Goal: Information Seeking & Learning: Learn about a topic

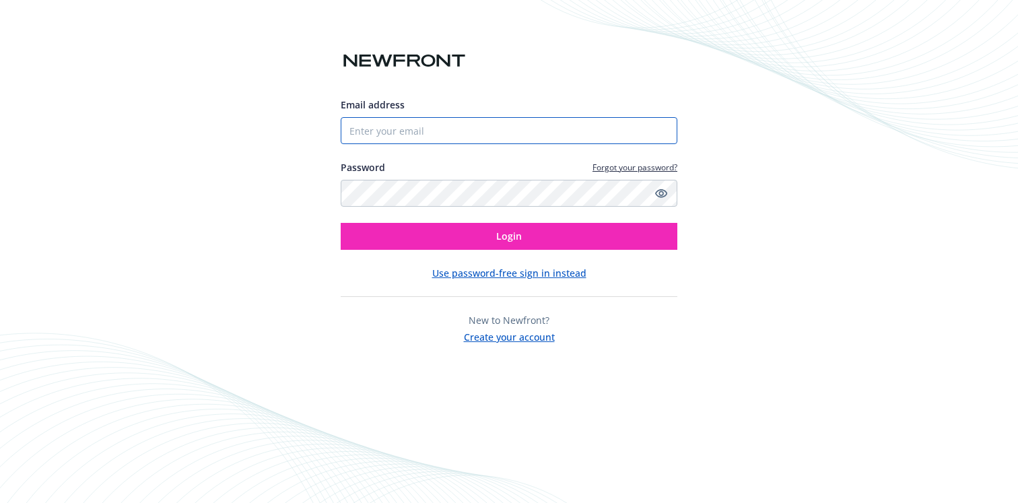
click at [417, 126] on input "Email address" at bounding box center [509, 130] width 337 height 27
click at [535, 266] on button "Use password-free sign in instead" at bounding box center [509, 273] width 154 height 14
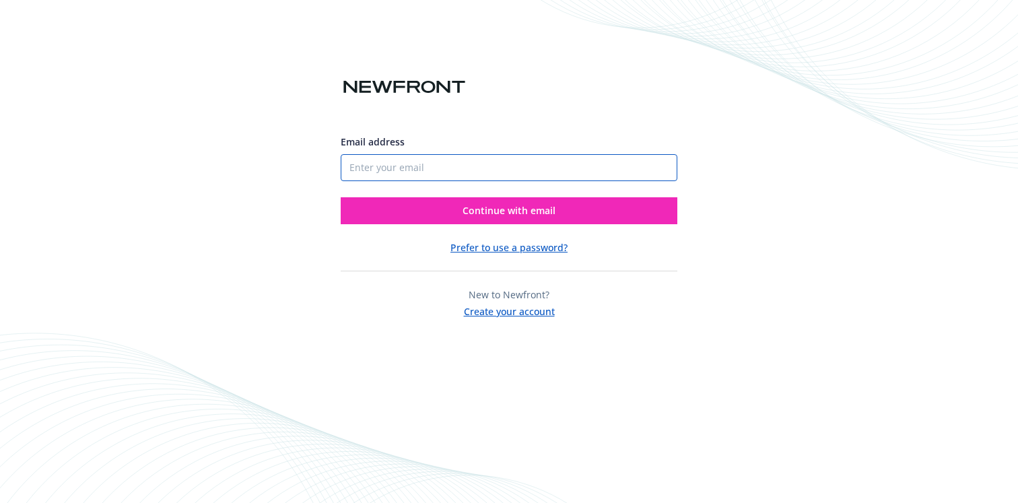
click at [428, 171] on input "Email address" at bounding box center [509, 167] width 337 height 27
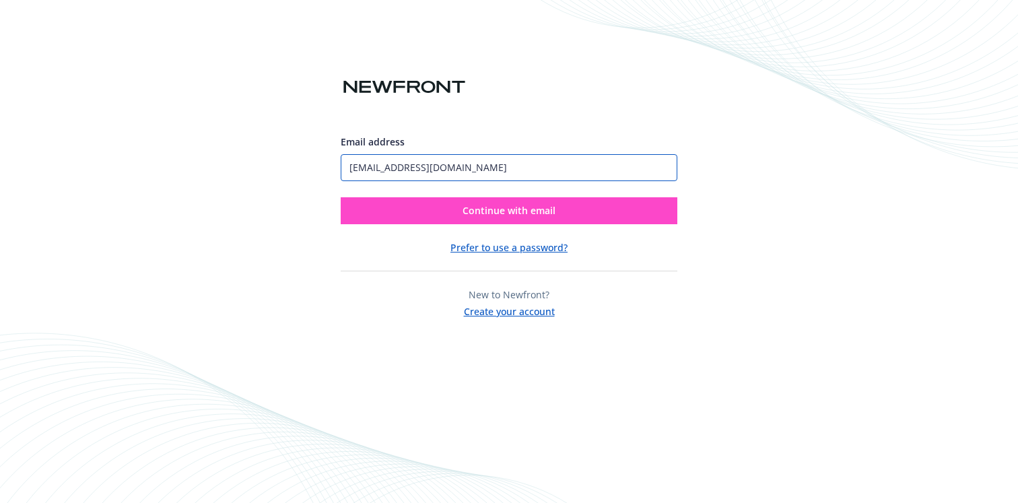
type input "bella@scribd.com"
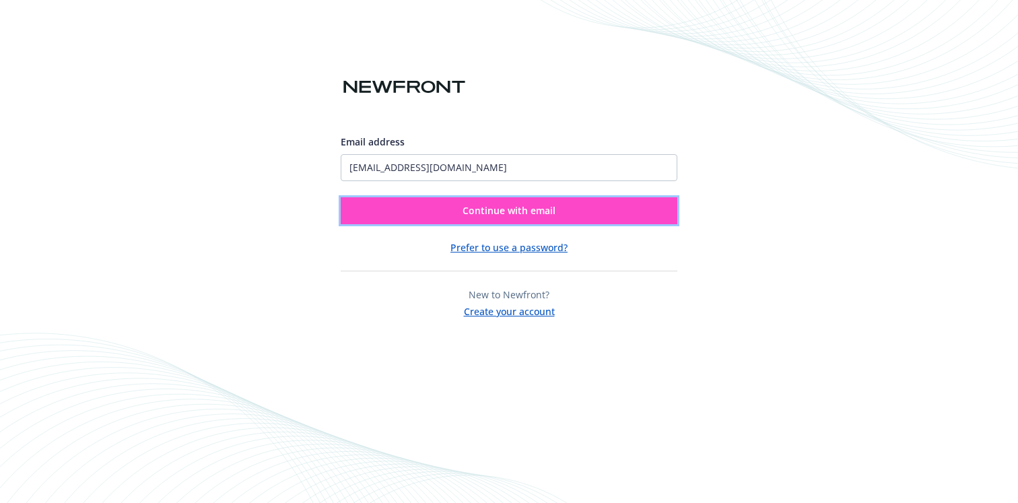
click at [512, 208] on span "Continue with email" at bounding box center [508, 210] width 93 height 13
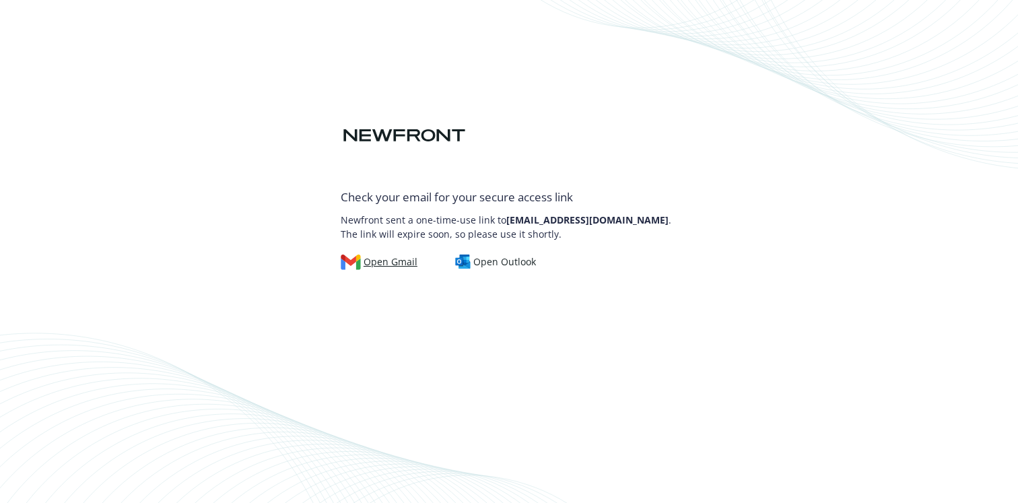
click at [380, 261] on div "Open Gmail" at bounding box center [379, 261] width 77 height 15
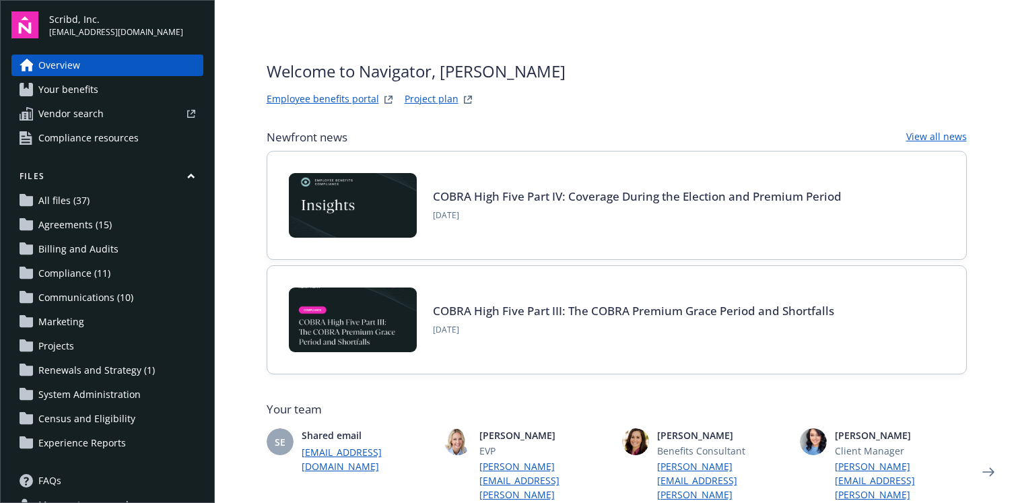
click at [129, 111] on div at bounding box center [152, 114] width 86 height 8
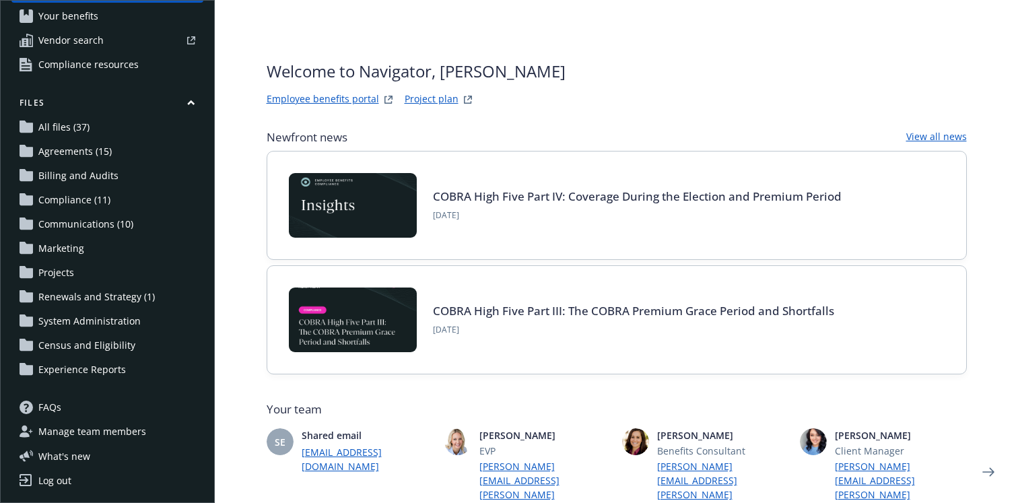
click at [341, 92] on link "Employee benefits portal" at bounding box center [323, 100] width 112 height 16
click at [81, 269] on link "Projects" at bounding box center [107, 273] width 192 height 22
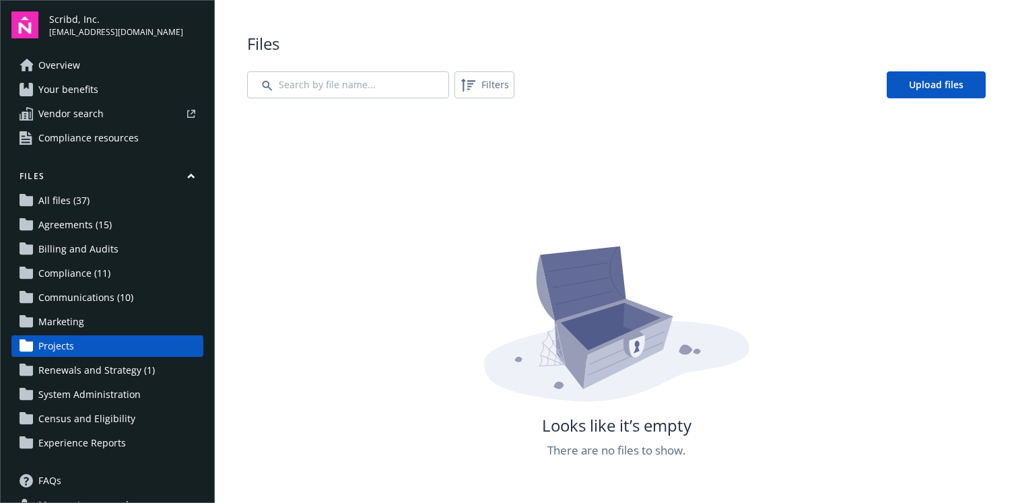
click at [79, 217] on span "Agreements (15)" at bounding box center [74, 225] width 73 height 22
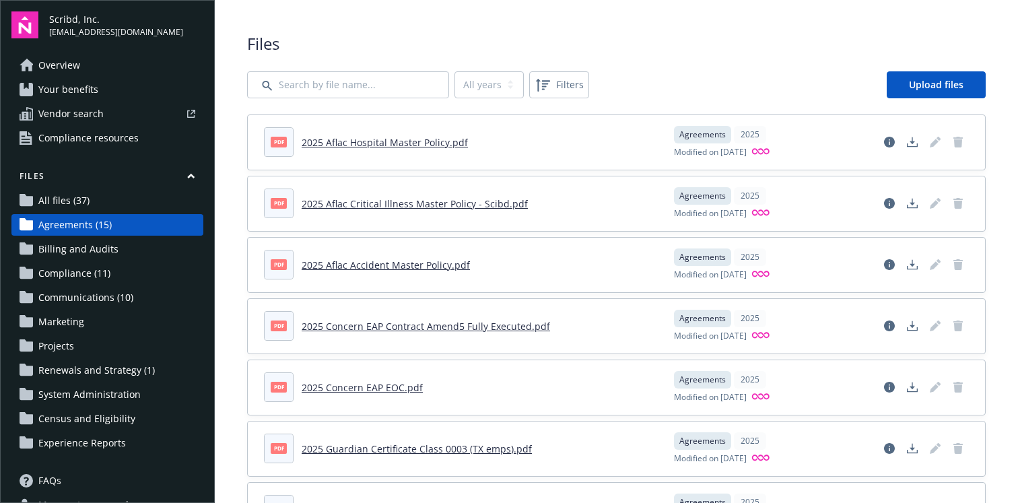
click at [72, 249] on span "Billing and Audits" at bounding box center [78, 249] width 80 height 22
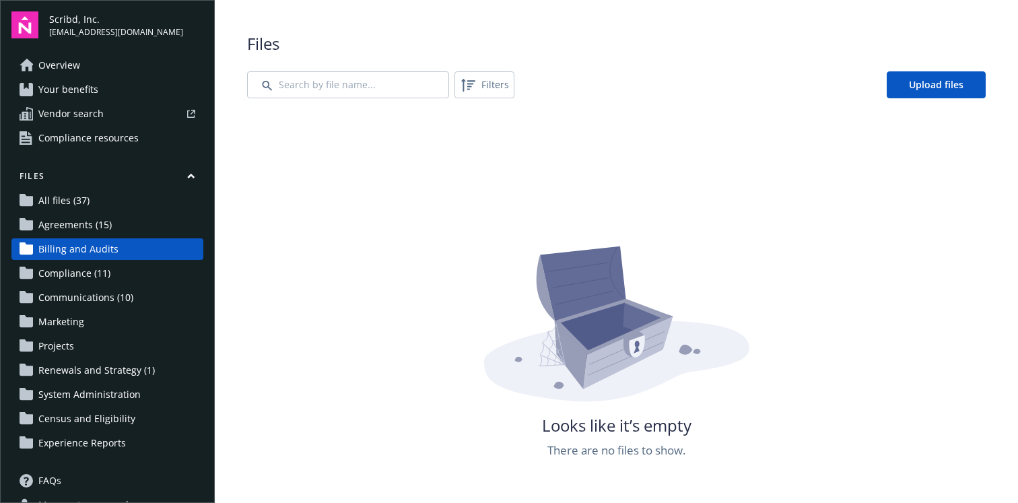
click at [72, 273] on span "Compliance (11)" at bounding box center [74, 273] width 72 height 22
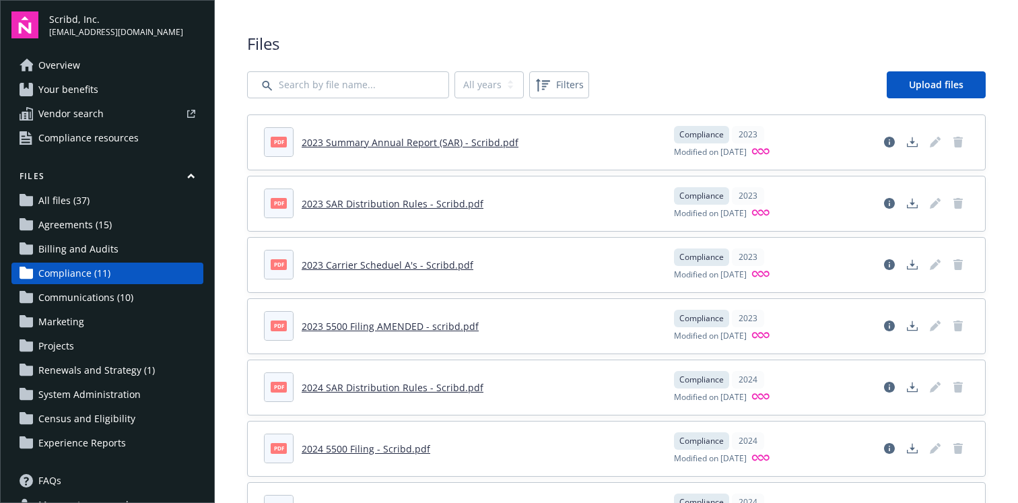
click at [69, 300] on span "Communications (10)" at bounding box center [85, 298] width 95 height 22
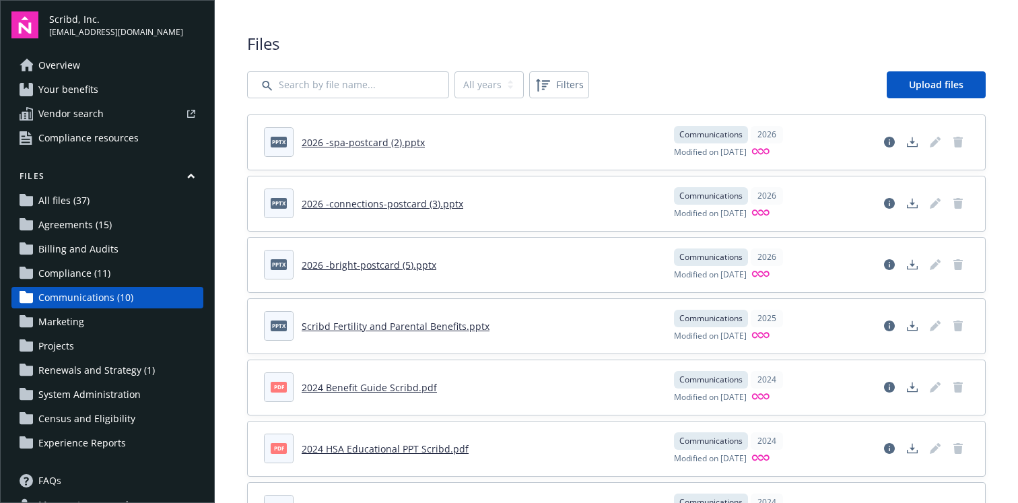
click at [68, 322] on span "Marketing" at bounding box center [61, 322] width 46 height 22
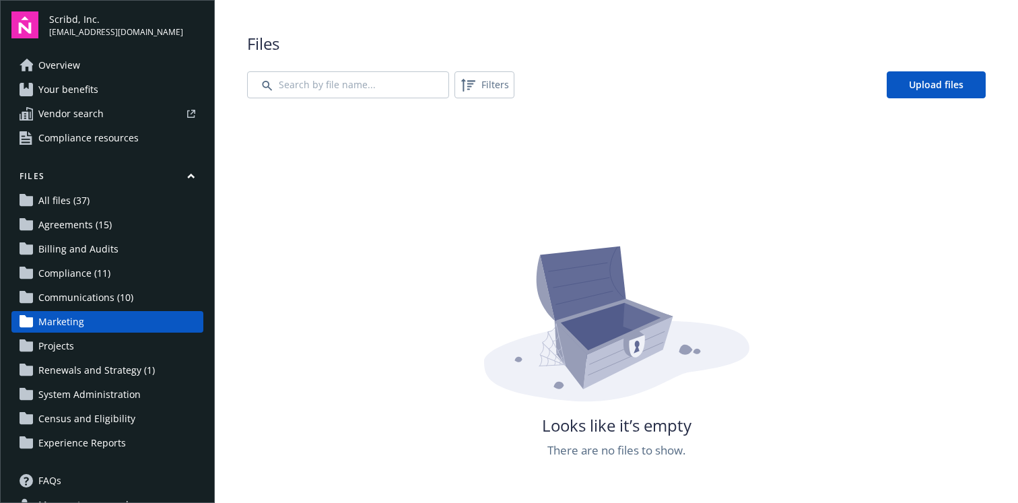
click at [110, 59] on link "Overview" at bounding box center [107, 66] width 192 height 22
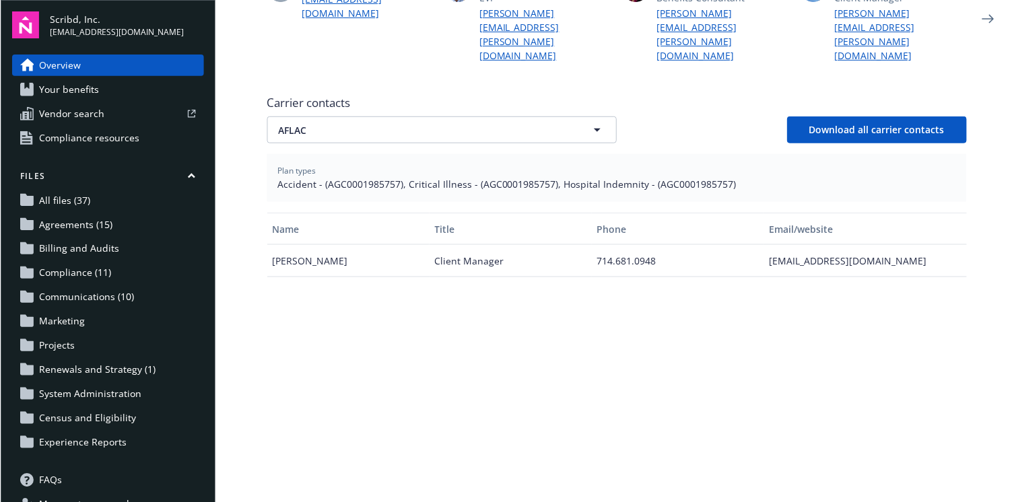
scroll to position [427, 0]
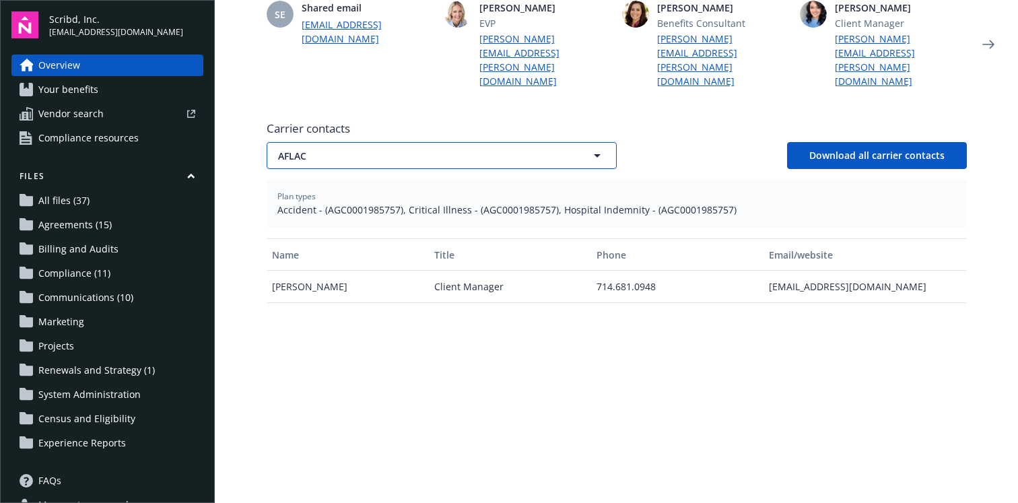
click at [357, 149] on span "AFLAC" at bounding box center [418, 156] width 280 height 14
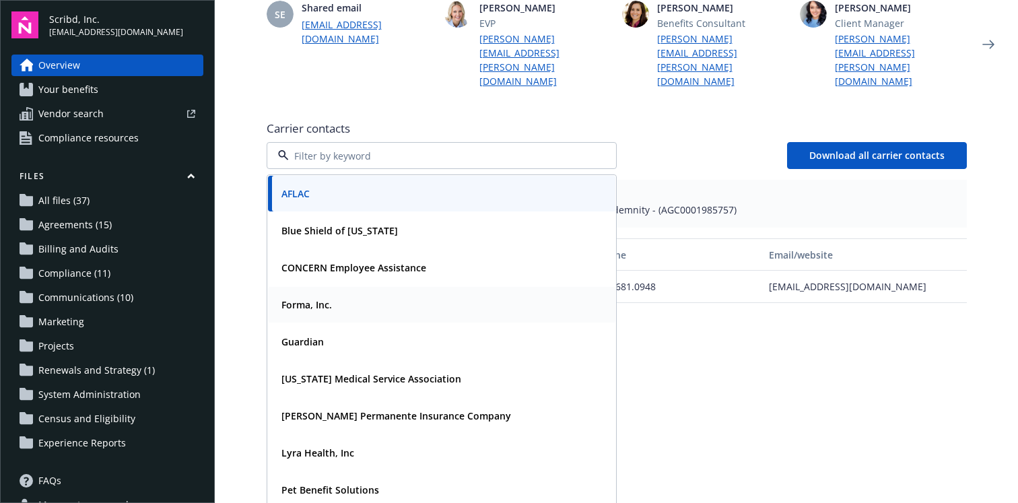
click at [329, 298] on strong "Forma, Inc." at bounding box center [306, 304] width 50 height 13
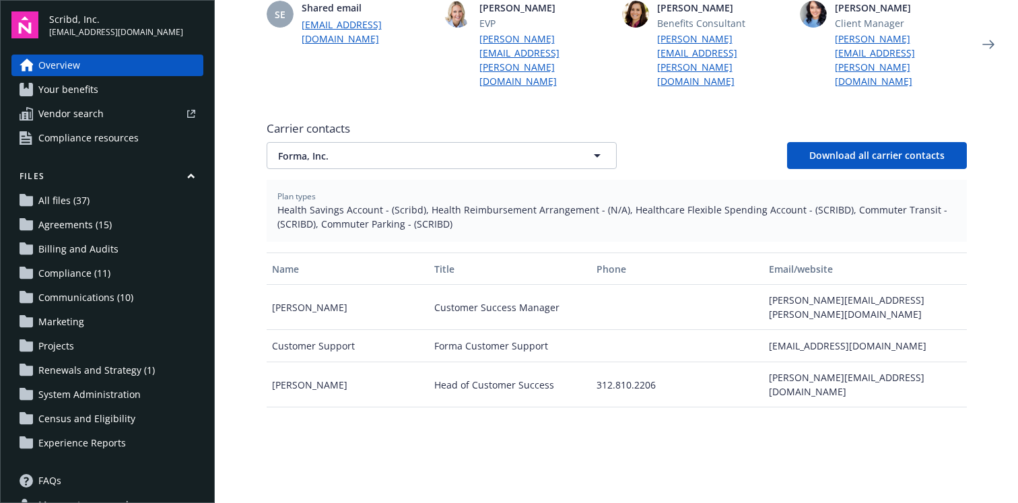
click at [847, 287] on div "carly.hallal@joinforma.com" at bounding box center [864, 307] width 203 height 45
copy div "carly.hallal@joinforma.com"
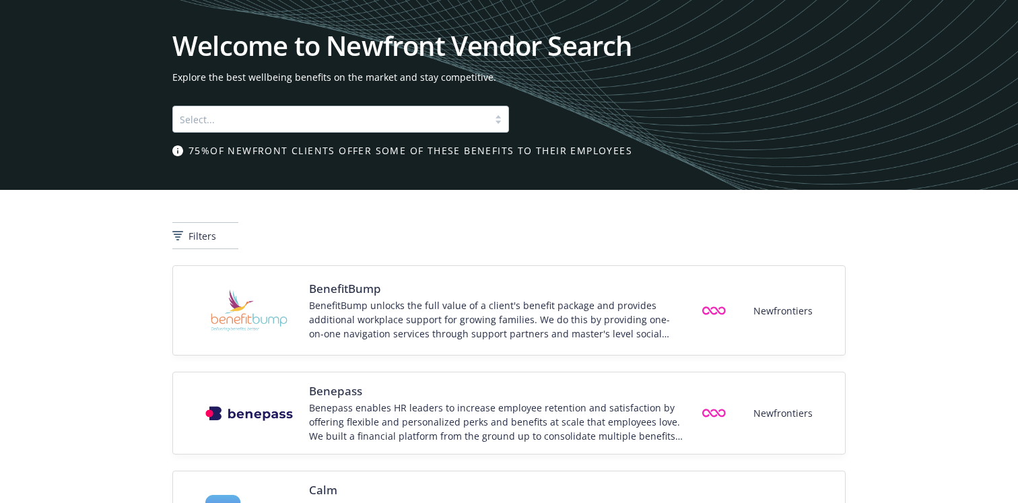
click at [278, 124] on div at bounding box center [331, 119] width 302 height 16
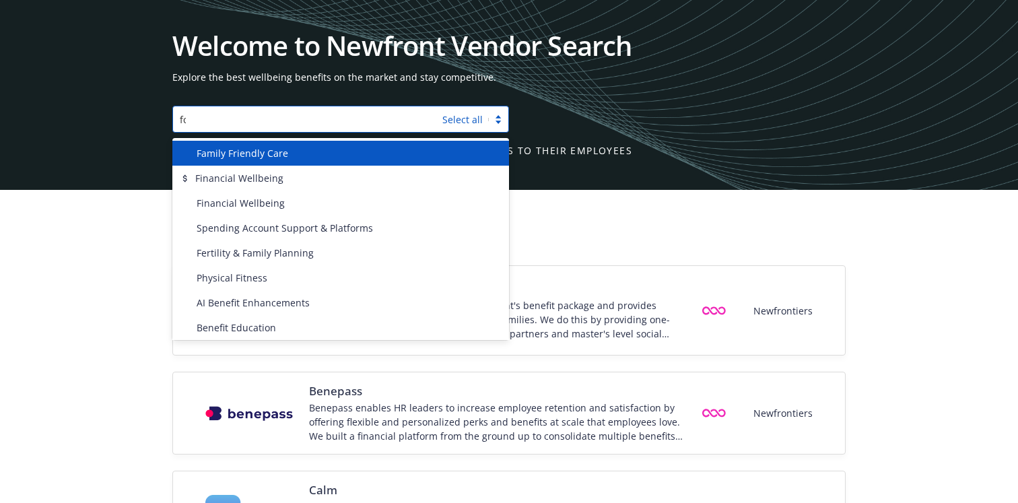
type input "form"
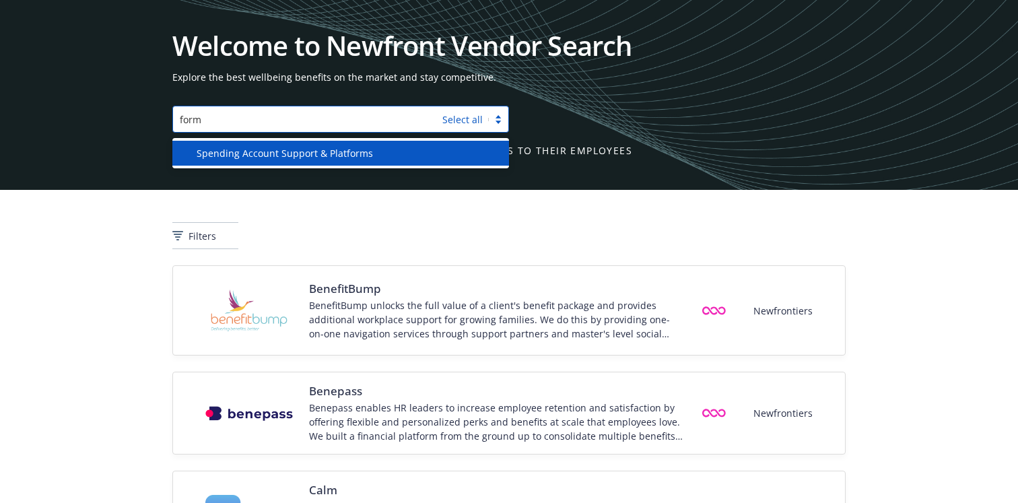
click at [290, 144] on div "Spending Account Support & Platforms" at bounding box center [340, 153] width 337 height 25
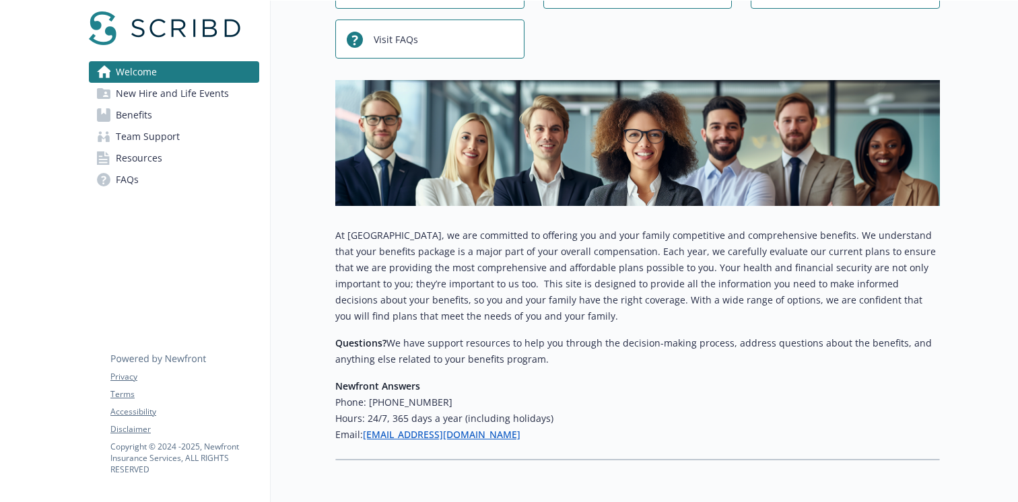
scroll to position [170, 0]
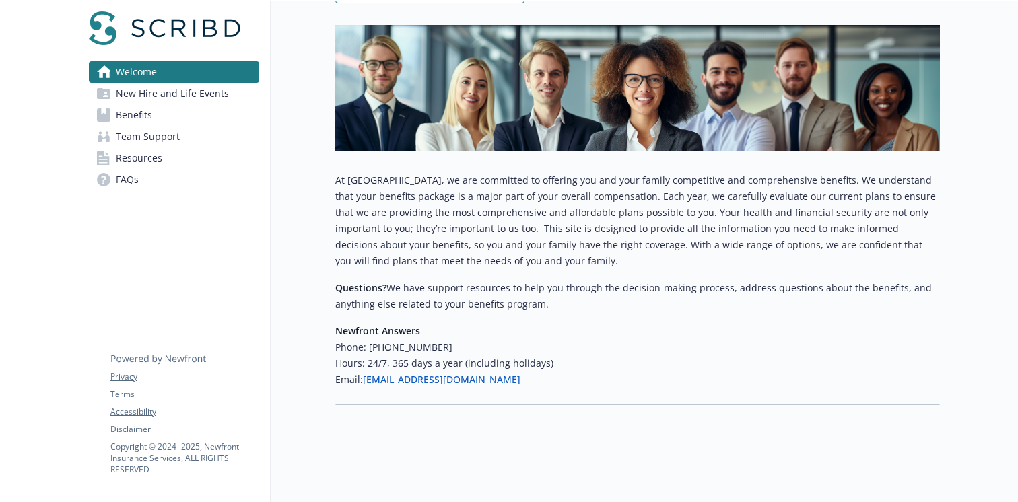
click at [401, 331] on strong "Newfront Answers" at bounding box center [377, 330] width 85 height 13
copy div "Newfront Answers"
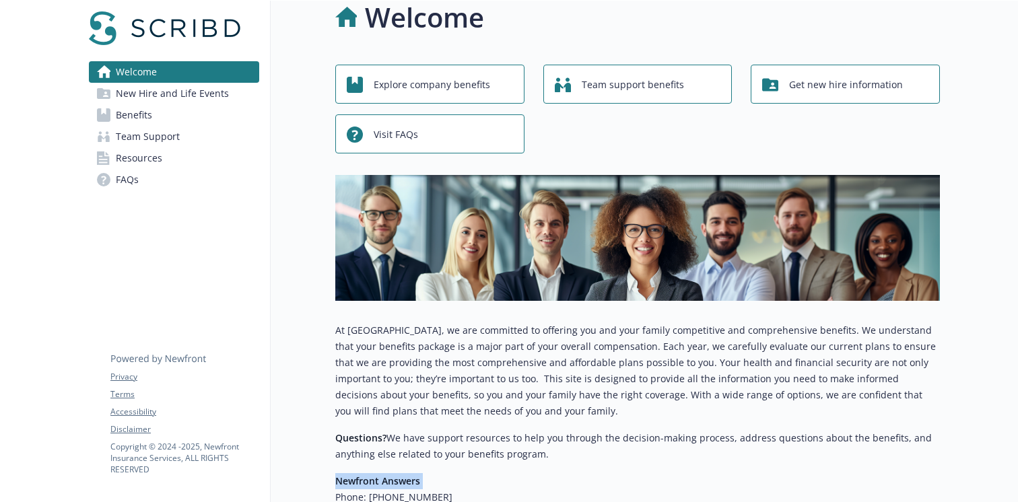
scroll to position [0, 0]
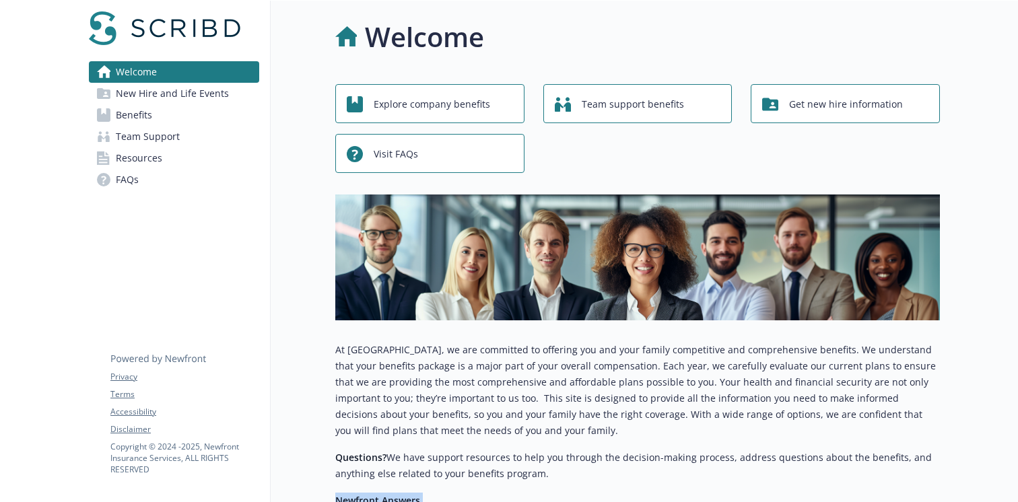
click at [218, 91] on span "New Hire and Life Events" at bounding box center [172, 94] width 113 height 22
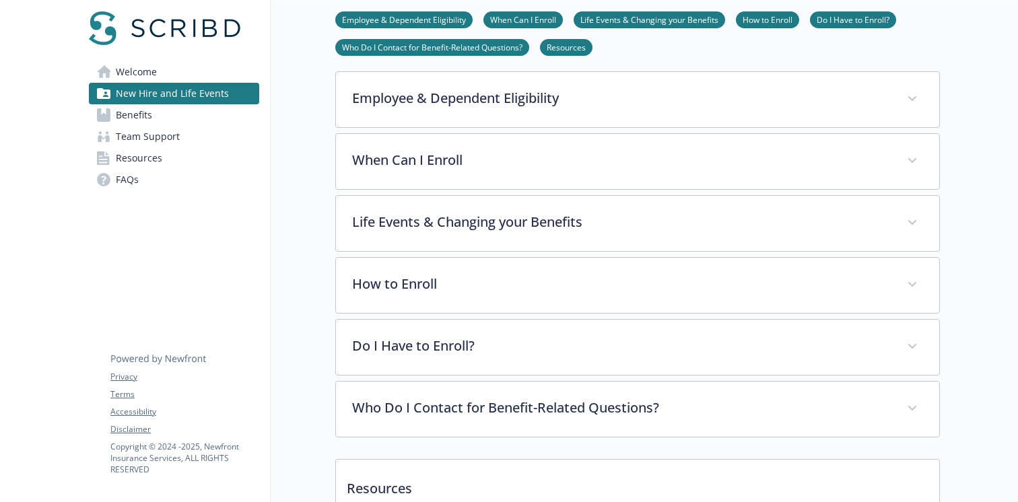
scroll to position [213, 0]
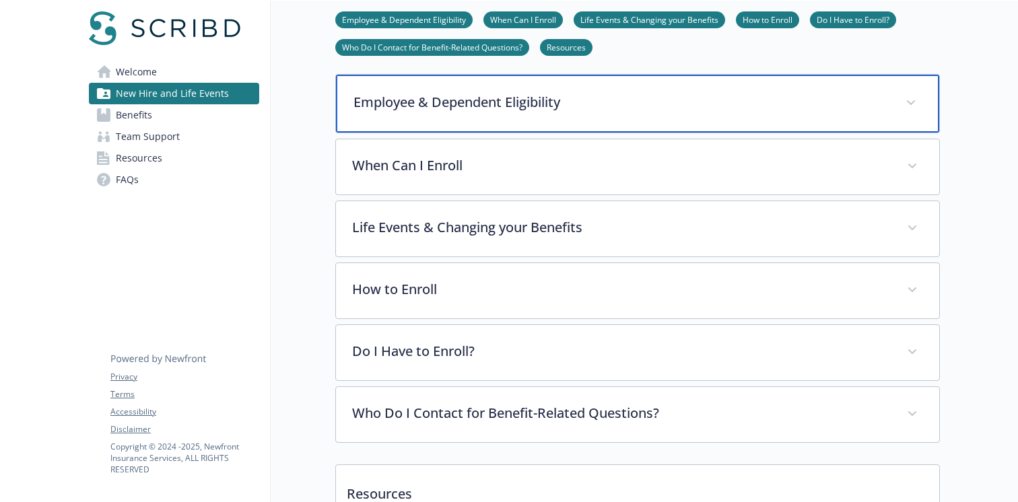
click at [477, 95] on p "Employee & Dependent Eligibility" at bounding box center [621, 102] width 536 height 20
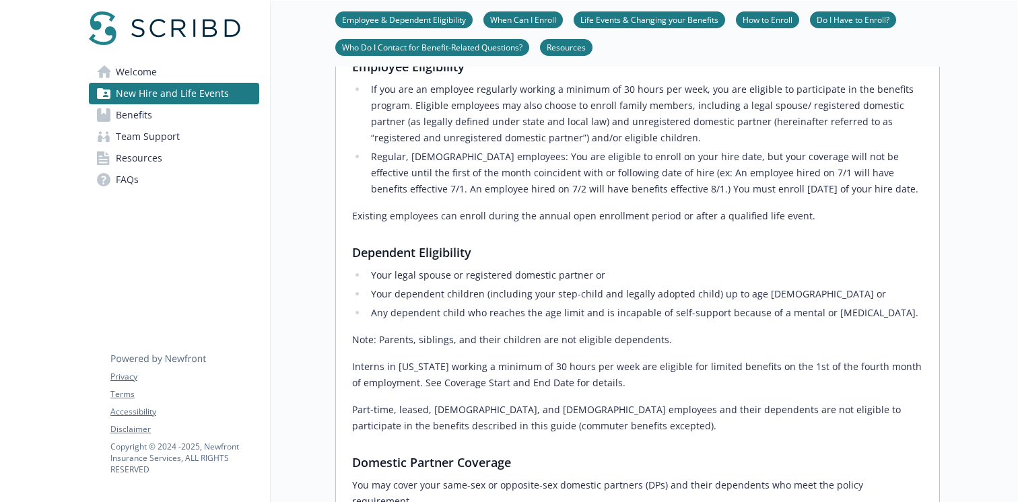
scroll to position [302, 0]
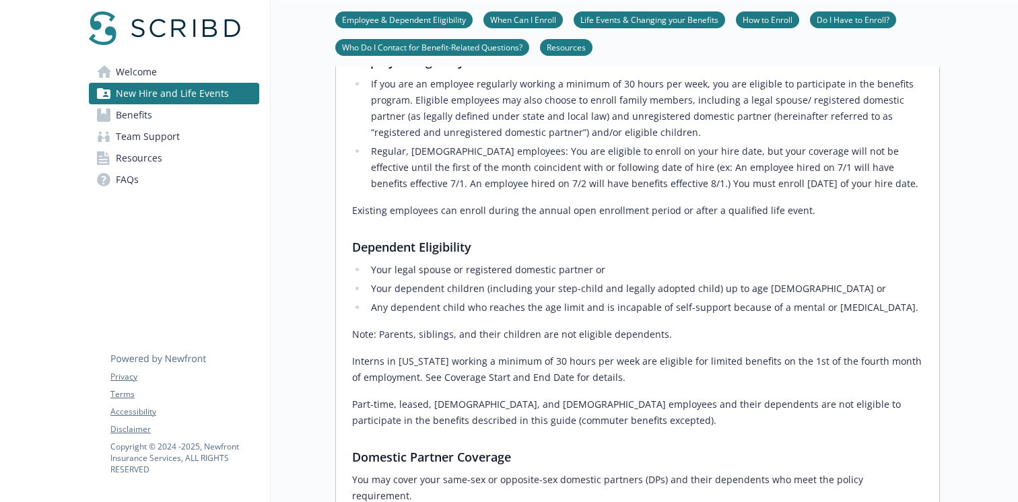
click at [195, 141] on link "Team Support" at bounding box center [174, 137] width 170 height 22
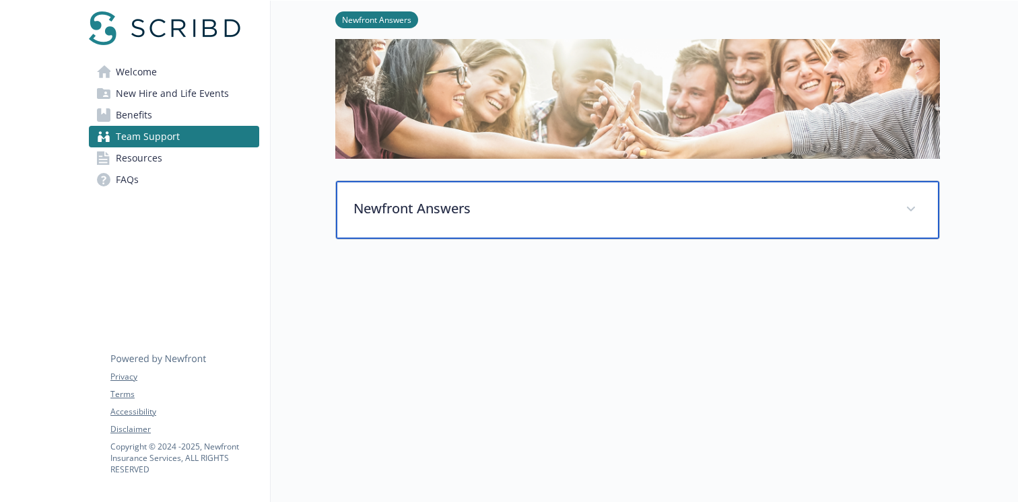
scroll to position [81, 0]
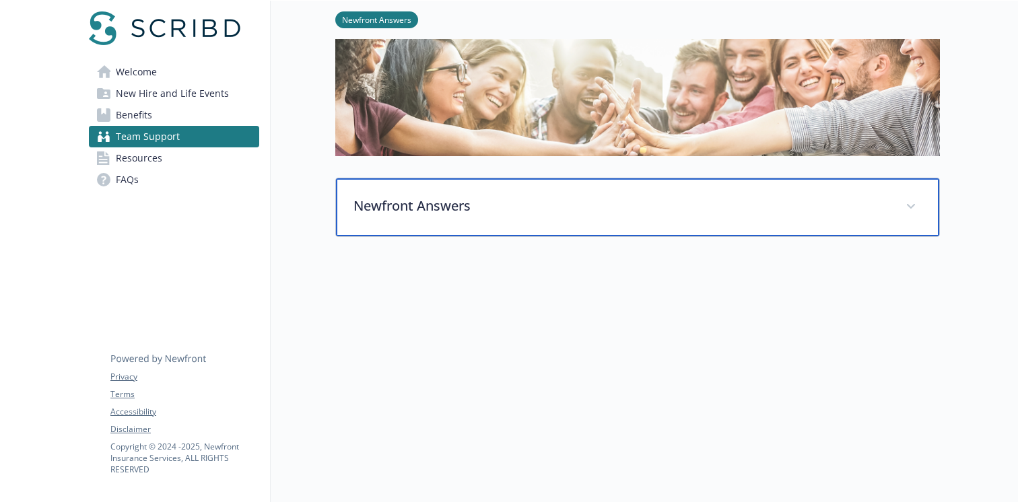
click at [400, 192] on div "Newfront Answers" at bounding box center [637, 207] width 603 height 58
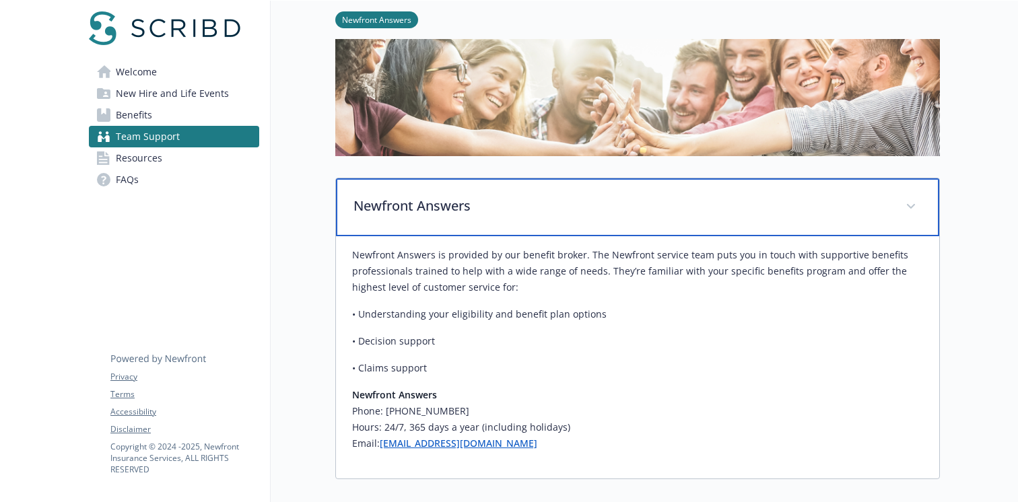
click at [396, 199] on p "Newfront Answers" at bounding box center [621, 206] width 536 height 20
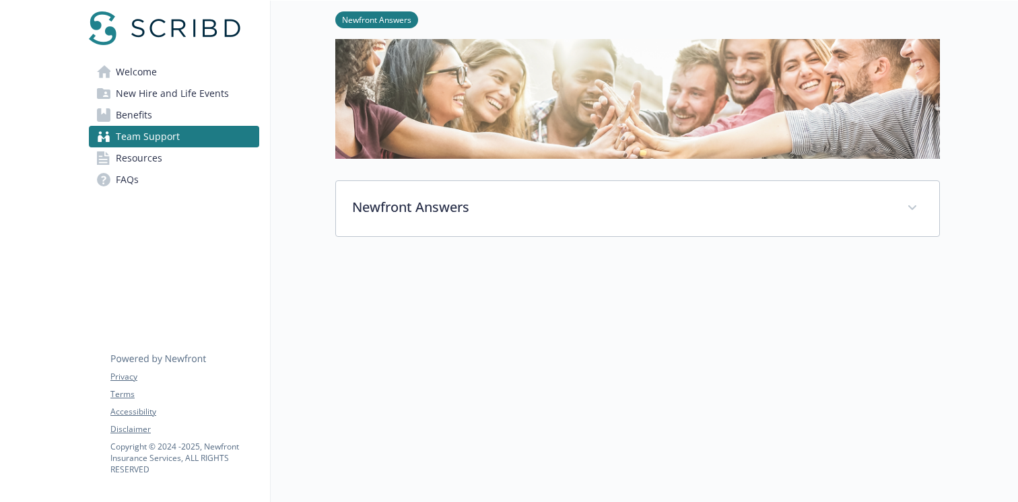
scroll to position [79, 0]
click at [208, 90] on span "New Hire and Life Events" at bounding box center [172, 94] width 113 height 22
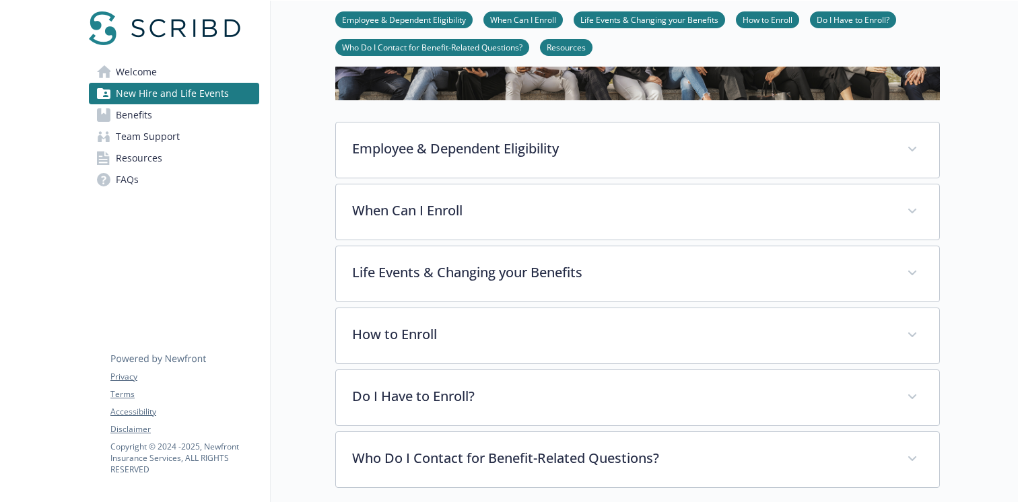
scroll to position [187, 0]
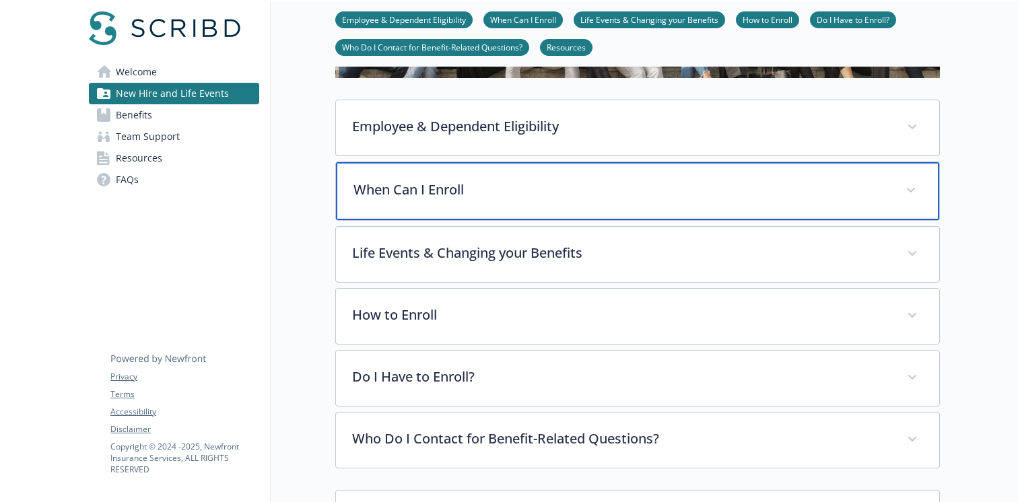
click at [481, 189] on p "When Can I Enroll" at bounding box center [621, 190] width 536 height 20
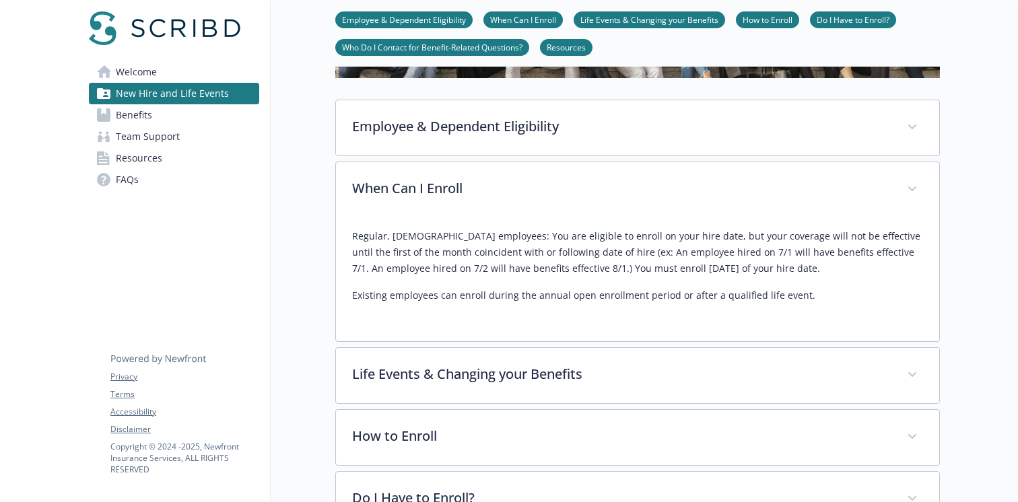
click at [611, 295] on p "Existing employees can enroll during the annual open enrollment period or after…" at bounding box center [637, 295] width 571 height 16
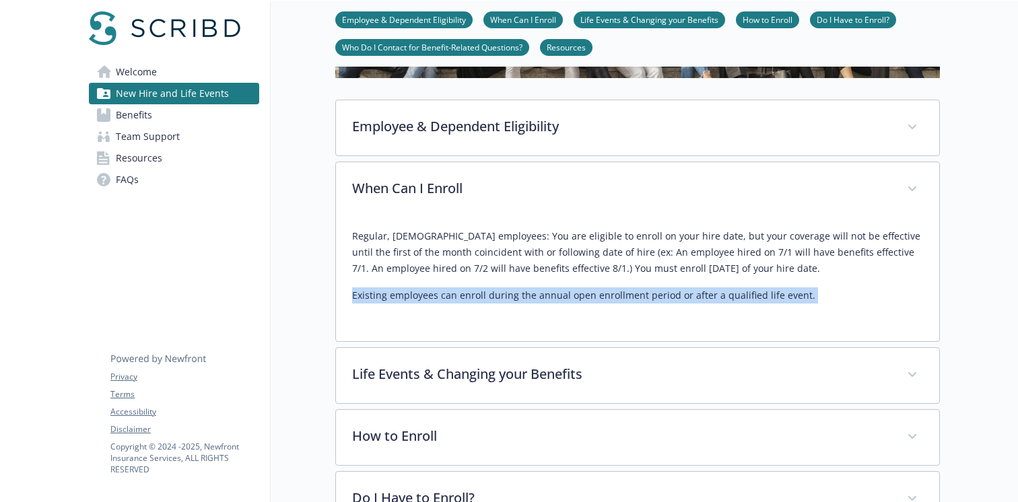
click at [611, 295] on p "Existing employees can enroll during the annual open enrollment period or after…" at bounding box center [637, 295] width 571 height 16
copy p "Existing employees can enroll during the annual open enrollment period or after…"
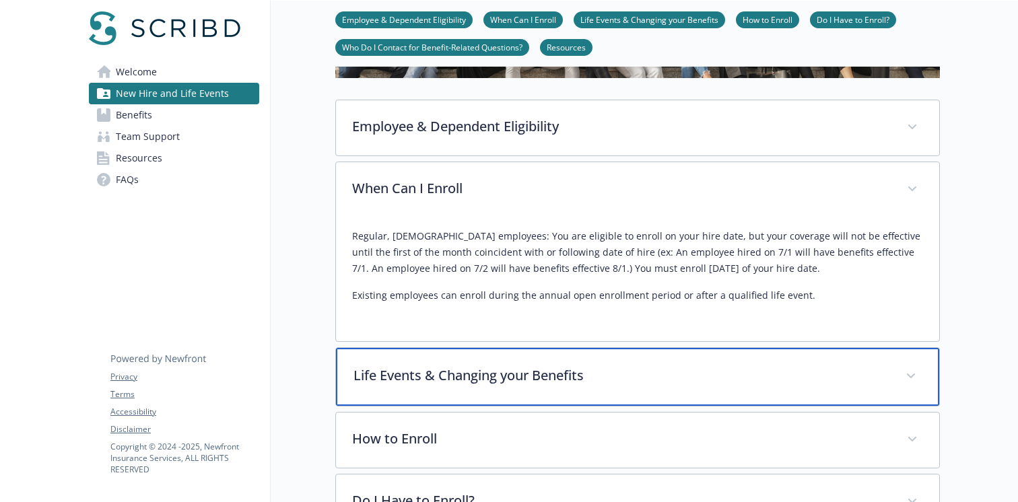
click at [452, 384] on p "Life Events & Changing your Benefits" at bounding box center [621, 375] width 536 height 20
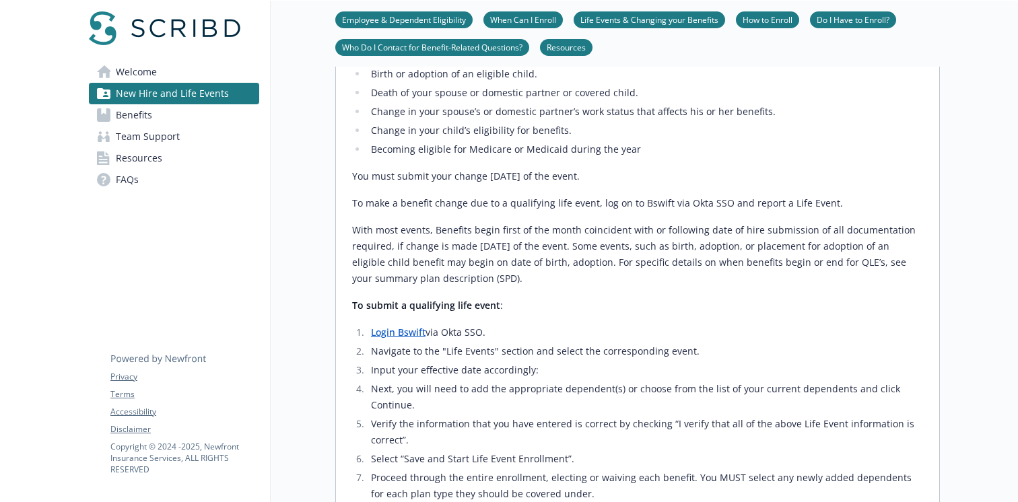
scroll to position [646, 0]
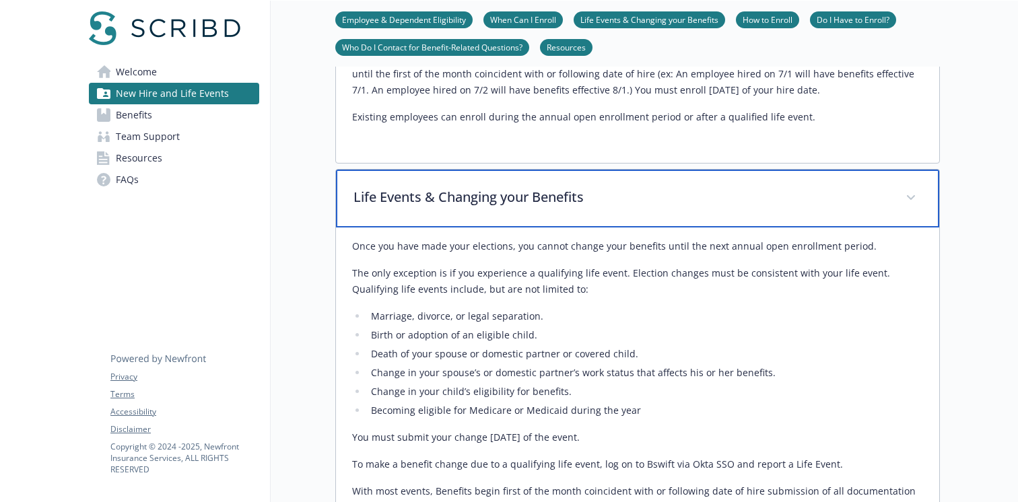
click at [462, 203] on p "Life Events & Changing your Benefits" at bounding box center [621, 197] width 536 height 20
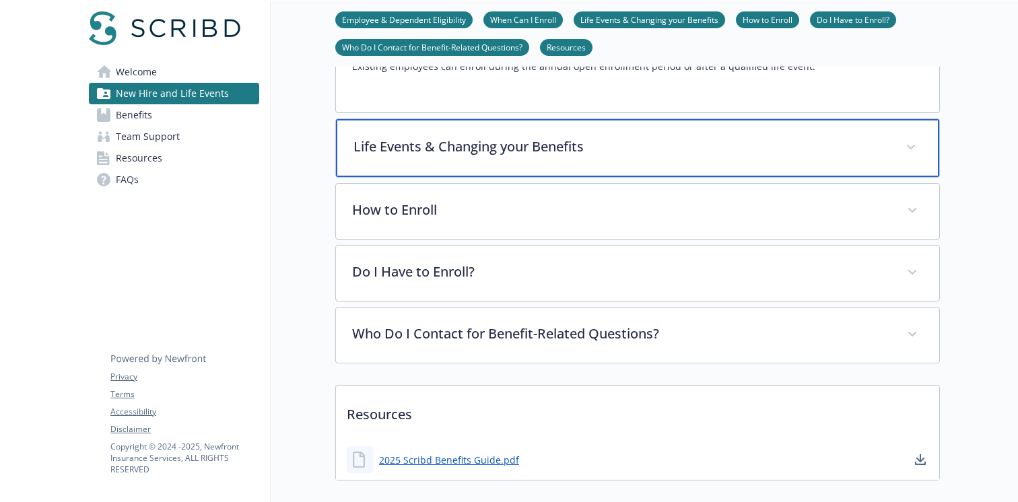
scroll to position [474, 0]
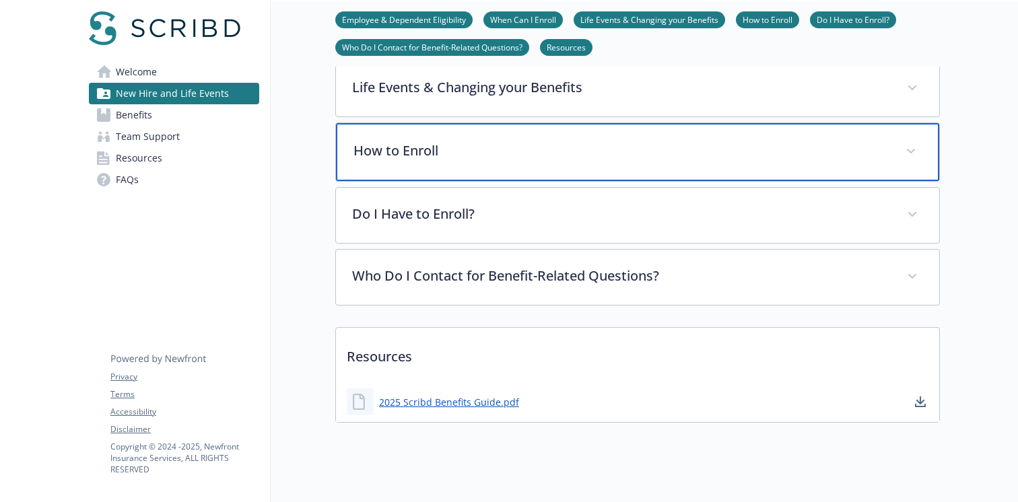
click at [470, 146] on p "How to Enroll" at bounding box center [621, 151] width 536 height 20
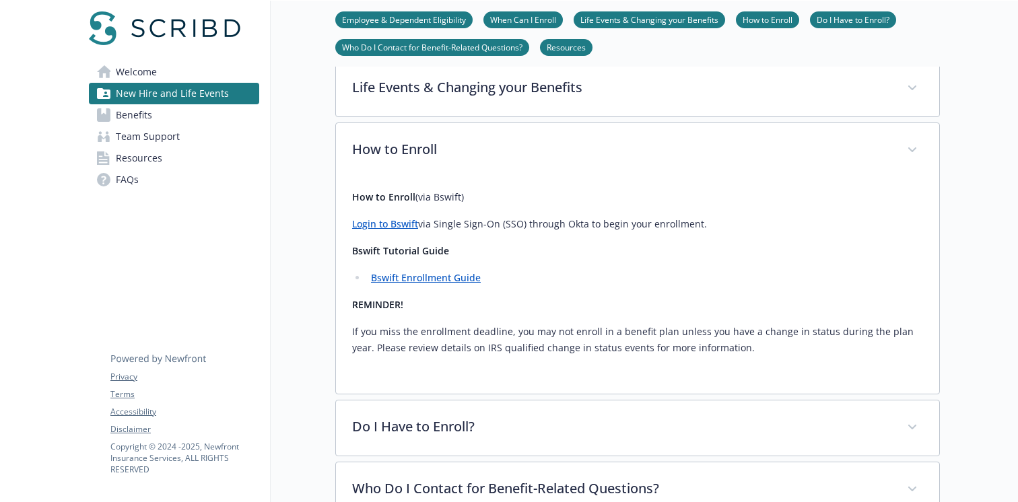
click at [390, 228] on link "Login to Bswift" at bounding box center [385, 223] width 66 height 13
click at [498, 222] on p "Login to Bswift via Single Sign-On (SSO) through Okta to begin your enrollment." at bounding box center [637, 224] width 571 height 16
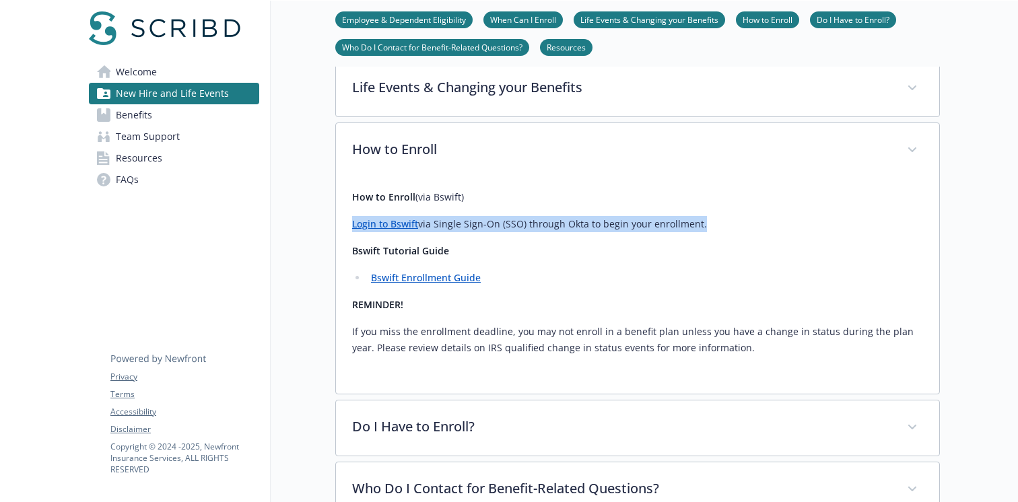
click at [498, 222] on p "Login to Bswift via Single Sign-On (SSO) through Okta to begin your enrollment." at bounding box center [637, 224] width 571 height 16
copy div "Login to Bswift via Single Sign-On (SSO) through Okta to begin your enrollment."
click at [456, 280] on link "Bswift Enrollment Guide" at bounding box center [426, 277] width 110 height 13
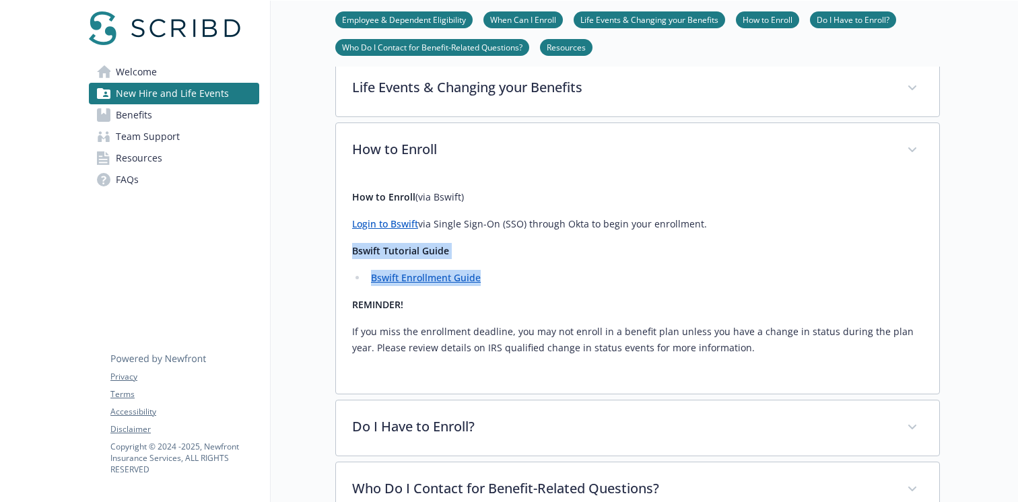
drag, startPoint x: 491, startPoint y: 275, endPoint x: 350, endPoint y: 248, distance: 144.0
click at [350, 248] on div "How to Enroll (via Bswift) Login to Bswift via Single Sign-On (SSO) through Okt…" at bounding box center [637, 285] width 603 height 215
copy div "Bswift Tutorial Guide Bswift Enrollment Guide"
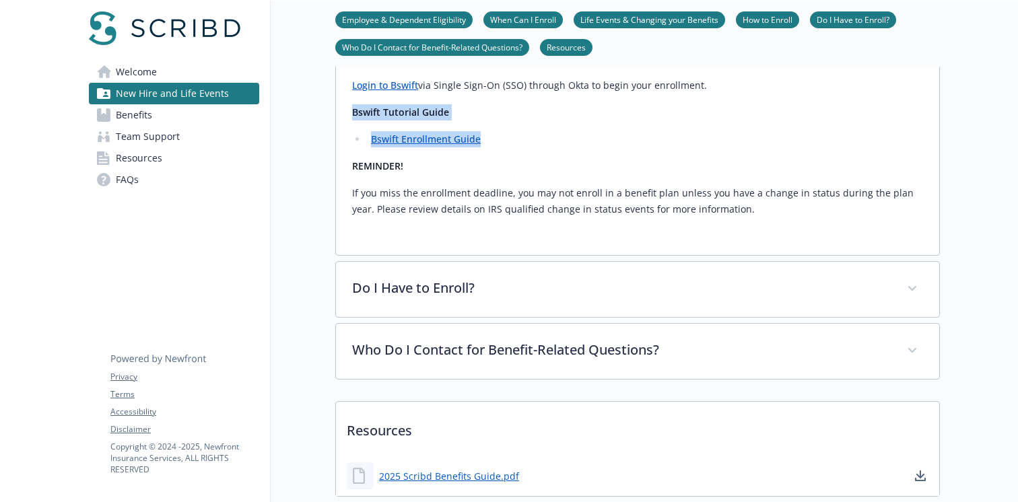
scroll to position [613, 0]
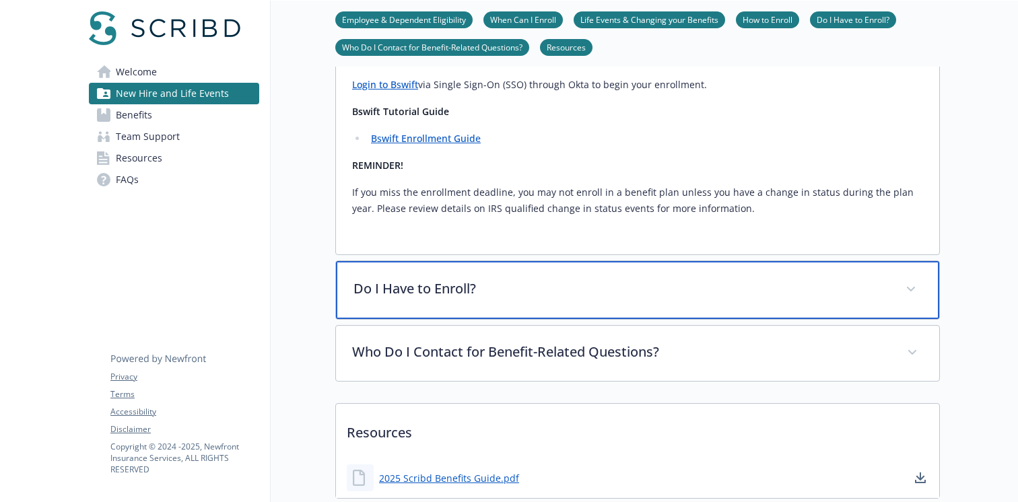
click at [496, 289] on p "Do I Have to Enroll?" at bounding box center [621, 289] width 536 height 20
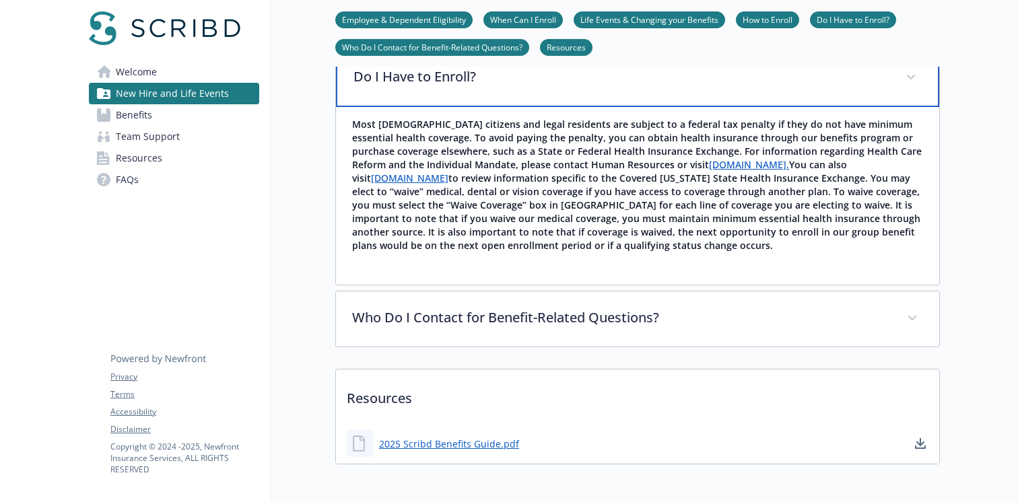
scroll to position [826, 0]
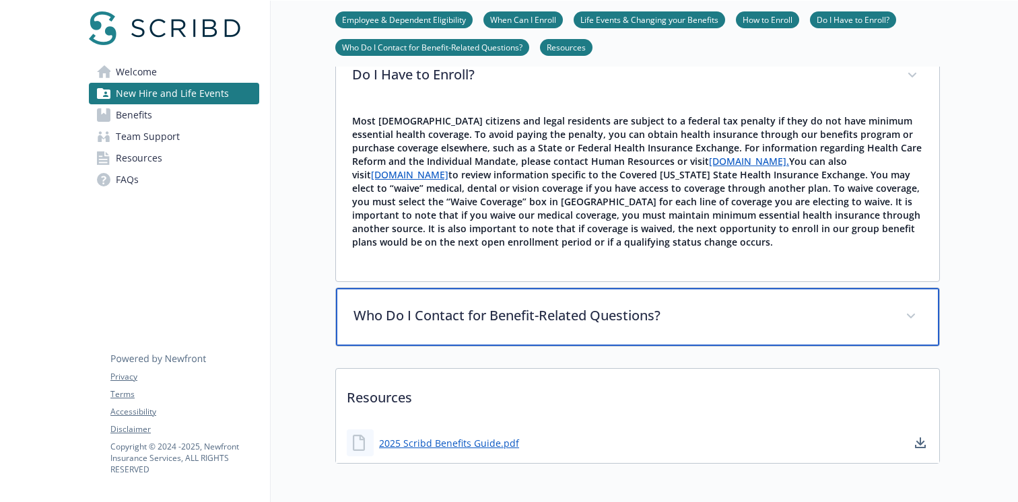
click at [439, 322] on p "Who Do I Contact for Benefit-Related Questions?" at bounding box center [621, 316] width 536 height 20
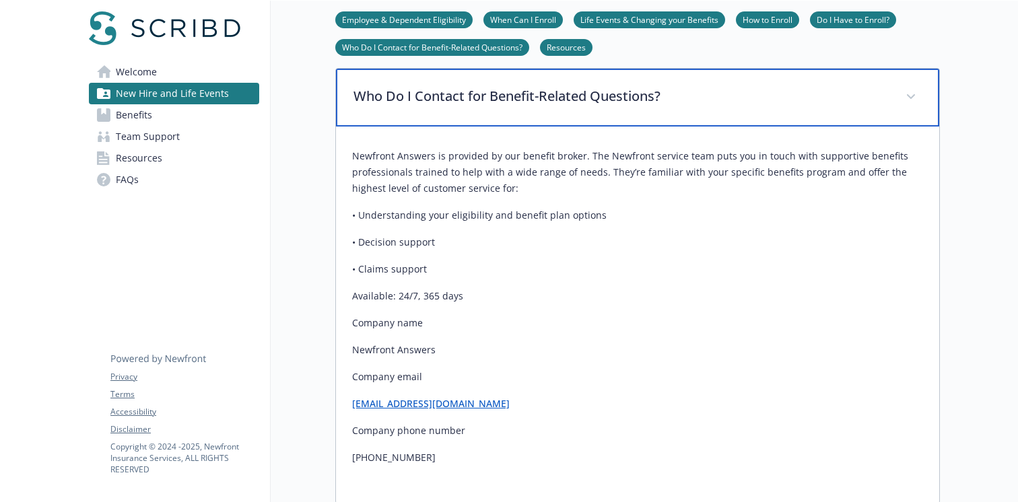
scroll to position [1047, 0]
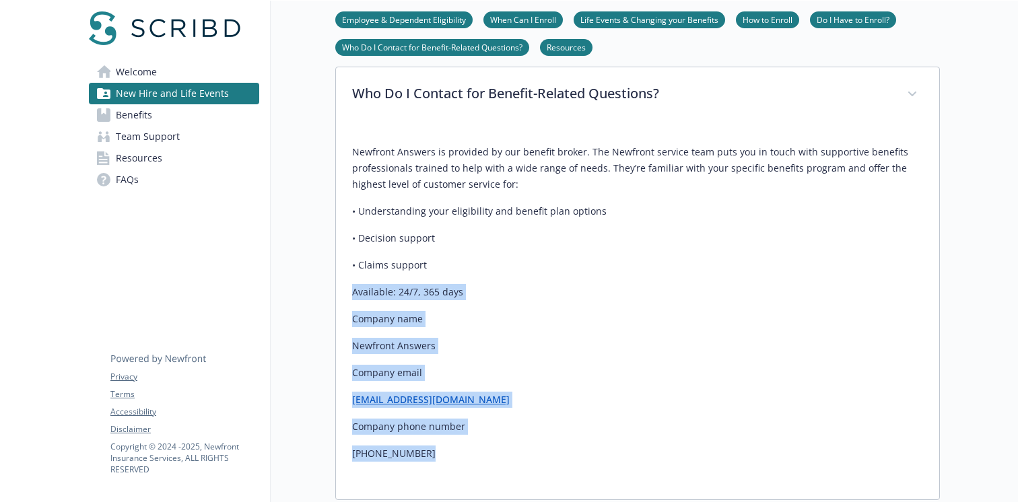
drag, startPoint x: 420, startPoint y: 457, endPoint x: 351, endPoint y: 296, distance: 175.2
click at [351, 296] on div "Newfront Answers is provided by our benefit broker. The Newfront service team p…" at bounding box center [637, 310] width 603 height 377
copy div "Available: 24/7, 365 days​ Company name Newfront Answers Company email [EMAIL_A…"
click at [382, 300] on div "Newfront Answers is provided by our benefit broker. The Newfront service team p…" at bounding box center [637, 303] width 571 height 318
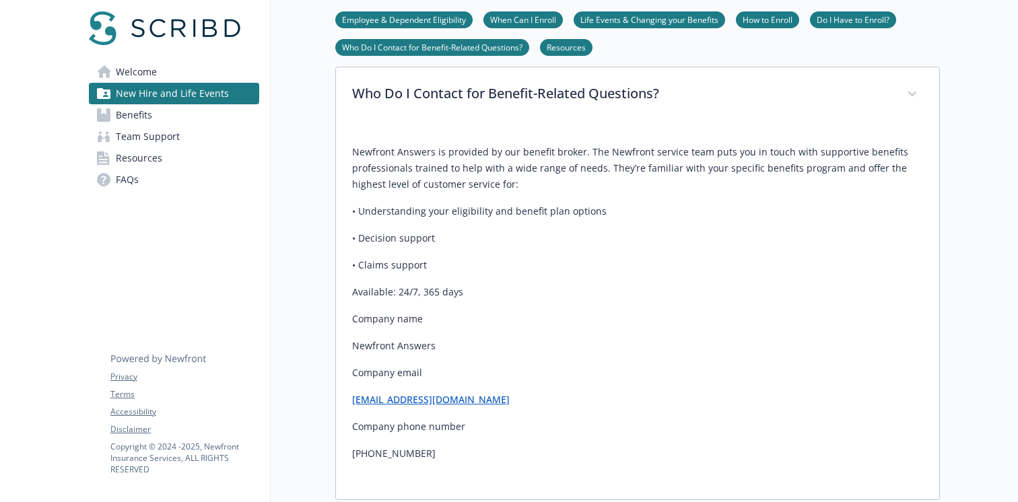
drag, startPoint x: 435, startPoint y: 264, endPoint x: 349, endPoint y: 157, distance: 136.9
click at [349, 157] on div "Newfront Answers is provided by our benefit broker. The Newfront service team p…" at bounding box center [637, 310] width 603 height 377
copy div "Newfront Answers is provided by our benefit broker. The Newfront service team p…"
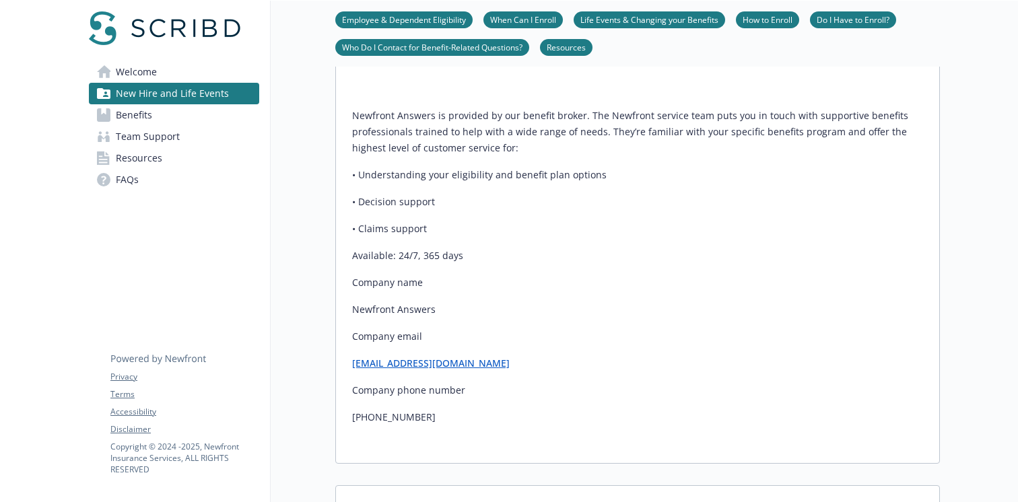
scroll to position [1101, 0]
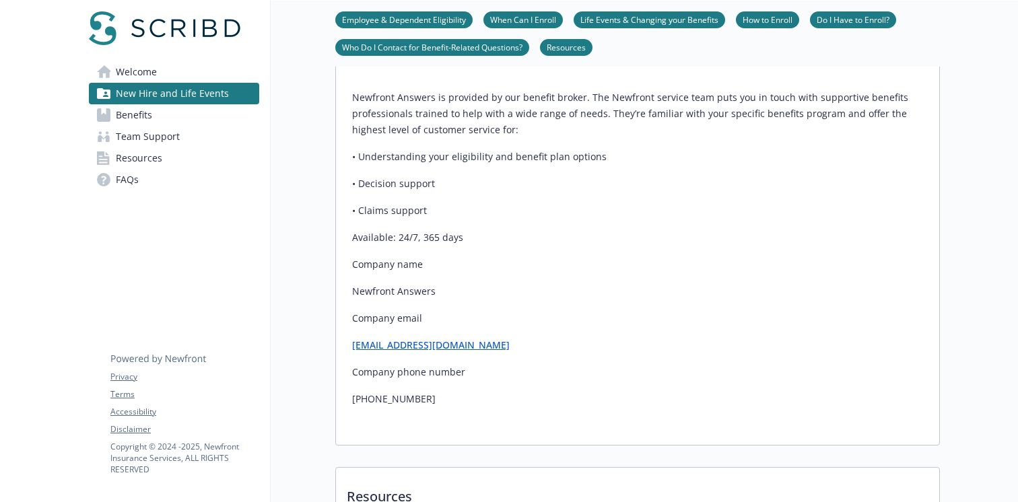
drag, startPoint x: 537, startPoint y: 344, endPoint x: 350, endPoint y: 349, distance: 187.2
click at [350, 349] on div "Newfront Answers is provided by our benefit broker. The Newfront service team p…" at bounding box center [637, 256] width 603 height 377
copy link "[EMAIL_ADDRESS][DOMAIN_NAME]"
drag, startPoint x: 424, startPoint y: 396, endPoint x: 343, endPoint y: 396, distance: 80.8
click at [343, 396] on div "Newfront Answers is provided by our benefit broker. The Newfront service team p…" at bounding box center [637, 256] width 603 height 377
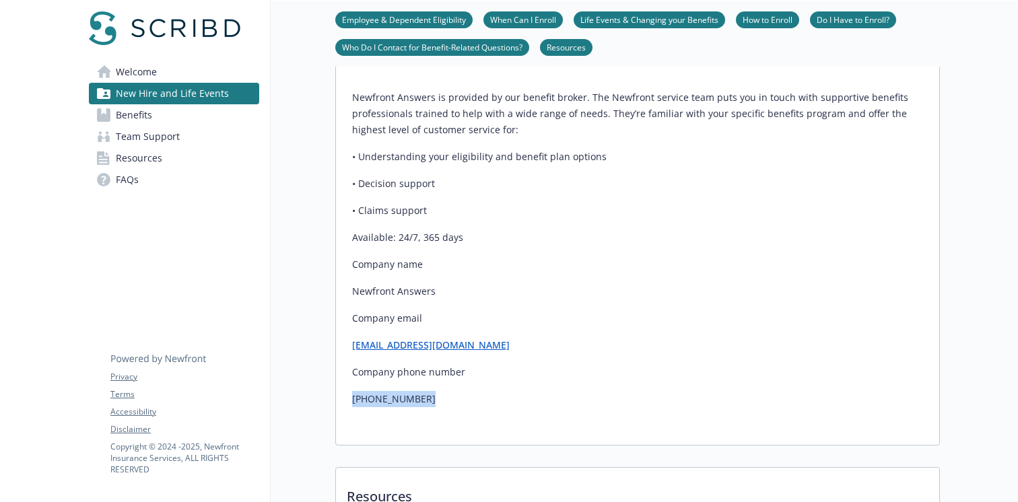
copy p "[PHONE_NUMBER]"
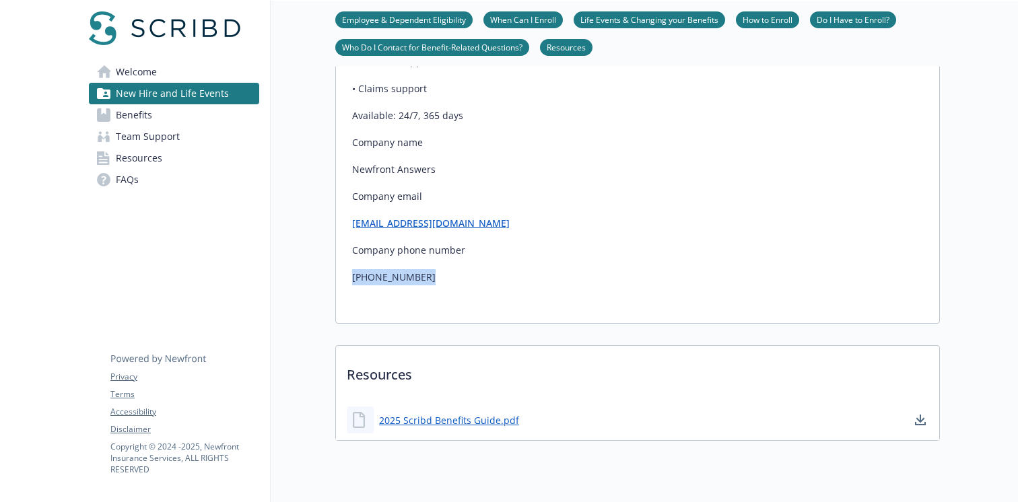
scroll to position [1259, 0]
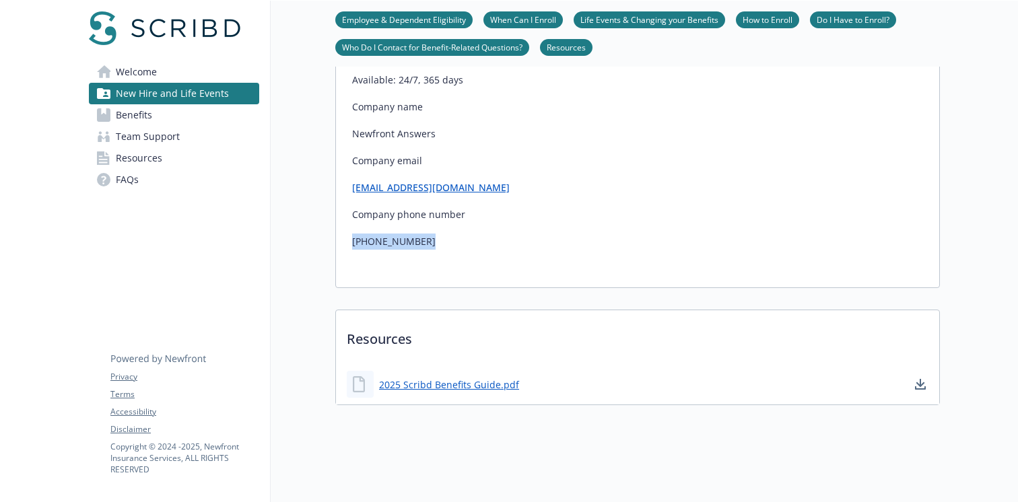
click at [186, 118] on link "Benefits" at bounding box center [174, 115] width 170 height 22
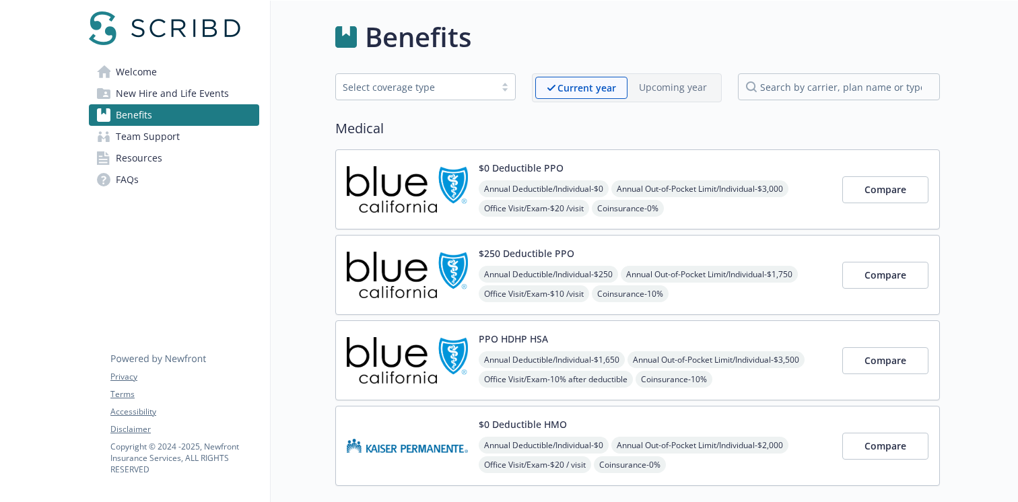
click at [713, 174] on div "$0 Deductible PPO Annual Deductible/Individual - $0 Annual Out-of-Pocket Limit/…" at bounding box center [655, 189] width 353 height 57
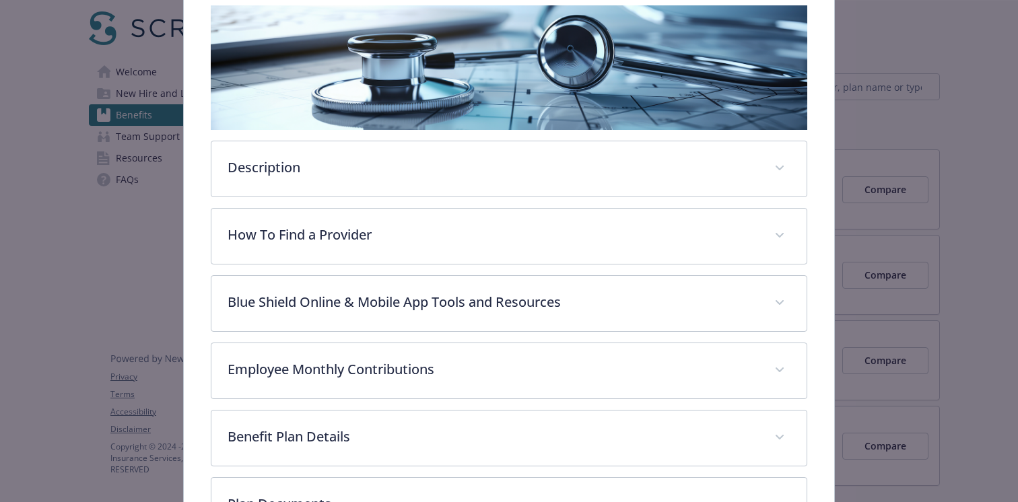
scroll to position [225, 0]
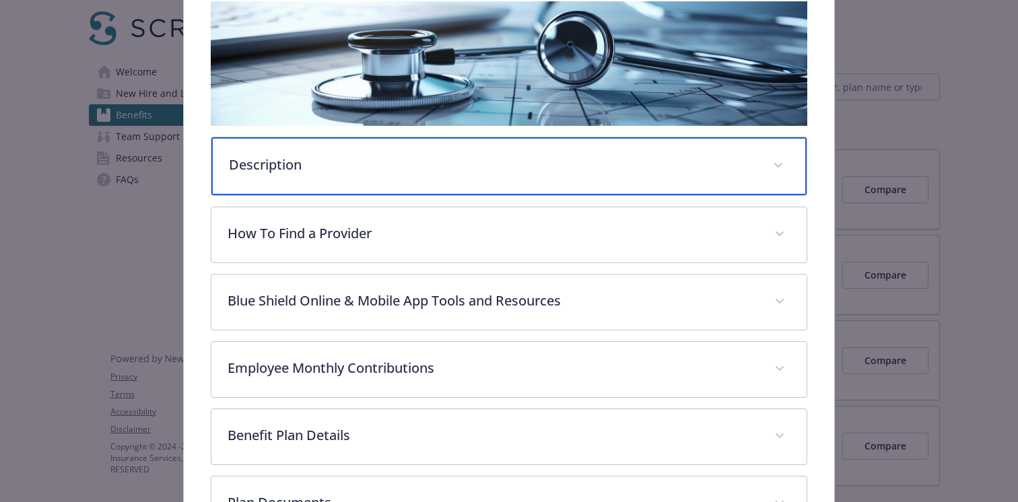
click at [538, 176] on div "Description" at bounding box center [508, 166] width 595 height 58
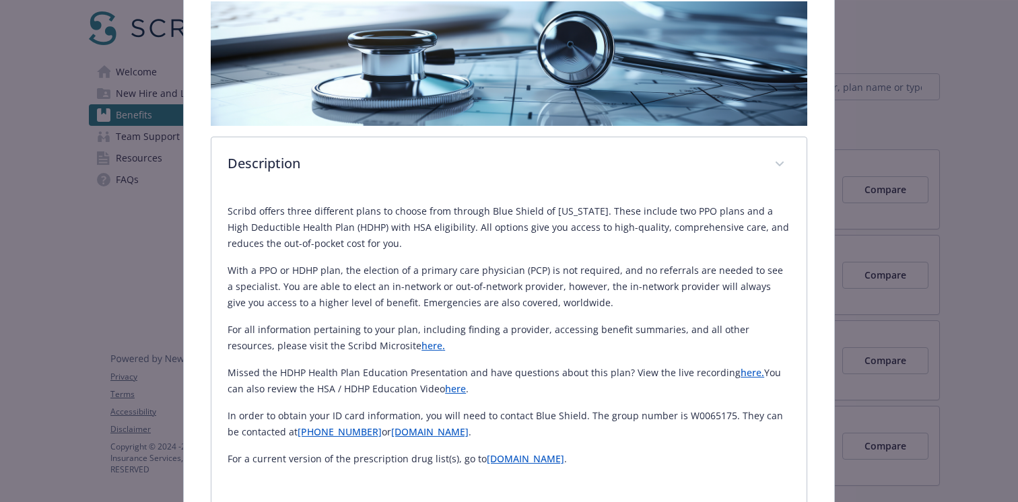
drag, startPoint x: 461, startPoint y: 392, endPoint x: 225, endPoint y: 371, distance: 236.5
click at [225, 371] on div "Scribd offers three different plans to choose from through Blue Shield of [US_S…" at bounding box center [508, 348] width 595 height 312
click at [254, 374] on p "Missed the HDHP Health Plan Education Presentation and have questions about thi…" at bounding box center [508, 381] width 563 height 32
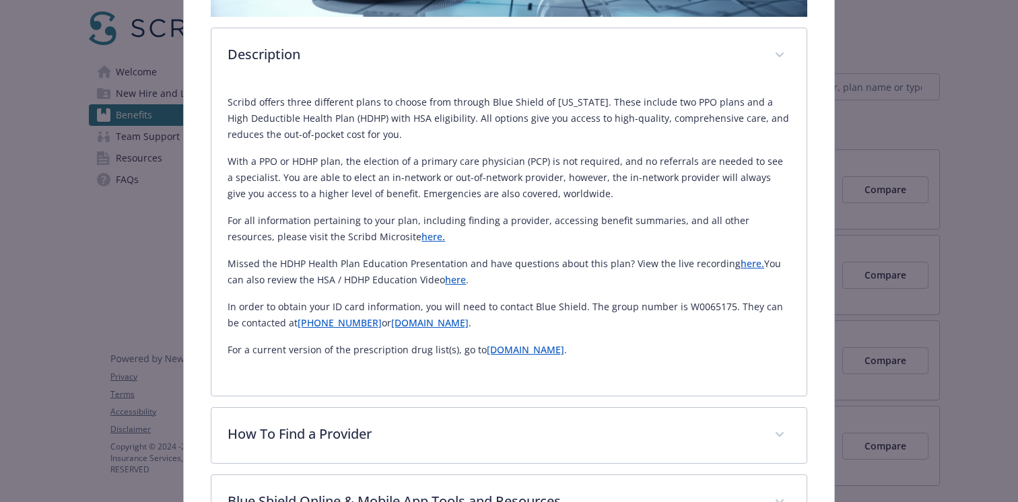
scroll to position [338, 0]
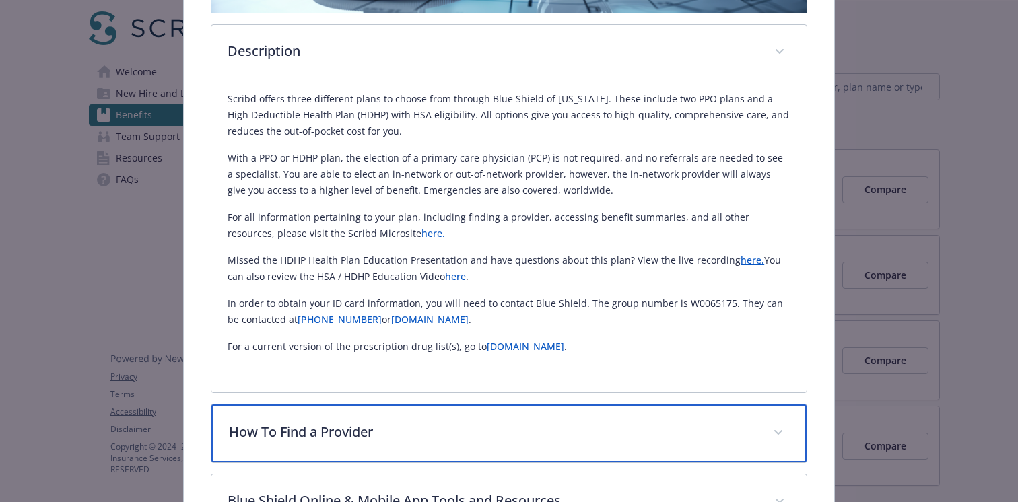
click at [269, 414] on div "How To Find a Provider" at bounding box center [508, 433] width 595 height 58
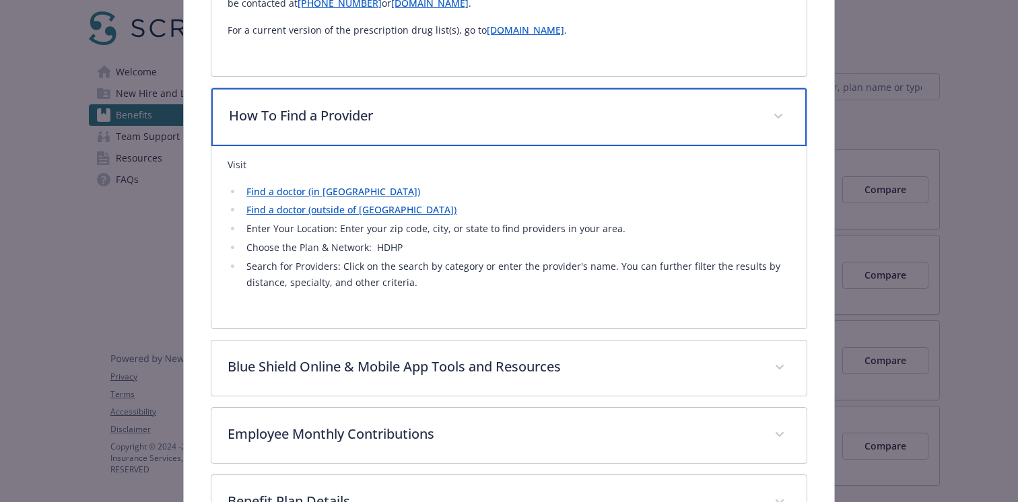
scroll to position [662, 0]
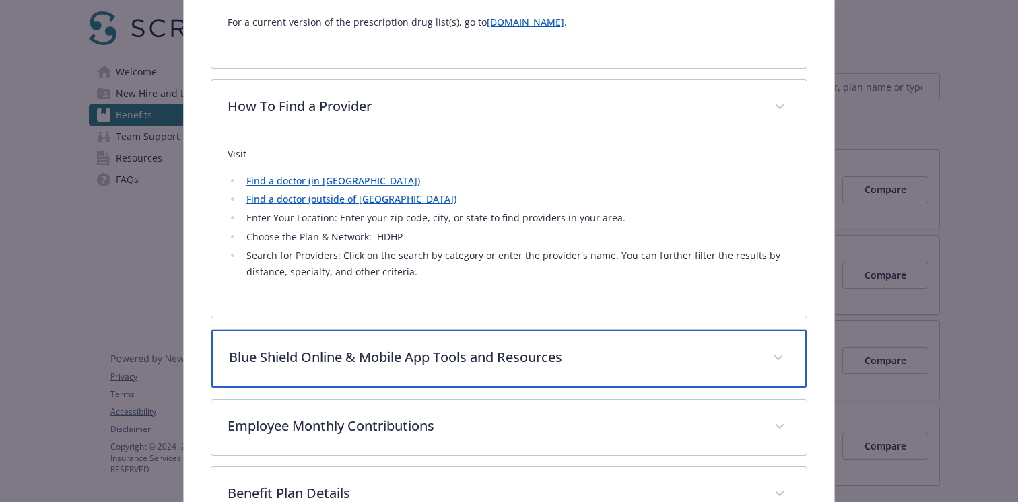
click at [291, 358] on p "Blue Shield Online & Mobile App Tools and Resources" at bounding box center [493, 357] width 528 height 20
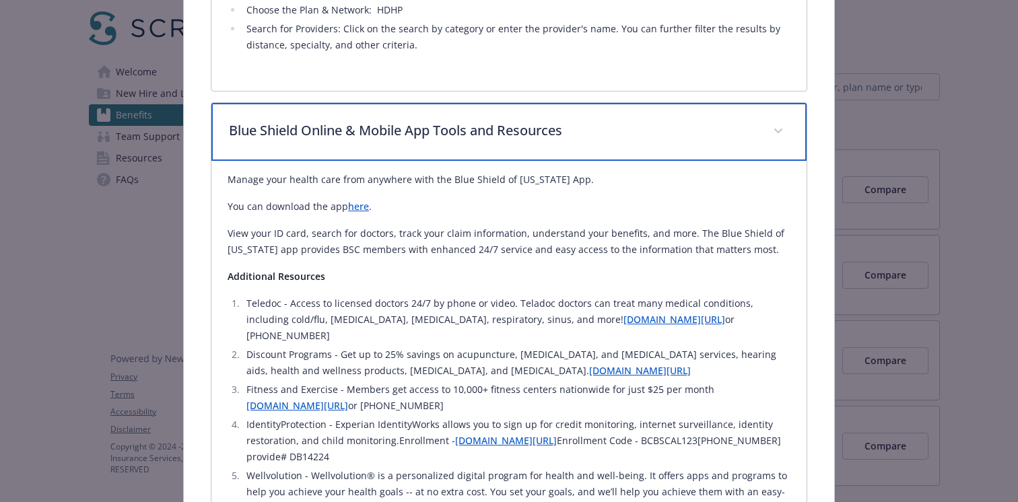
scroll to position [903, 0]
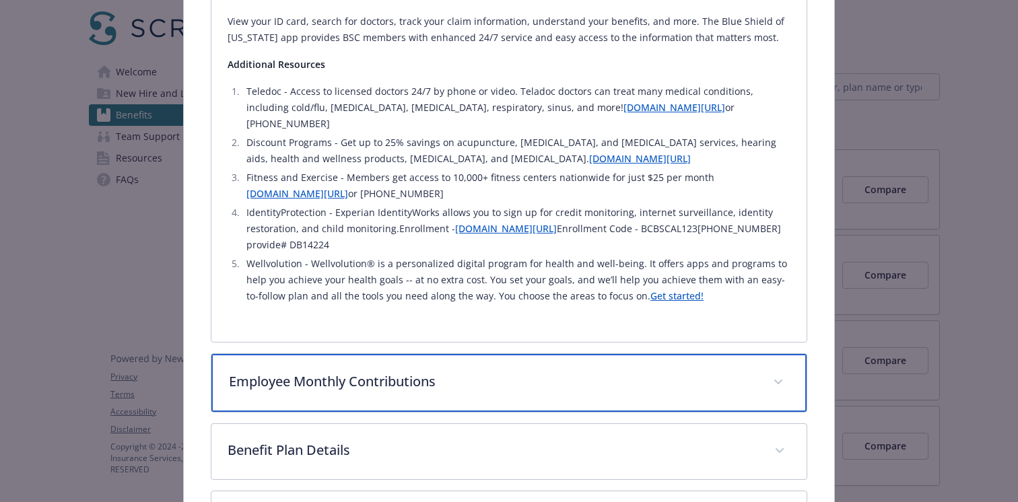
click at [345, 372] on p "Employee Monthly Contributions" at bounding box center [493, 382] width 528 height 20
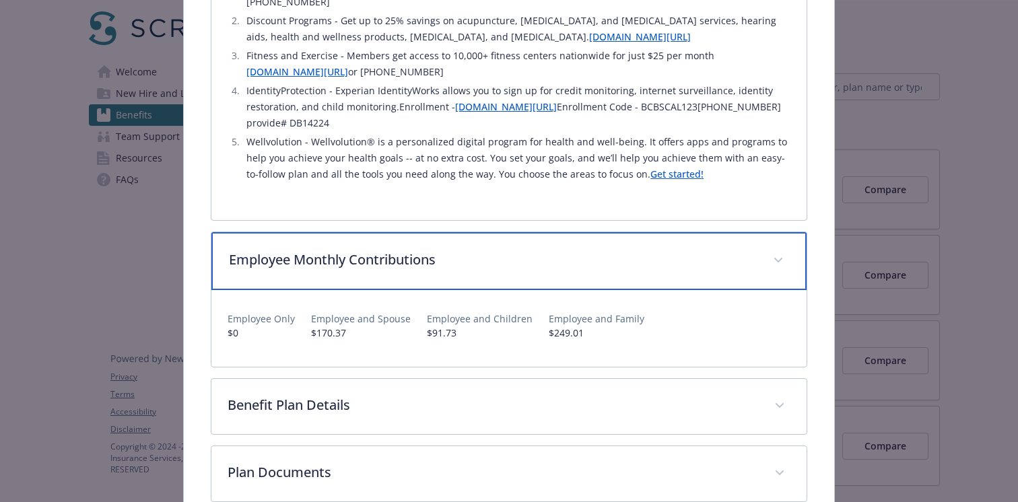
scroll to position [1222, 0]
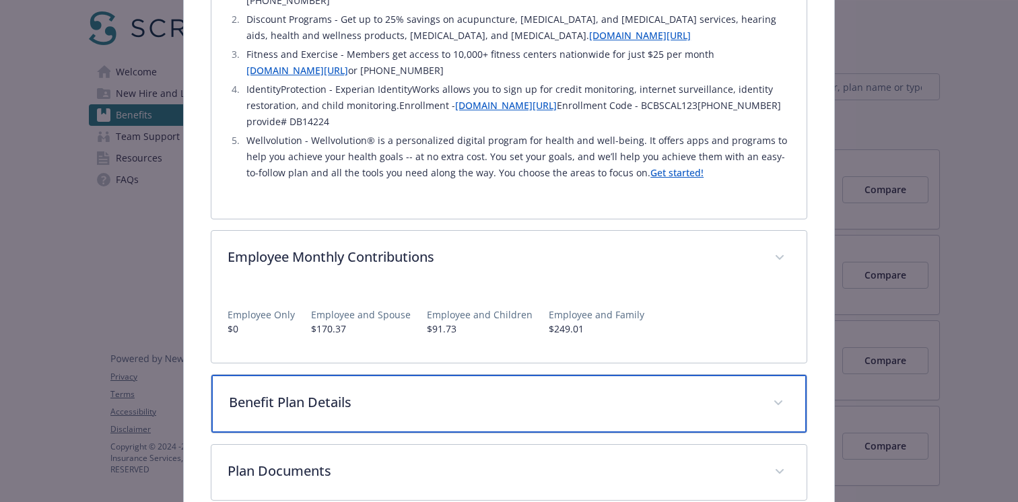
click at [343, 375] on div "Benefit Plan Details" at bounding box center [508, 404] width 595 height 58
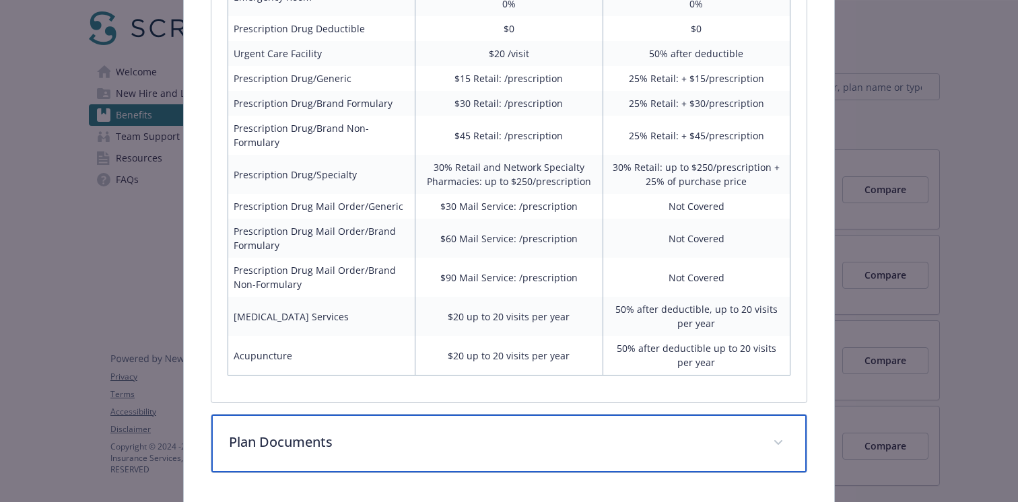
click at [340, 432] on p "Plan Documents" at bounding box center [493, 442] width 528 height 20
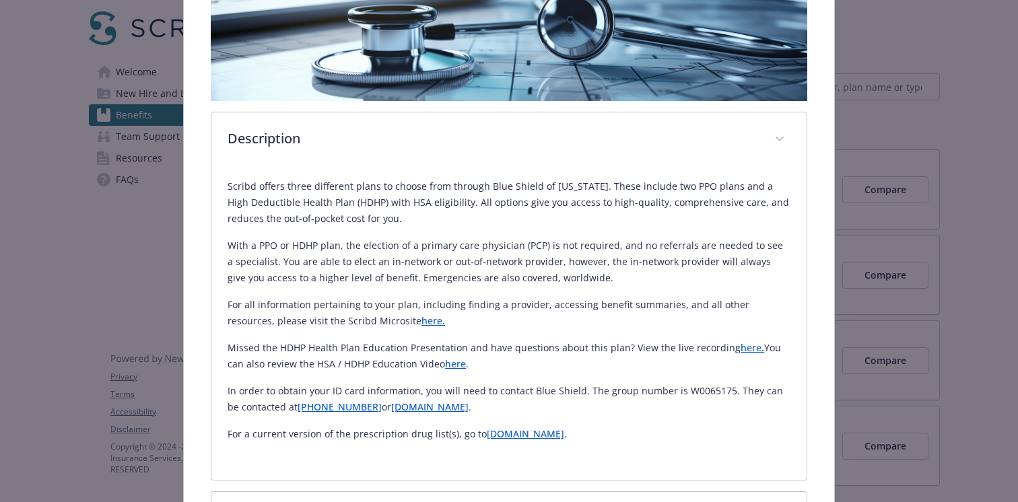
scroll to position [251, 0]
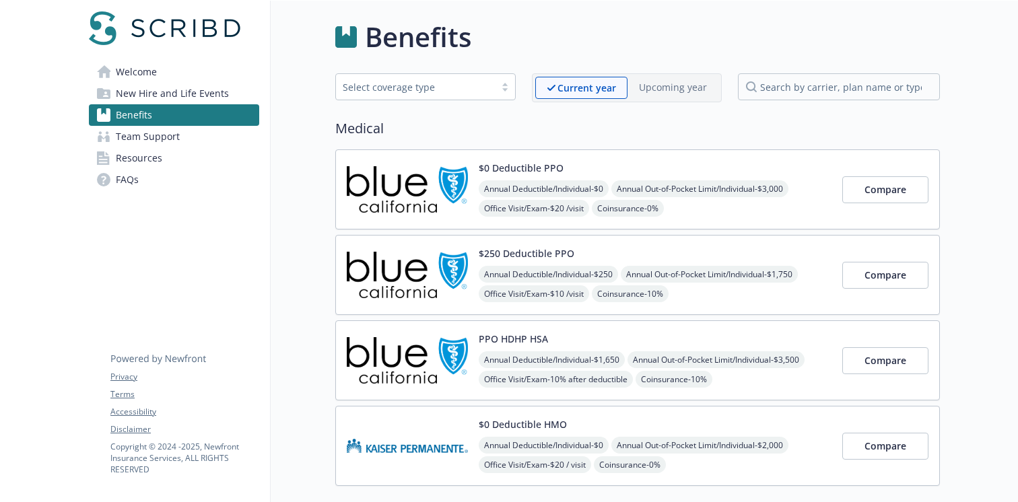
click at [734, 287] on div "Annual Deductible/Individual - $250 Annual Out-of-Pocket Limit/Individual - $1,…" at bounding box center [655, 323] width 353 height 115
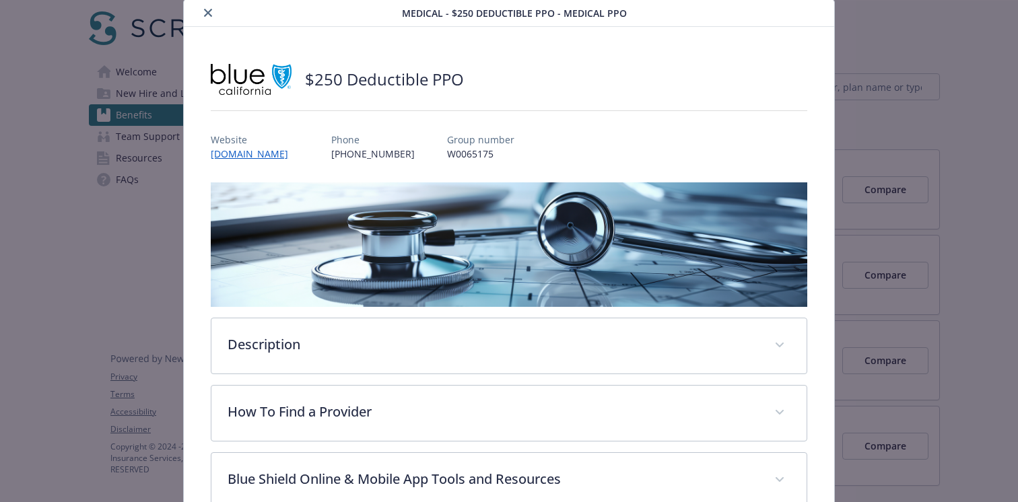
scroll to position [45, 0]
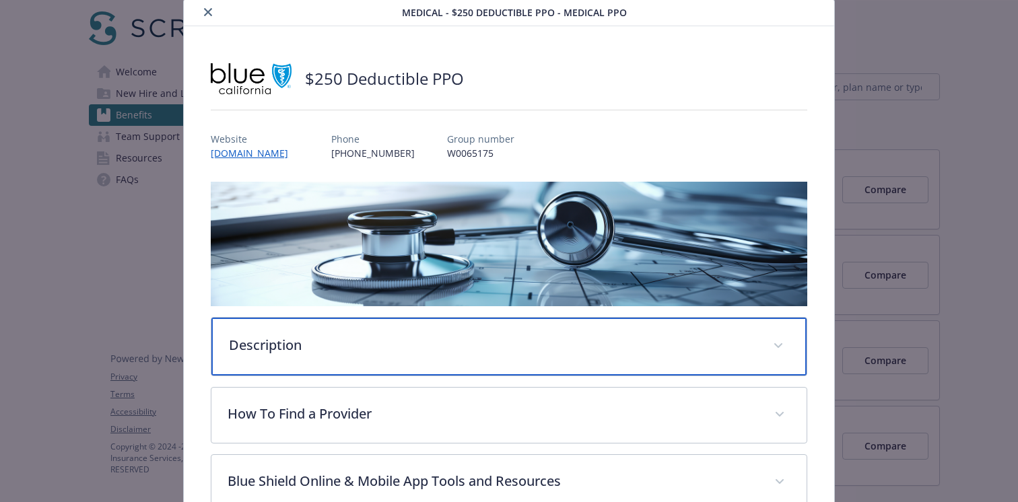
click at [529, 341] on p "Description" at bounding box center [493, 345] width 528 height 20
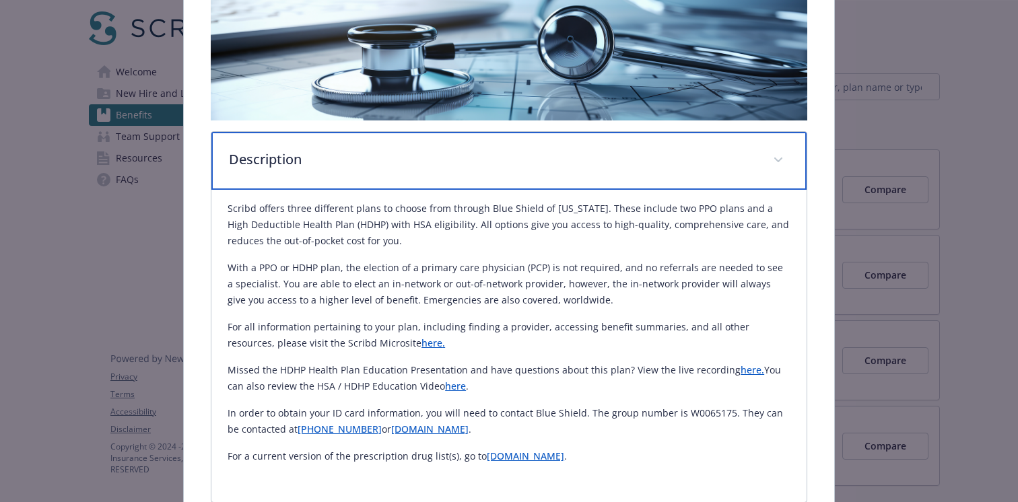
scroll to position [256, 0]
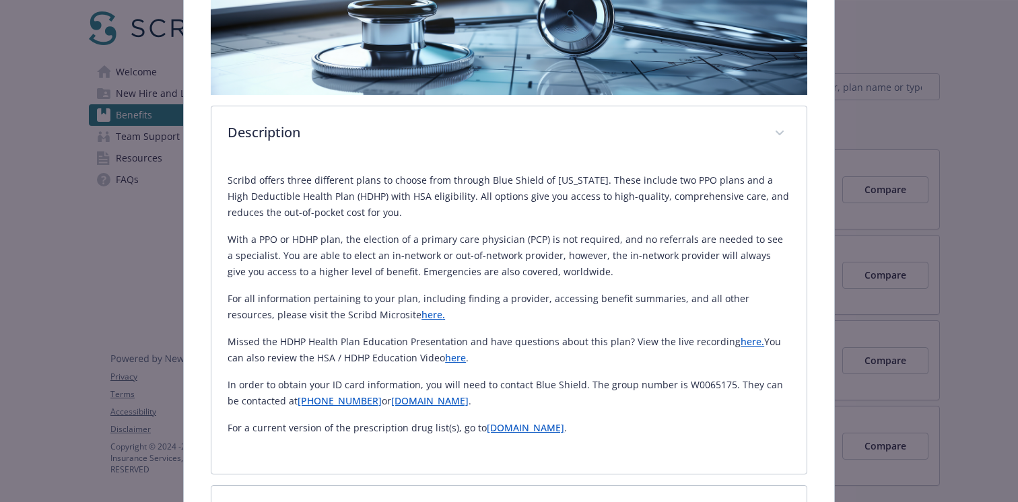
click at [421, 316] on link "here" at bounding box center [431, 314] width 21 height 13
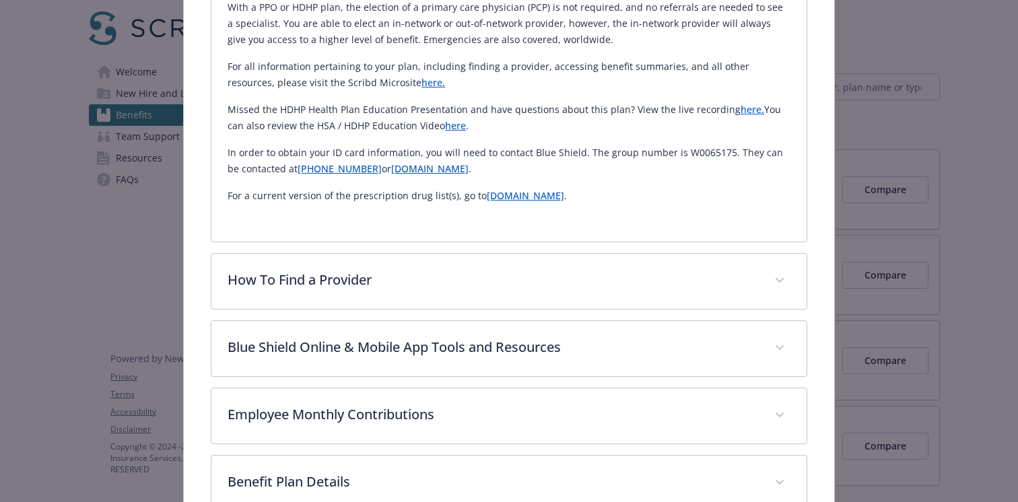
scroll to position [494, 0]
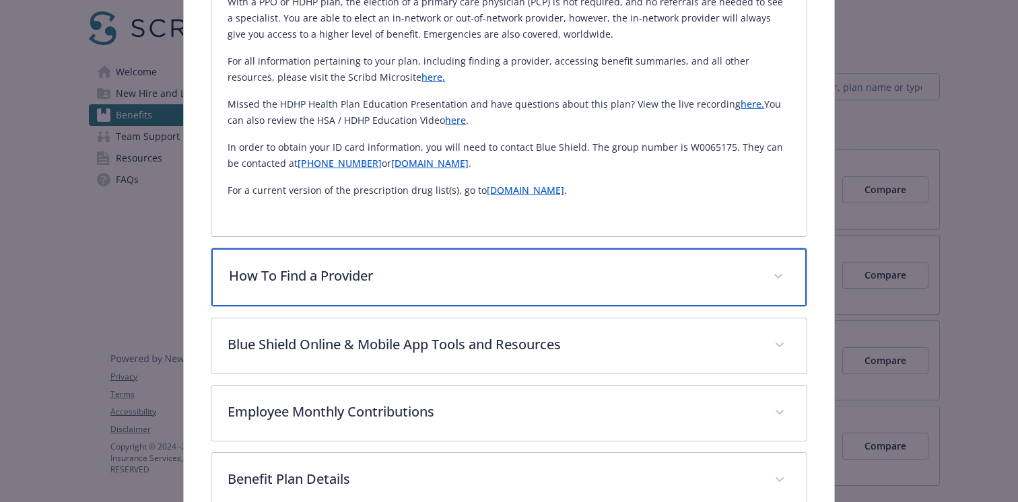
click at [423, 284] on p "How To Find a Provider" at bounding box center [493, 276] width 528 height 20
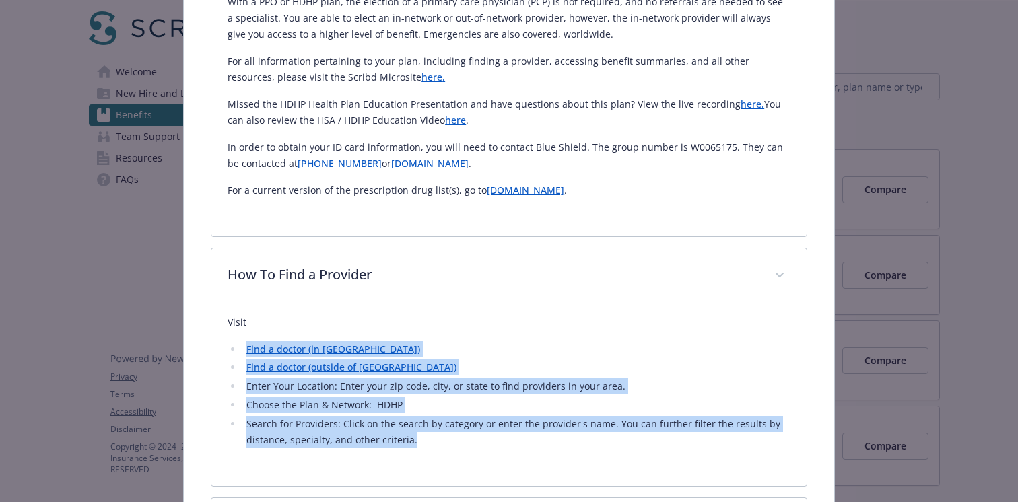
drag, startPoint x: 420, startPoint y: 444, endPoint x: 246, endPoint y: 351, distance: 196.6
click at [246, 351] on ul "Find a doctor (in [GEOGRAPHIC_DATA]) Find a doctor (outside of [GEOGRAPHIC_DATA…" at bounding box center [508, 395] width 563 height 108
copy ul "Find a doctor (in [GEOGRAPHIC_DATA]) Find a doctor (outside of [GEOGRAPHIC_DATA…"
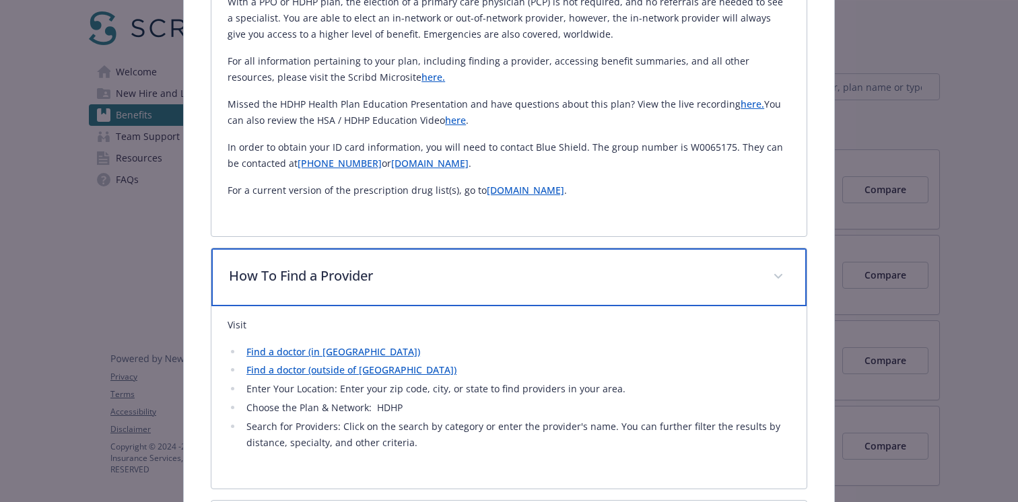
click at [432, 271] on p "How To Find a Provider" at bounding box center [493, 276] width 528 height 20
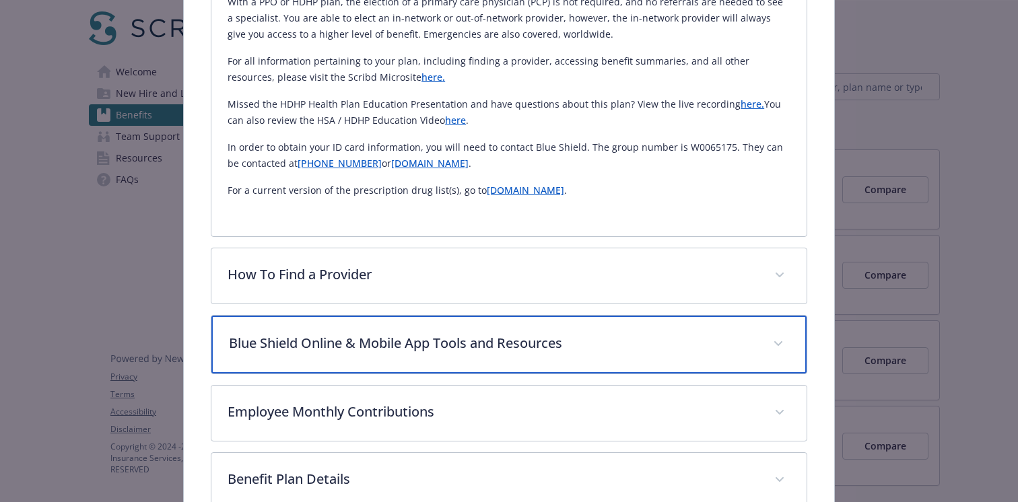
click at [402, 339] on p "Blue Shield Online & Mobile App Tools and Resources" at bounding box center [493, 343] width 528 height 20
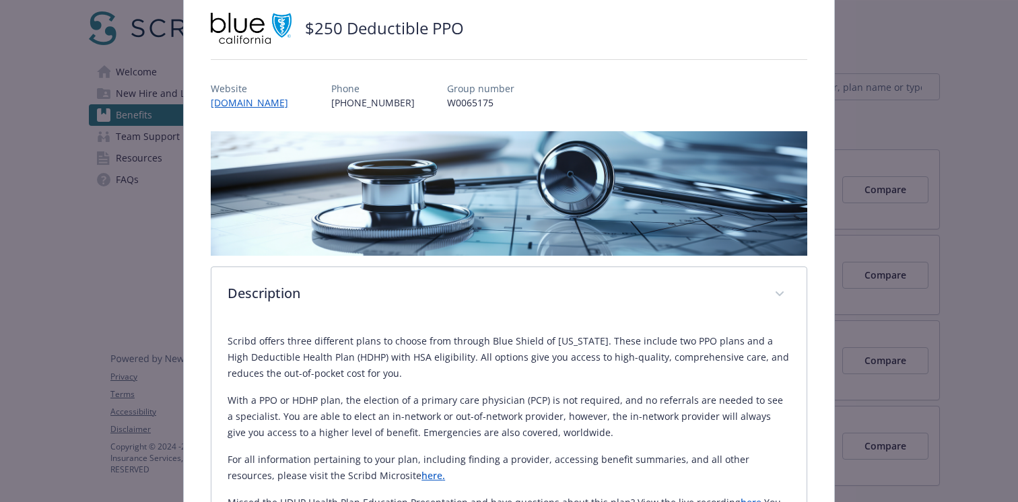
scroll to position [59, 0]
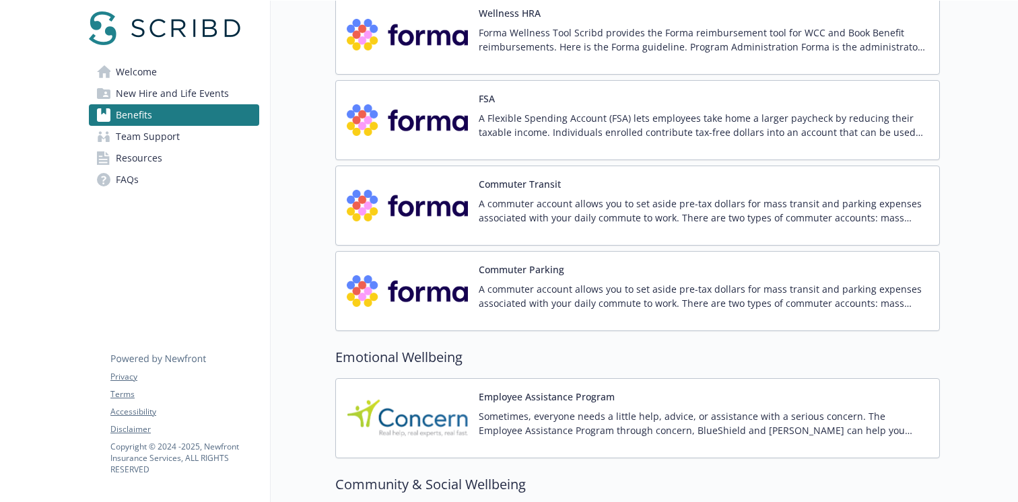
scroll to position [2124, 0]
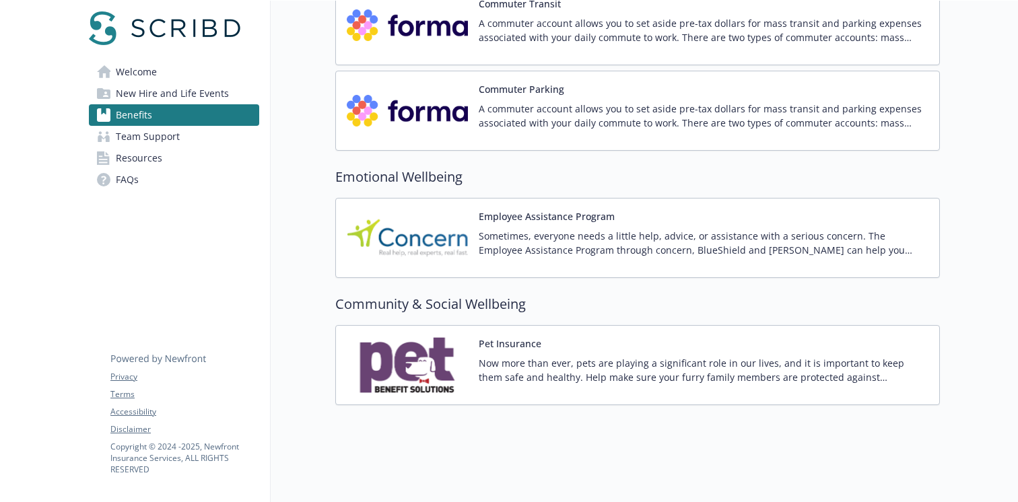
click at [198, 163] on link "Resources" at bounding box center [174, 158] width 170 height 22
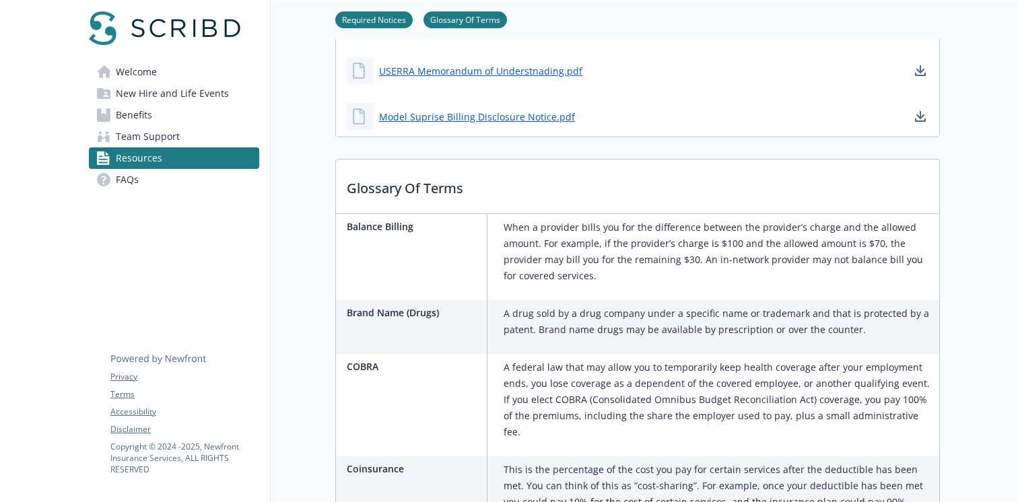
scroll to position [632, 0]
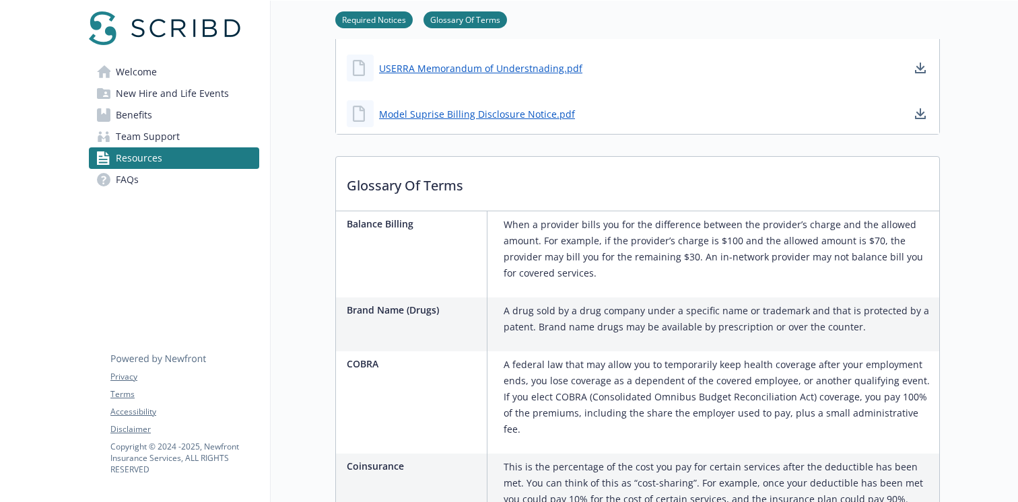
click at [160, 110] on link "Benefits" at bounding box center [174, 115] width 170 height 22
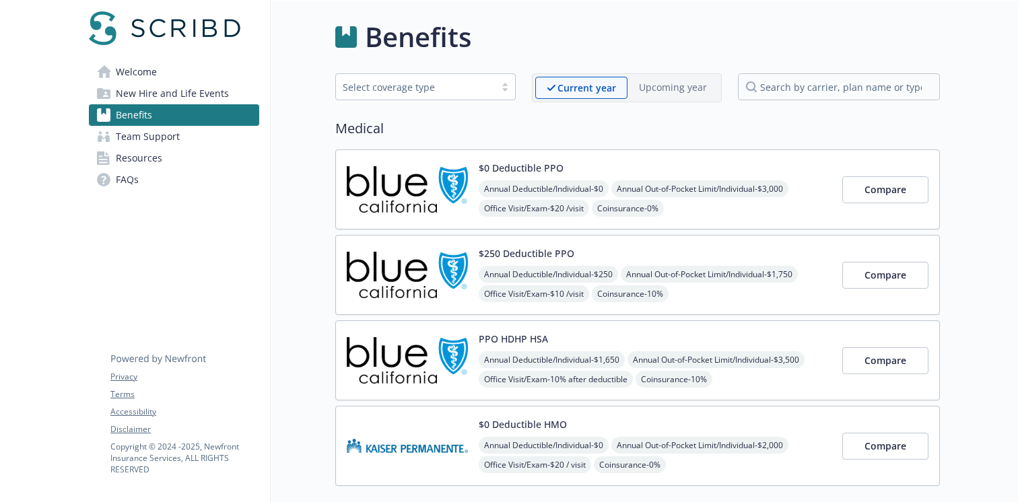
click at [639, 168] on div "$0 Deductible PPO Annual Deductible/Individual - $0 Annual Out-of-Pocket Limit/…" at bounding box center [655, 189] width 353 height 57
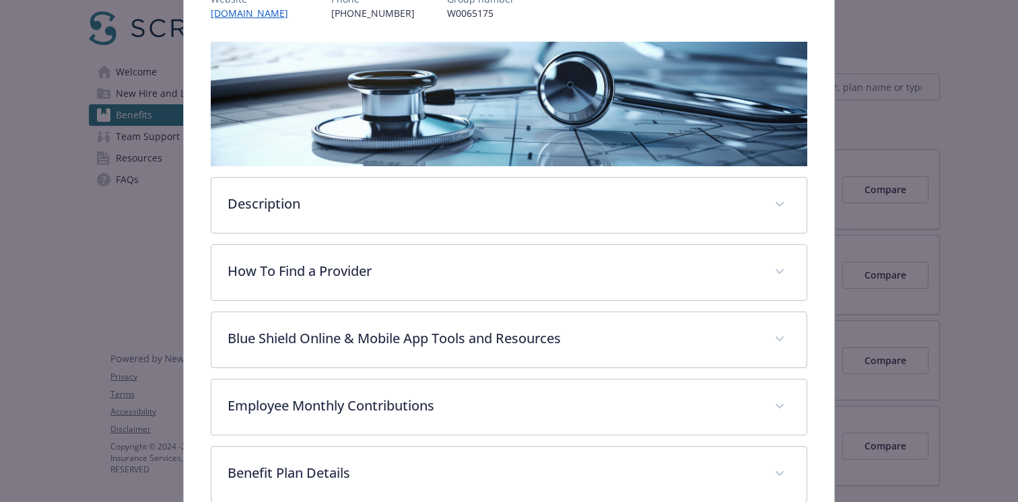
scroll to position [328, 0]
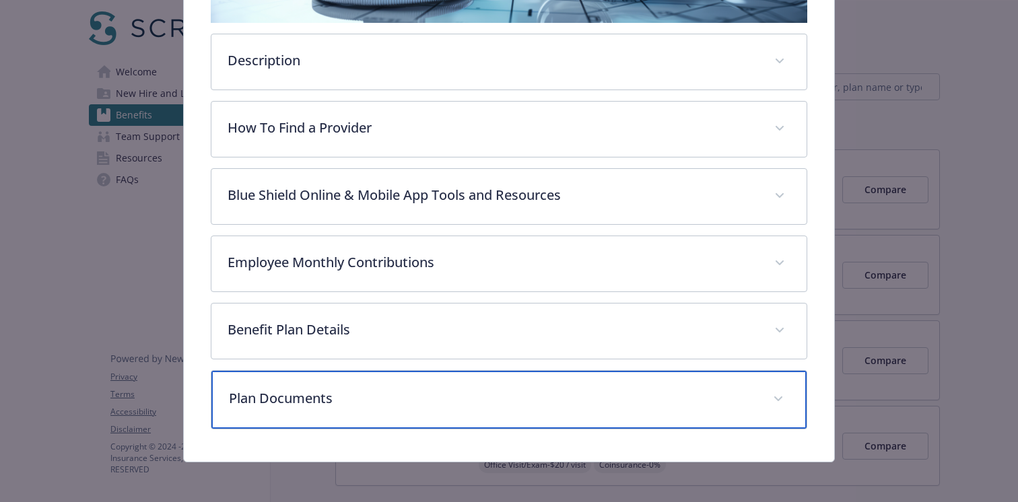
click at [437, 402] on p "Plan Documents" at bounding box center [493, 398] width 528 height 20
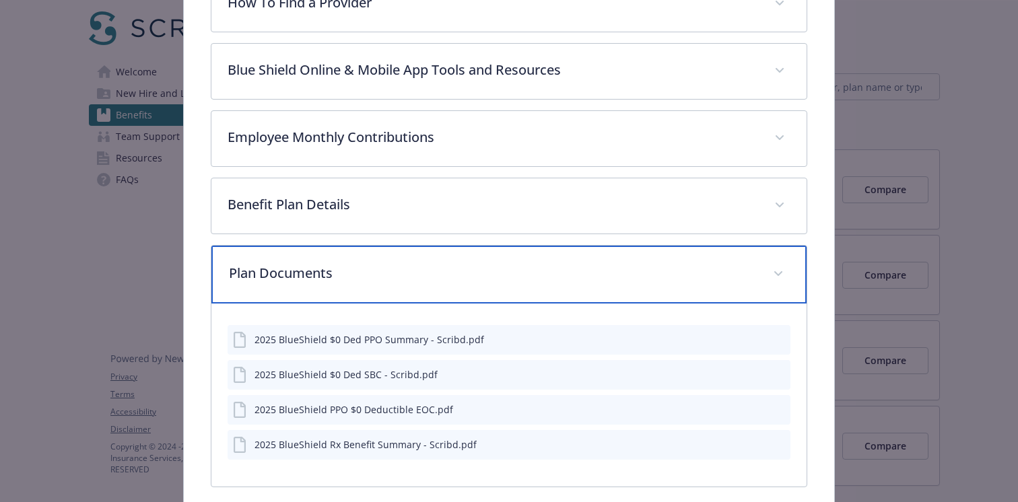
scroll to position [514, 0]
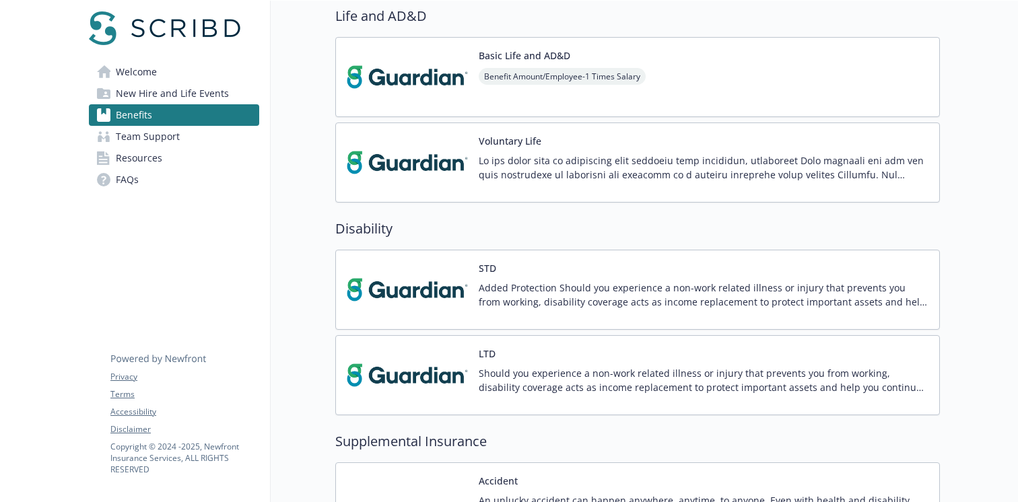
scroll to position [882, 0]
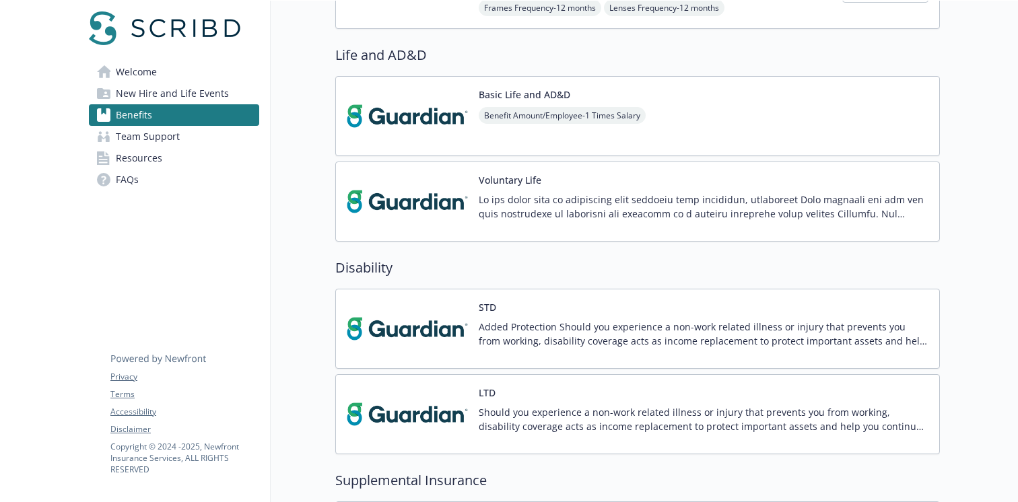
click at [392, 51] on h2 "Life and AD&D" at bounding box center [637, 55] width 604 height 20
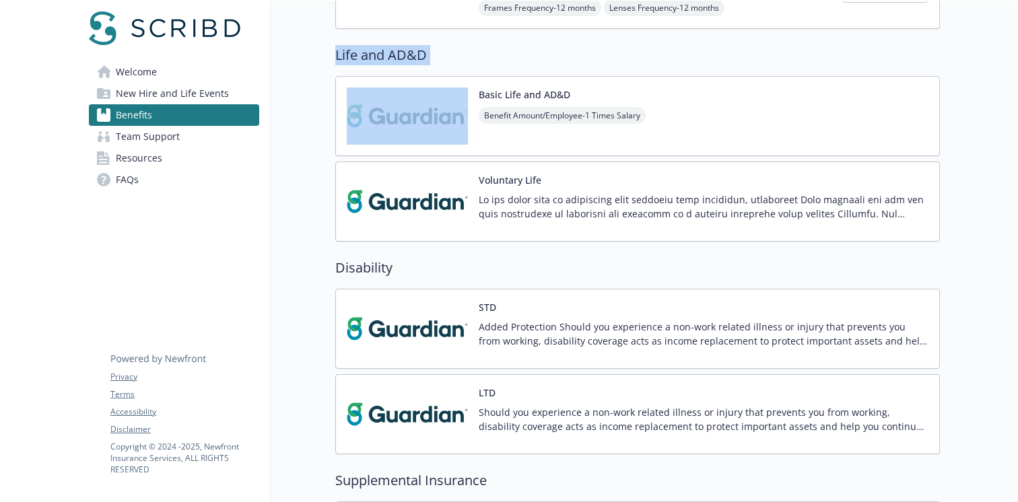
click at [392, 51] on h2 "Life and AD&D" at bounding box center [637, 55] width 604 height 20
copy h2 "Life and AD&D"
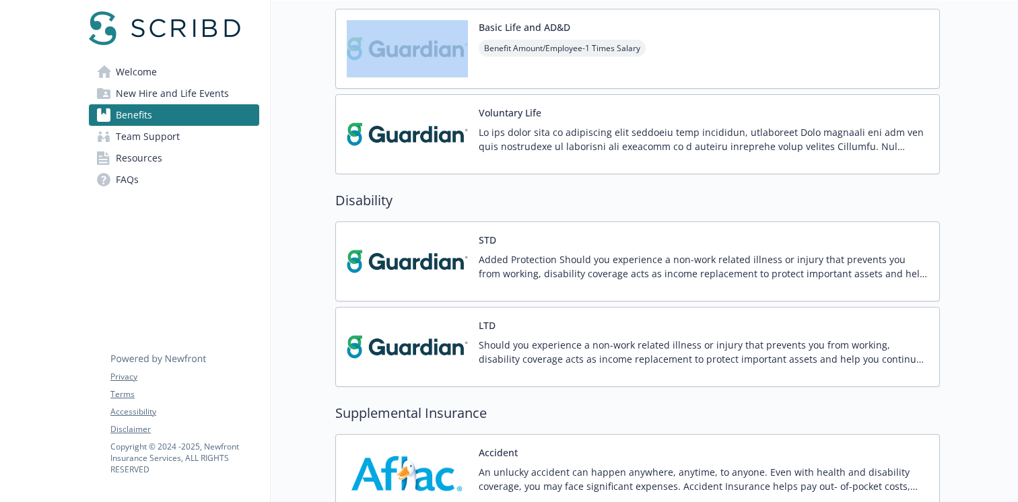
scroll to position [1010, 0]
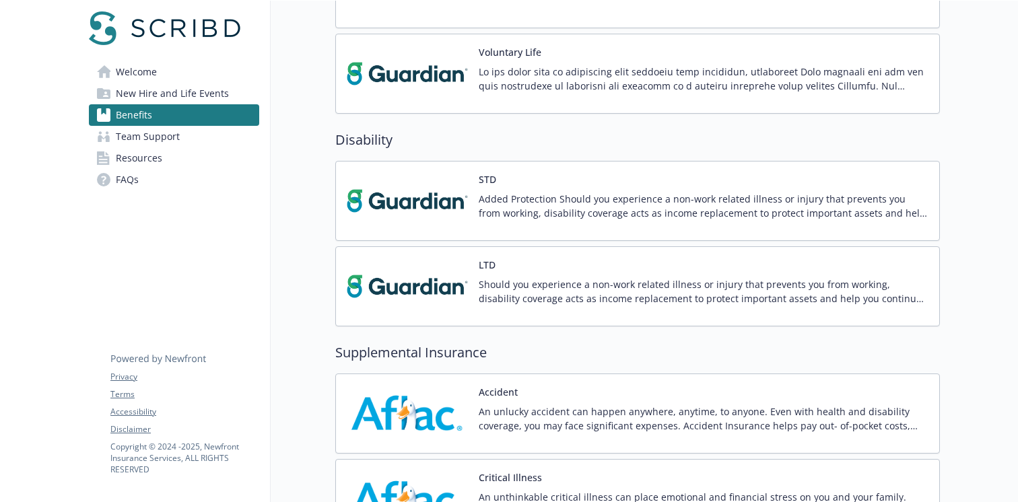
click at [369, 131] on h2 "Disability" at bounding box center [637, 140] width 604 height 20
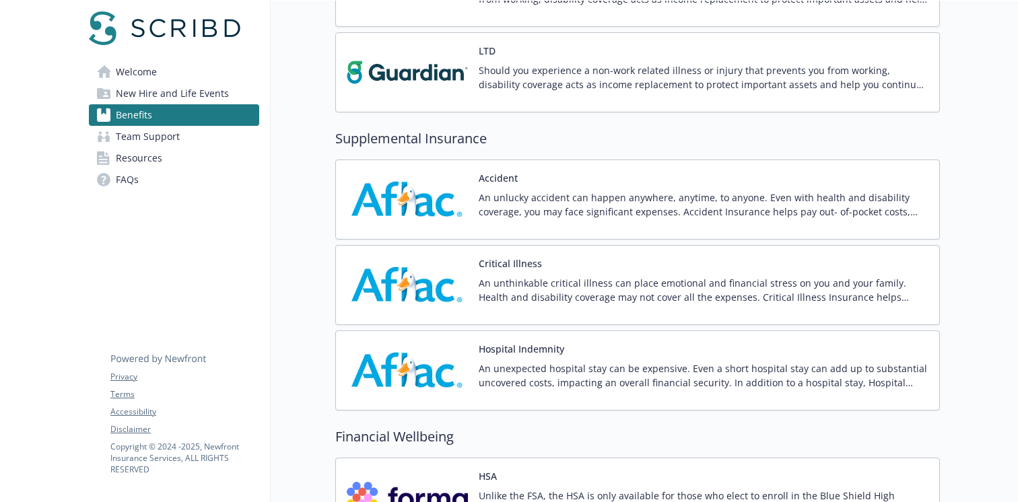
scroll to position [1193, 0]
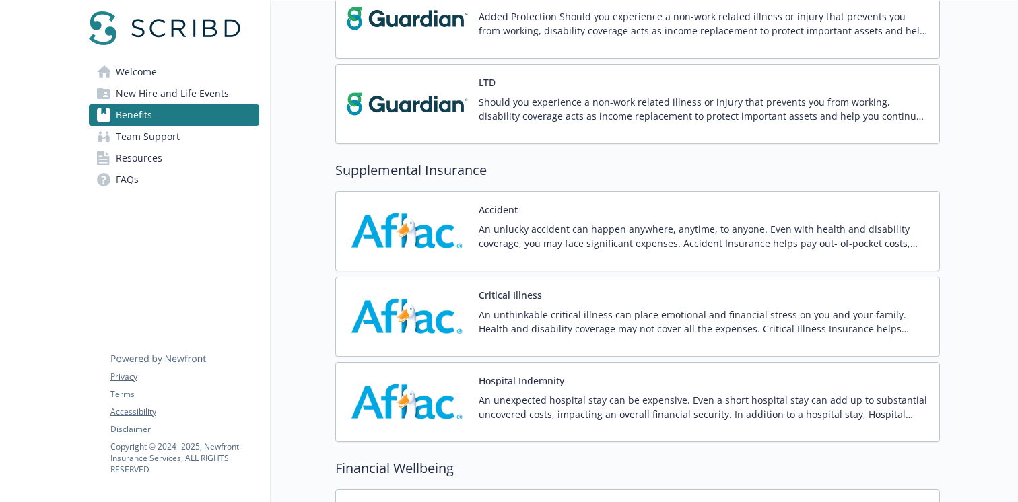
click at [410, 174] on h2 "Supplemental Insurance" at bounding box center [637, 170] width 604 height 20
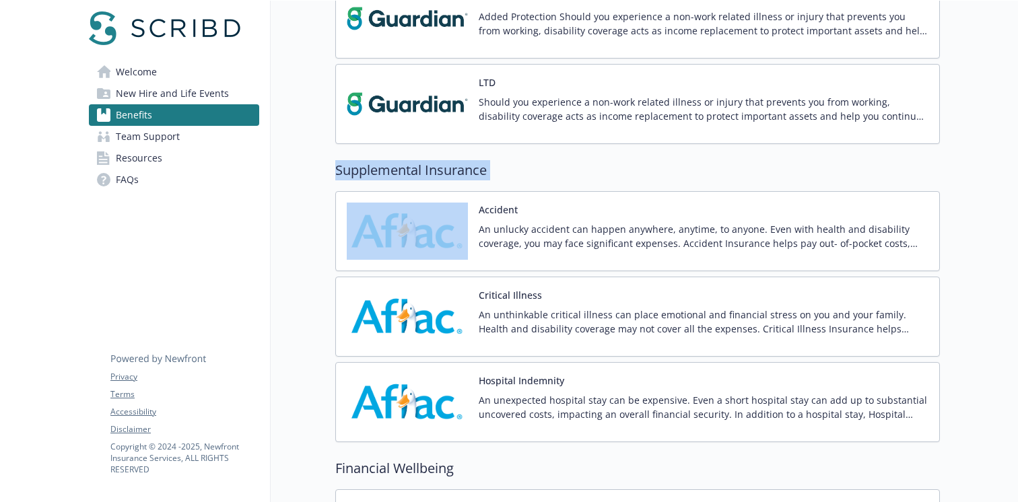
click at [410, 174] on h2 "Supplemental Insurance" at bounding box center [637, 170] width 604 height 20
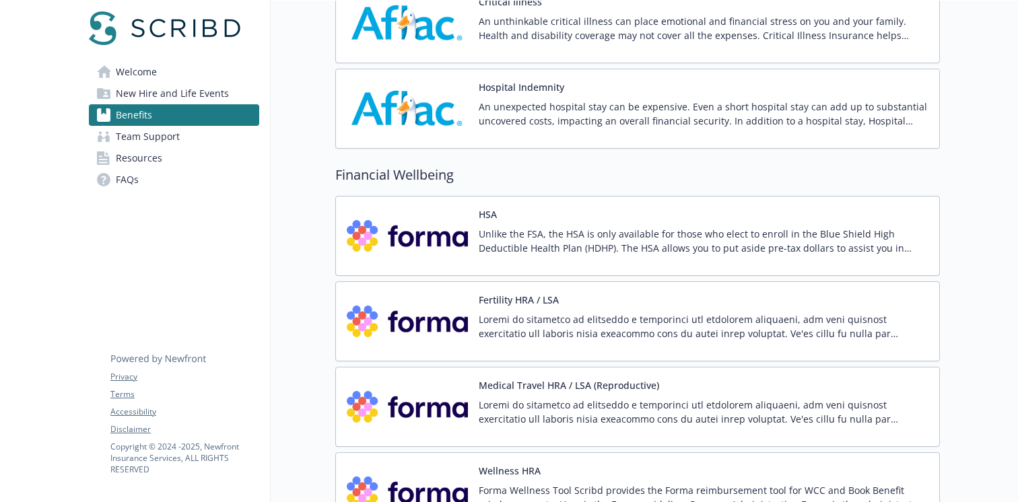
scroll to position [1480, 0]
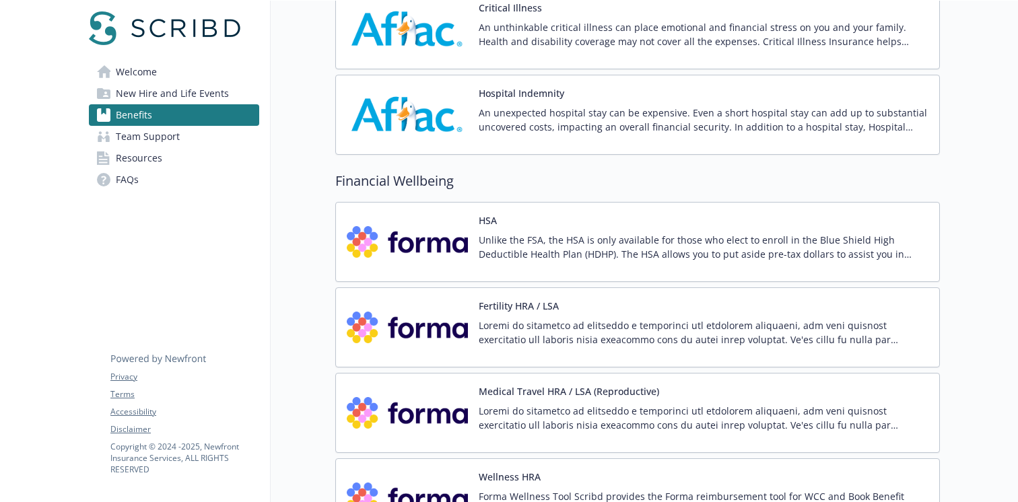
click at [404, 180] on h2 "Financial Wellbeing" at bounding box center [637, 181] width 604 height 20
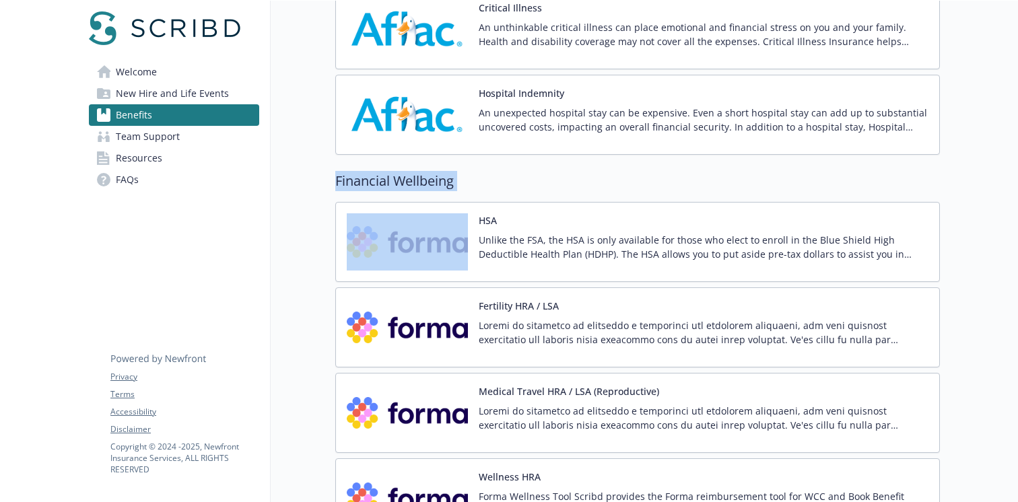
click at [404, 180] on h2 "Financial Wellbeing" at bounding box center [637, 181] width 604 height 20
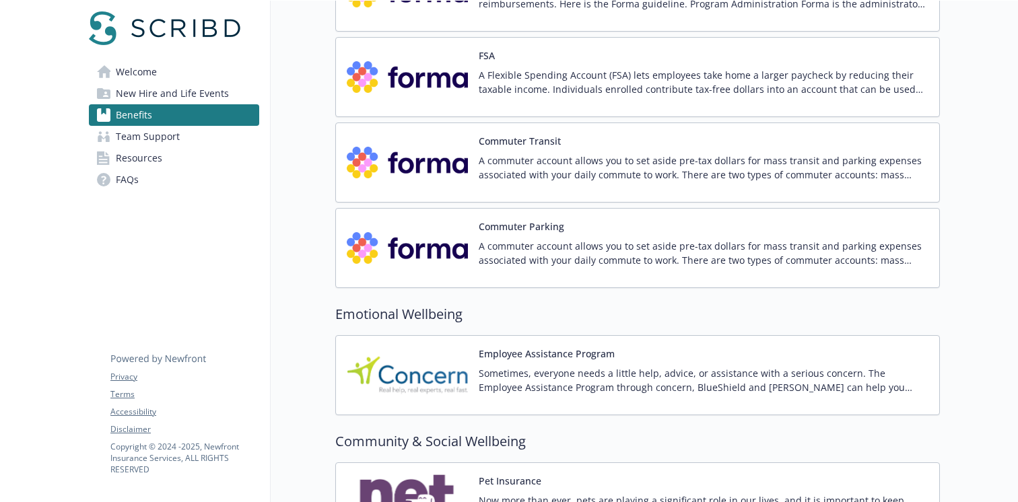
scroll to position [1989, 0]
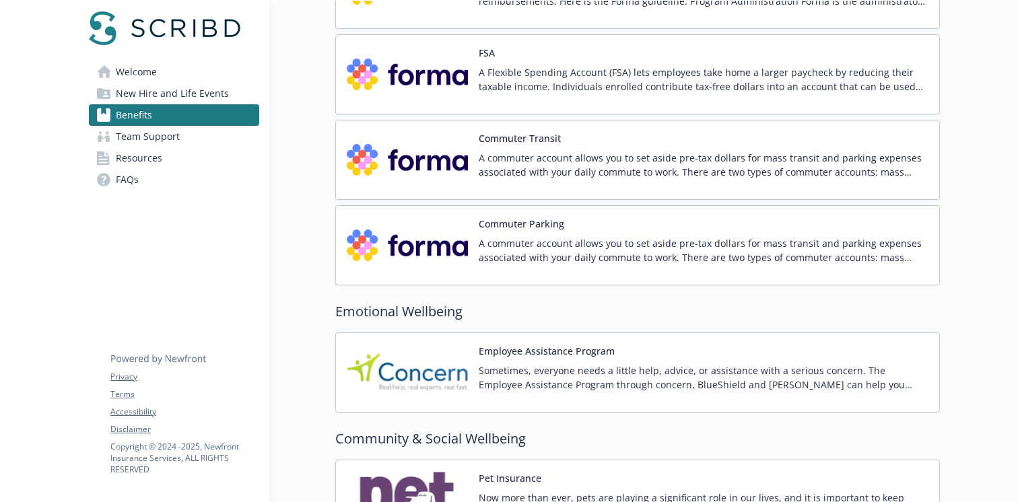
click at [413, 316] on h2 "Emotional Wellbeing" at bounding box center [637, 312] width 604 height 20
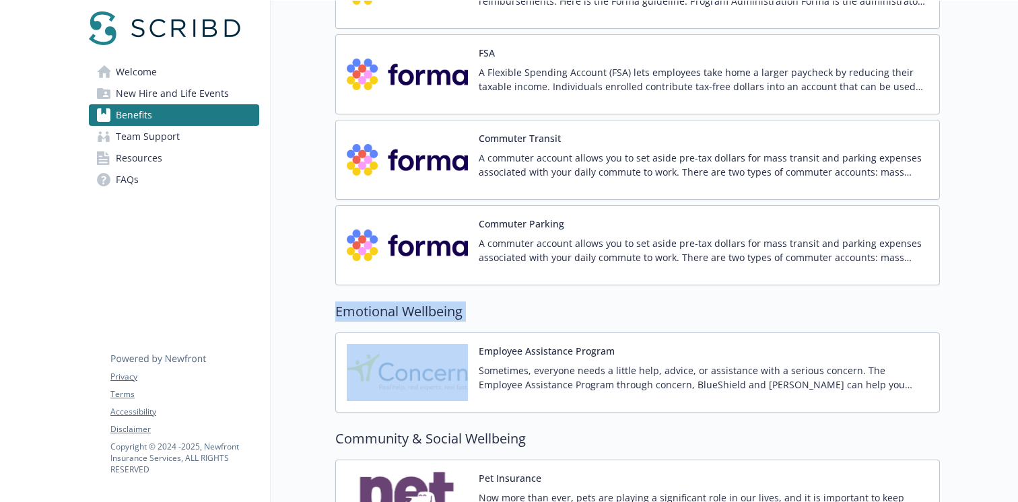
click at [413, 316] on h2 "Emotional Wellbeing" at bounding box center [637, 312] width 604 height 20
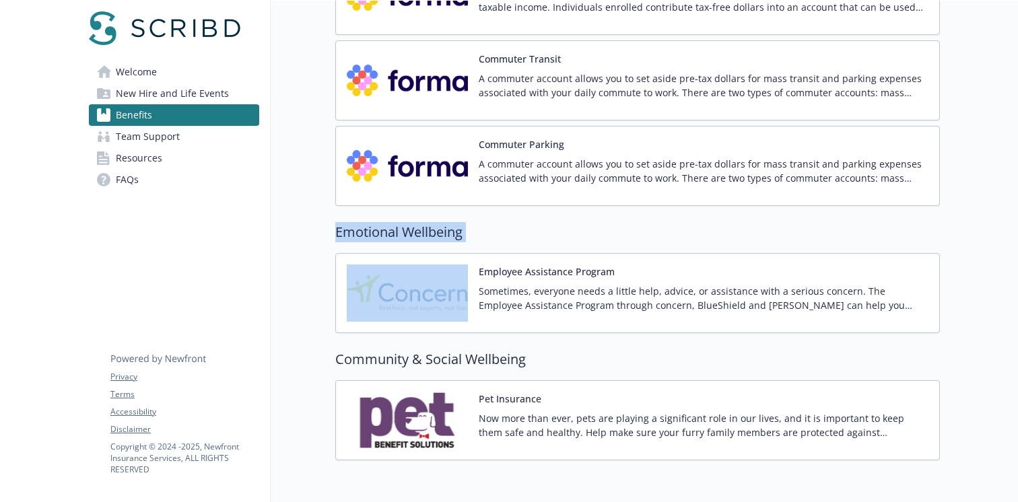
scroll to position [2124, 0]
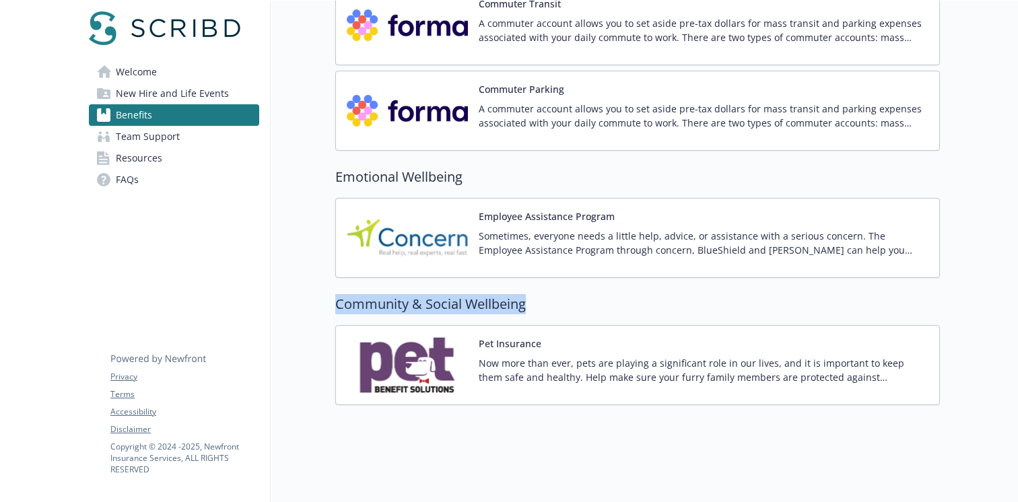
drag, startPoint x: 537, startPoint y: 306, endPoint x: 335, endPoint y: 302, distance: 202.0
click at [335, 302] on h2 "Community & Social Wellbeing" at bounding box center [637, 304] width 604 height 20
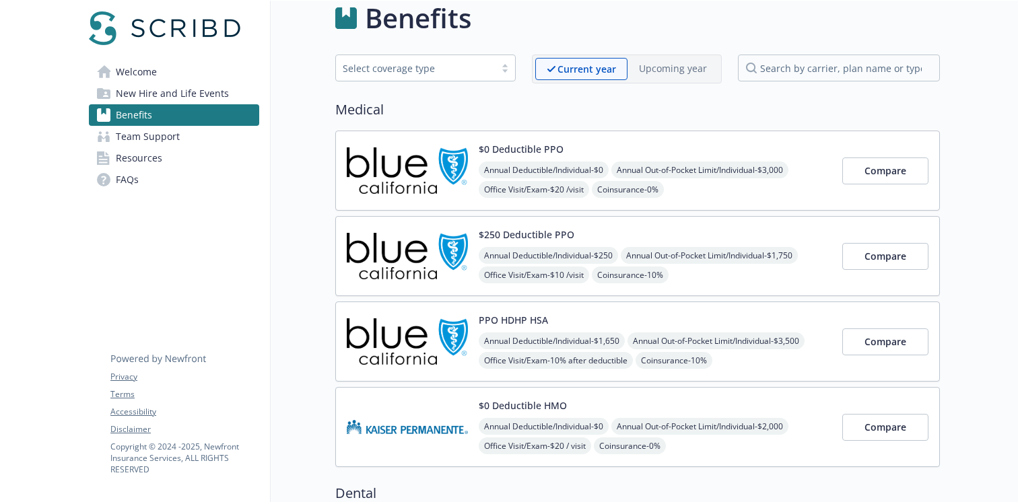
scroll to position [0, 0]
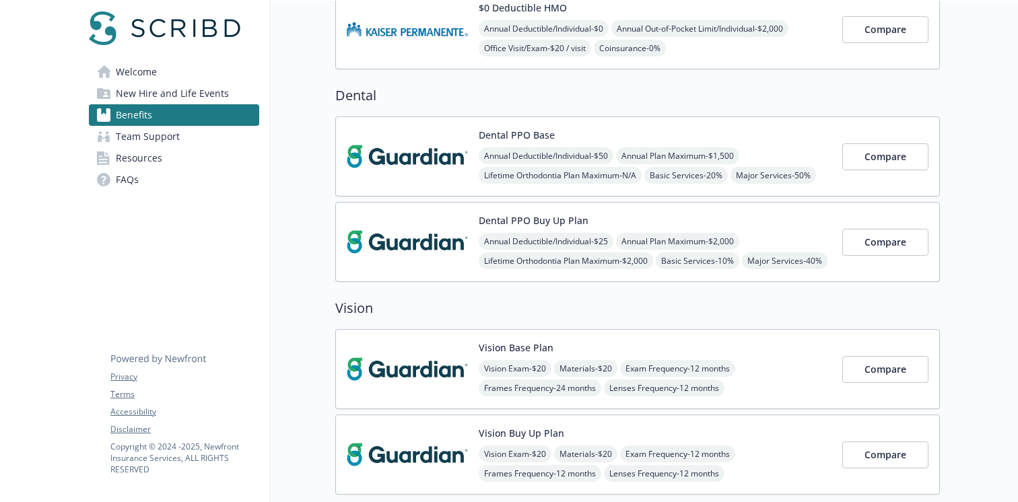
click at [606, 133] on div "Dental PPO Base Annual Deductible/Individual - $50 Annual Plan Maximum - $1,500…" at bounding box center [655, 156] width 353 height 57
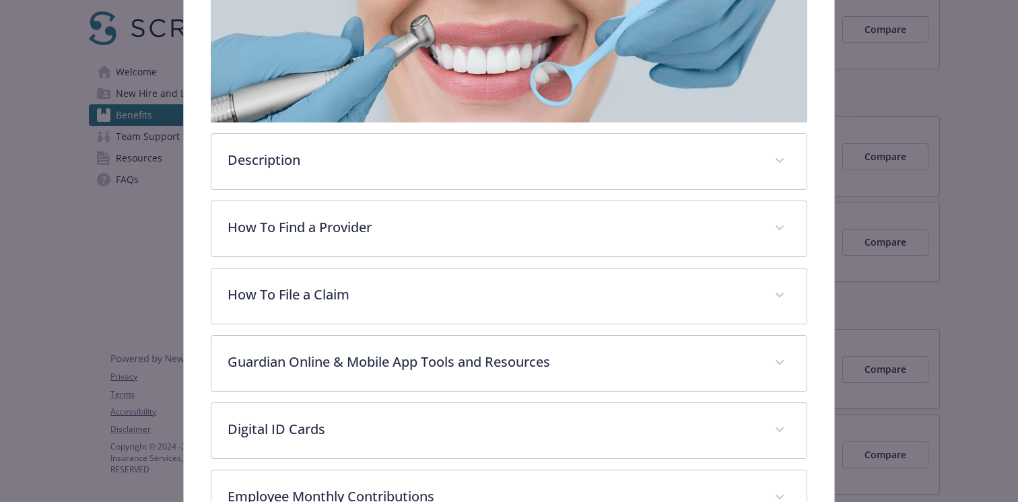
scroll to position [250, 0]
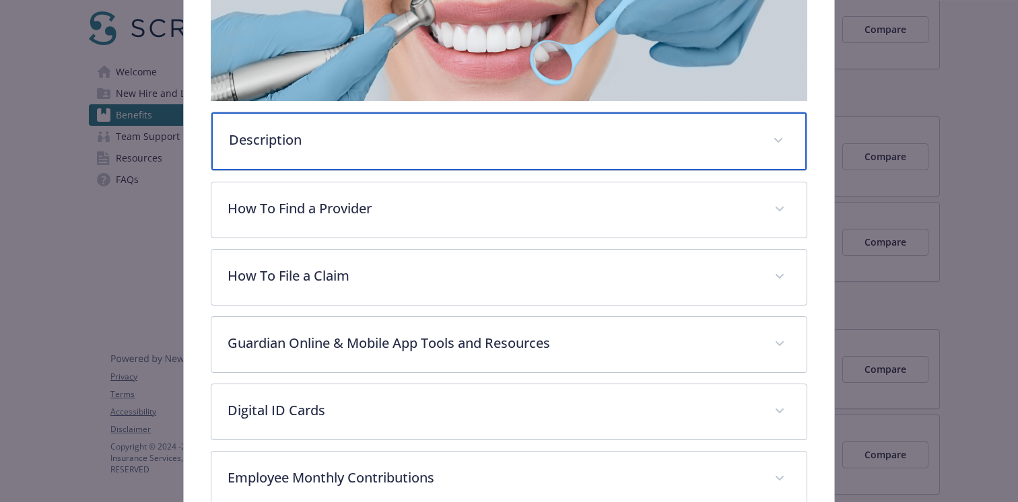
click at [532, 143] on p "Description" at bounding box center [493, 140] width 528 height 20
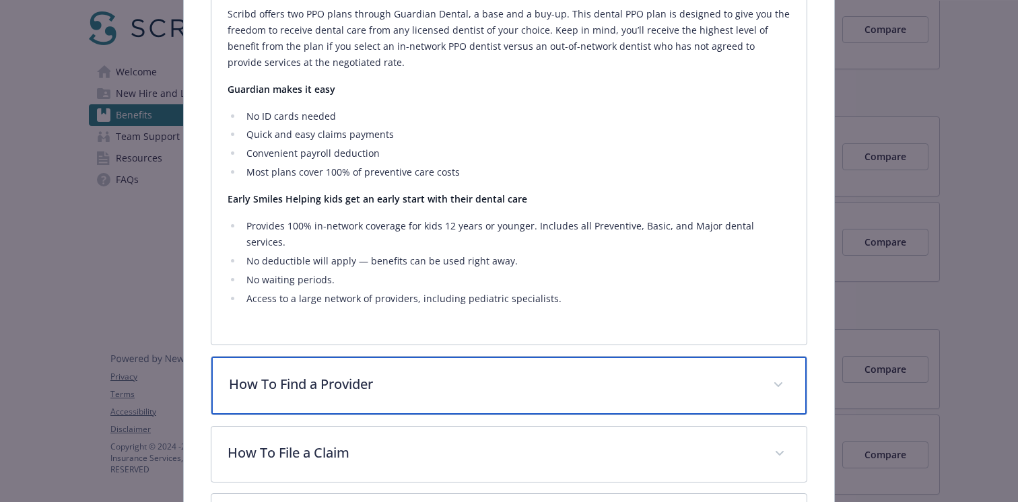
click at [431, 357] on div "How To Find a Provider" at bounding box center [508, 386] width 595 height 58
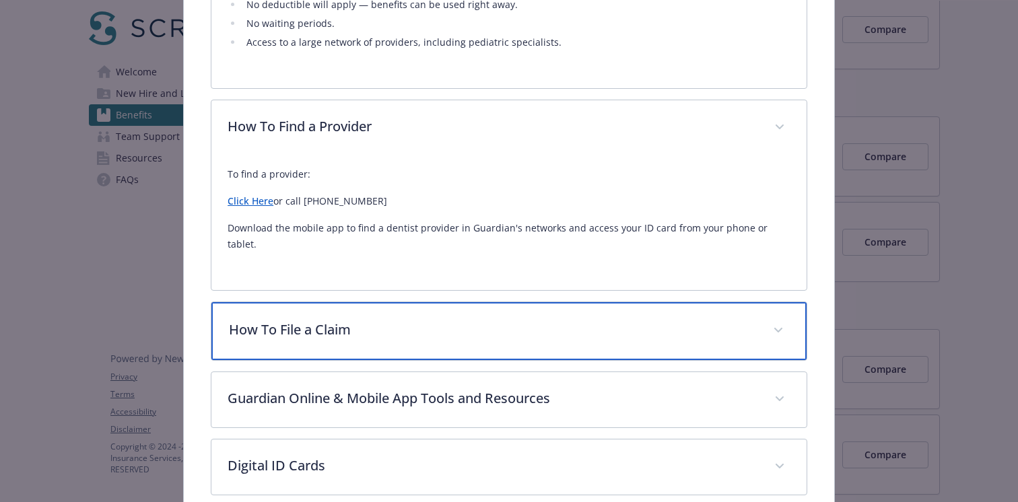
click at [435, 320] on p "How To File a Claim" at bounding box center [493, 330] width 528 height 20
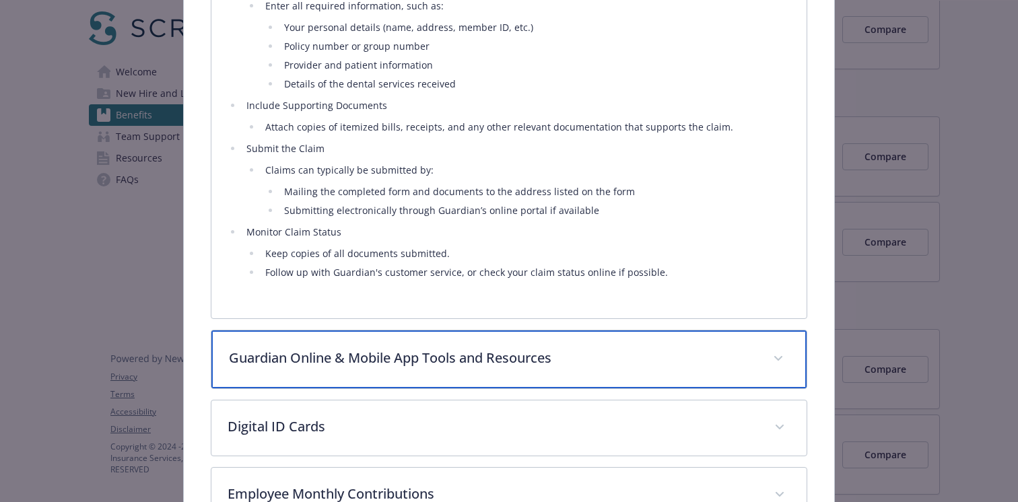
click at [414, 348] on p "Guardian Online & Mobile App Tools and Resources" at bounding box center [493, 358] width 528 height 20
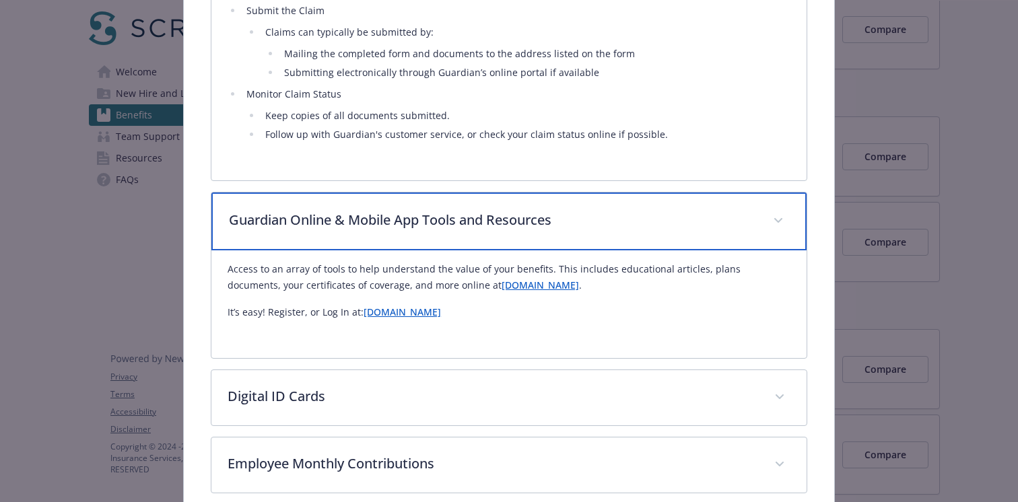
scroll to position [1308, 0]
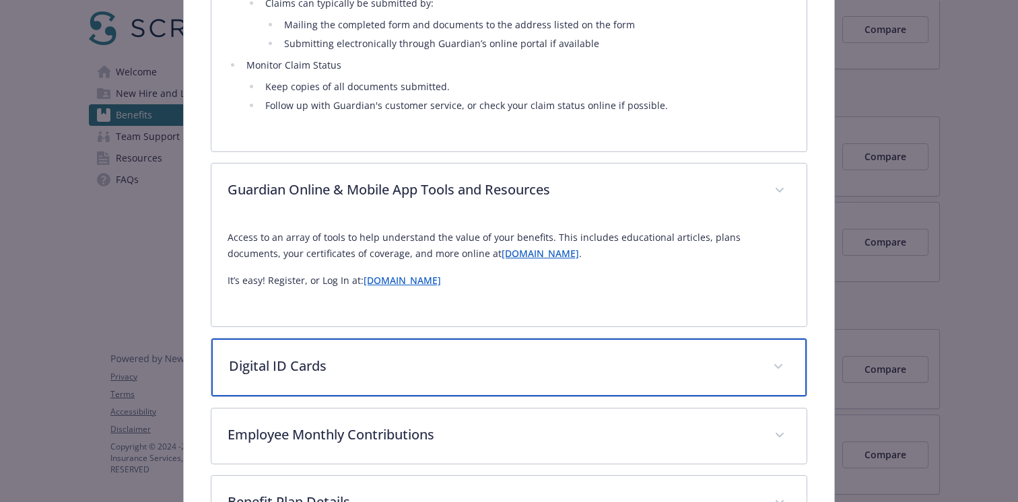
click at [414, 356] on p "Digital ID Cards" at bounding box center [493, 366] width 528 height 20
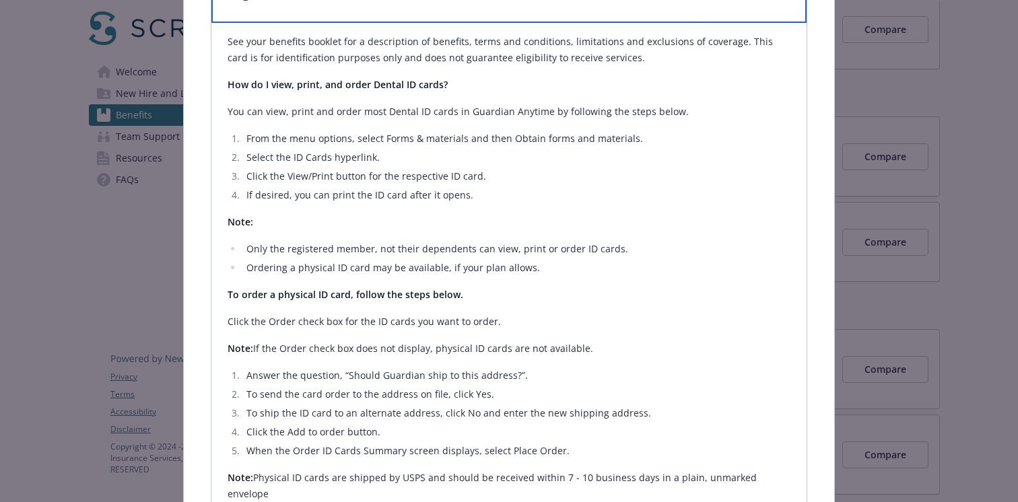
scroll to position [1684, 0]
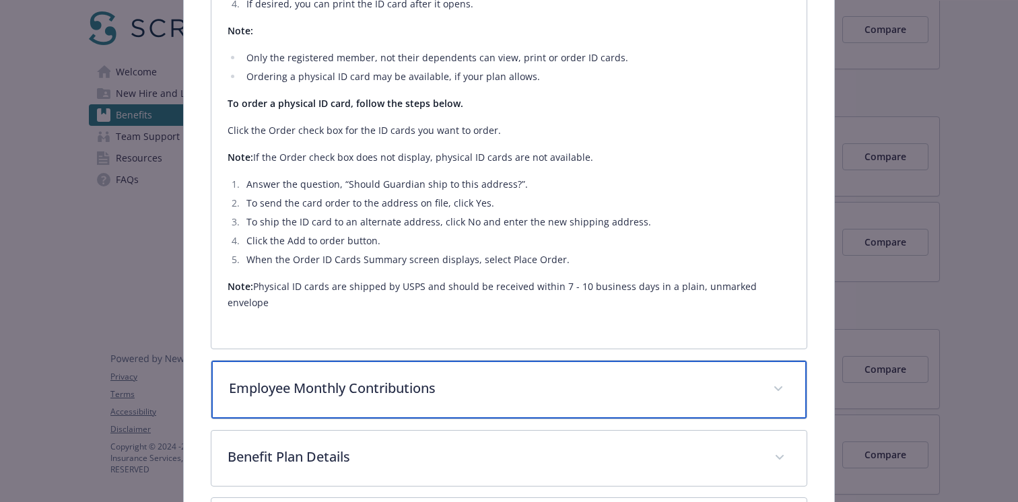
click at [396, 378] on p "Employee Monthly Contributions" at bounding box center [493, 388] width 528 height 20
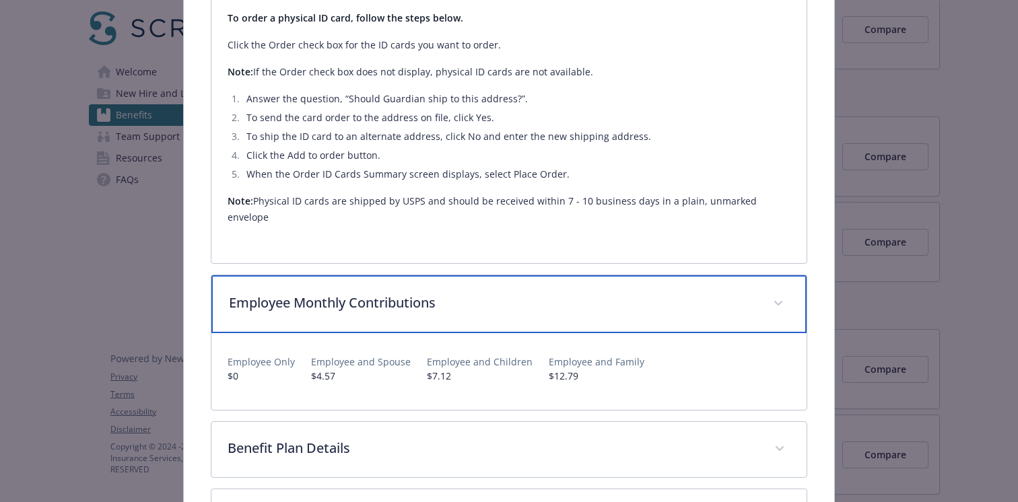
scroll to position [2026, 0]
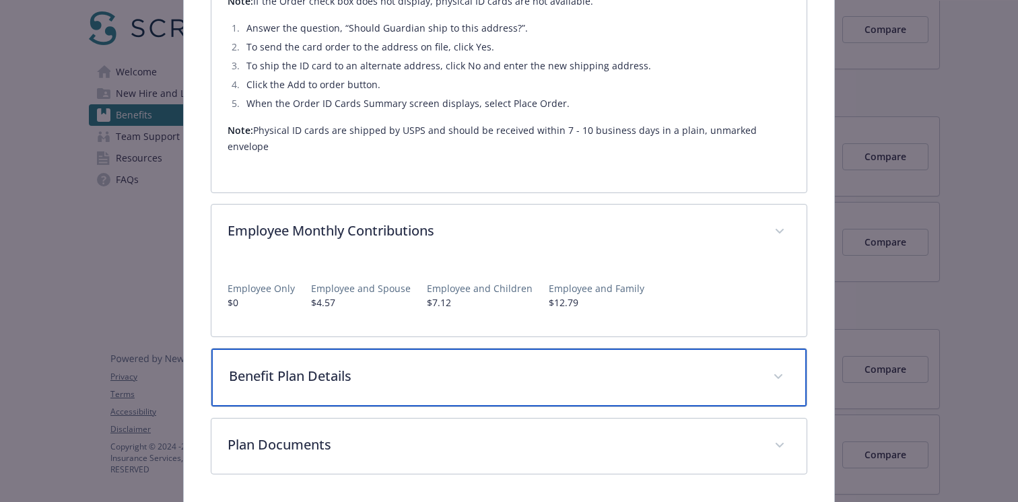
click at [389, 366] on p "Benefit Plan Details" at bounding box center [493, 376] width 528 height 20
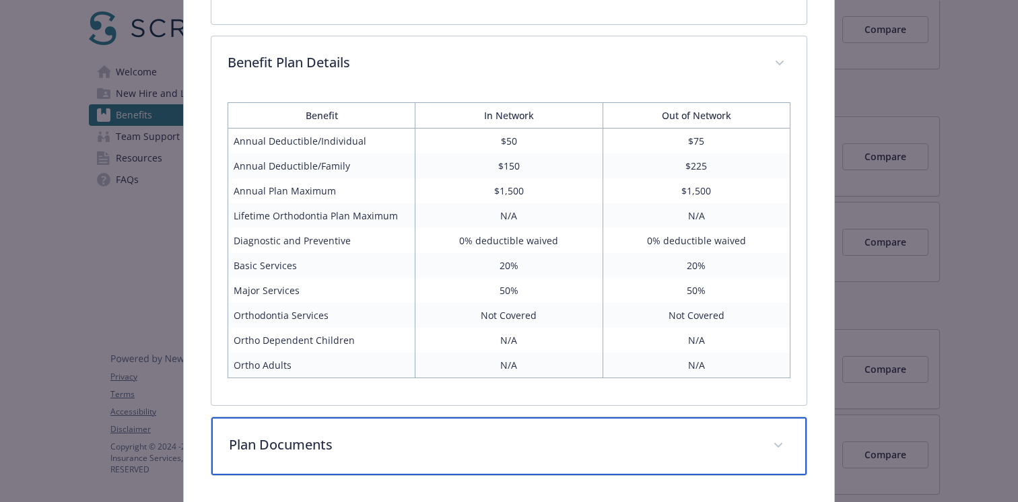
click at [365, 435] on p "Plan Documents" at bounding box center [493, 445] width 528 height 20
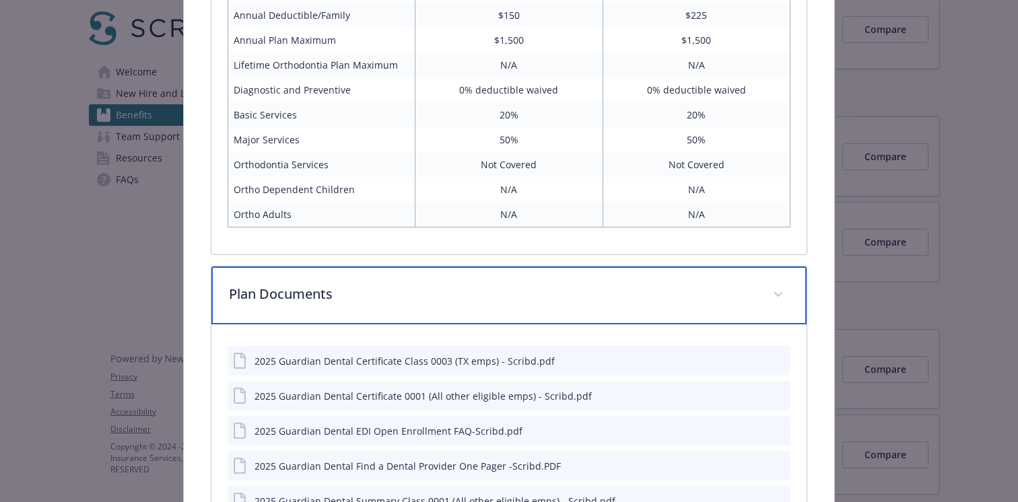
scroll to position [2593, 0]
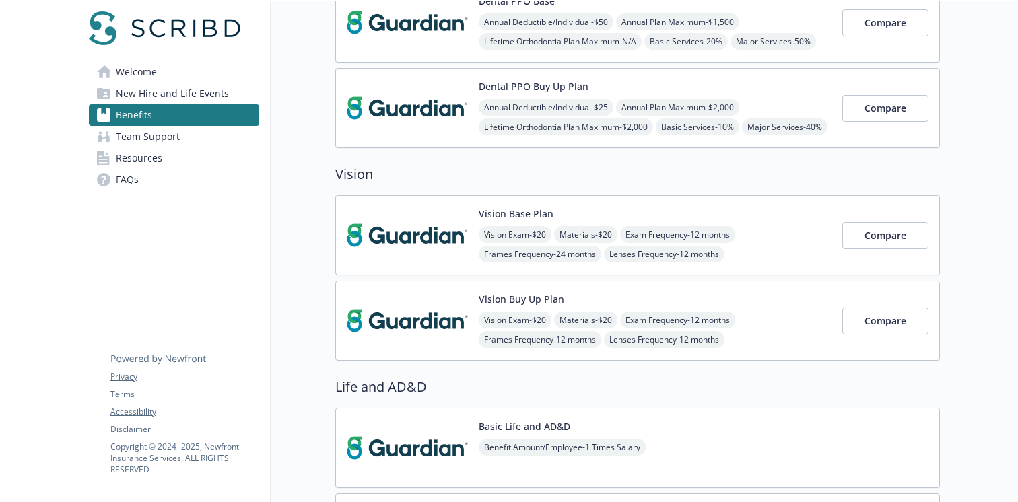
click at [598, 209] on div "Vision Base Plan Vision Exam - $20 Materials - $20 Exam Frequency - 12 months F…" at bounding box center [655, 235] width 353 height 57
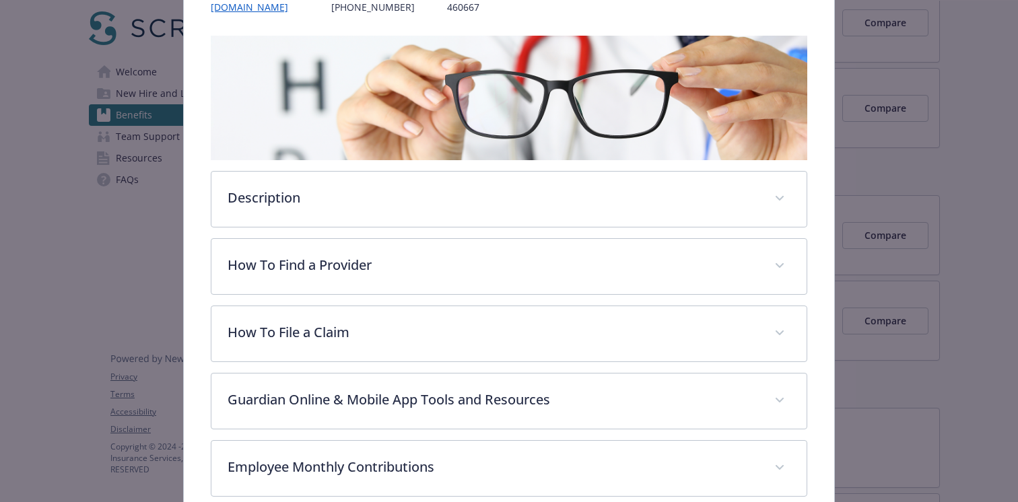
scroll to position [211, 0]
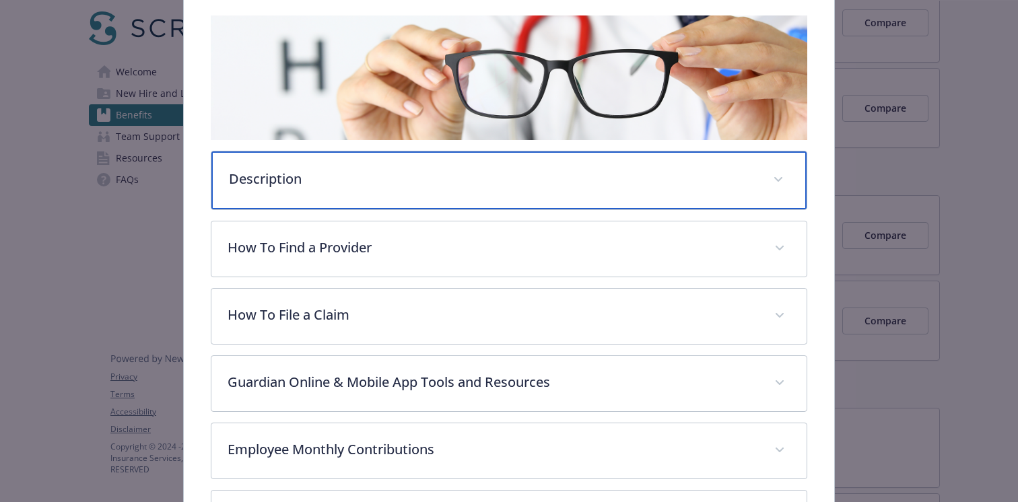
click at [524, 185] on p "Description" at bounding box center [493, 179] width 528 height 20
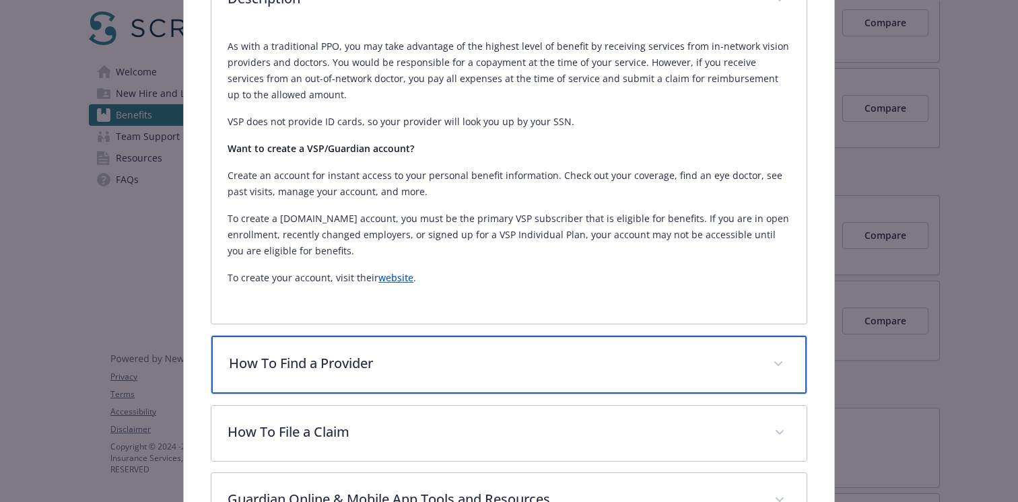
click at [416, 371] on p "How To Find a Provider" at bounding box center [493, 363] width 528 height 20
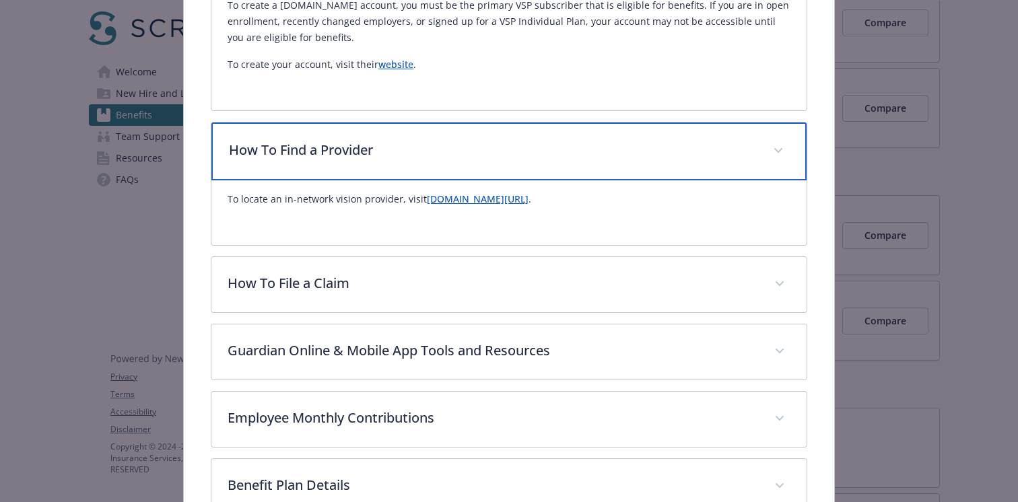
scroll to position [621, 0]
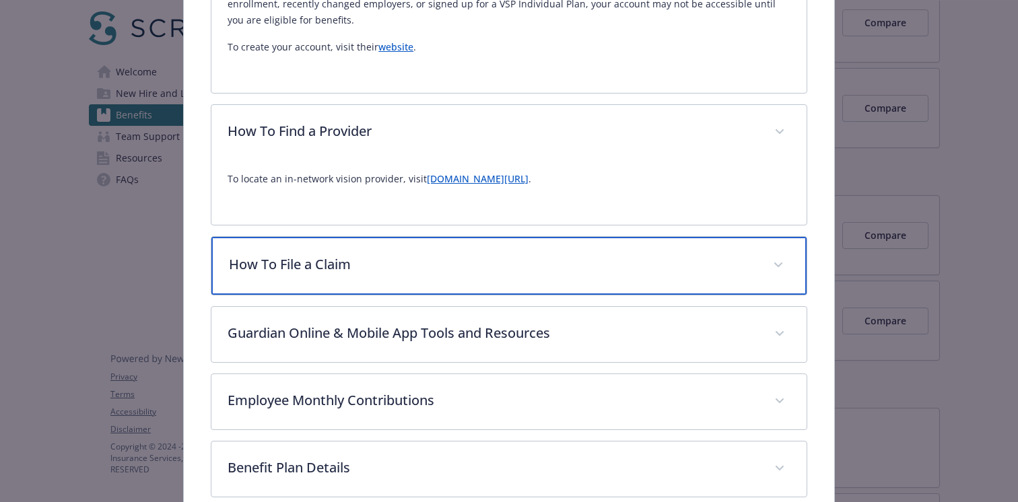
click at [413, 270] on p "How To File a Claim" at bounding box center [493, 264] width 528 height 20
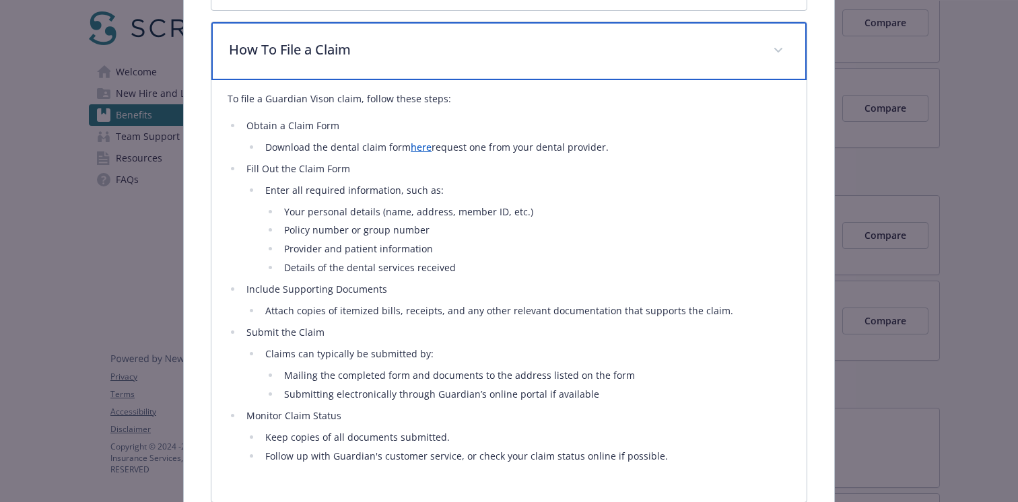
scroll to position [838, 0]
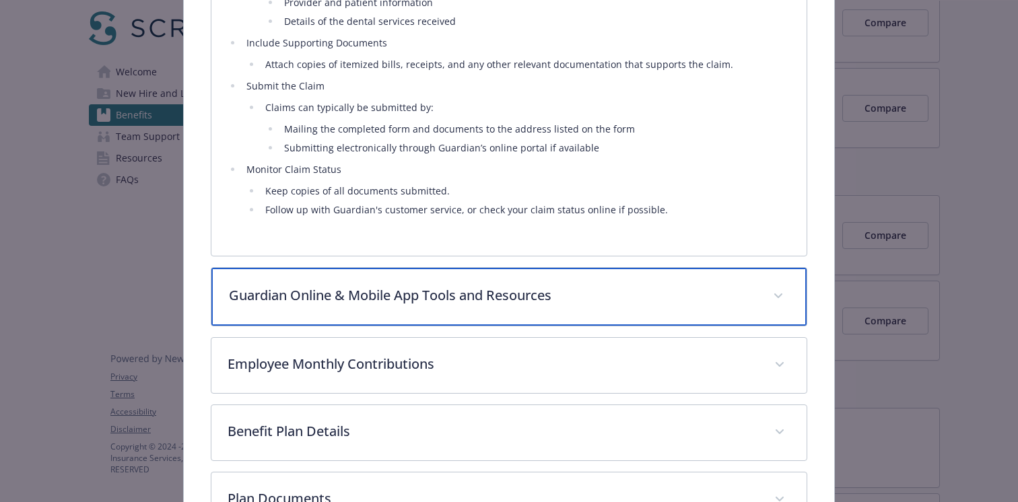
click at [400, 297] on p "Guardian Online & Mobile App Tools and Resources" at bounding box center [493, 295] width 528 height 20
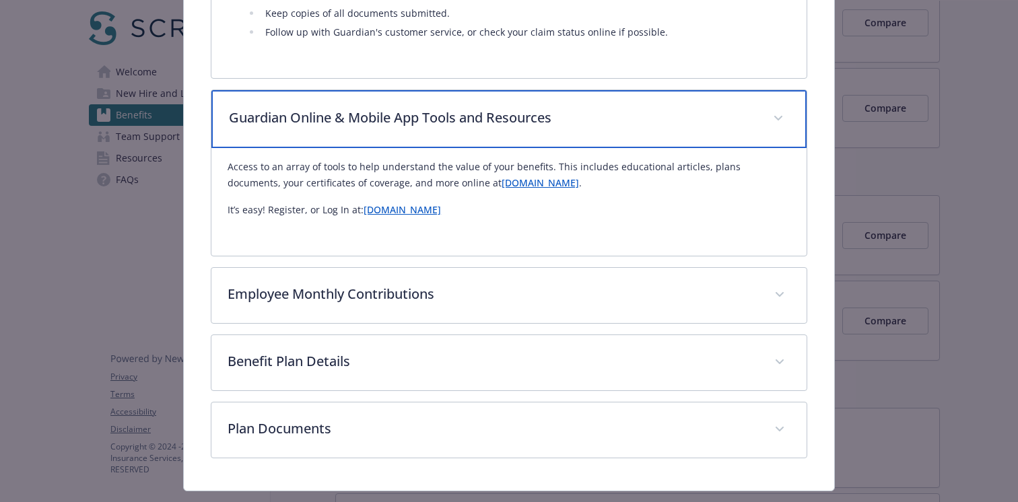
scroll to position [1290, 0]
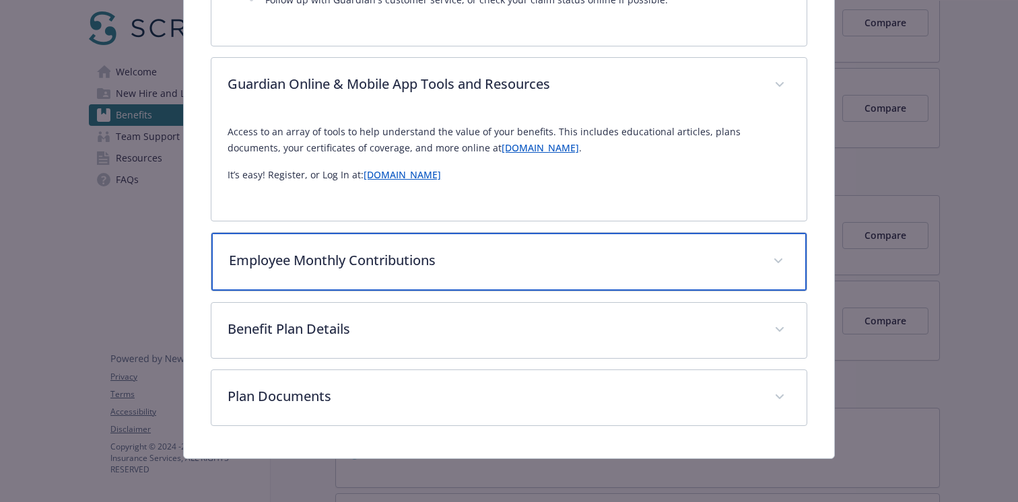
click at [392, 266] on p "Employee Monthly Contributions" at bounding box center [493, 260] width 528 height 20
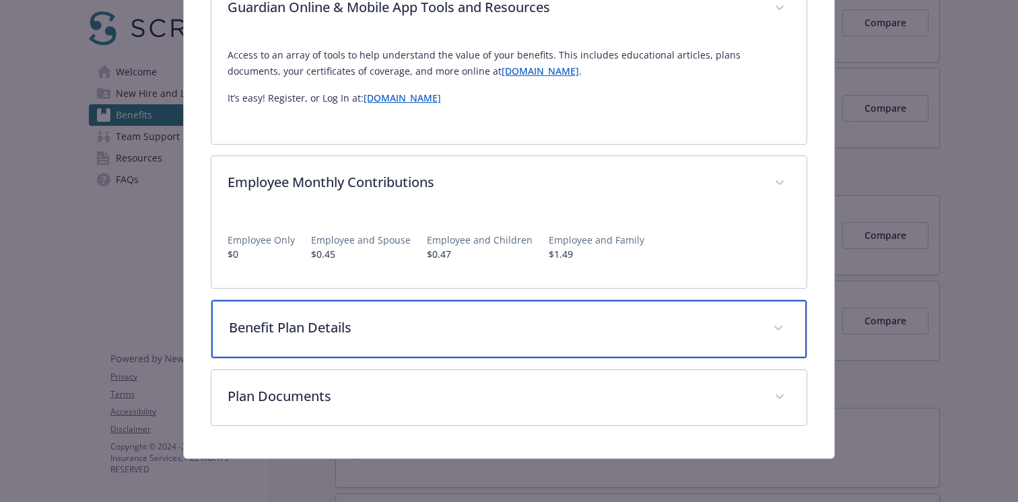
click at [376, 312] on div "Benefit Plan Details" at bounding box center [508, 329] width 595 height 58
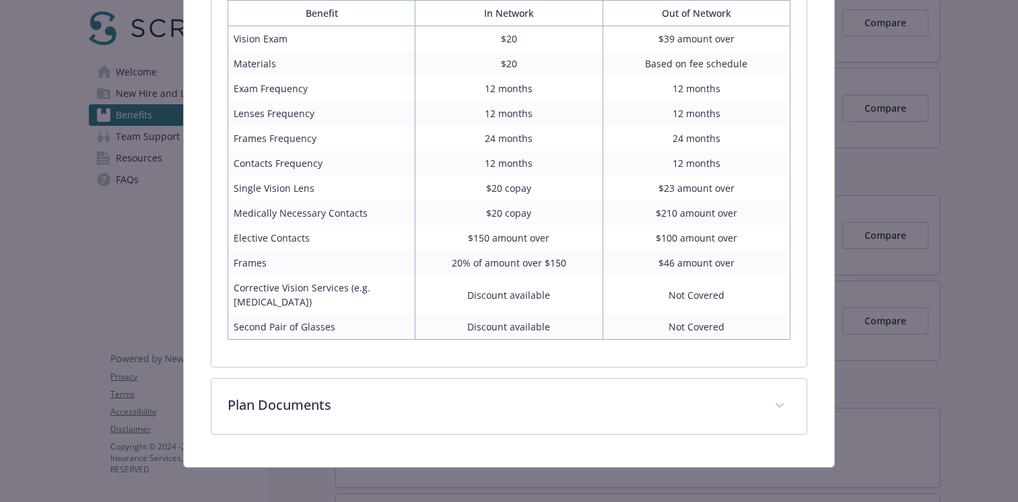
scroll to position [1744, 0]
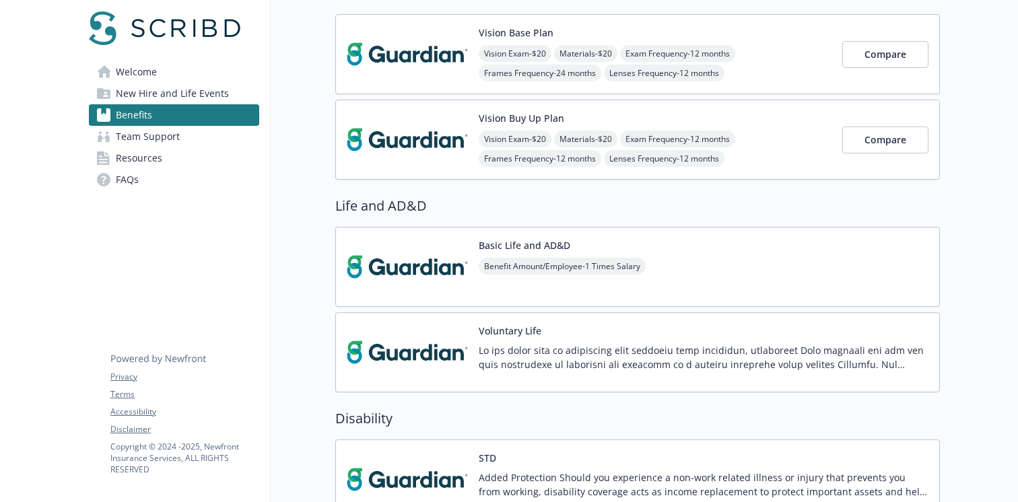
click at [696, 255] on div "Basic Life and AD&D Benefit Amount/Employee - 1 Times Salary" at bounding box center [637, 267] width 604 height 80
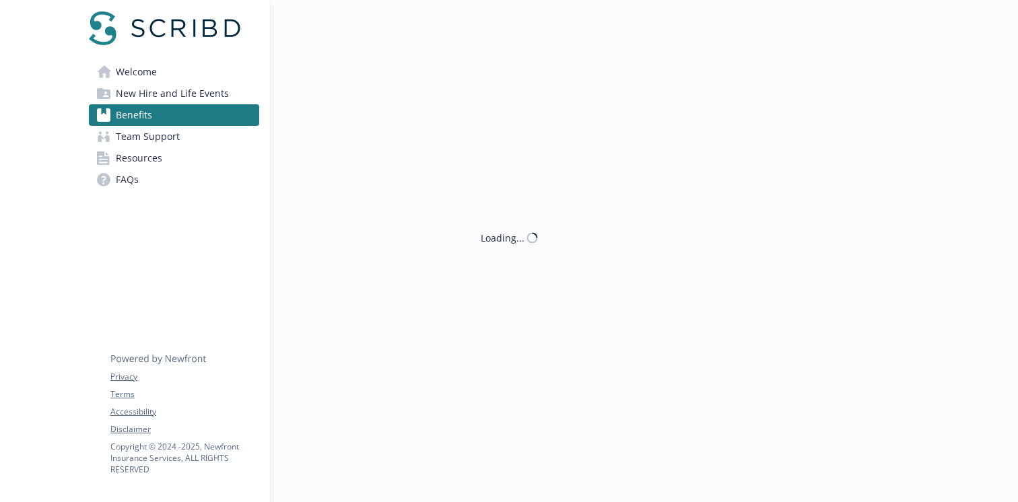
scroll to position [732, 0]
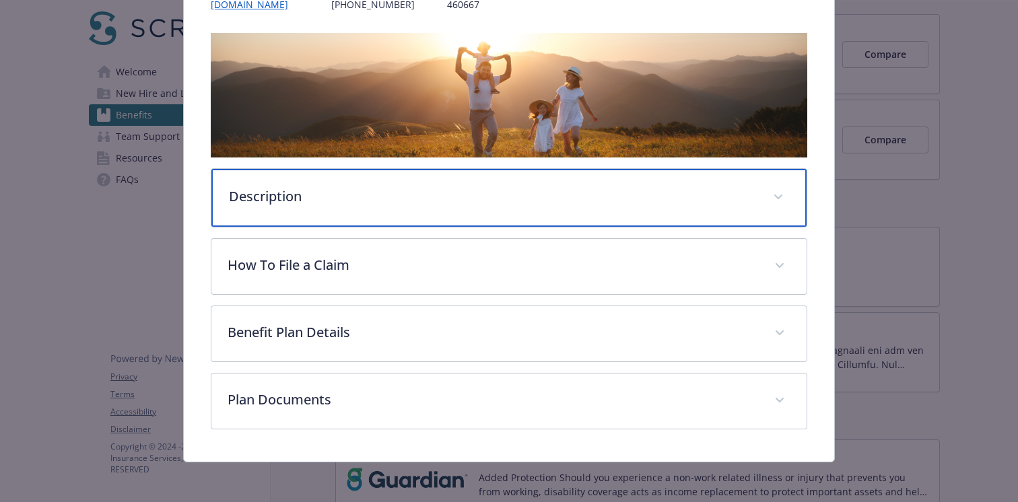
click at [498, 194] on p "Description" at bounding box center [493, 196] width 528 height 20
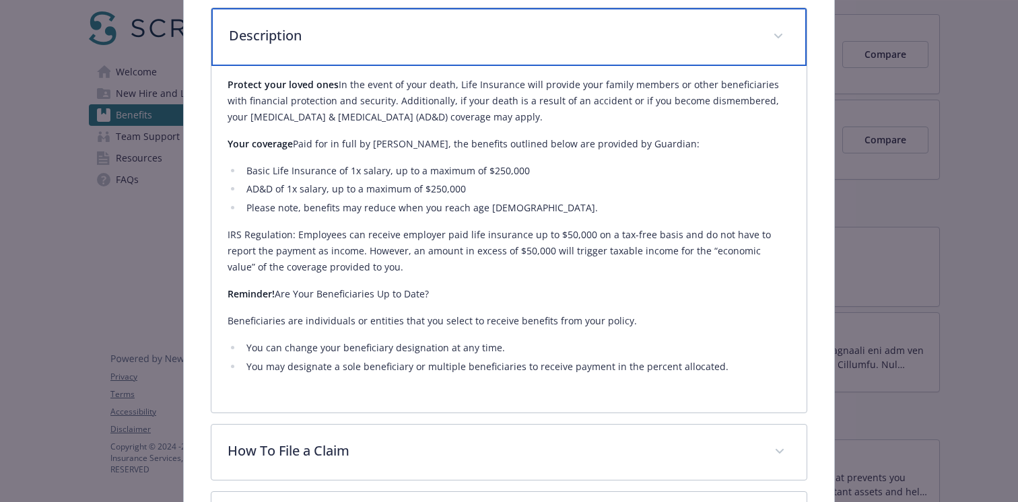
scroll to position [372, 0]
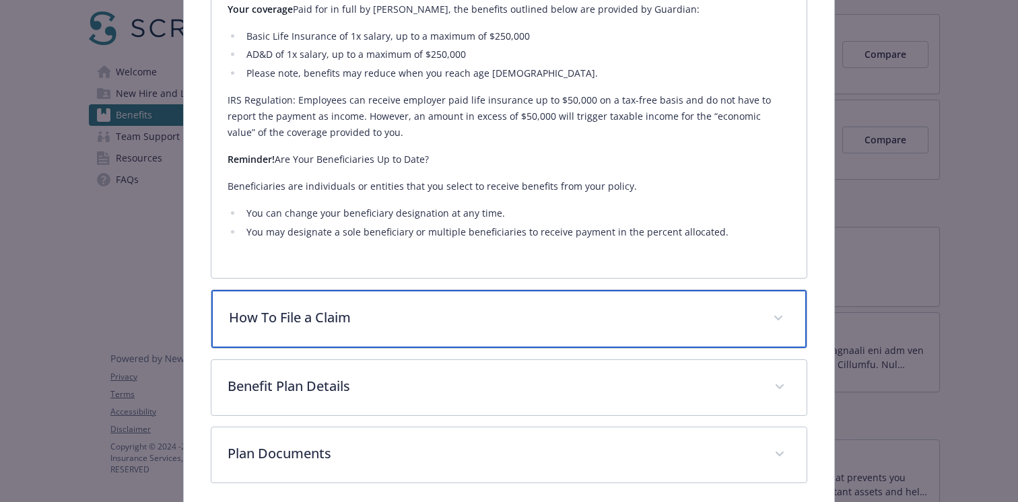
click at [442, 309] on p "How To File a Claim" at bounding box center [493, 318] width 528 height 20
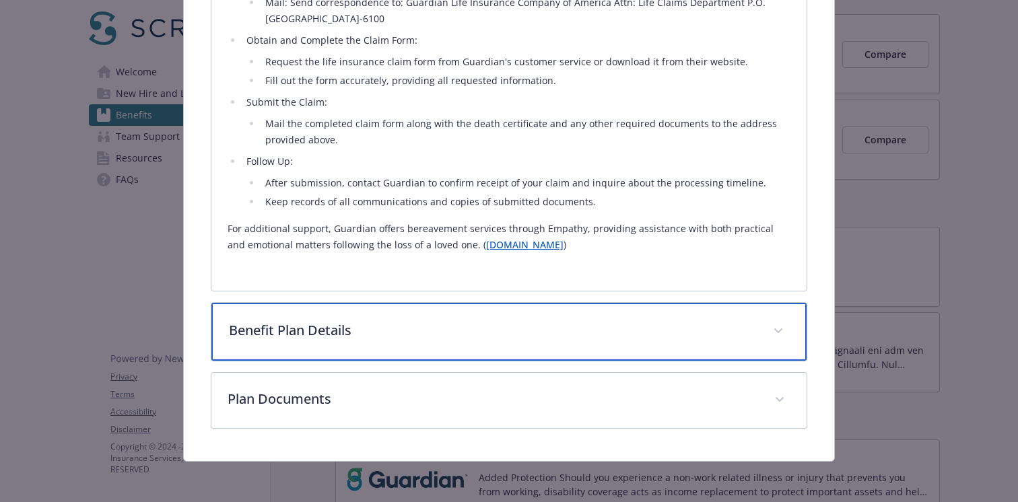
click at [417, 324] on p "Benefit Plan Details" at bounding box center [493, 330] width 528 height 20
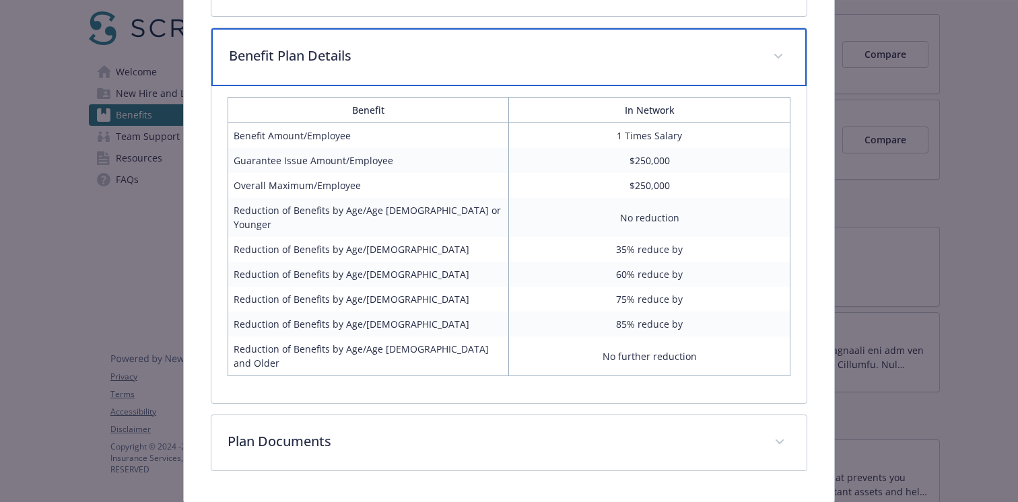
scroll to position [1306, 0]
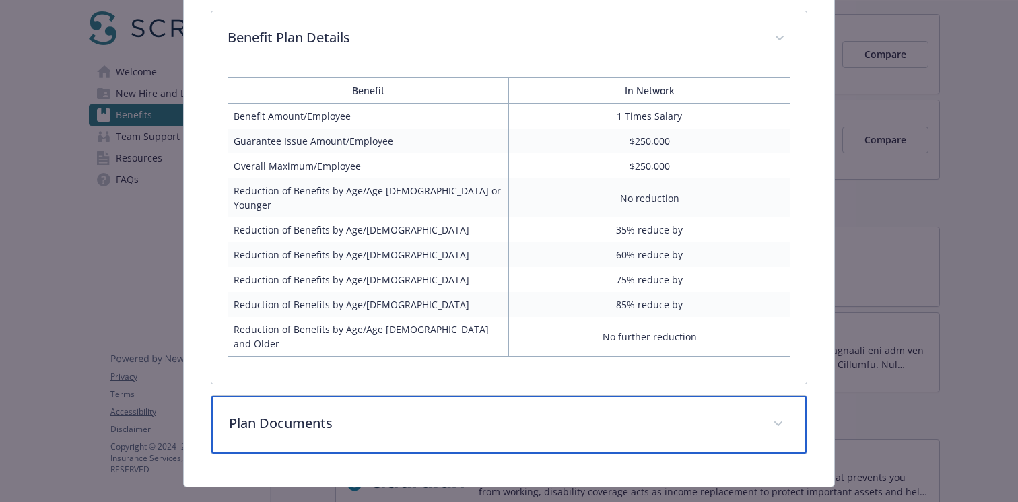
click at [393, 413] on p "Plan Documents" at bounding box center [493, 423] width 528 height 20
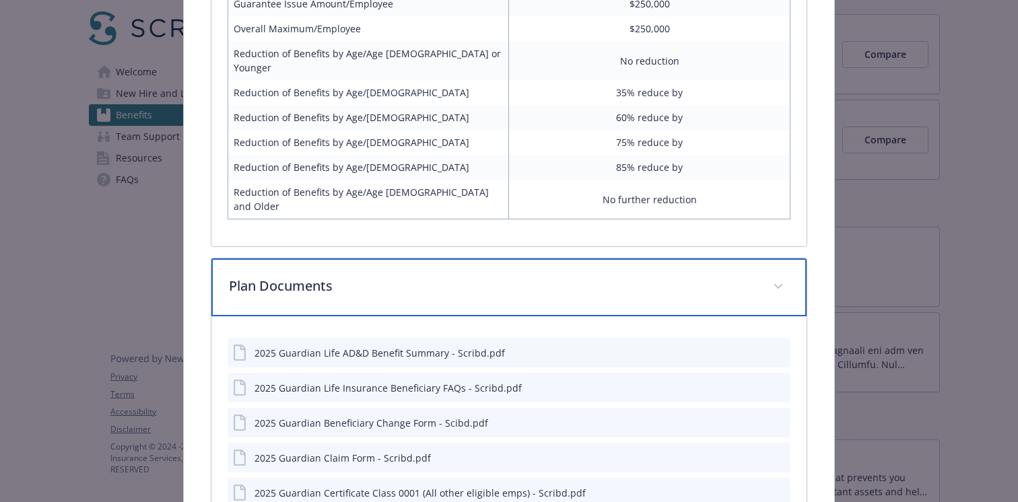
scroll to position [1524, 0]
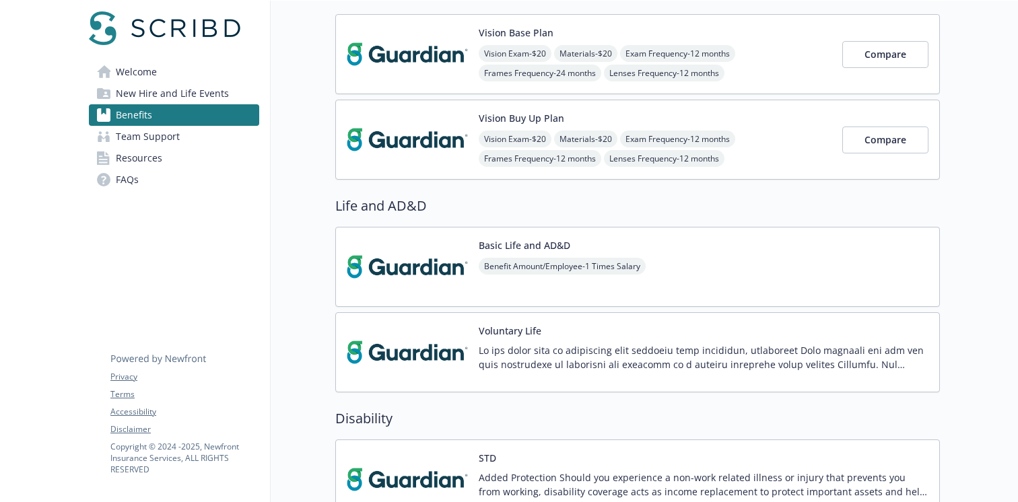
click at [579, 339] on div "Voluntary Life" at bounding box center [704, 352] width 450 height 57
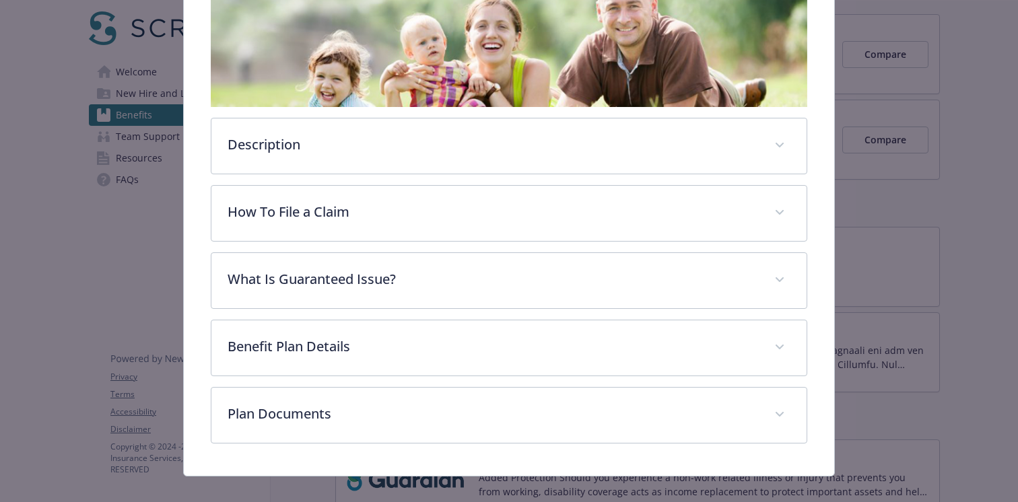
scroll to position [261, 0]
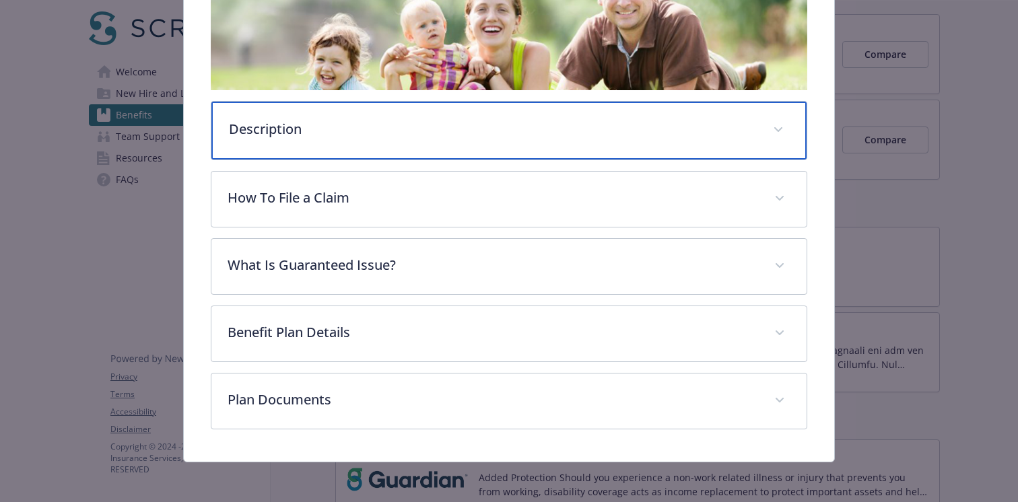
click at [496, 122] on p "Description" at bounding box center [493, 129] width 528 height 20
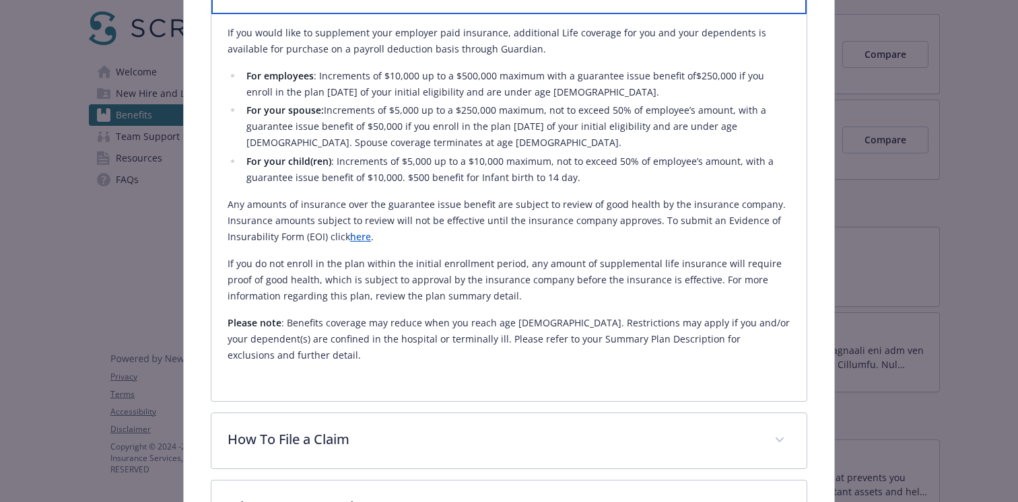
scroll to position [327, 0]
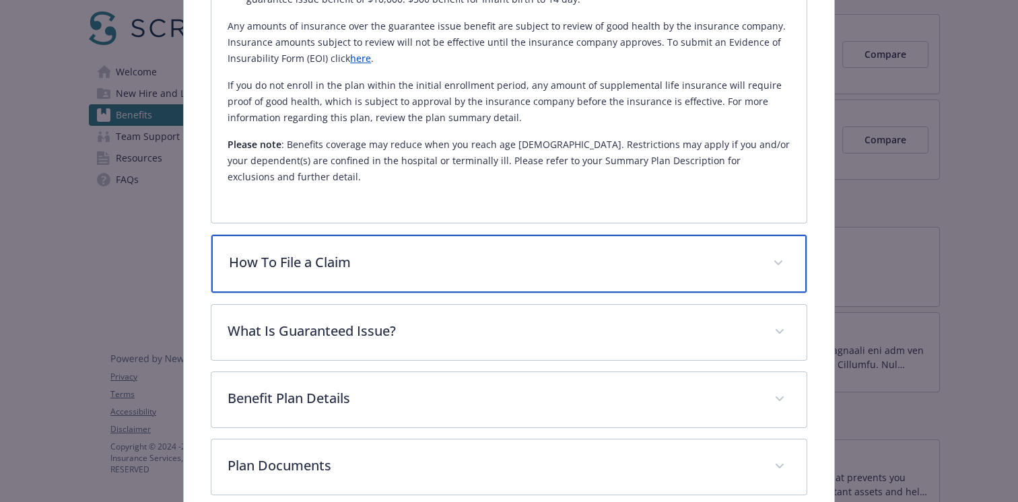
click at [450, 252] on p "How To File a Claim" at bounding box center [493, 262] width 528 height 20
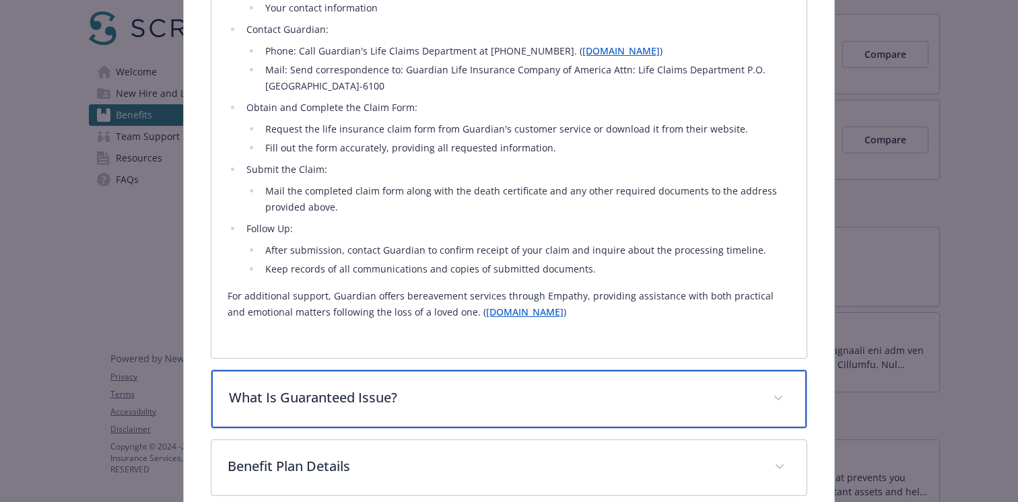
click at [413, 388] on p "What Is Guaranteed Issue?" at bounding box center [493, 398] width 528 height 20
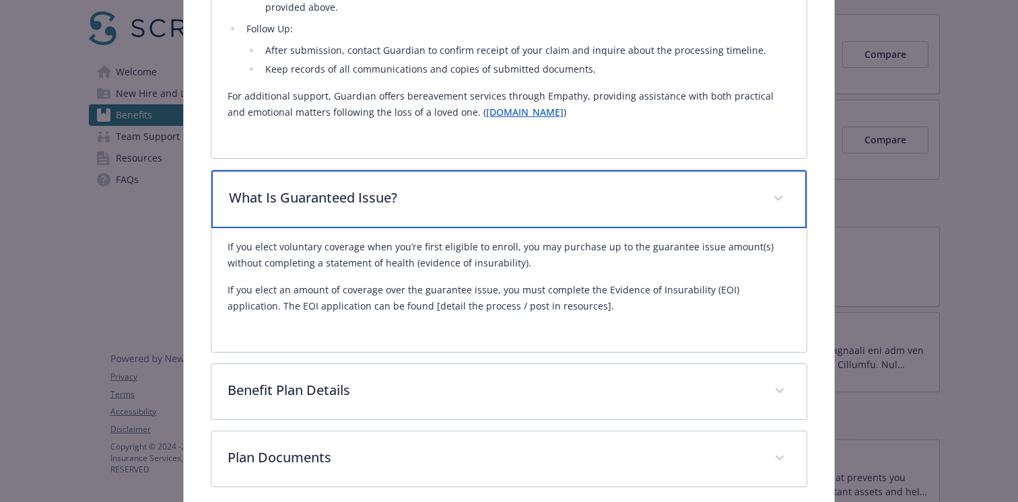
scroll to position [1233, 0]
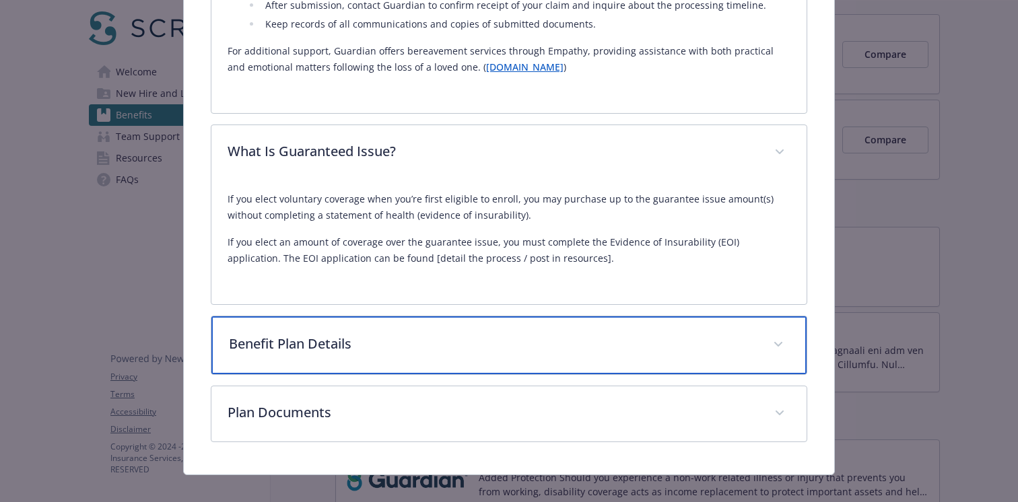
click at [411, 334] on p "Benefit Plan Details" at bounding box center [493, 344] width 528 height 20
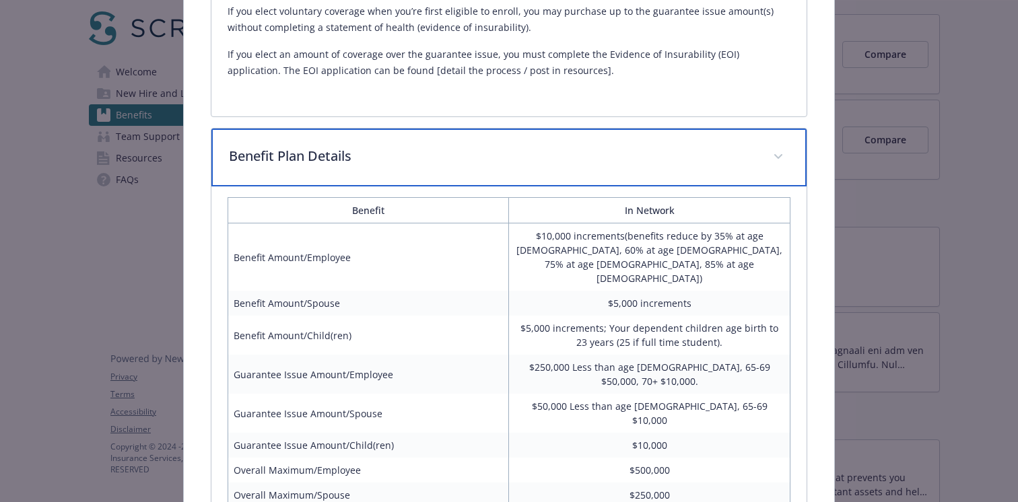
scroll to position [1431, 0]
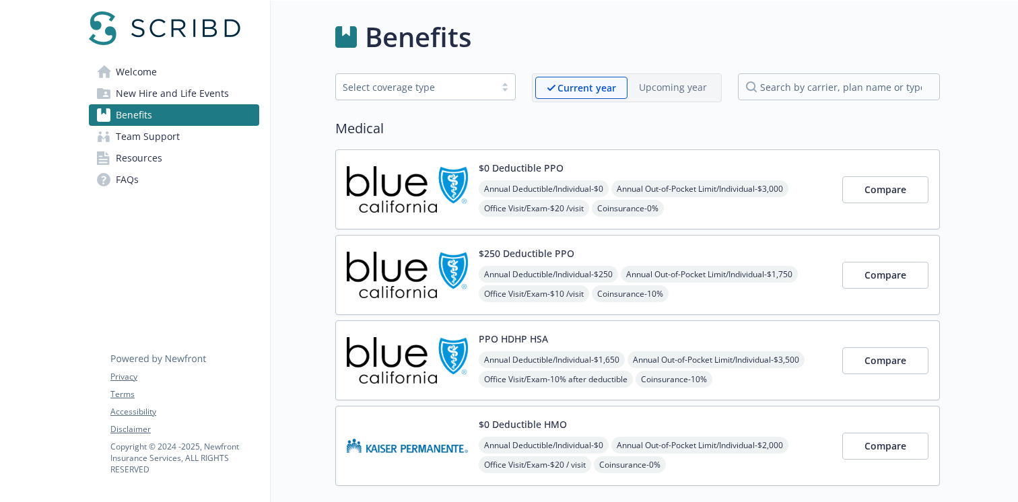
click at [629, 167] on div "$0 Deductible PPO Annual Deductible/Individual - $0 Annual Out-of-Pocket Limit/…" at bounding box center [655, 189] width 353 height 57
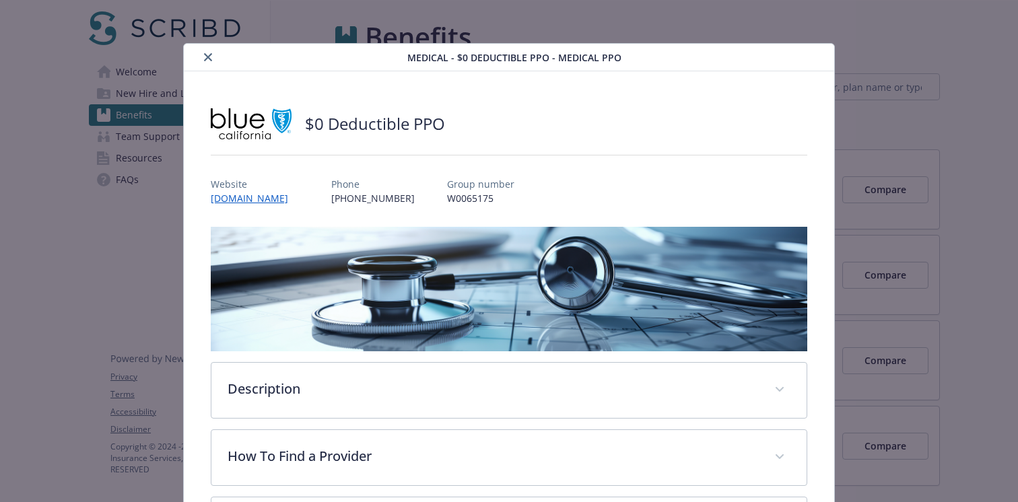
scroll to position [40, 0]
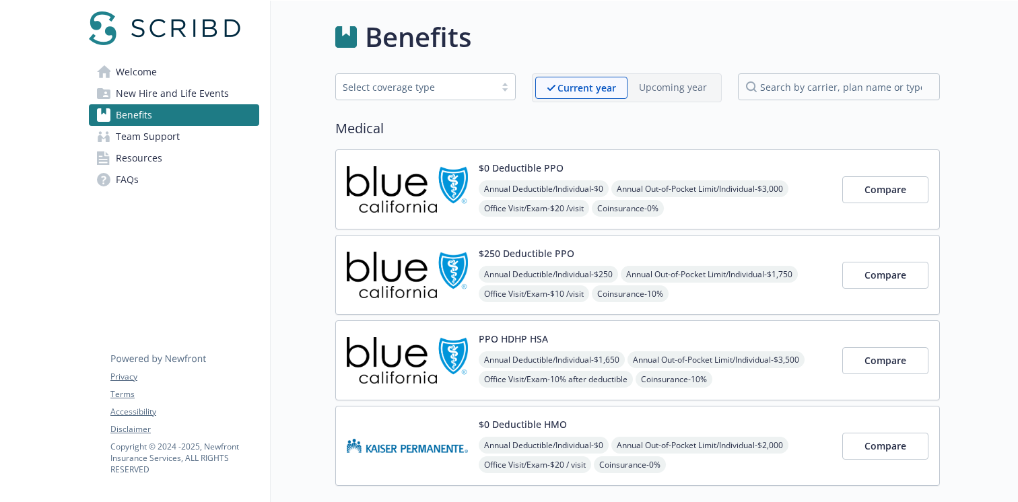
click at [660, 250] on div "$250 Deductible PPO Annual Deductible/Individual - $250 Annual Out-of-Pocket Li…" at bounding box center [655, 274] width 353 height 57
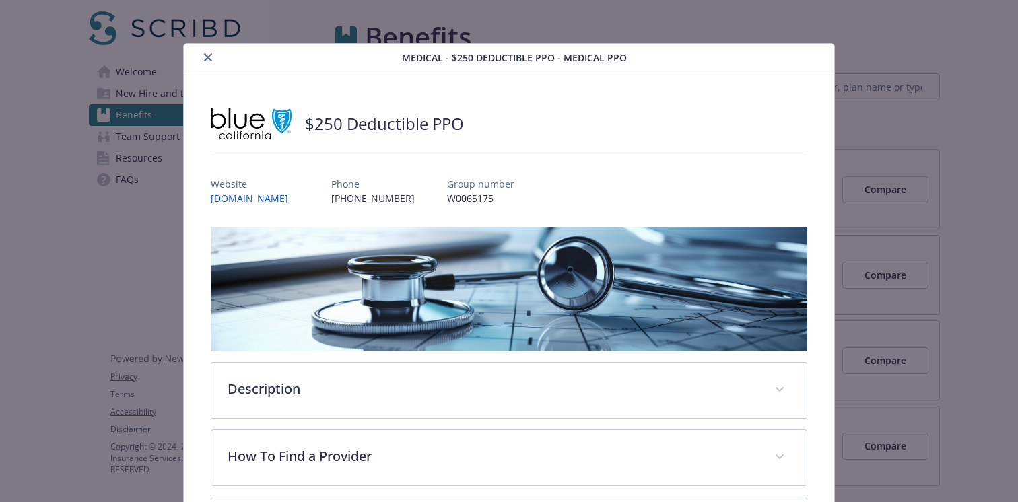
scroll to position [40, 0]
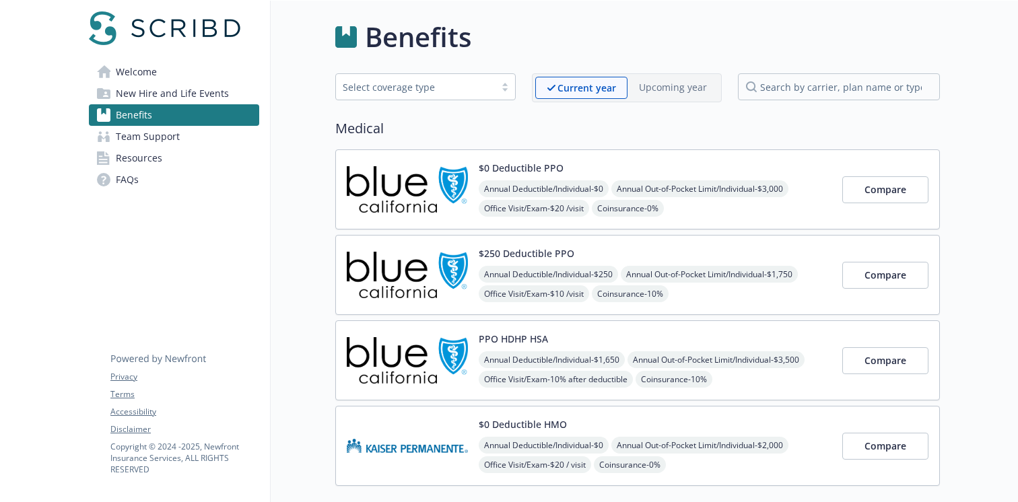
click at [717, 330] on div "PPO HDHP HSA Annual Deductible/Individual - $1,650 Annual Out-of-Pocket Limit/I…" at bounding box center [637, 360] width 604 height 80
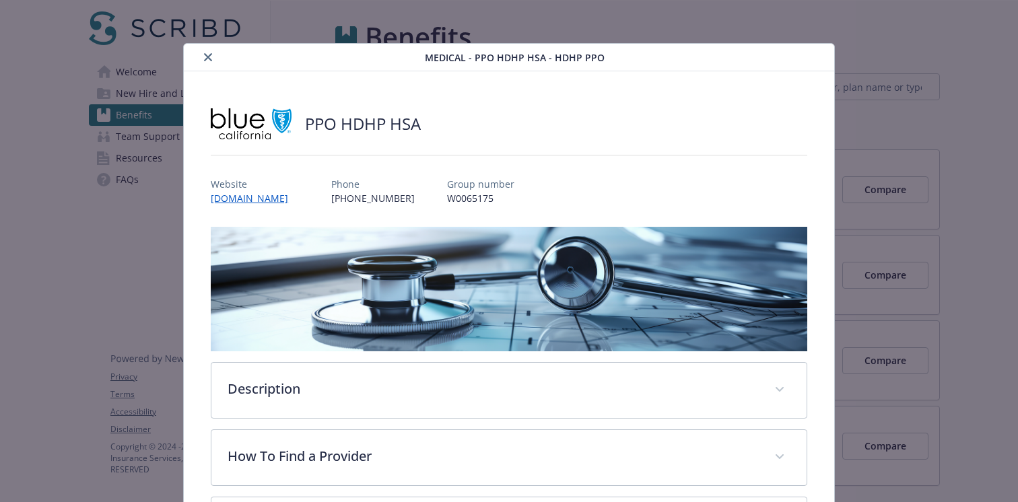
scroll to position [40, 0]
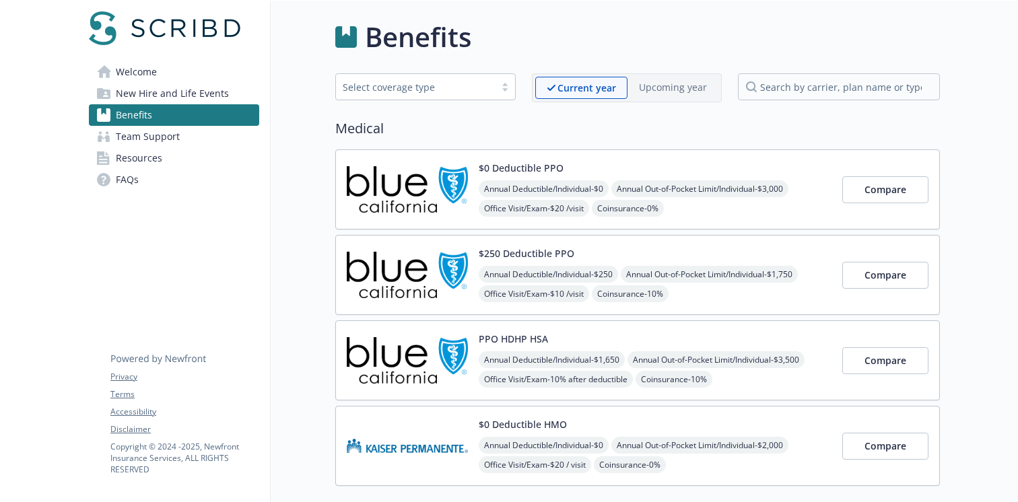
click at [705, 416] on div "$0 Deductible HMO Annual Deductible/Individual - $0 Annual Out-of-Pocket Limit/…" at bounding box center [637, 446] width 604 height 80
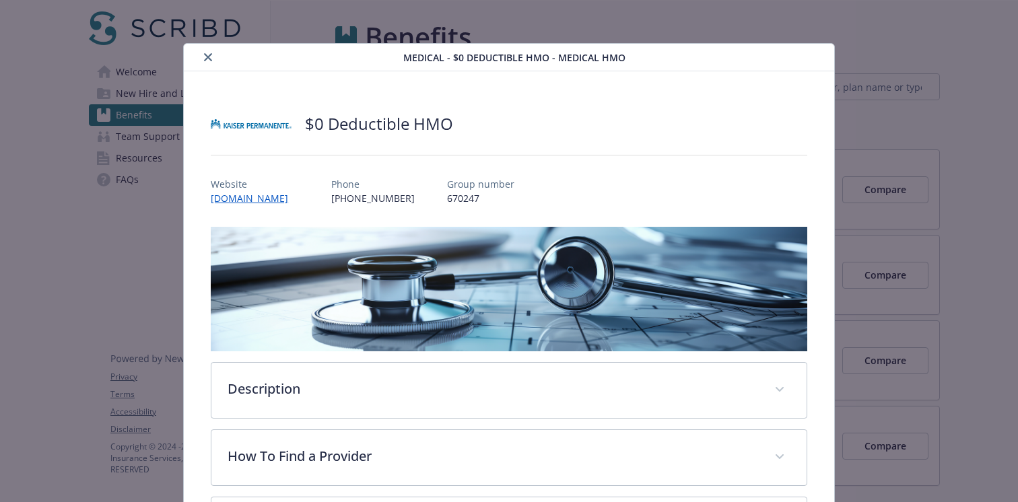
scroll to position [40, 0]
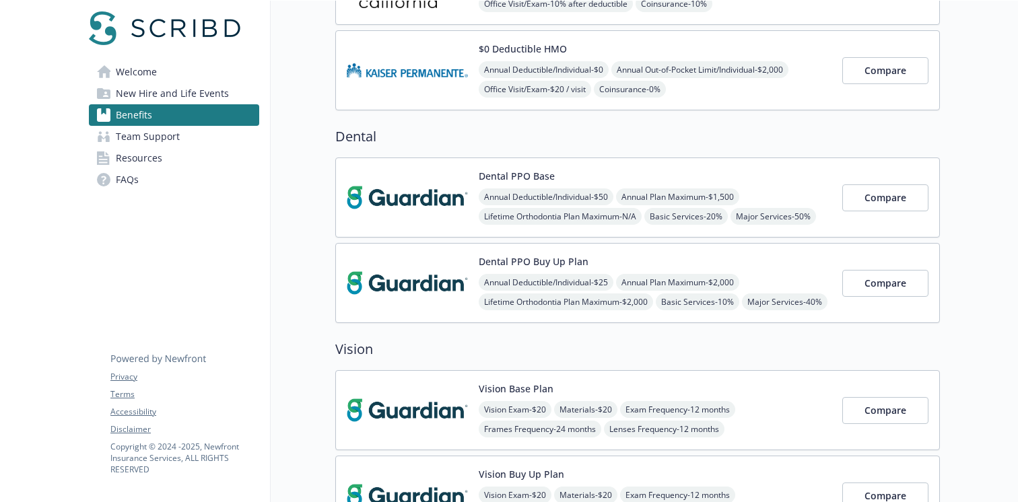
scroll to position [384, 0]
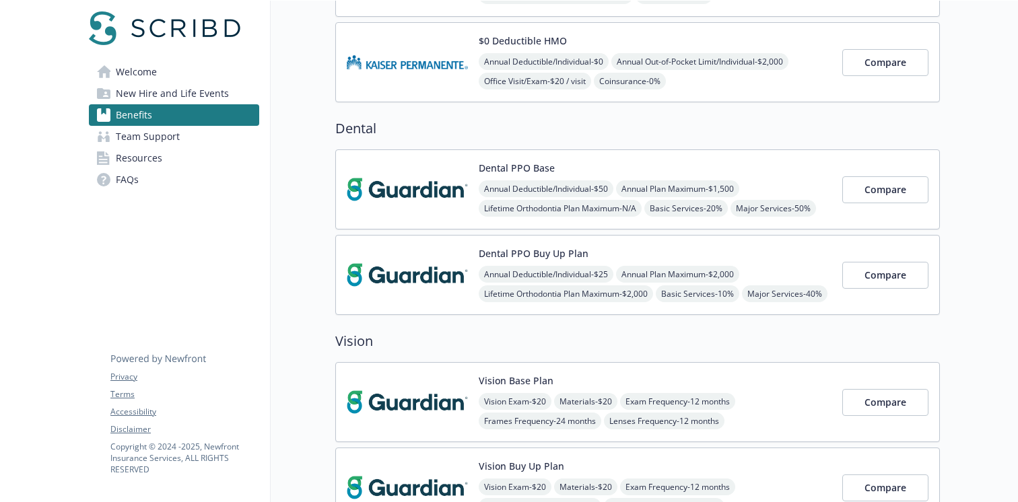
click at [758, 166] on div "Dental PPO Base Annual Deductible/Individual - $50 Annual Plan Maximum - $1,500…" at bounding box center [655, 189] width 353 height 57
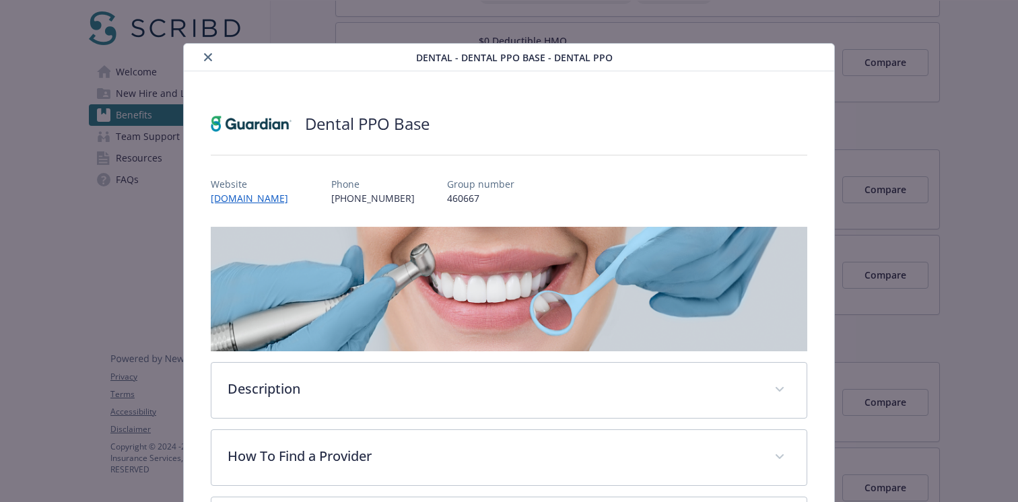
scroll to position [40, 0]
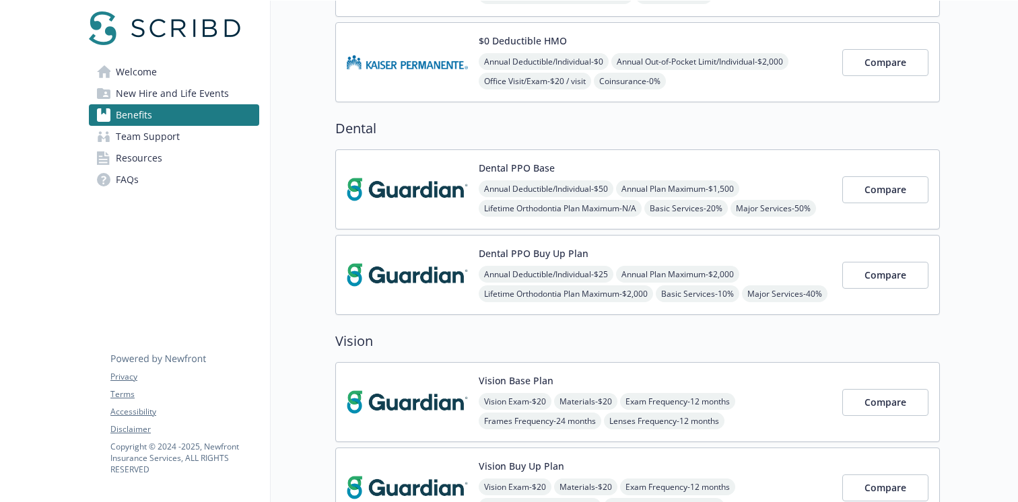
click at [775, 252] on div "Dental PPO Buy Up Plan Annual Deductible/Individual - $25 Annual Plan Maximum -…" at bounding box center [655, 274] width 353 height 57
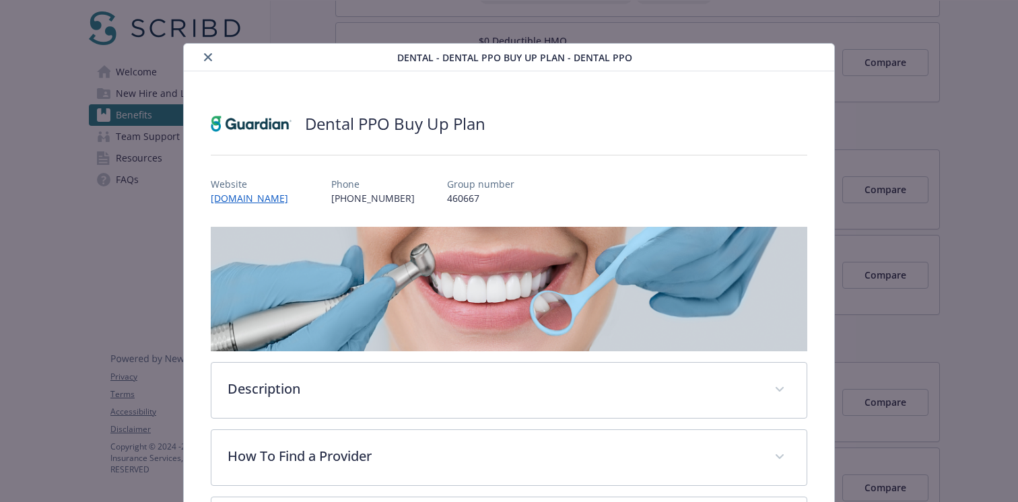
scroll to position [40, 0]
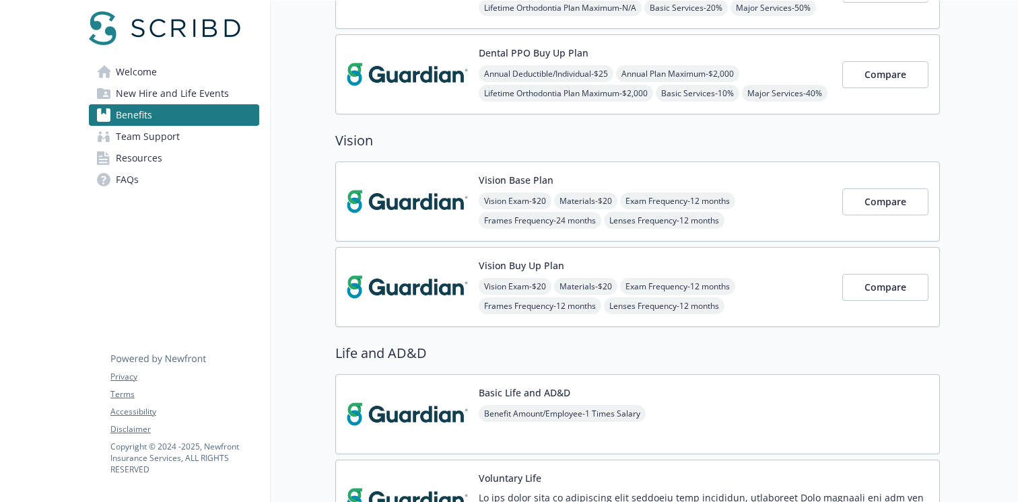
scroll to position [602, 0]
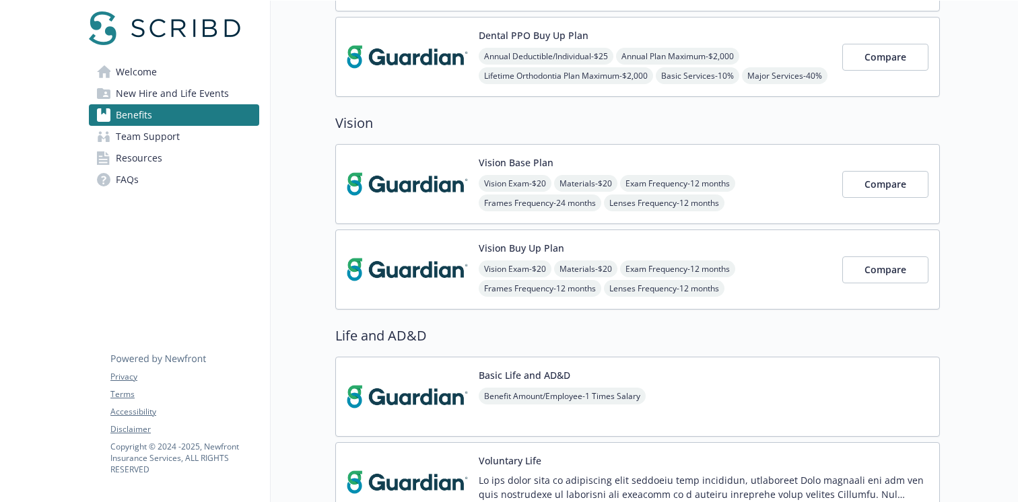
click at [793, 177] on div "Vision Exam - $20 Materials - $20 Exam Frequency - 12 months Frames Frequency -…" at bounding box center [655, 203] width 353 height 56
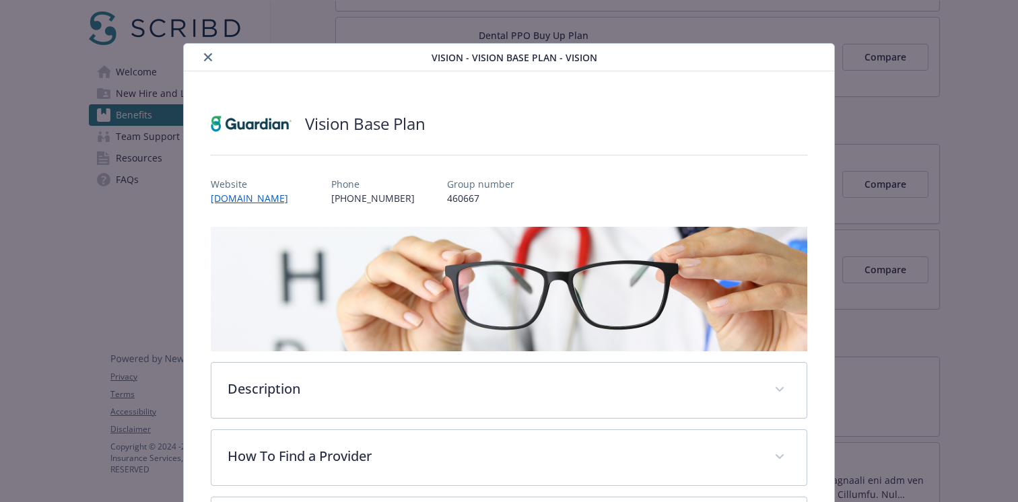
scroll to position [40, 0]
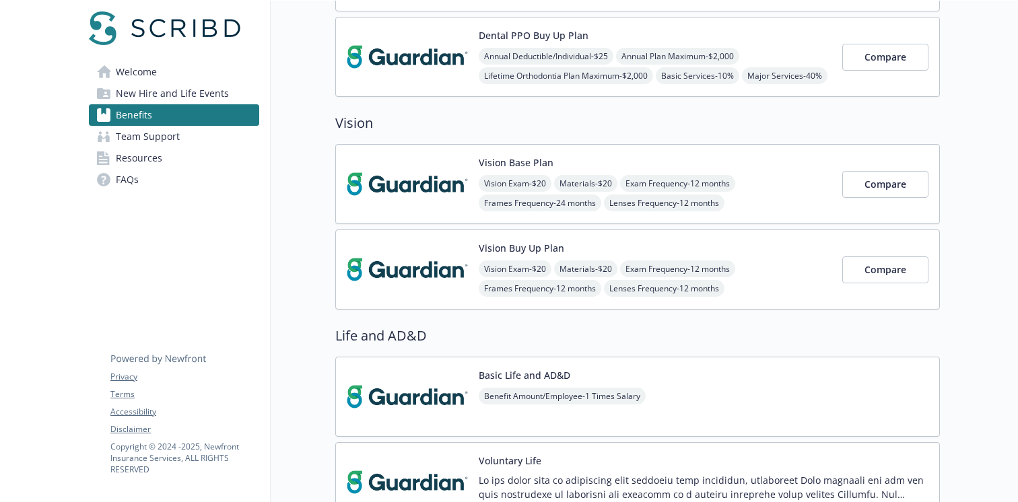
click at [776, 260] on div "Vision Exam - $20 Materials - $20 Exam Frequency - 12 months Frames Frequency -…" at bounding box center [655, 288] width 353 height 56
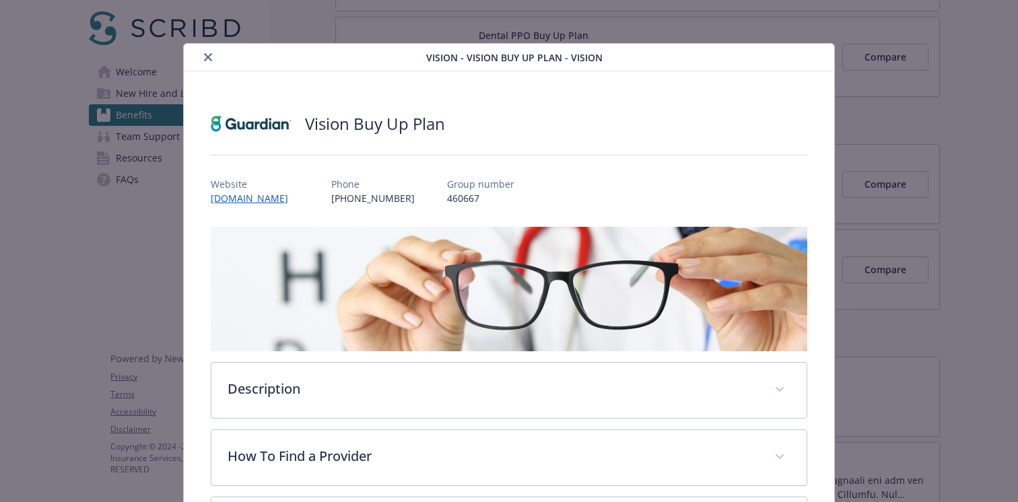
scroll to position [40, 0]
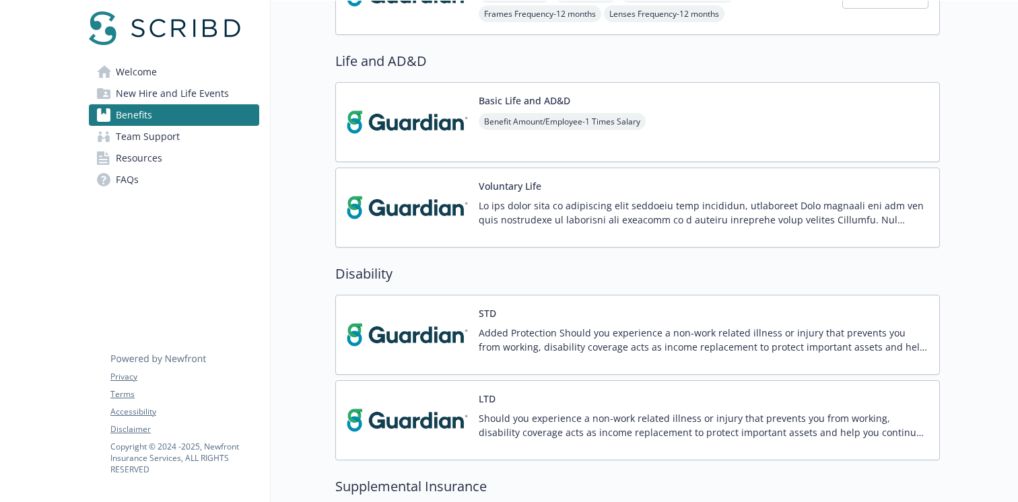
scroll to position [897, 0]
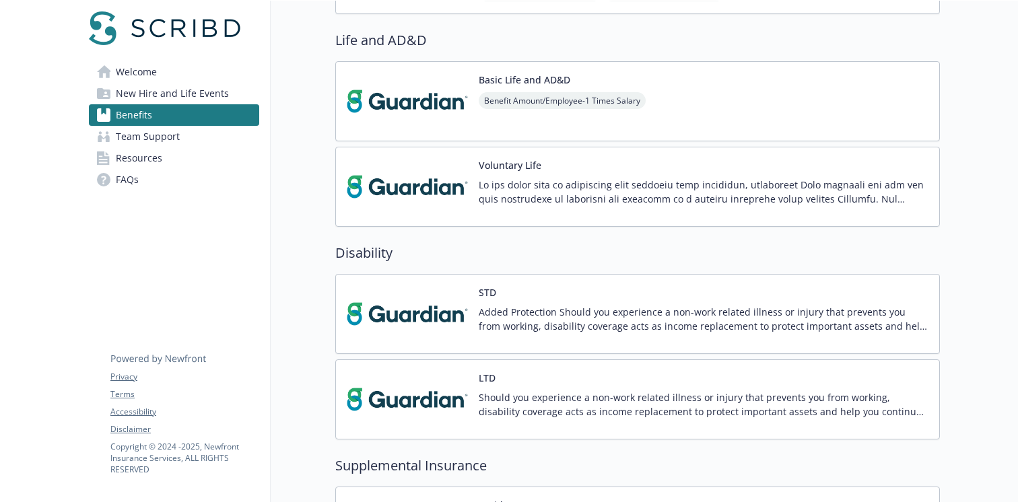
click at [772, 98] on div "Basic Life and AD&D Benefit Amount/Employee - 1 Times Salary" at bounding box center [637, 101] width 604 height 80
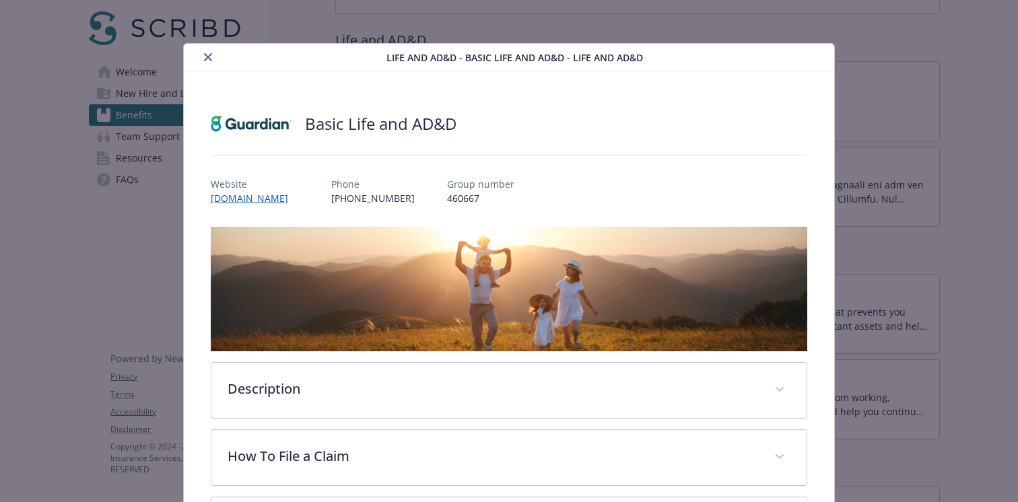
scroll to position [23, 0]
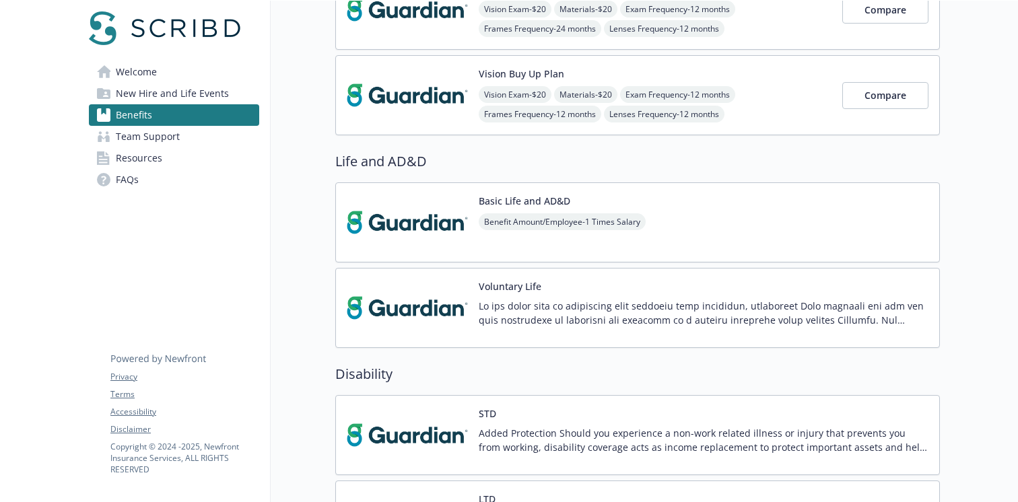
scroll to position [769, 0]
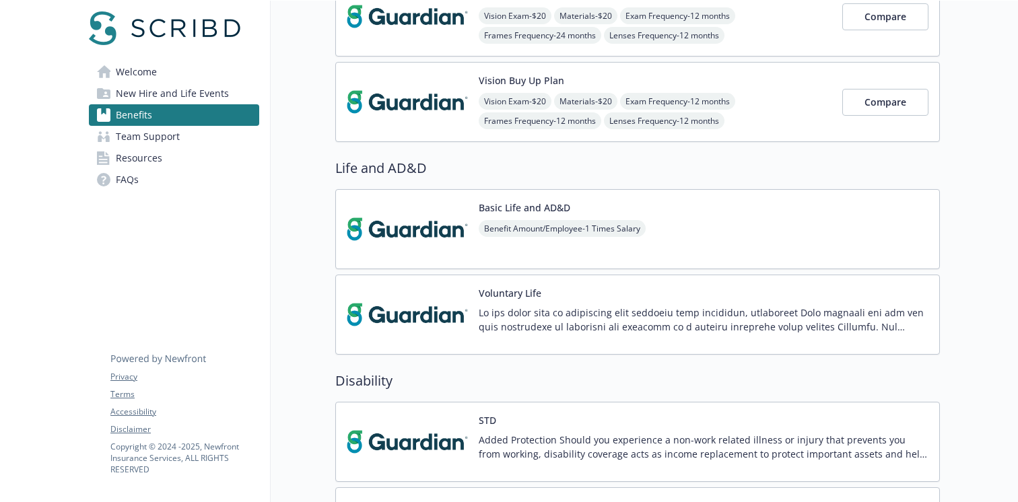
click at [378, 172] on h2 "Life and AD&D" at bounding box center [637, 168] width 604 height 20
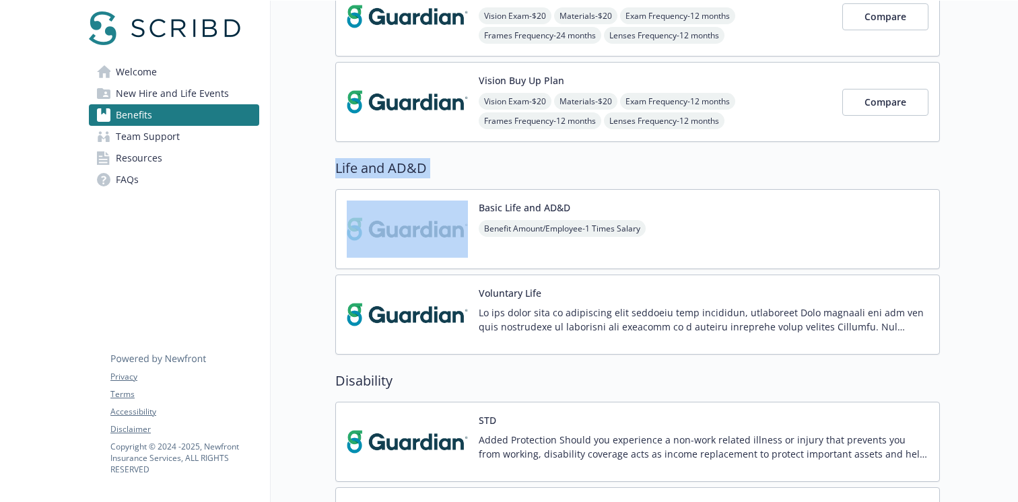
click at [378, 172] on h2 "Life and AD&D" at bounding box center [637, 168] width 604 height 20
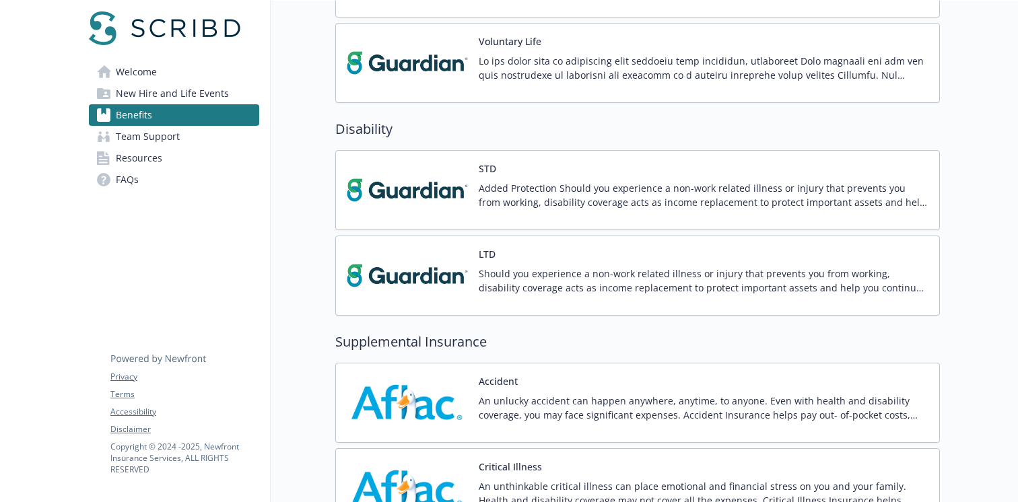
click at [691, 175] on div "STD Added Protection Should you experience a non-work related illness or injury…" at bounding box center [704, 190] width 450 height 57
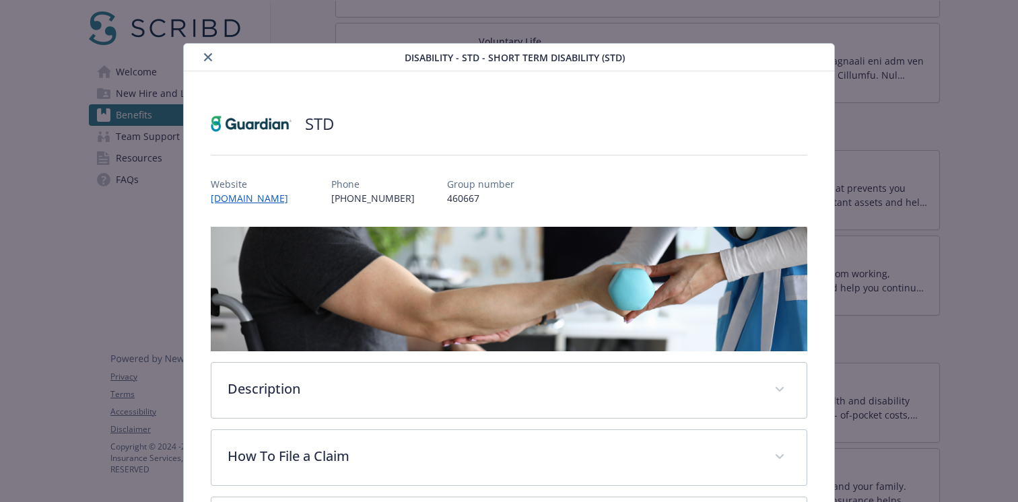
scroll to position [40, 0]
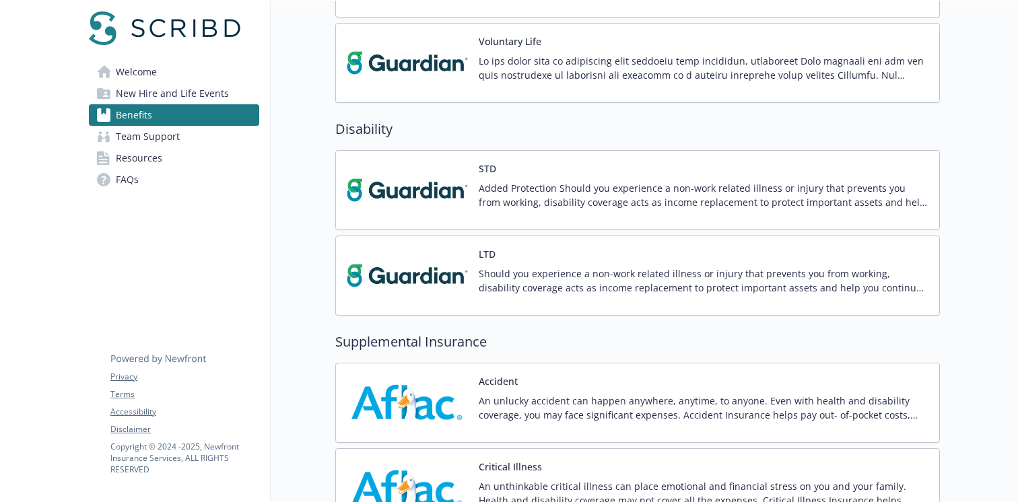
click at [765, 279] on p "Should you experience a non-work related illness or injury that prevents you fr…" at bounding box center [704, 281] width 450 height 28
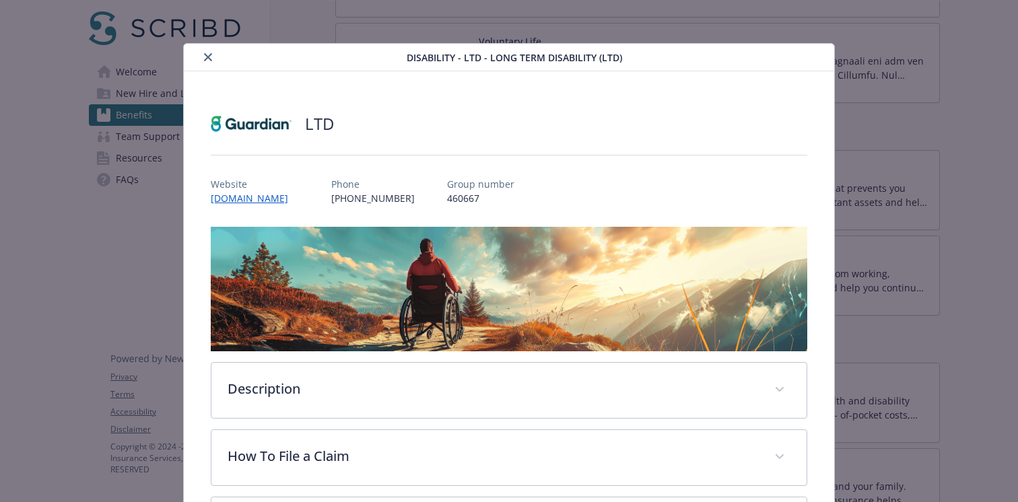
scroll to position [40, 0]
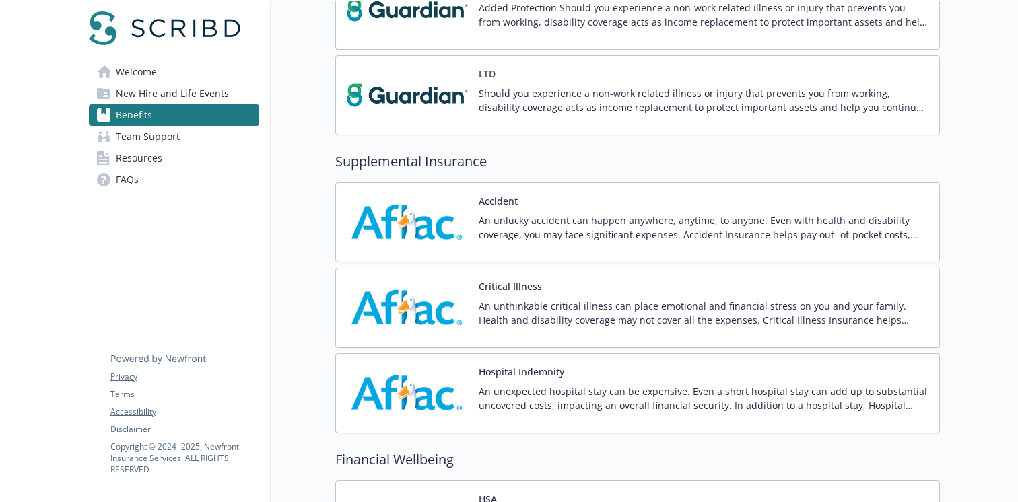
scroll to position [1185, 0]
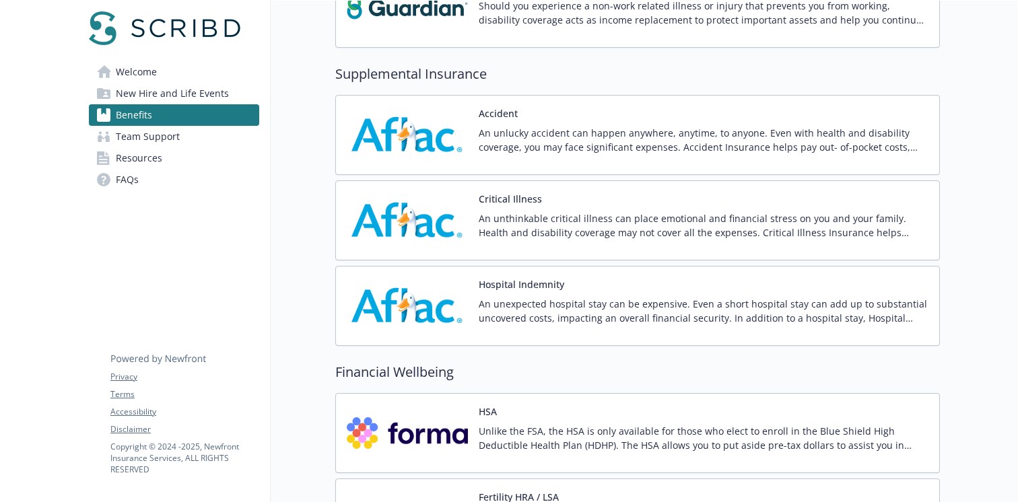
click at [618, 118] on div "Accident An unlucky accident can happen anywhere, anytime, to anyone. Even with…" at bounding box center [704, 134] width 450 height 57
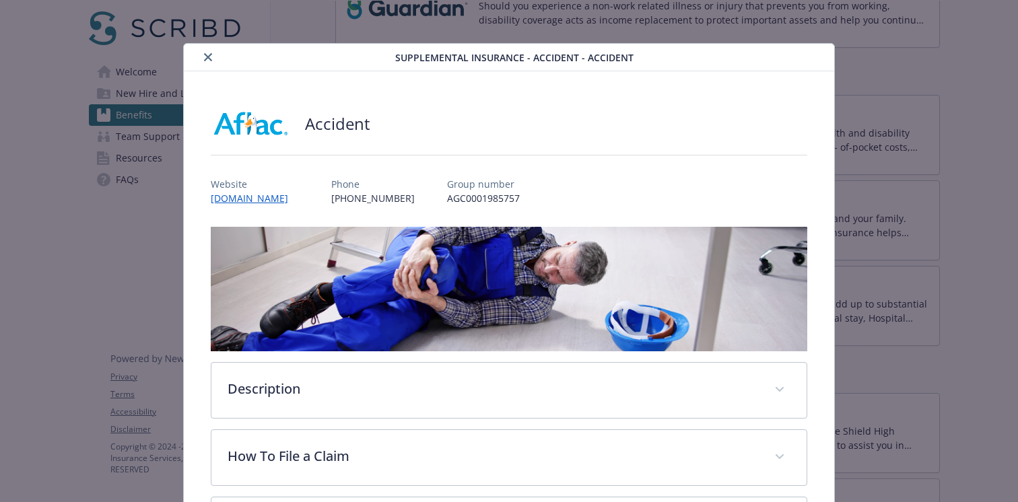
scroll to position [40, 0]
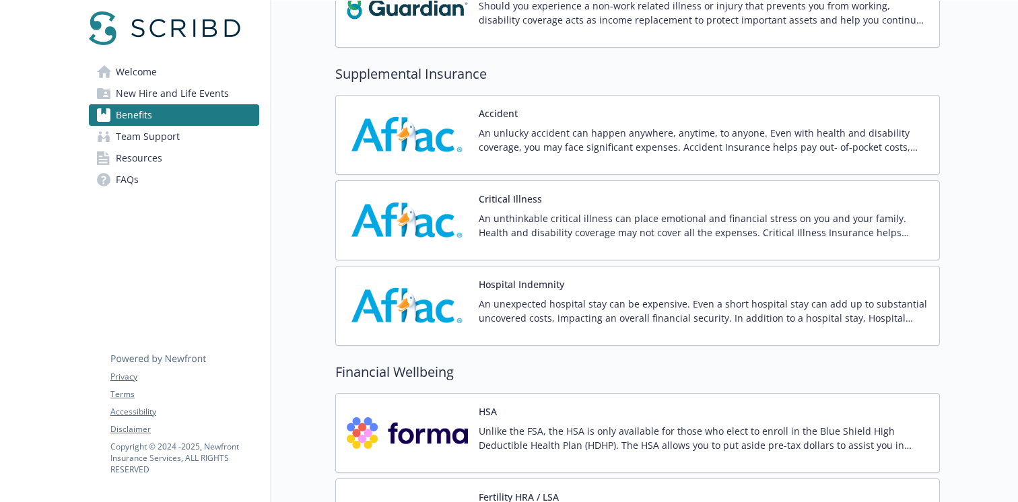
click at [648, 223] on p "An unthinkable critical illness can place emotional and financial stress on you…" at bounding box center [704, 225] width 450 height 28
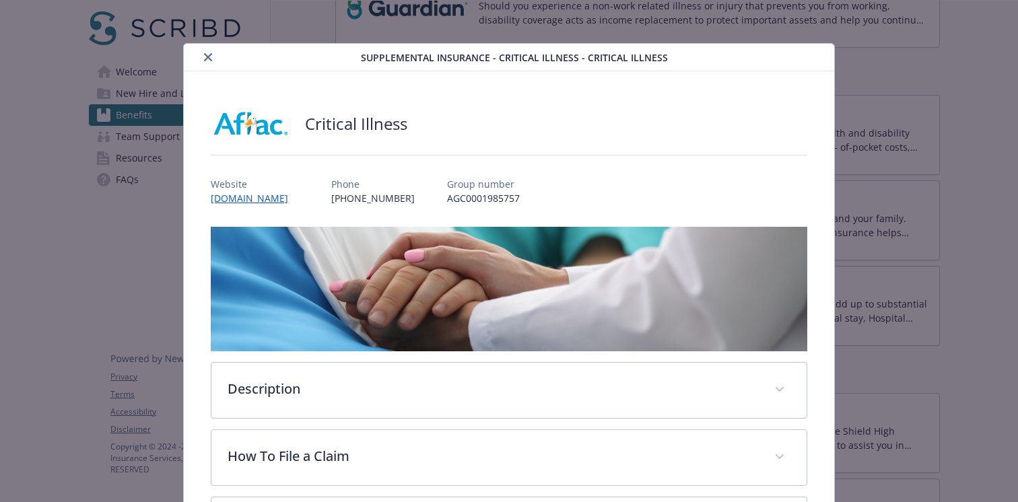
scroll to position [40, 0]
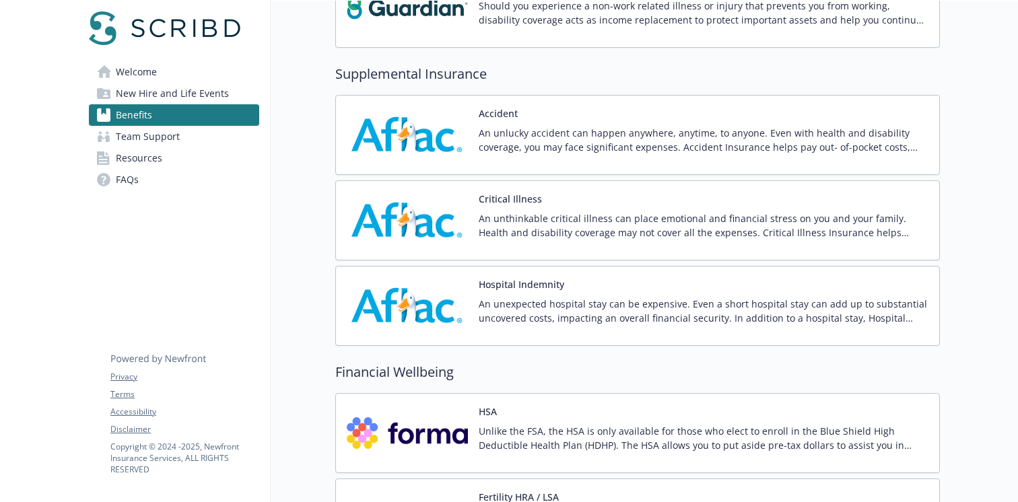
click at [657, 298] on p "An unexpected hospital stay can be expensive. Even a short hospital stay can ad…" at bounding box center [704, 311] width 450 height 28
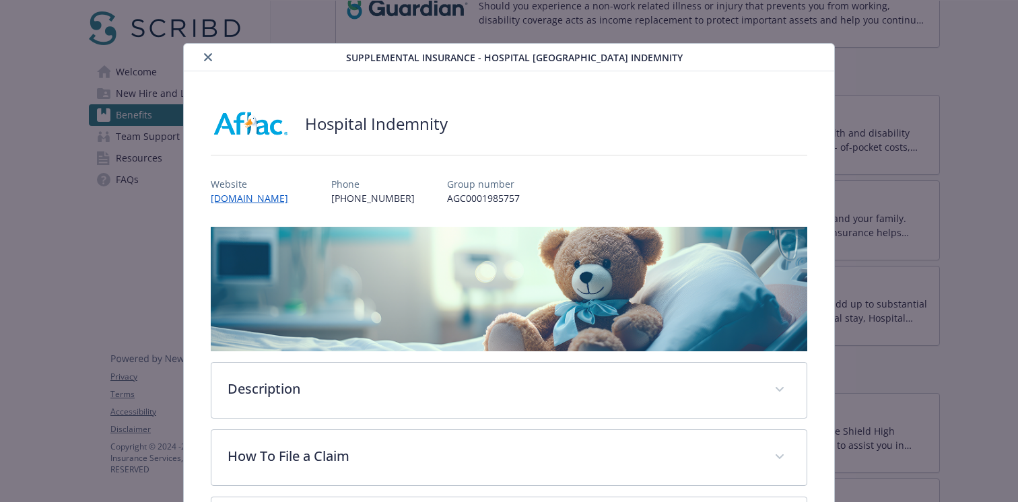
scroll to position [40, 0]
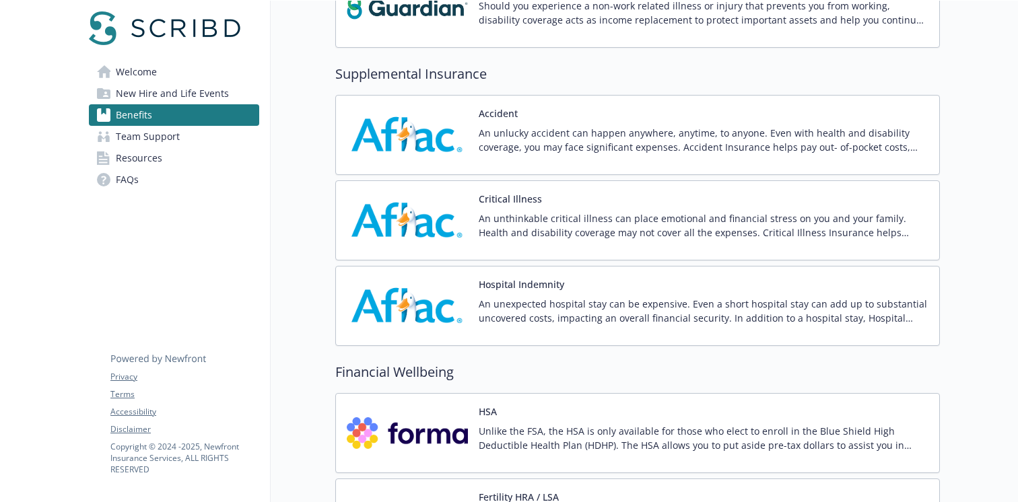
click at [584, 301] on p "An unexpected hospital stay can be expensive. Even a short hospital stay can ad…" at bounding box center [704, 311] width 450 height 28
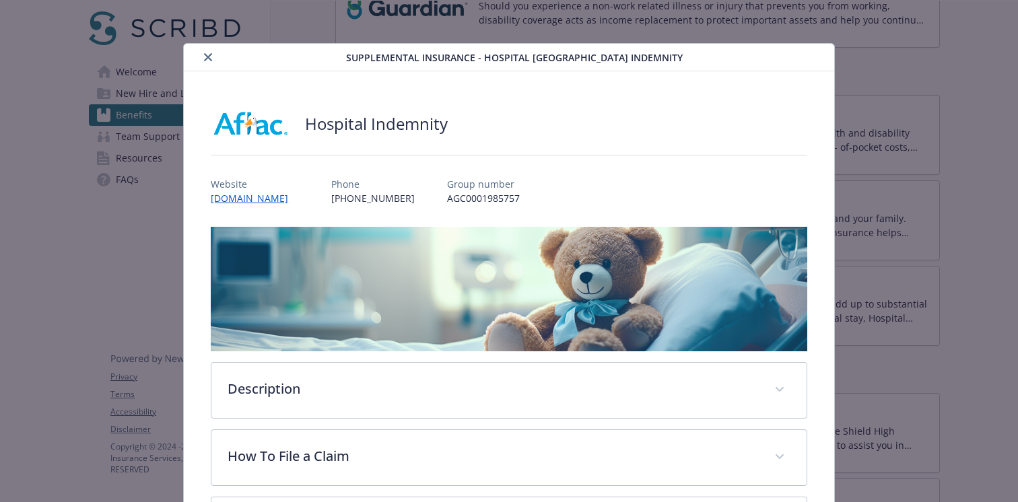
scroll to position [40, 0]
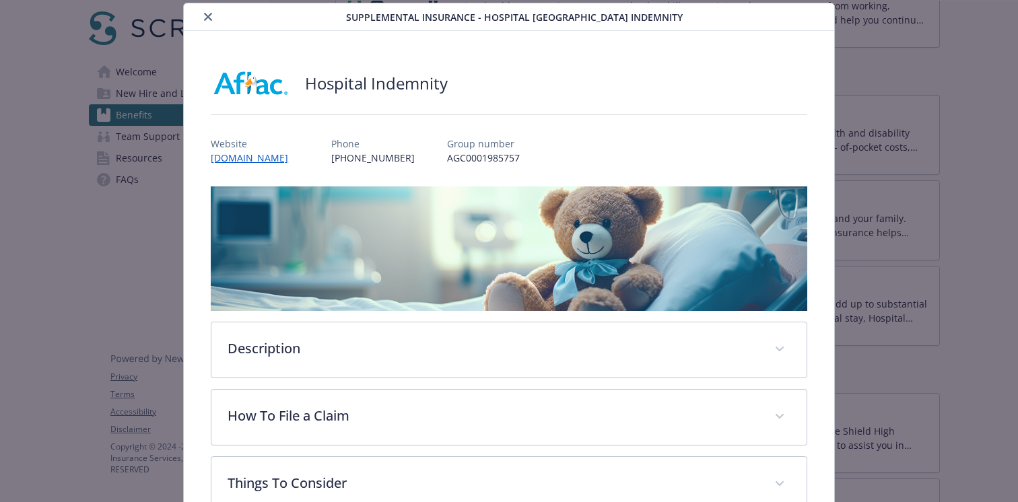
click at [384, 85] on h2 "Hospital Indemnity" at bounding box center [376, 83] width 143 height 23
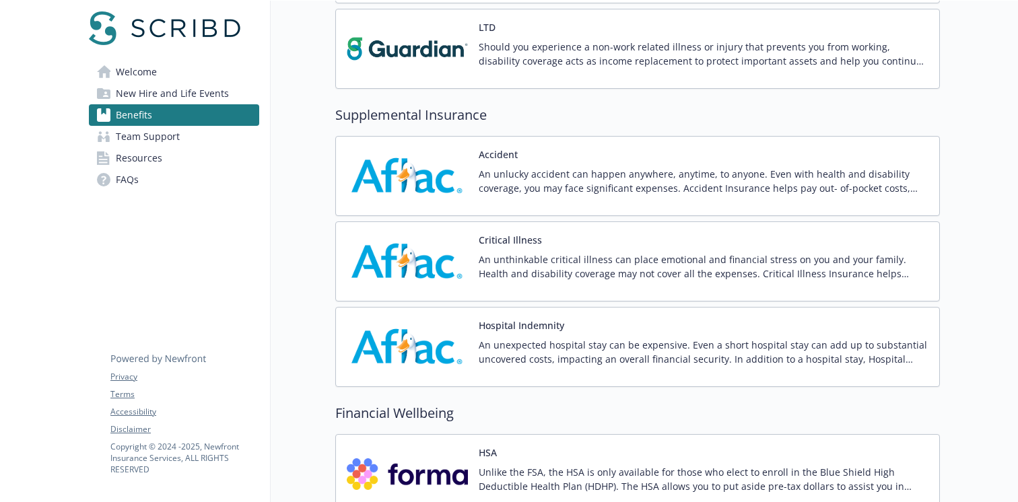
scroll to position [1231, 0]
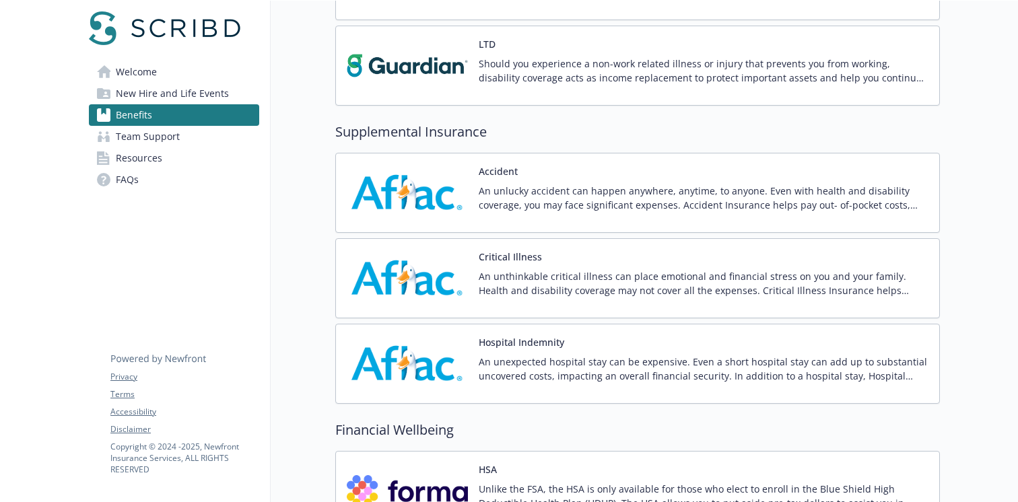
click at [443, 134] on h2 "Supplemental Insurance" at bounding box center [637, 132] width 604 height 20
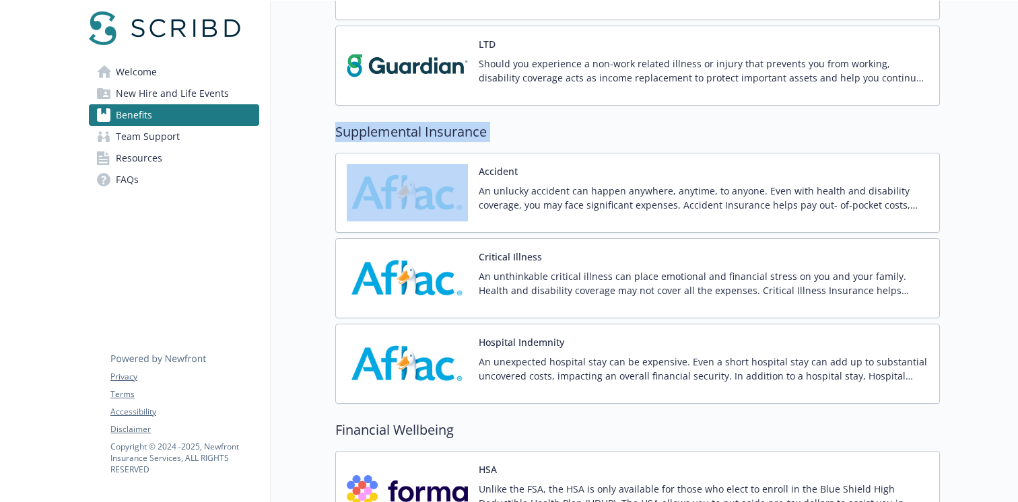
click at [443, 134] on h2 "Supplemental Insurance" at bounding box center [637, 132] width 604 height 20
click at [522, 347] on button "Hospital Indemnity" at bounding box center [521, 342] width 85 height 14
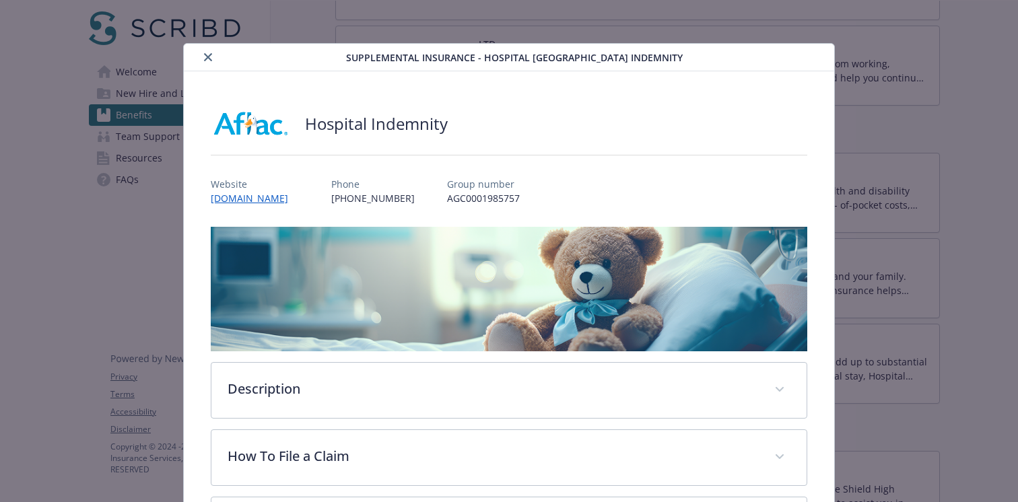
scroll to position [40, 0]
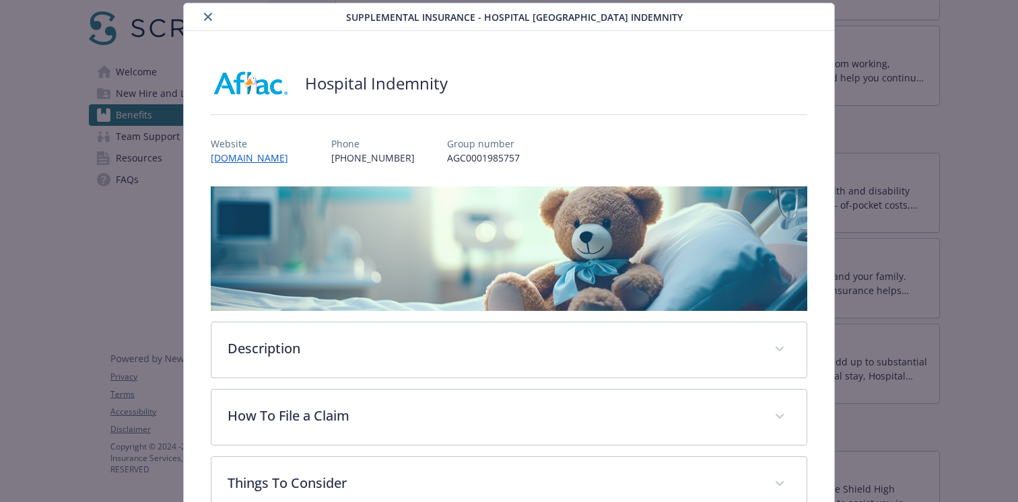
click at [393, 85] on h2 "Hospital Indemnity" at bounding box center [376, 83] width 143 height 23
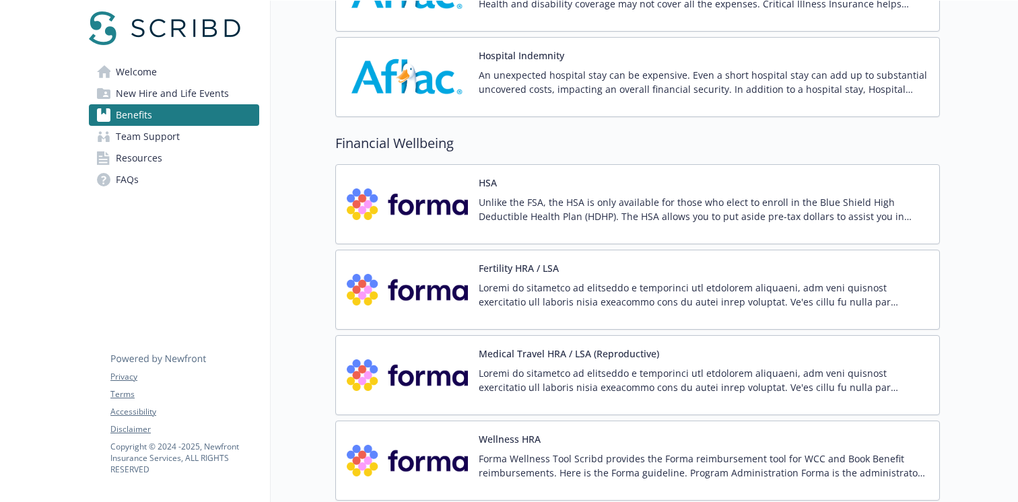
click at [633, 197] on p "Unlike the FSA, the HSA is only available for those who elect to enroll in the …" at bounding box center [704, 209] width 450 height 28
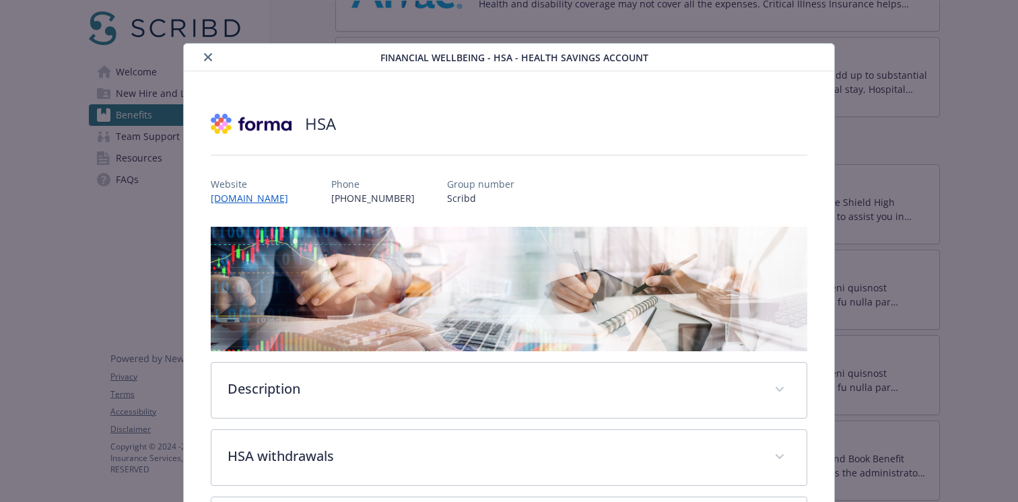
scroll to position [40, 0]
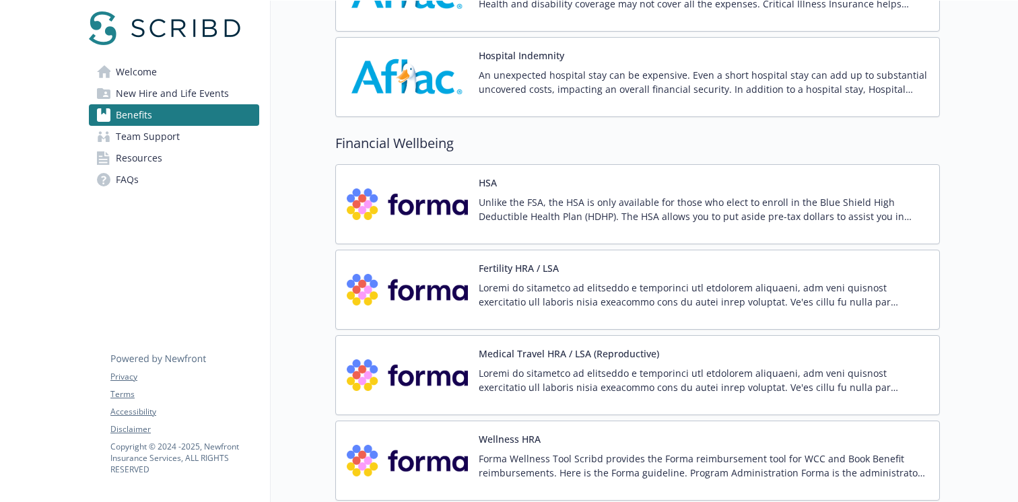
click at [725, 279] on div "Fertility HRA / LSA" at bounding box center [704, 289] width 450 height 57
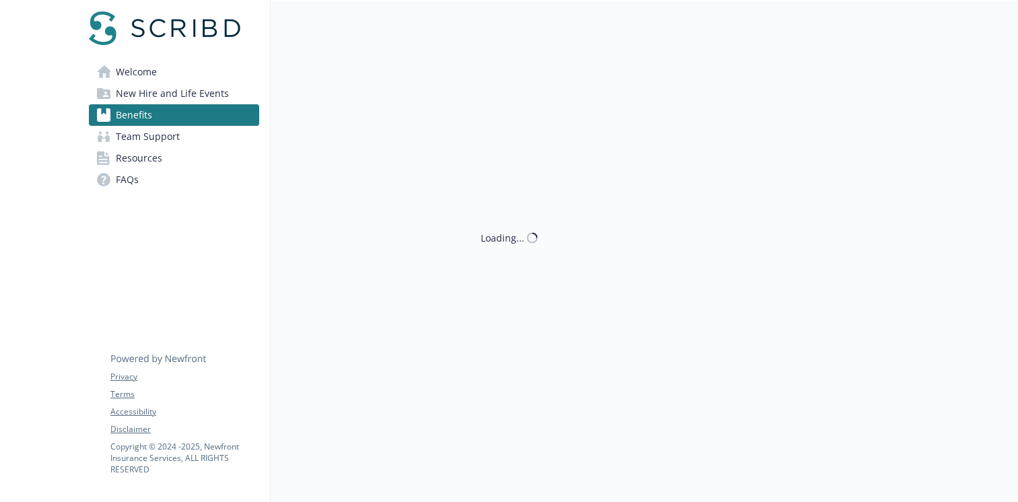
scroll to position [1518, 0]
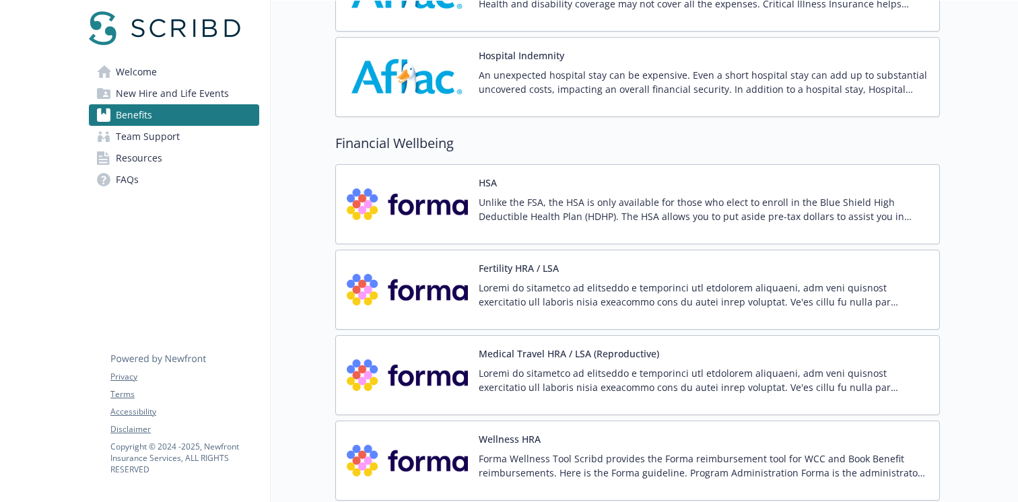
click at [670, 368] on p at bounding box center [704, 380] width 450 height 28
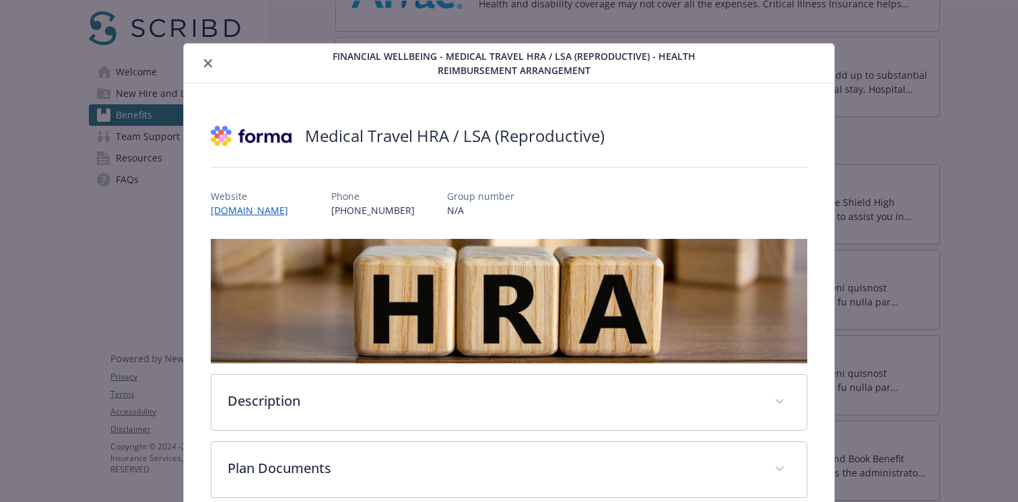
scroll to position [24, 0]
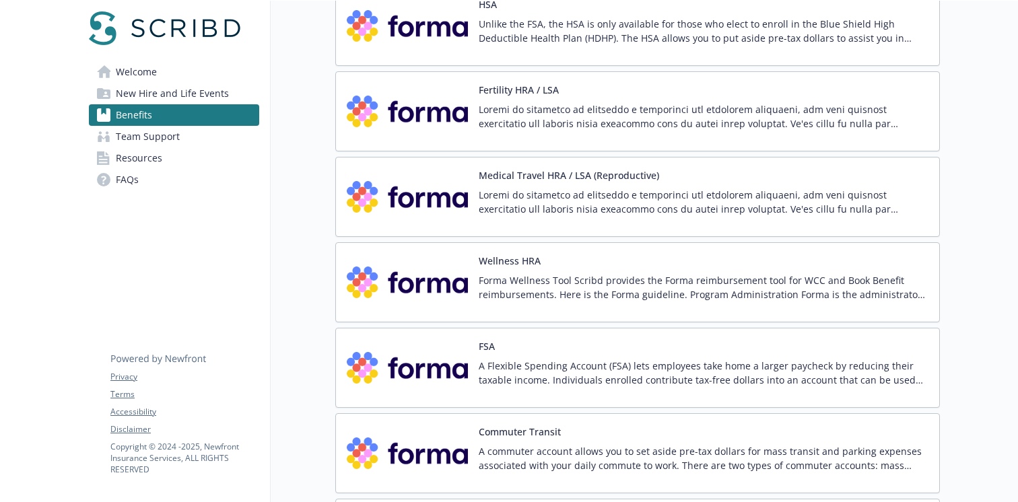
click at [707, 289] on p "Forma Wellness Tool Scribd provides the Forma reimbursement tool for WCC and Bo…" at bounding box center [704, 287] width 450 height 28
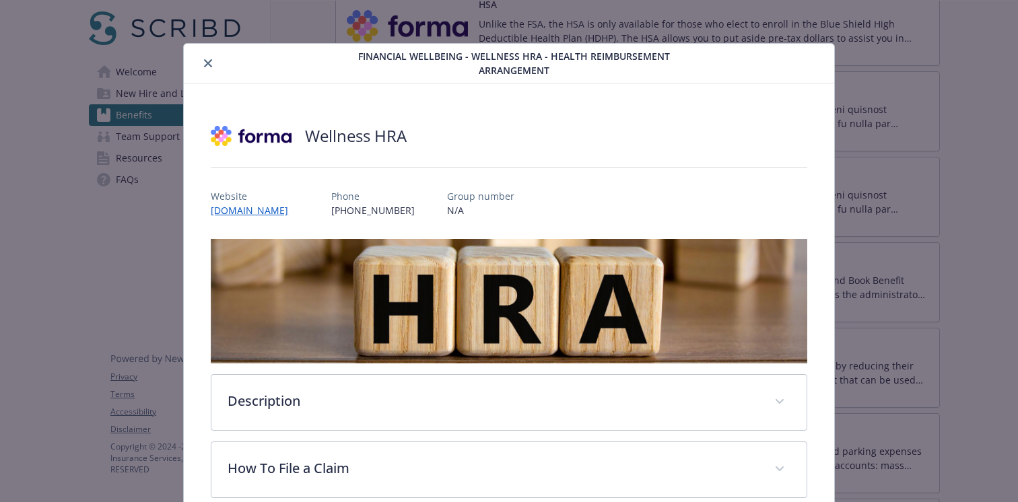
scroll to position [12, 0]
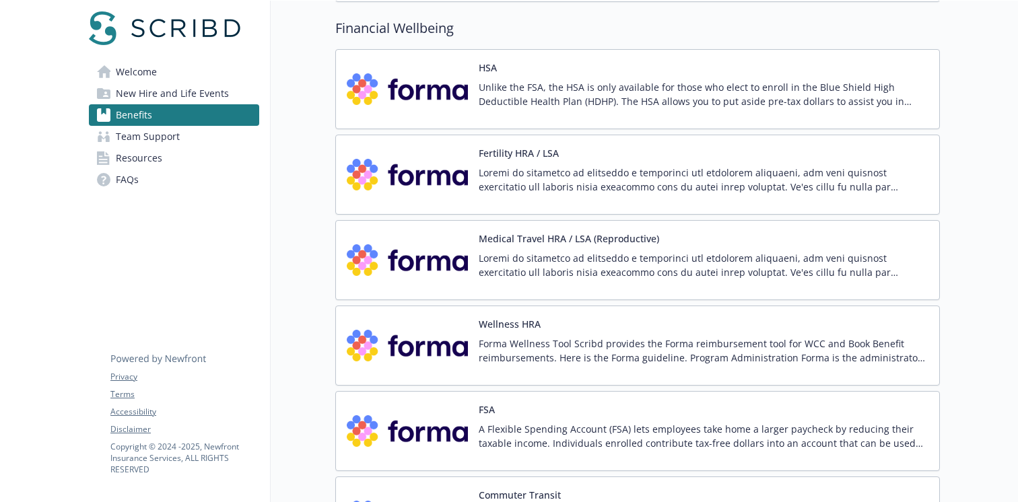
scroll to position [1648, 0]
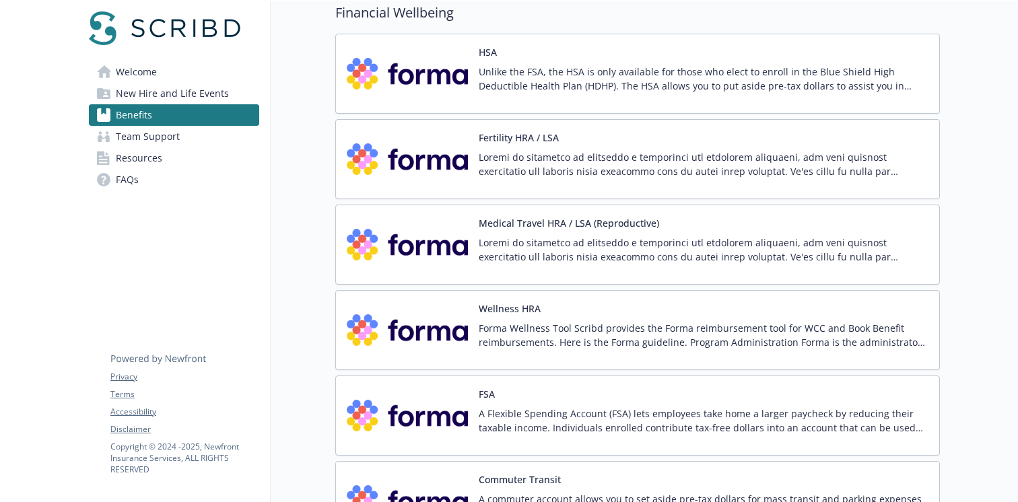
click at [592, 80] on p "Unlike the FSA, the HSA is only available for those who elect to enroll in the …" at bounding box center [704, 79] width 450 height 28
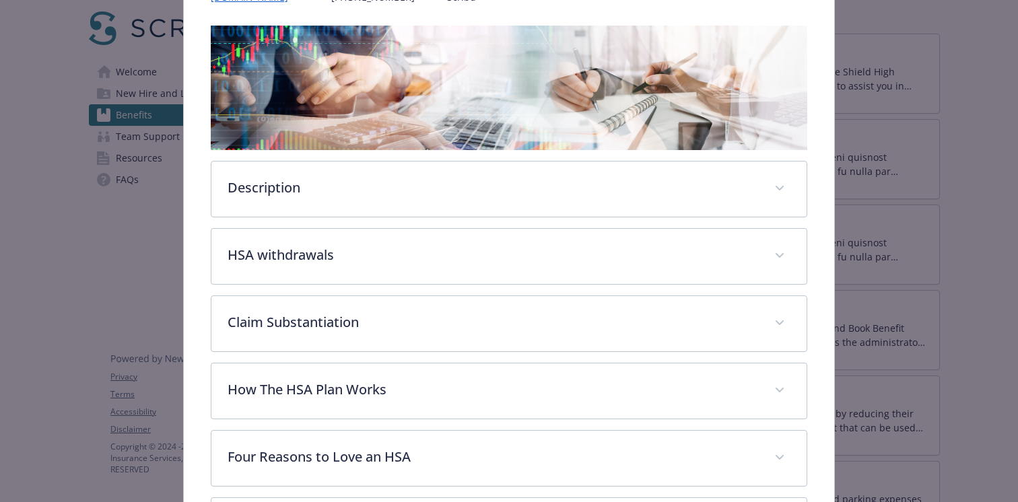
scroll to position [232, 0]
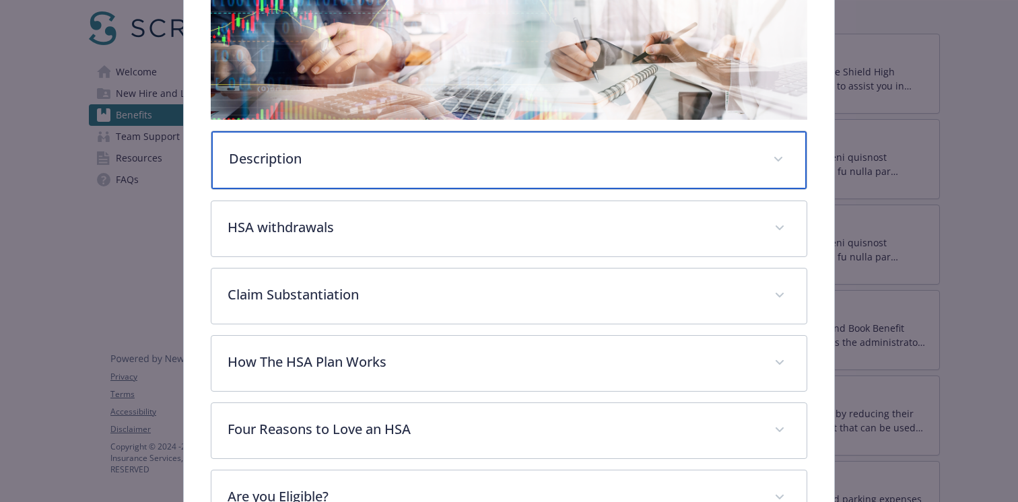
click at [542, 158] on p "Description" at bounding box center [493, 159] width 528 height 20
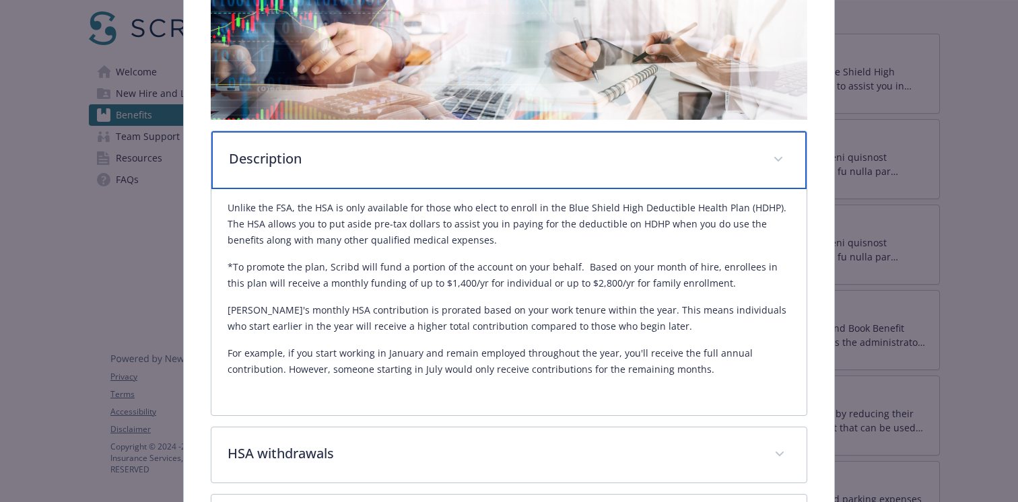
click at [542, 158] on p "Description" at bounding box center [493, 159] width 528 height 20
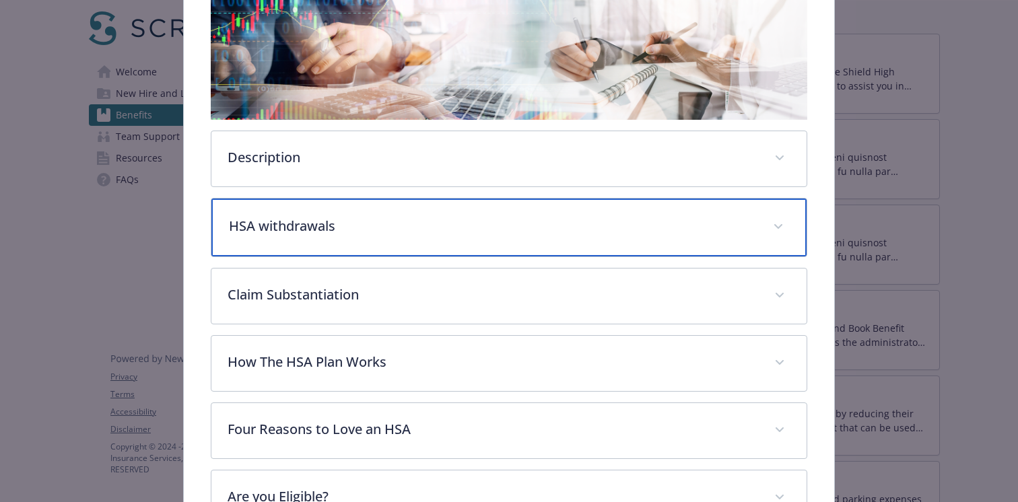
click at [514, 238] on div "HSA withdrawals​" at bounding box center [508, 228] width 595 height 58
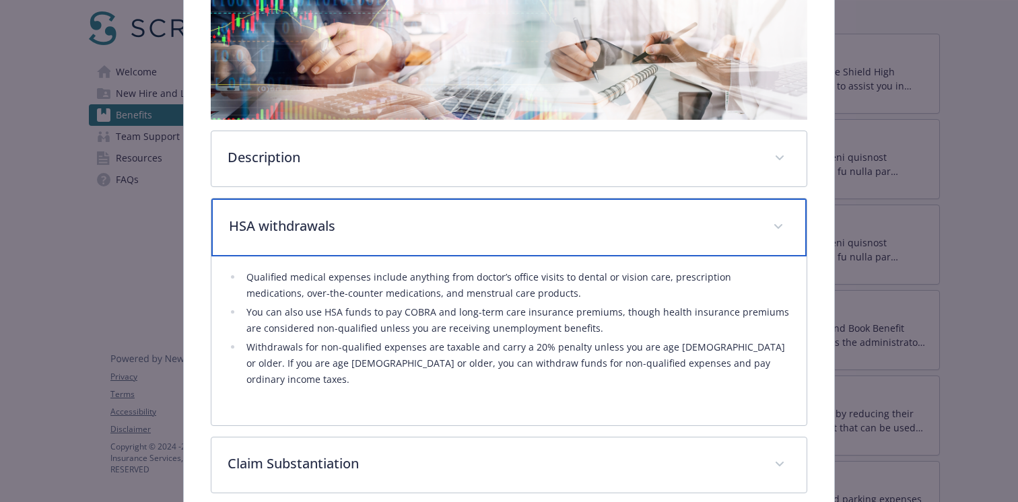
click at [514, 238] on div "HSA withdrawals​" at bounding box center [508, 228] width 595 height 58
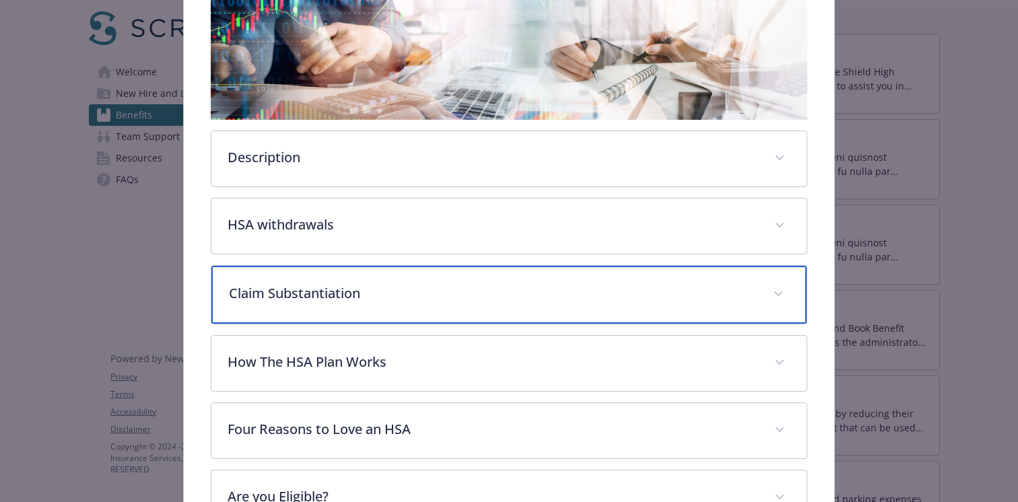
click at [503, 281] on div "Claim Substantiation" at bounding box center [508, 295] width 595 height 58
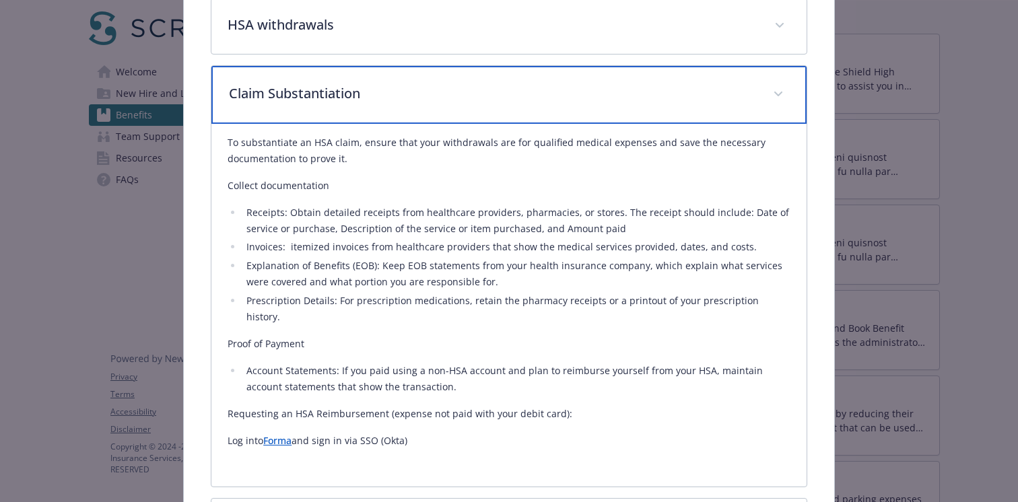
scroll to position [433, 0]
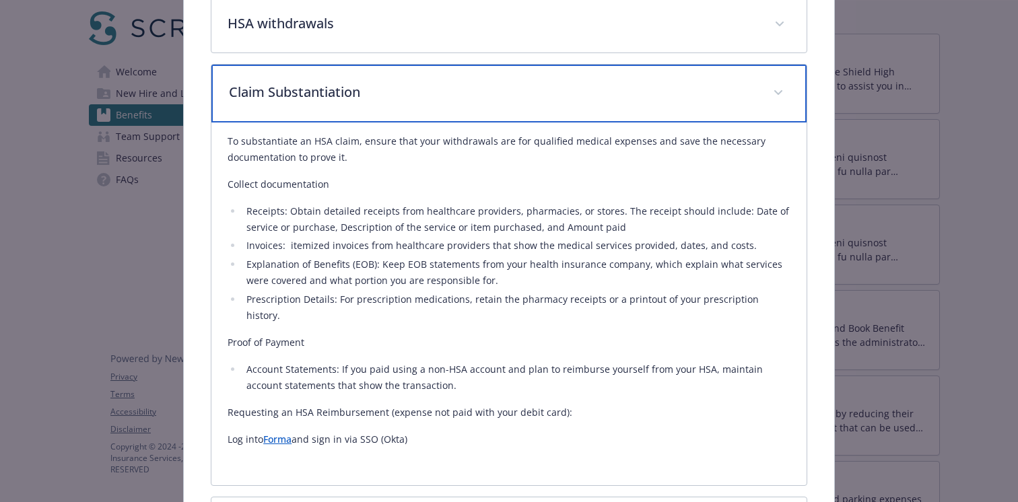
click at [535, 111] on div "Claim Substantiation" at bounding box center [508, 94] width 595 height 58
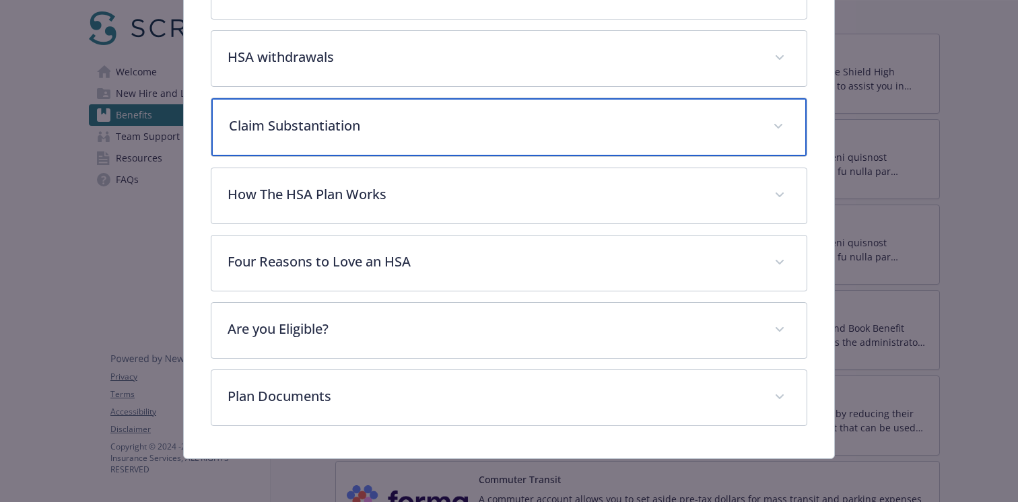
scroll to position [398, 0]
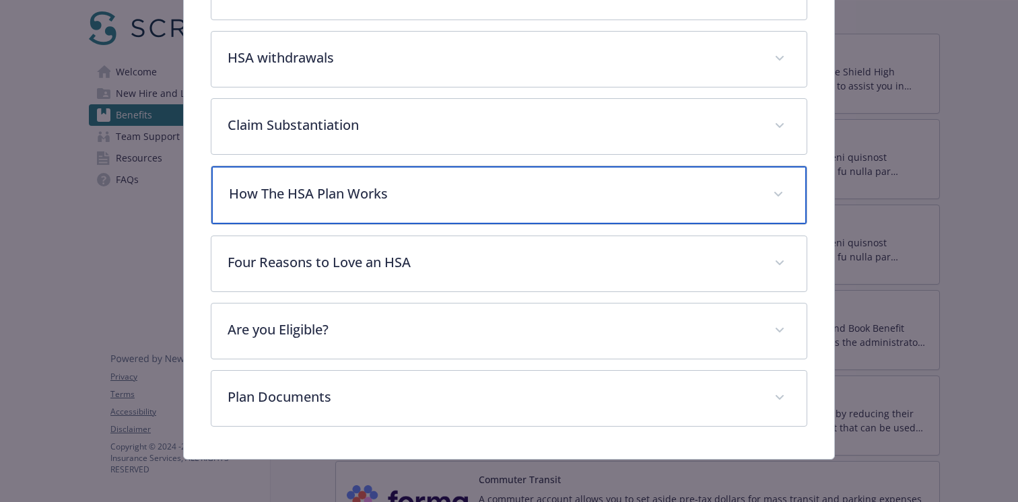
click at [501, 189] on p "How The HSA Plan Works" at bounding box center [493, 194] width 528 height 20
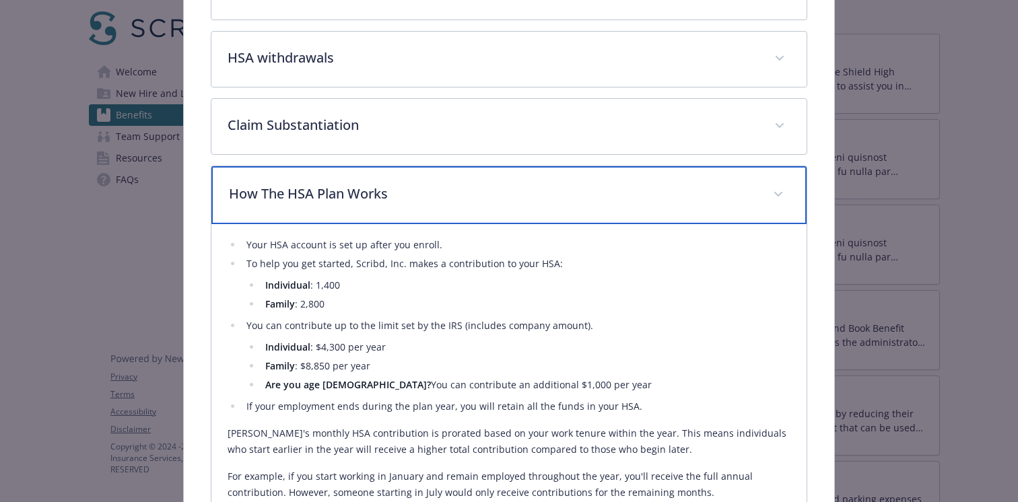
click at [501, 189] on p "How The HSA Plan Works" at bounding box center [493, 194] width 528 height 20
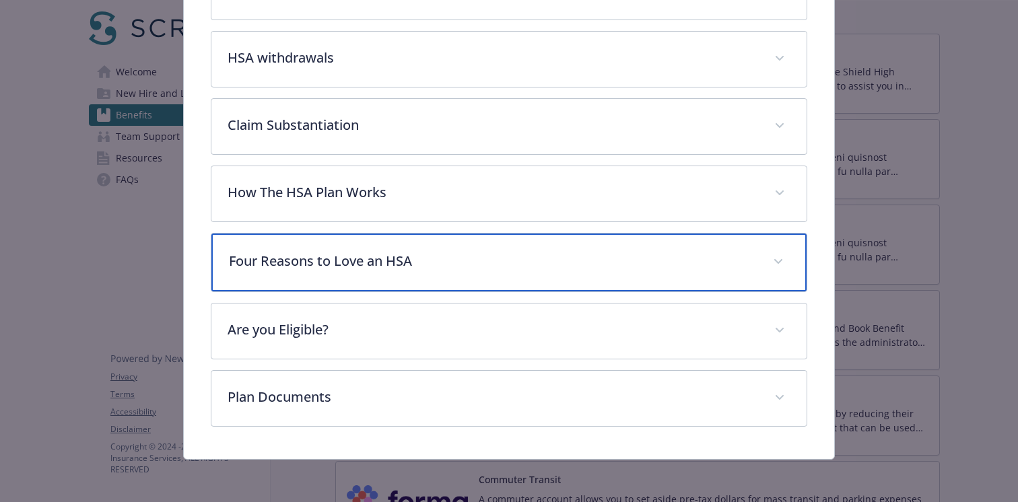
click at [481, 256] on p "Four Reasons to Love an HSA" at bounding box center [493, 261] width 528 height 20
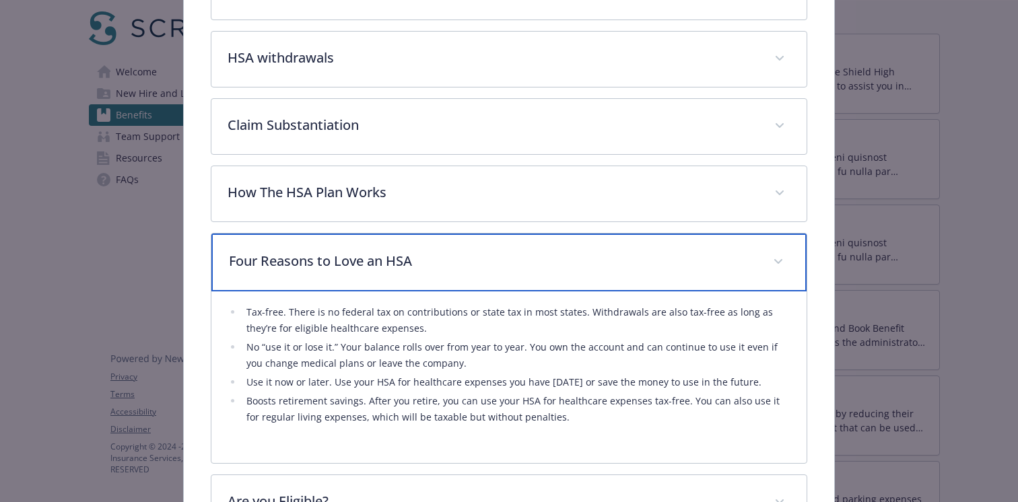
click at [481, 256] on p "Four Reasons to Love an HSA" at bounding box center [493, 261] width 528 height 20
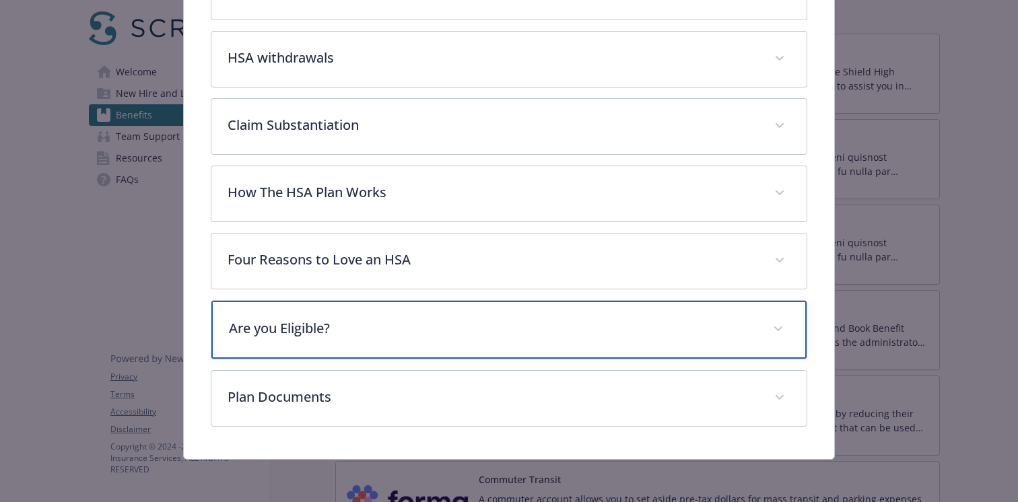
click at [456, 326] on p "Are you Eligible?" at bounding box center [493, 328] width 528 height 20
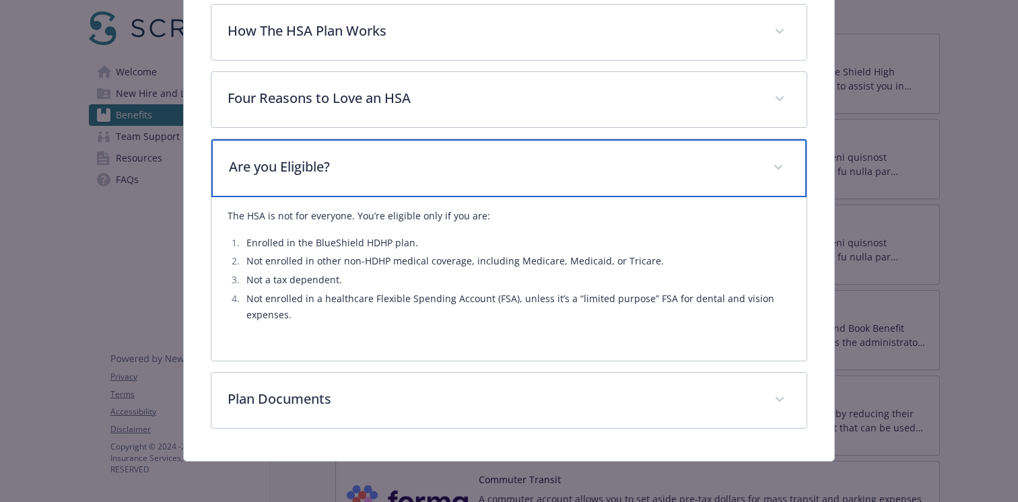
scroll to position [563, 0]
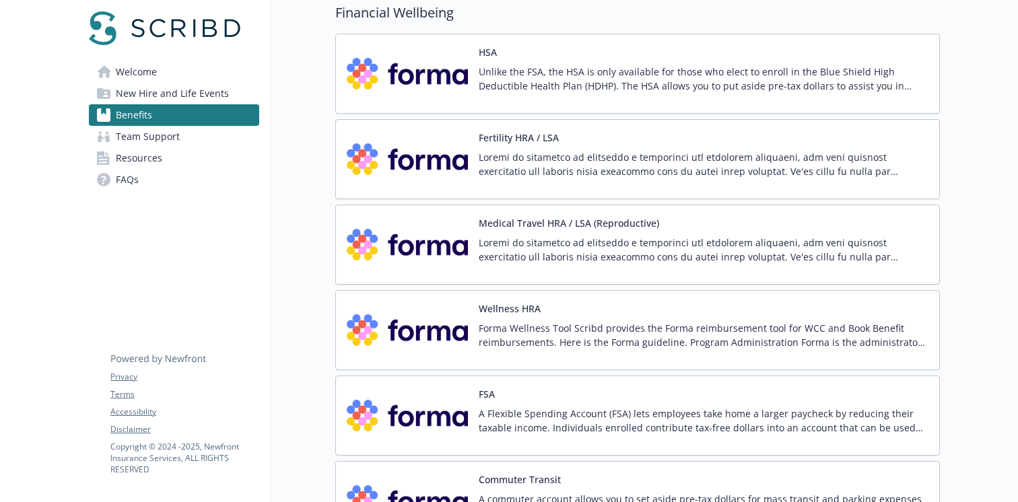
click at [670, 172] on p at bounding box center [704, 164] width 450 height 28
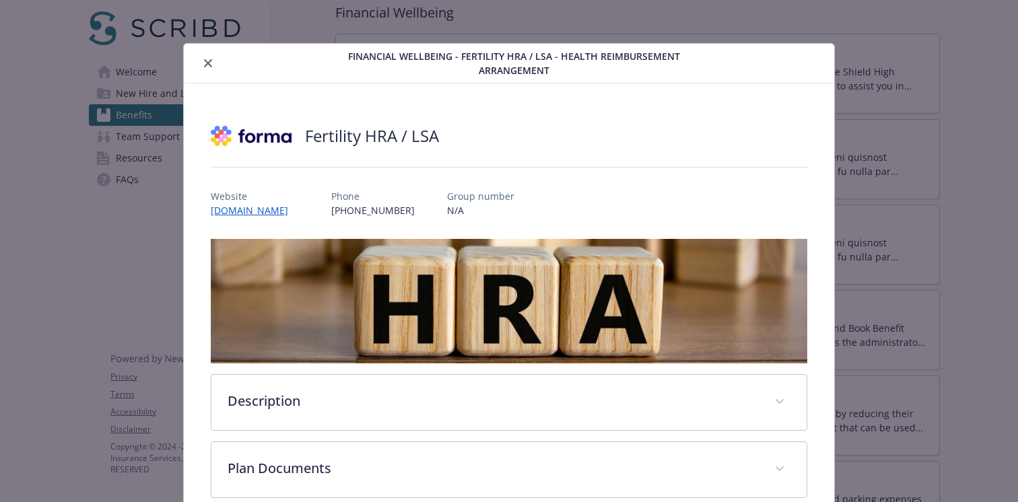
scroll to position [71, 0]
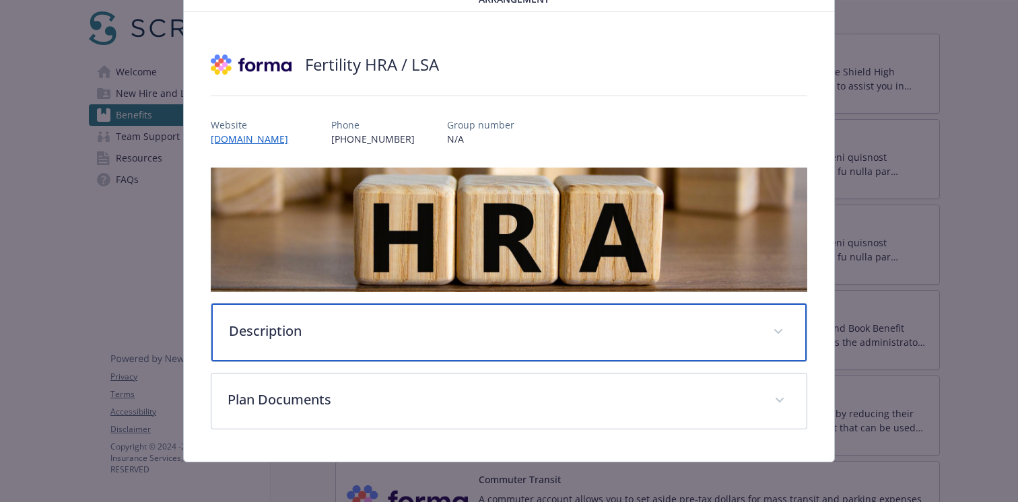
click at [559, 328] on p "Description" at bounding box center [493, 331] width 528 height 20
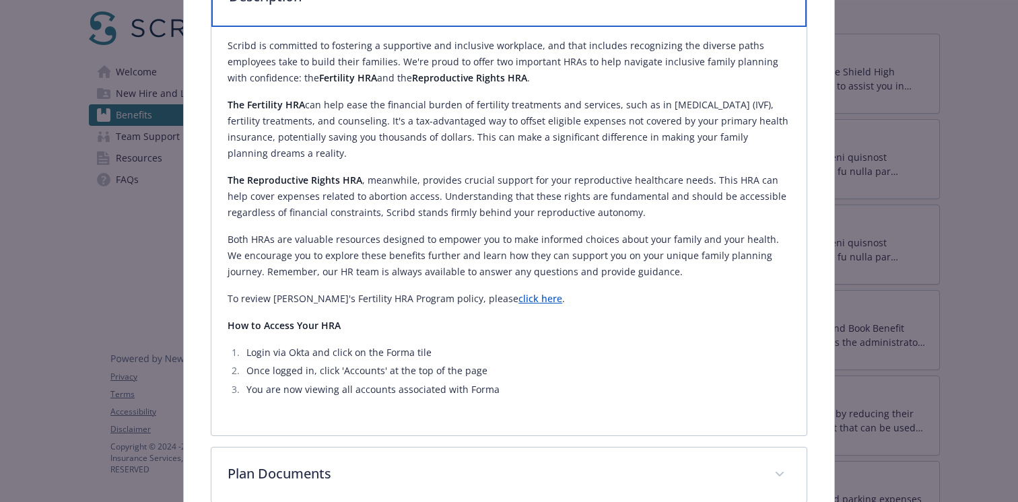
scroll to position [407, 0]
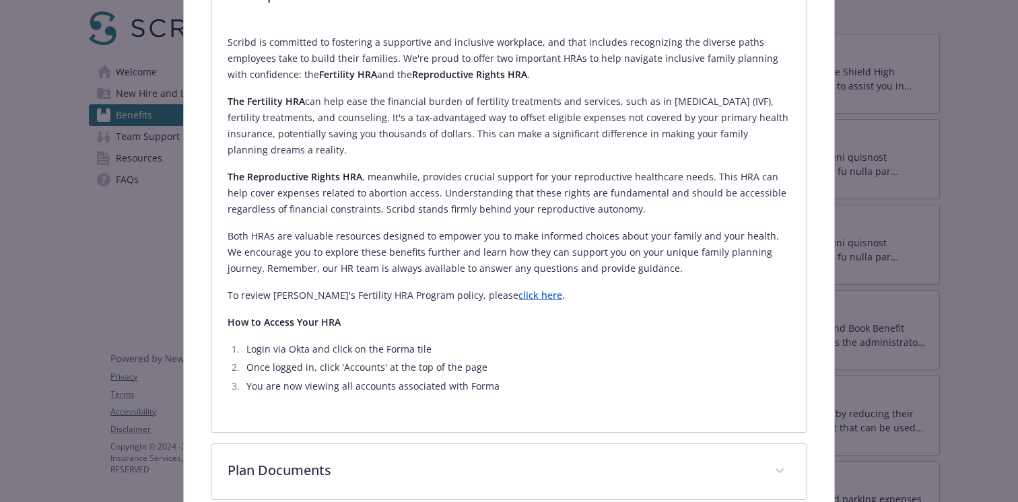
click at [518, 291] on link "click here" at bounding box center [540, 295] width 44 height 13
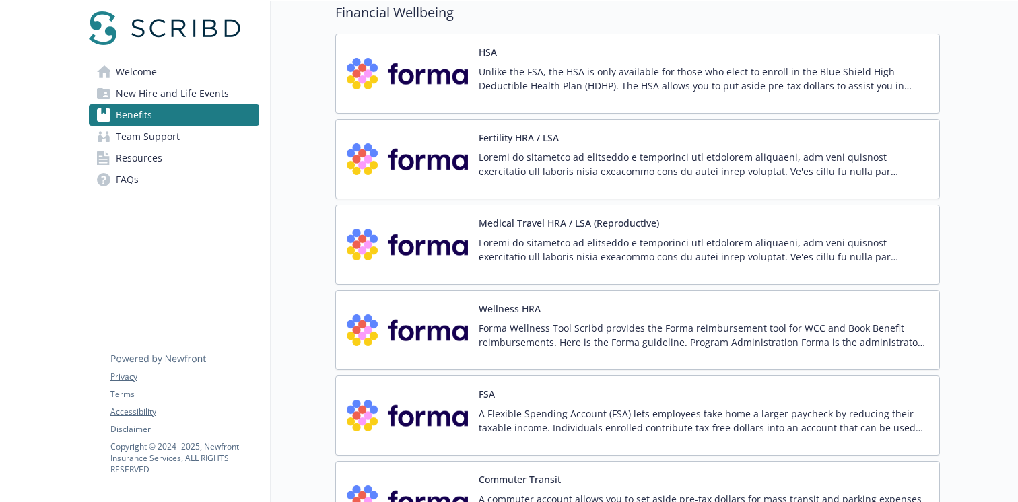
click at [682, 331] on p "Forma Wellness Tool Scribd provides the Forma reimbursement tool for WCC and Bo…" at bounding box center [704, 335] width 450 height 28
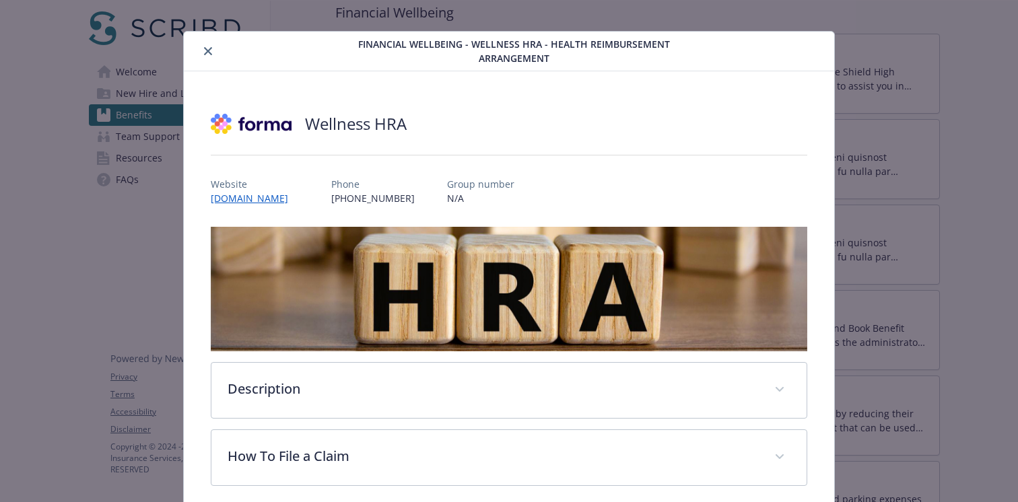
scroll to position [59, 0]
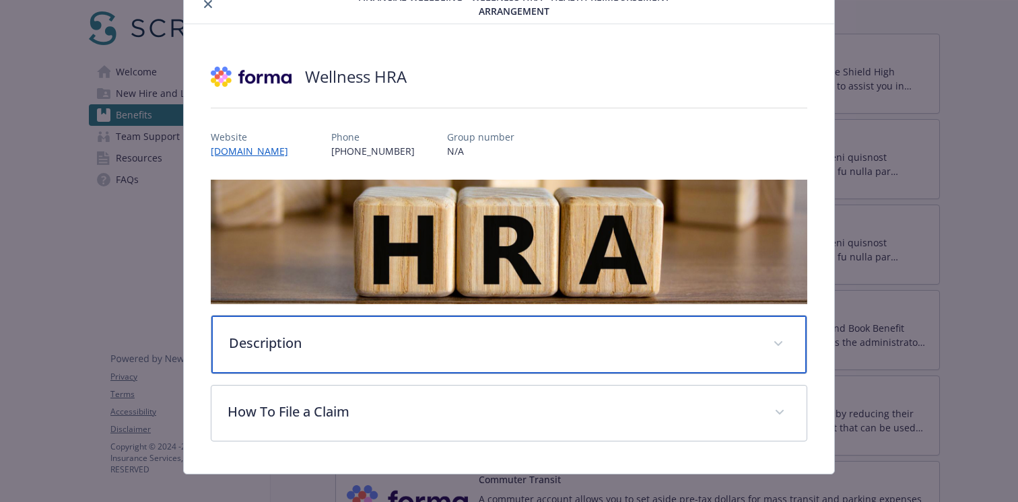
click at [645, 333] on p "Description" at bounding box center [493, 343] width 528 height 20
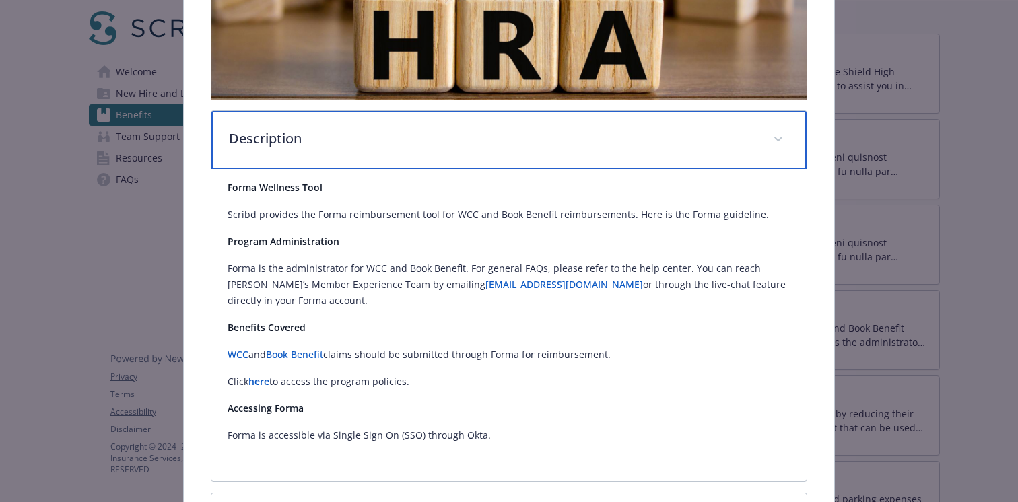
scroll to position [265, 0]
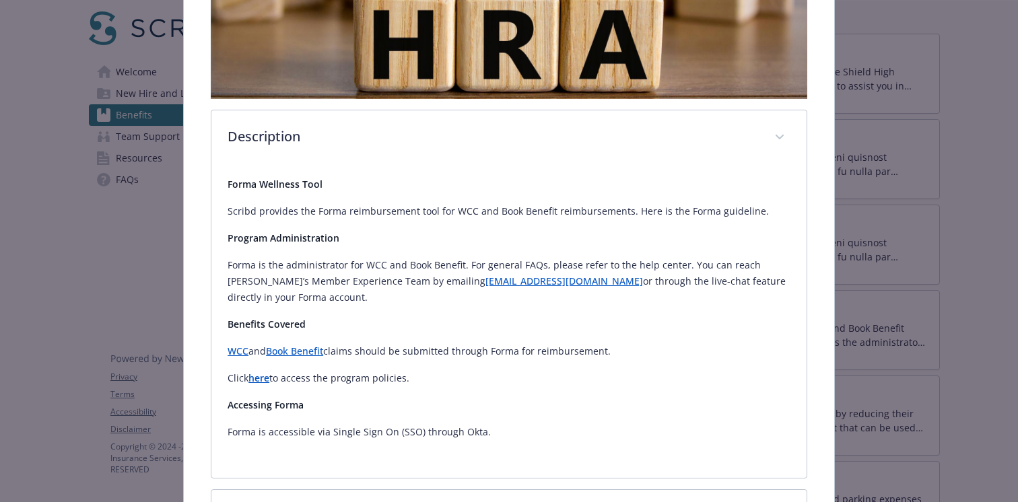
click at [239, 345] on link "WCC" at bounding box center [237, 351] width 21 height 13
click at [312, 345] on link "Book Benefit" at bounding box center [294, 351] width 57 height 13
click at [264, 372] on strong "here" at bounding box center [258, 378] width 21 height 13
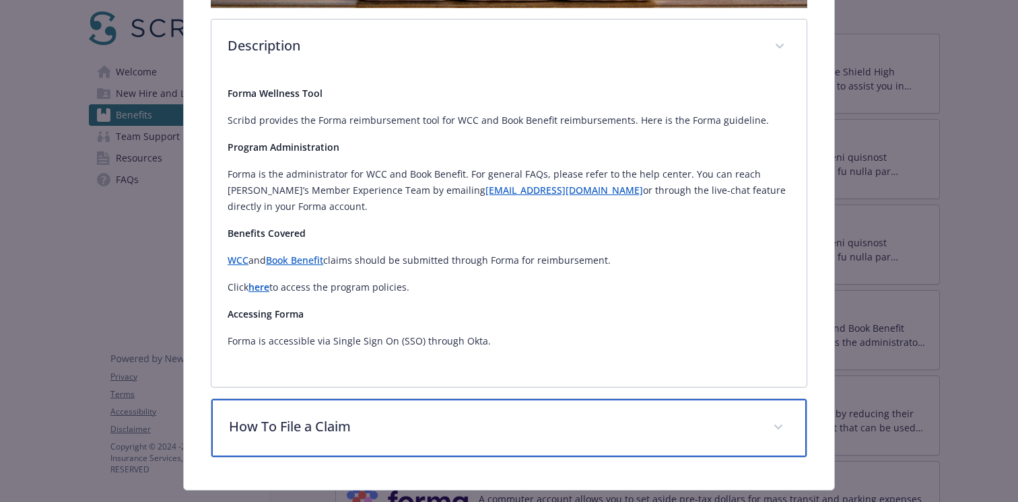
click at [372, 417] on p "How To File a Claim" at bounding box center [493, 427] width 528 height 20
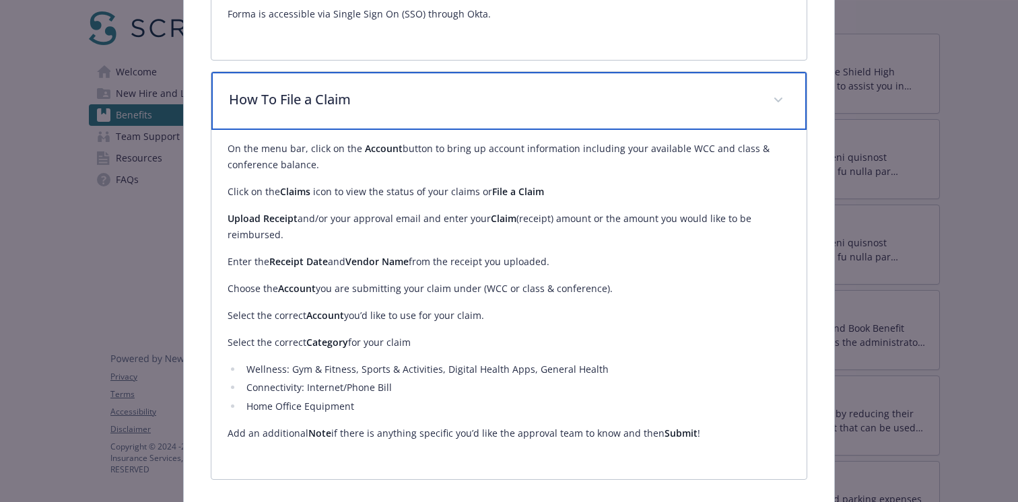
scroll to position [708, 0]
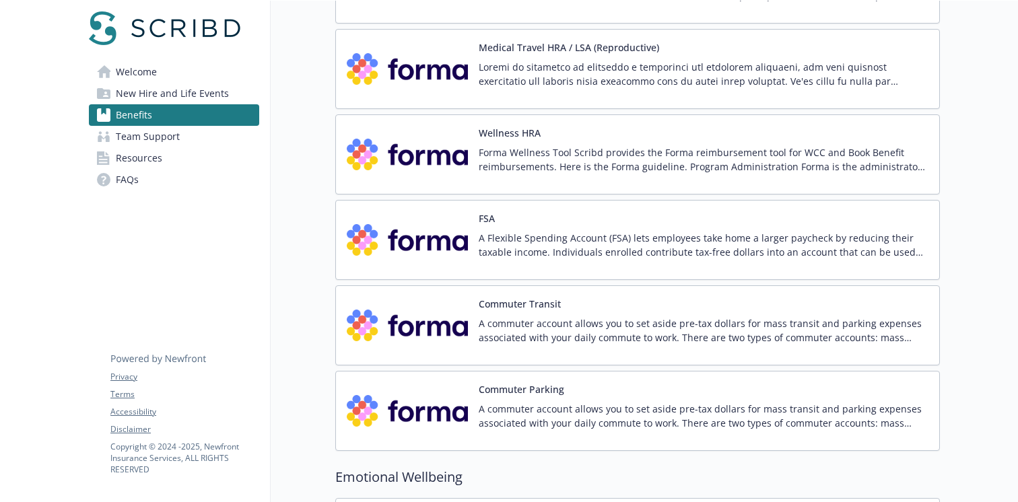
click at [663, 224] on div "FSA A Flexible Spending Account (FSA) lets employees take home a larger paychec…" at bounding box center [704, 239] width 450 height 57
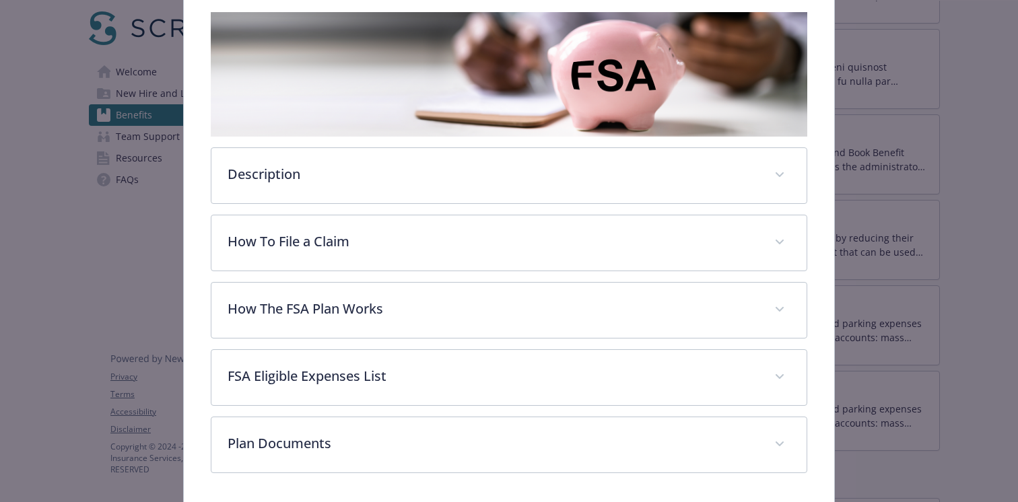
scroll to position [261, 0]
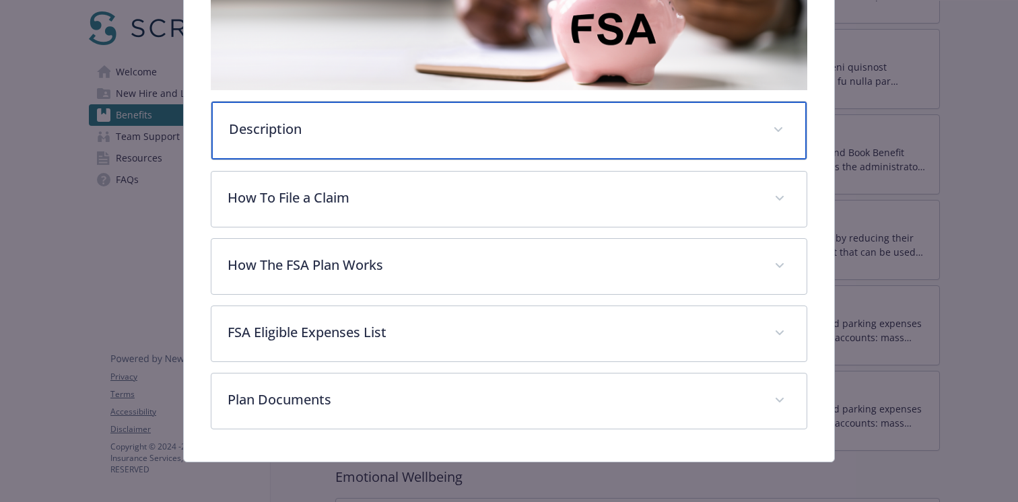
click at [442, 143] on div "Description" at bounding box center [508, 131] width 595 height 58
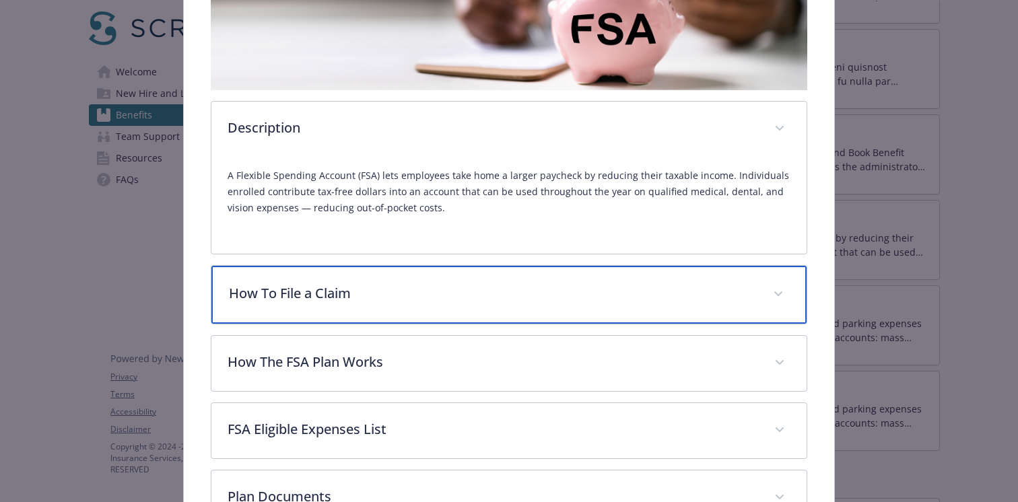
click at [419, 288] on p "How To File a Claim" at bounding box center [493, 293] width 528 height 20
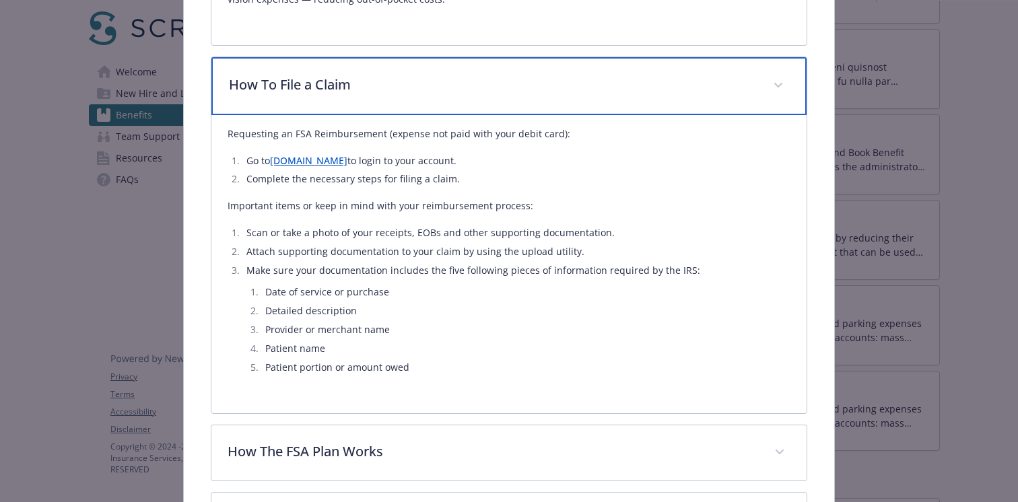
scroll to position [514, 0]
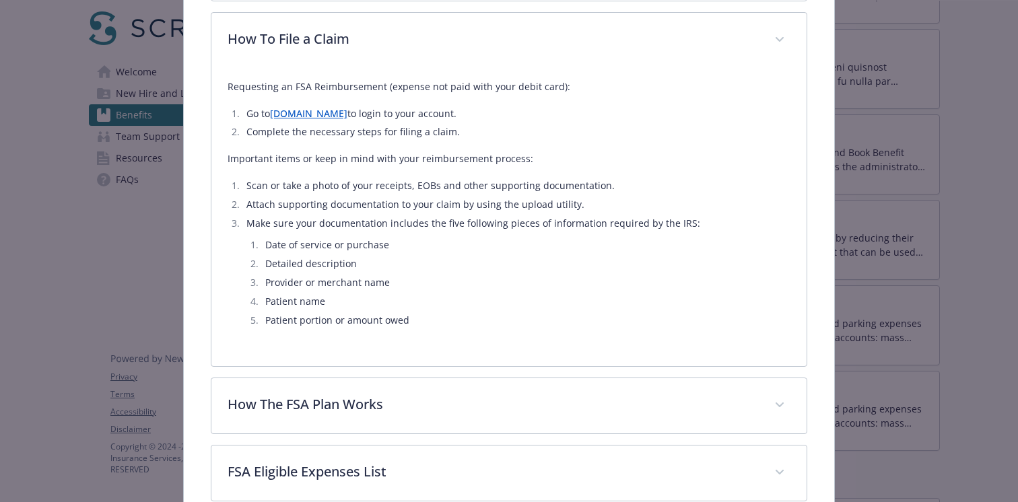
click at [418, 115] on li "Go to [DOMAIN_NAME] to login to your account." at bounding box center [516, 114] width 548 height 16
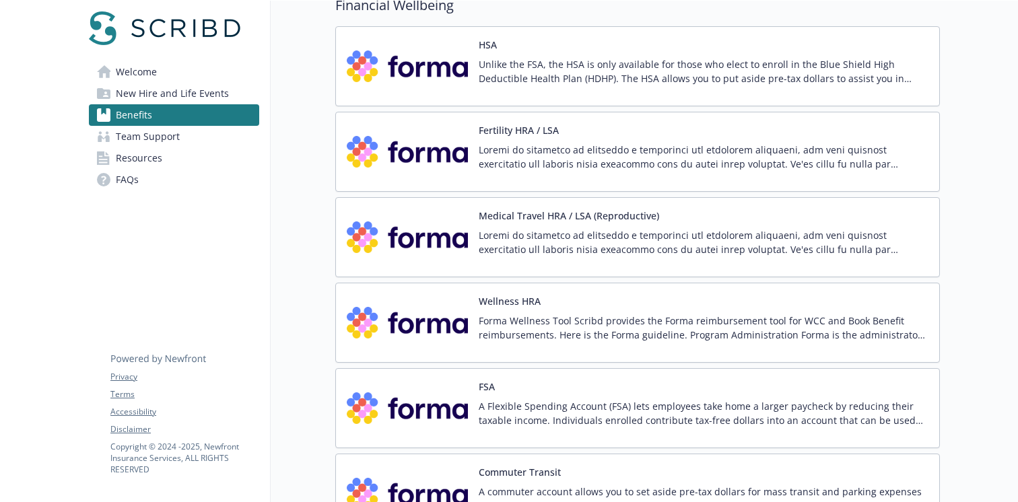
scroll to position [1653, 0]
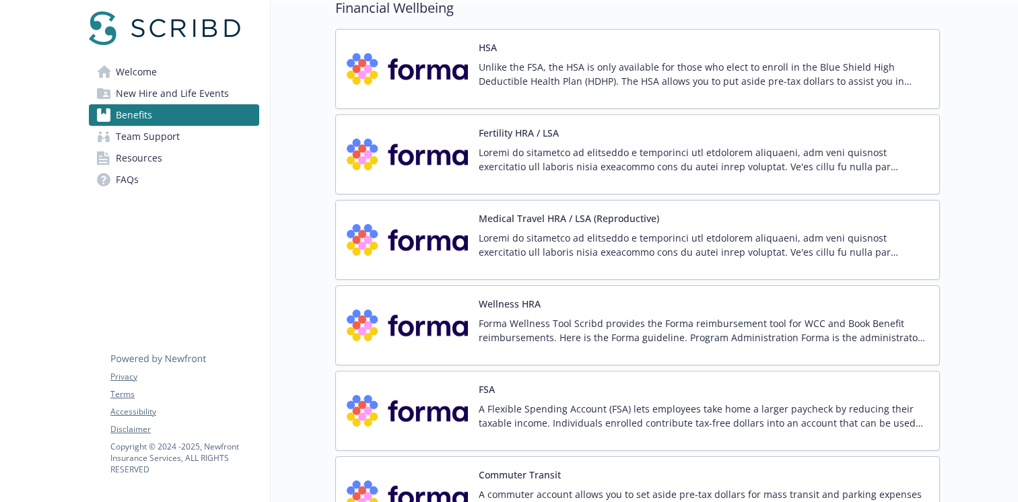
click at [771, 69] on p "Unlike the FSA, the HSA is only available for those who elect to enroll in the …" at bounding box center [704, 74] width 450 height 28
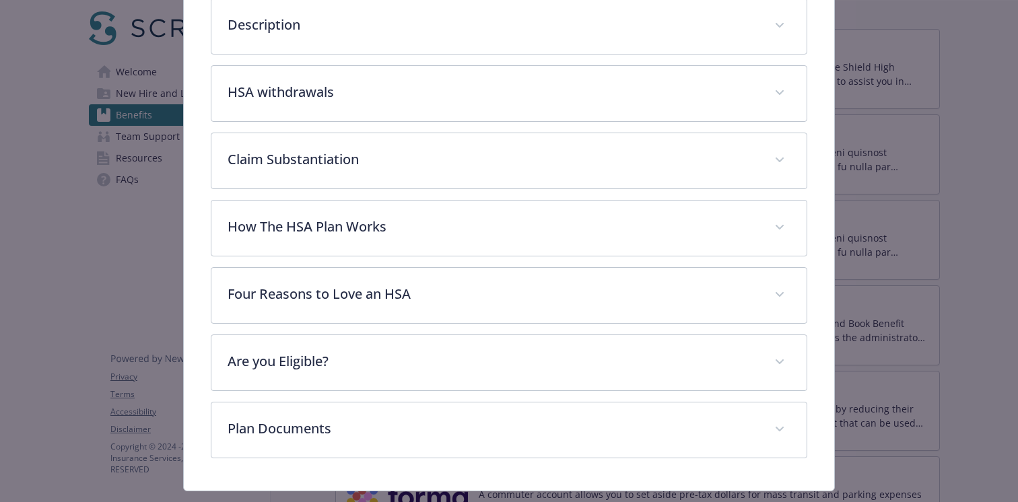
scroll to position [396, 0]
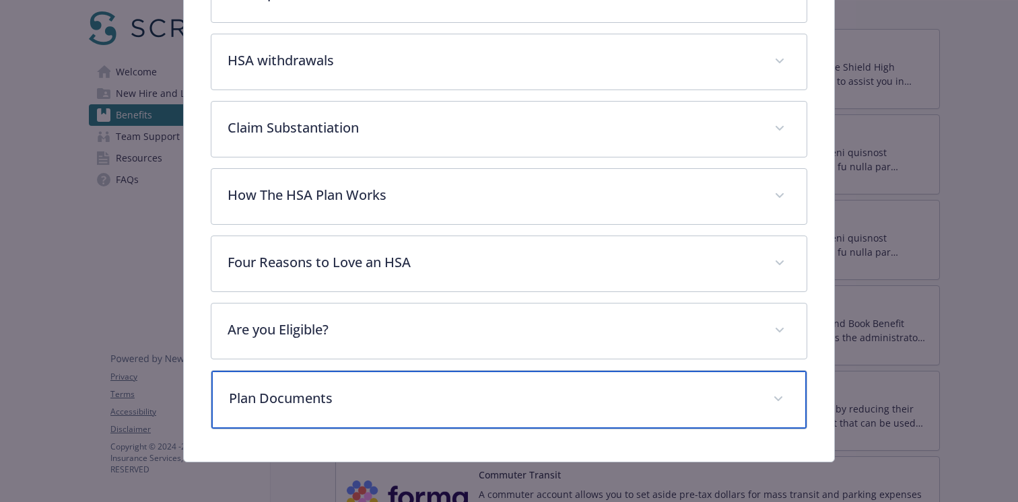
click at [425, 390] on p "Plan Documents" at bounding box center [493, 398] width 528 height 20
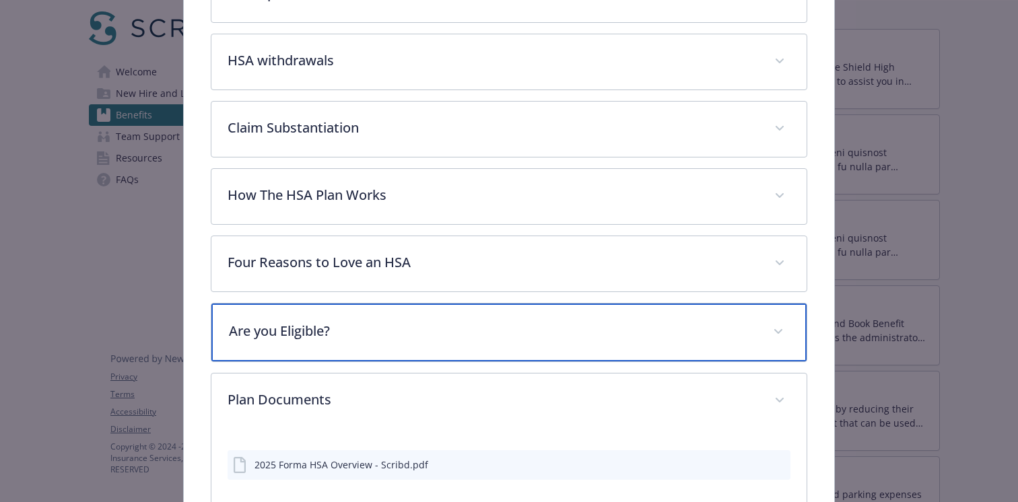
click at [420, 338] on p "Are you Eligible?" at bounding box center [493, 331] width 528 height 20
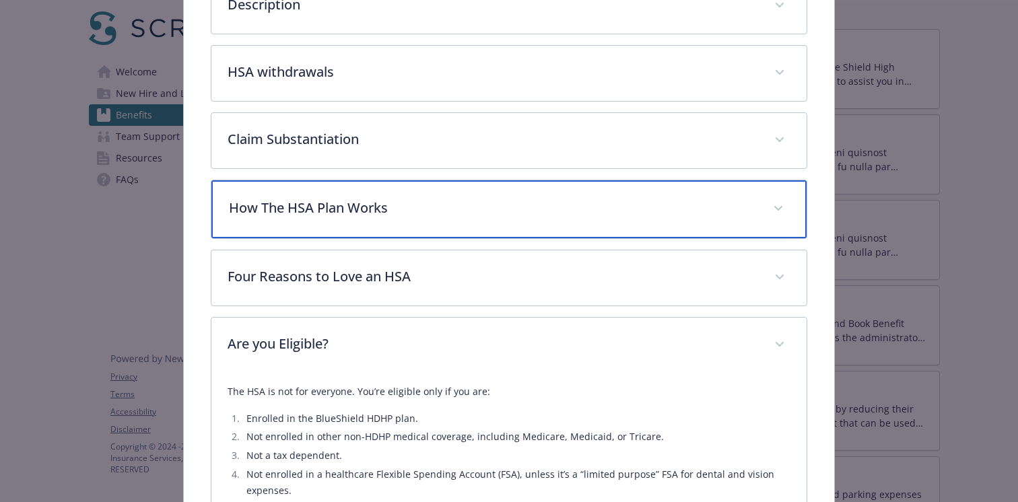
click at [405, 209] on p "How The HSA Plan Works" at bounding box center [493, 208] width 528 height 20
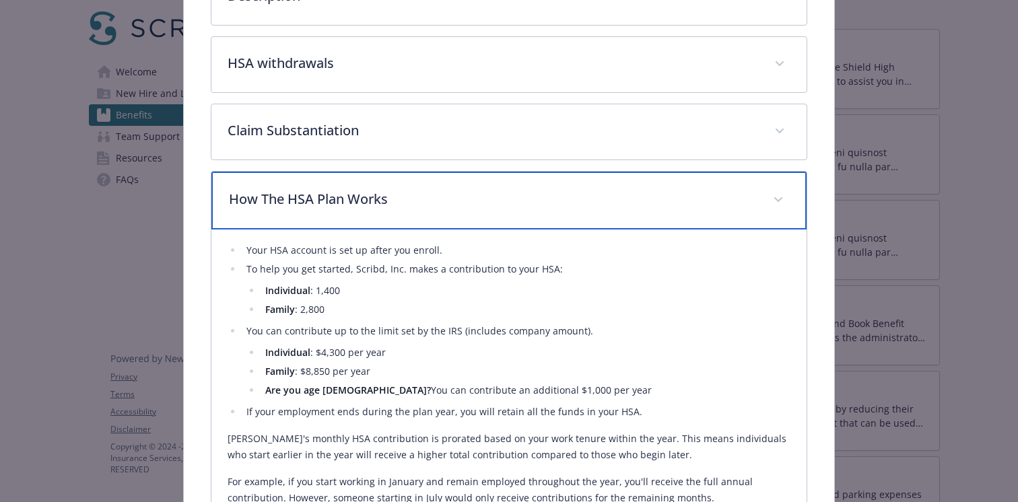
scroll to position [376, 0]
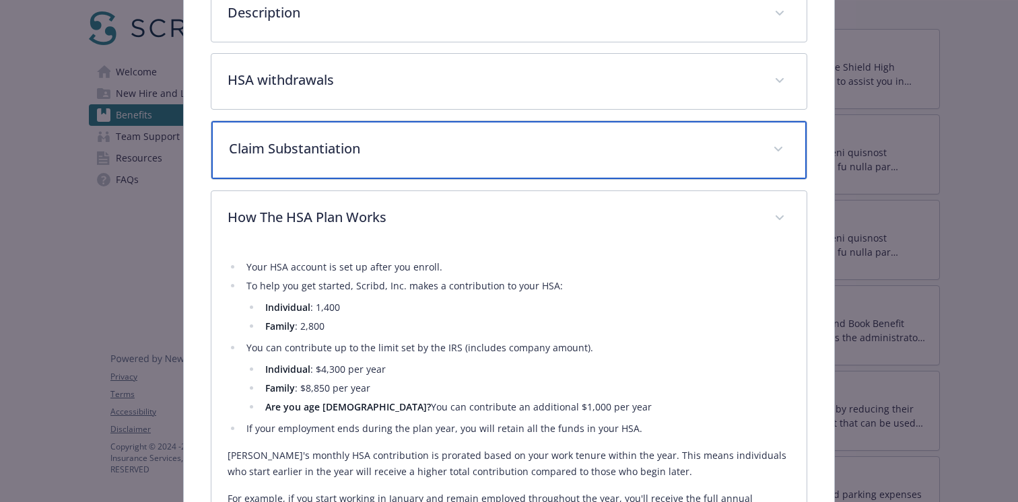
click at [404, 151] on p "Claim Substantiation" at bounding box center [493, 149] width 528 height 20
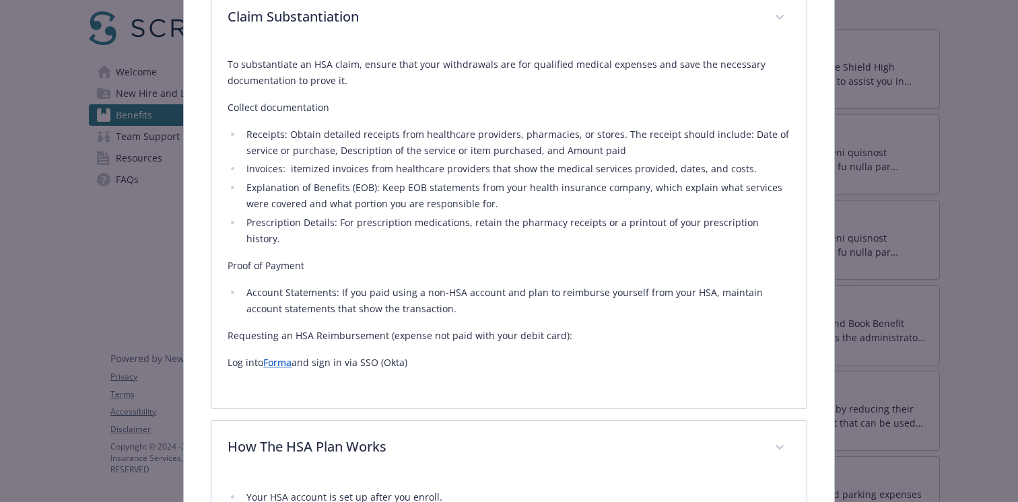
scroll to position [505, 0]
click at [285, 357] on link "Forma" at bounding box center [277, 363] width 28 height 13
click at [334, 356] on p "Log into Forma and sign in via SSO (Okta)" at bounding box center [508, 364] width 563 height 16
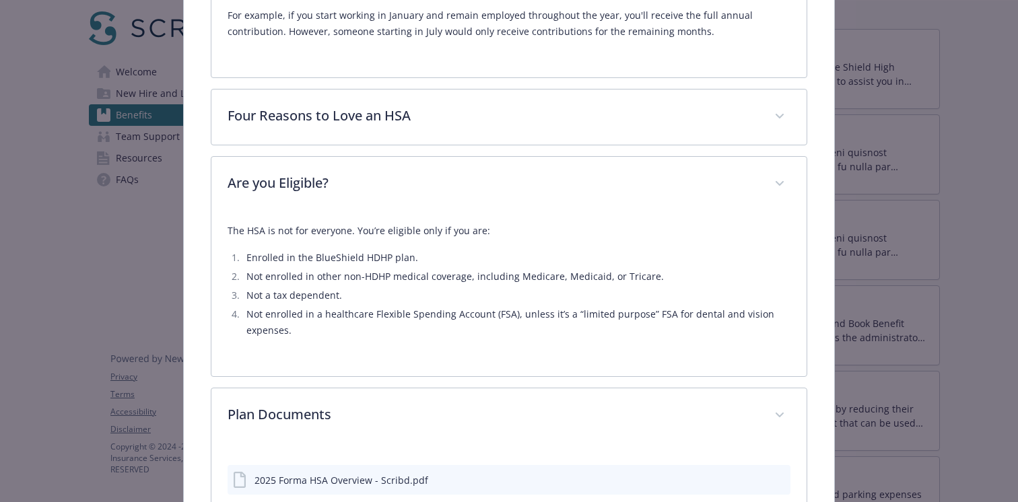
scroll to position [1300, 0]
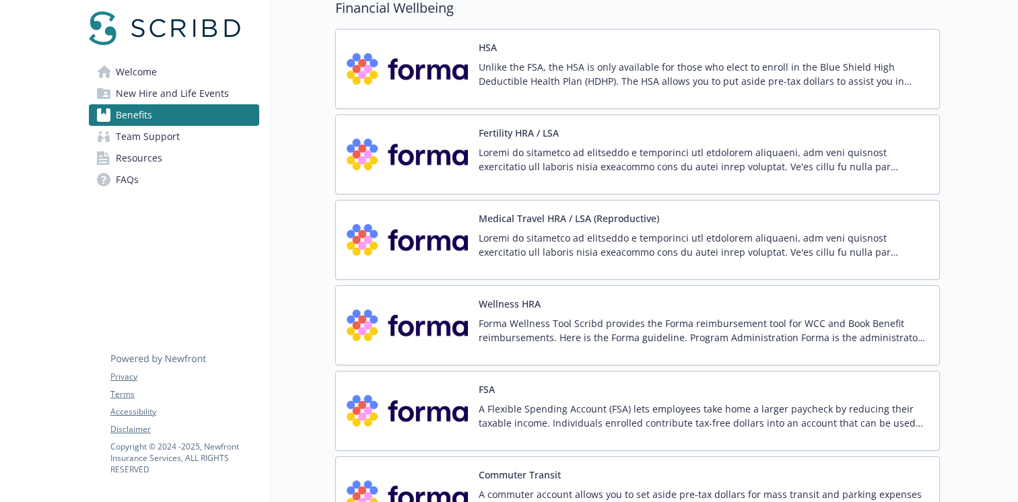
click at [621, 144] on div "Fertility HRA / LSA" at bounding box center [704, 154] width 450 height 57
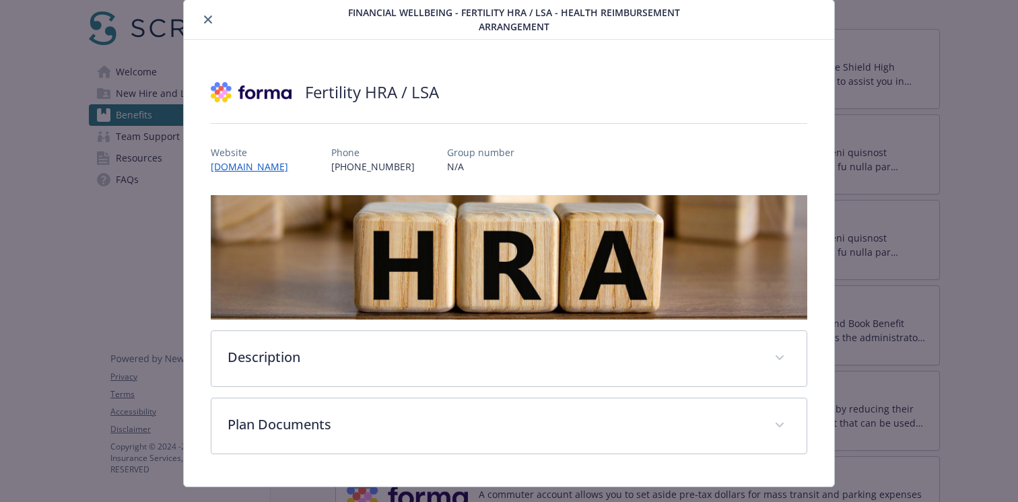
scroll to position [71, 0]
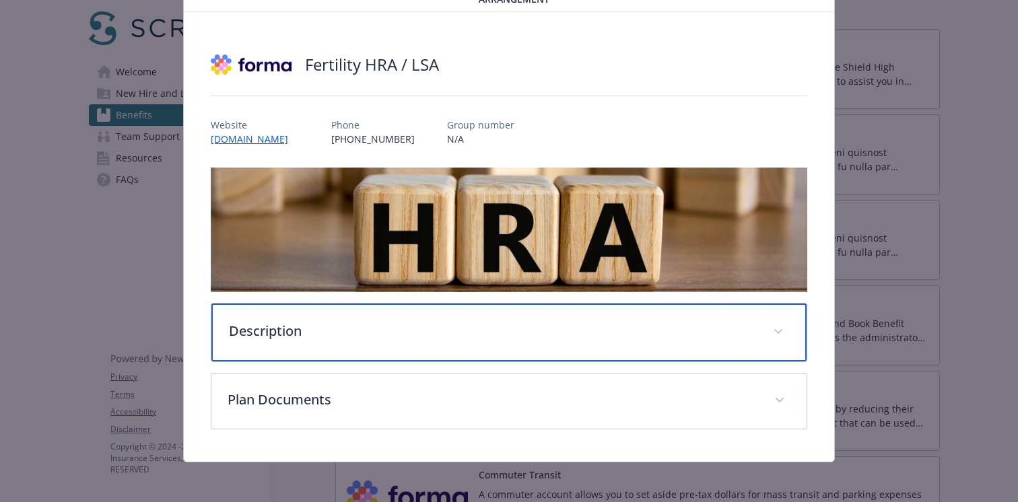
click at [437, 338] on p "Description" at bounding box center [493, 331] width 528 height 20
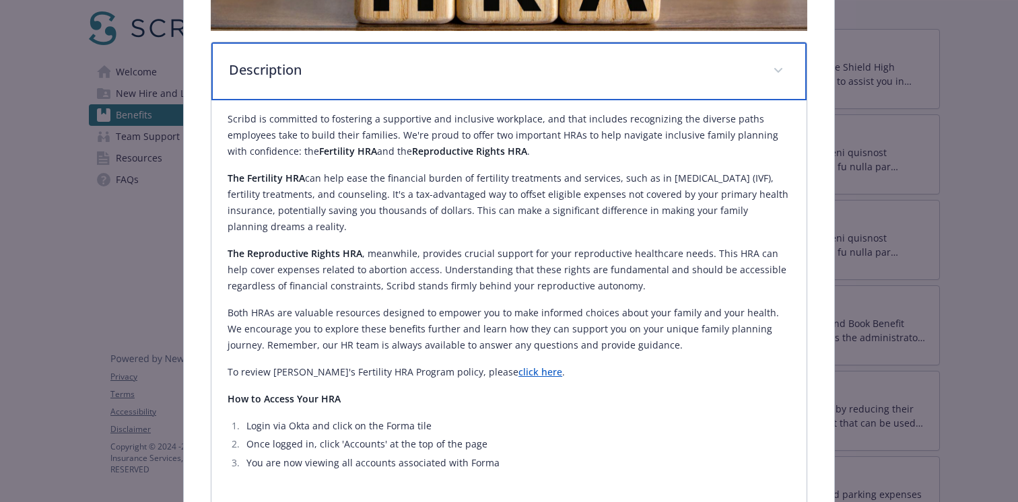
scroll to position [331, 0]
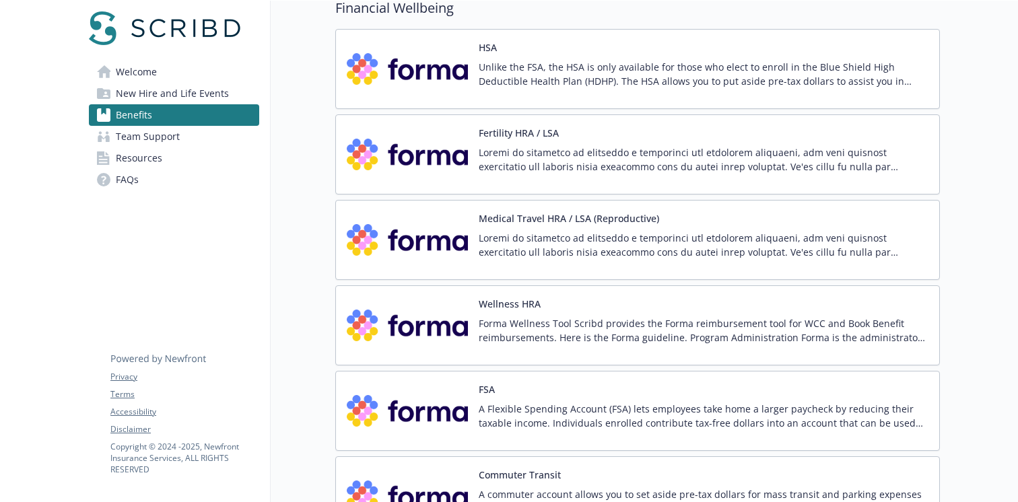
click at [628, 234] on p at bounding box center [704, 245] width 450 height 28
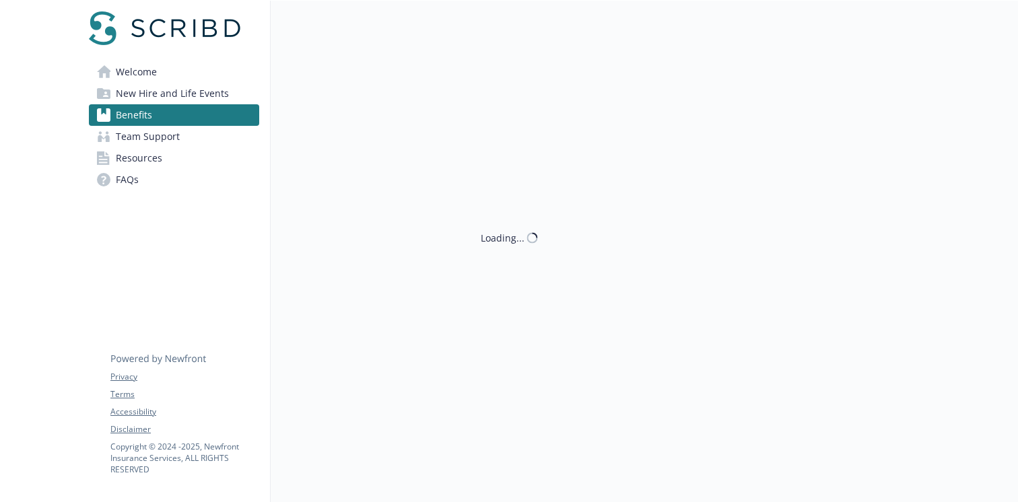
scroll to position [1653, 0]
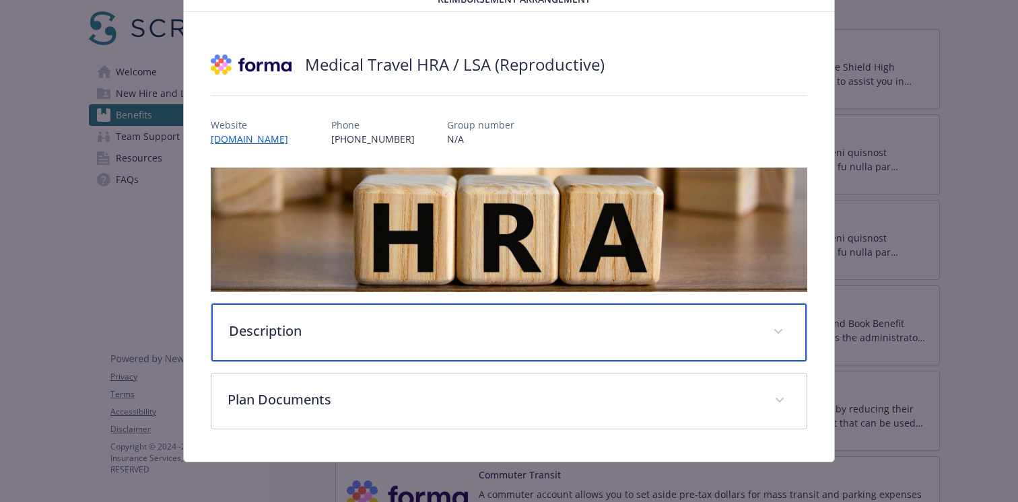
click at [477, 337] on p "Description" at bounding box center [493, 331] width 528 height 20
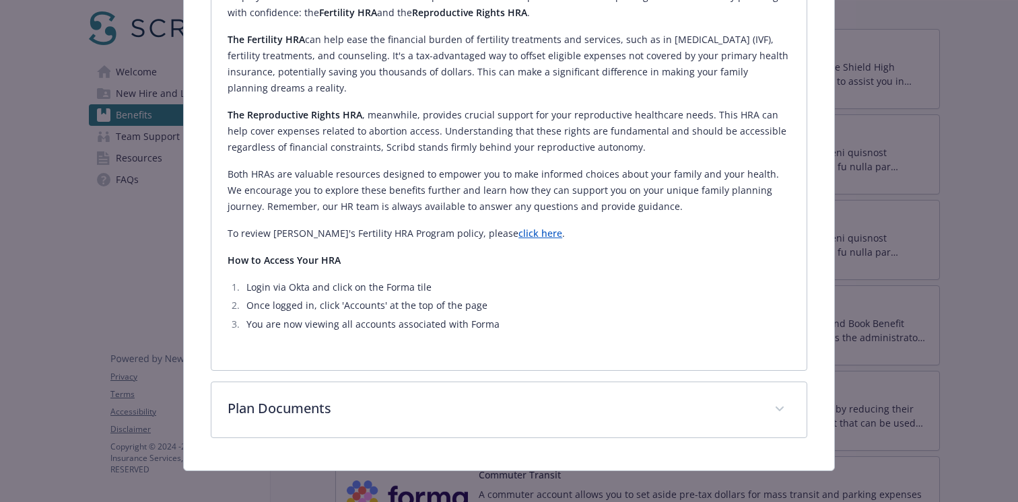
scroll to position [483, 0]
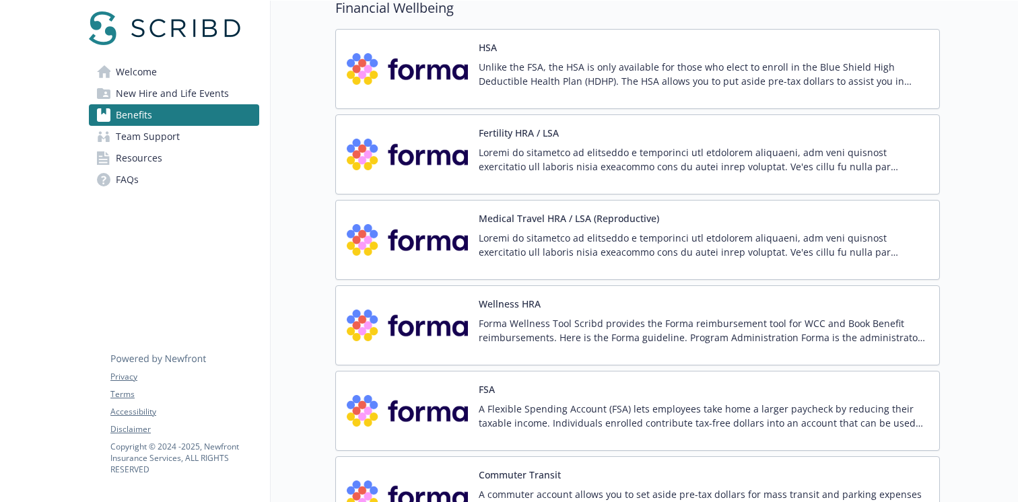
click at [556, 220] on button "Medical Travel HRA / LSA (Reproductive)" at bounding box center [569, 218] width 180 height 14
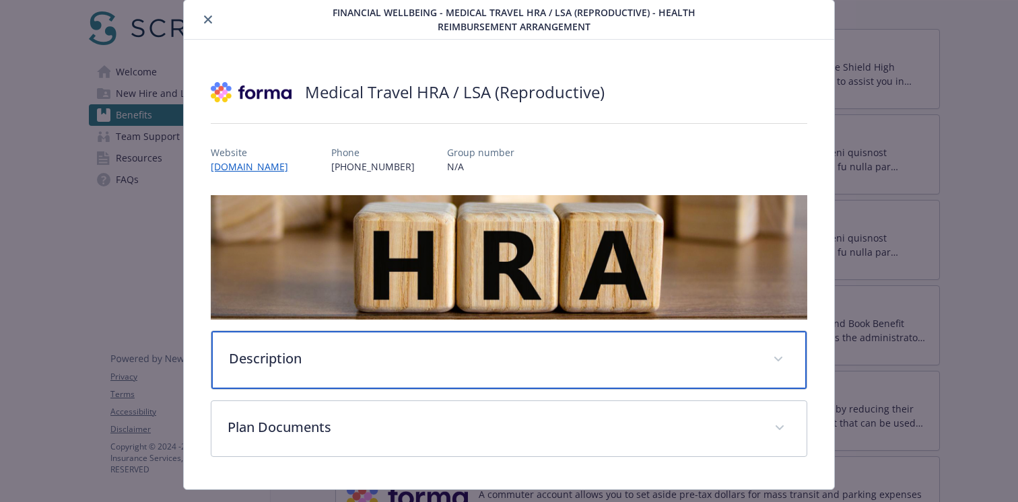
click at [513, 346] on div "Description" at bounding box center [508, 360] width 595 height 58
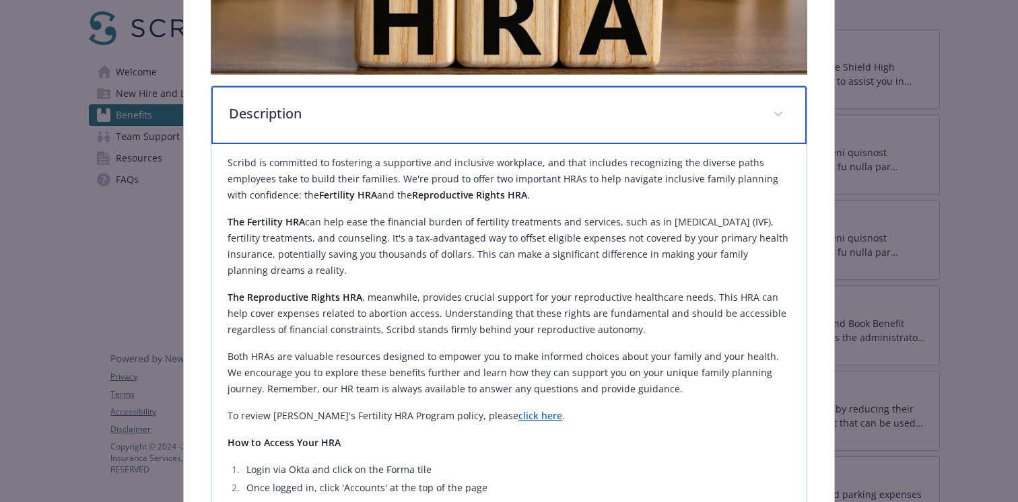
scroll to position [290, 0]
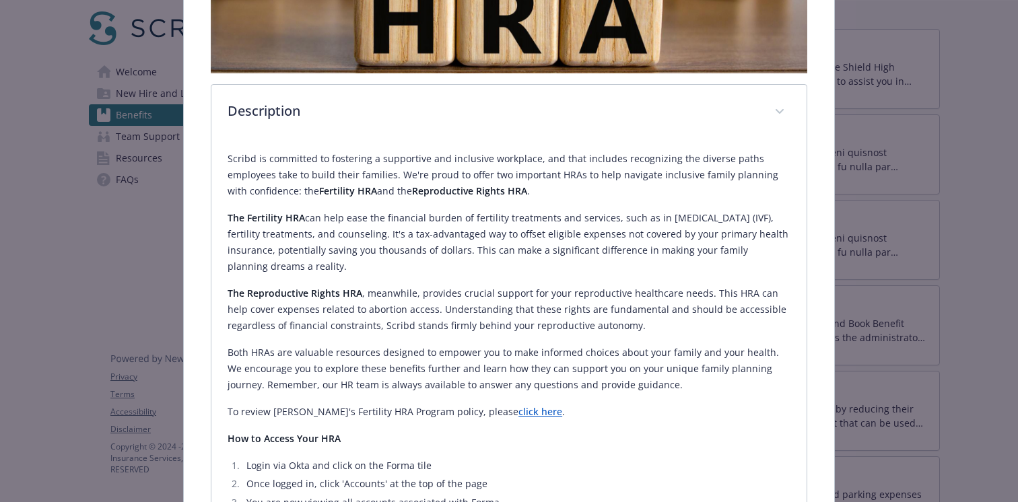
click at [518, 415] on link "click here" at bounding box center [540, 411] width 44 height 13
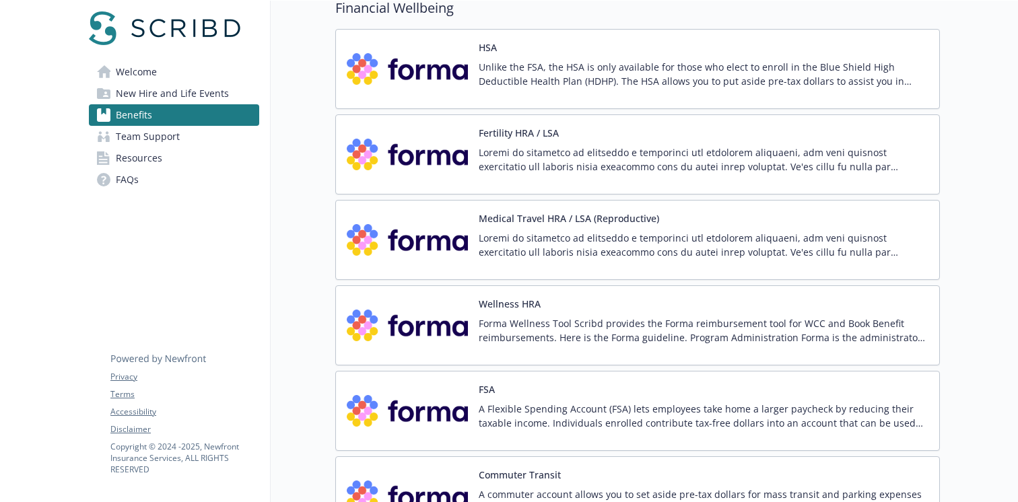
click at [728, 328] on p "Forma Wellness Tool Scribd provides the Forma reimbursement tool for WCC and Bo…" at bounding box center [704, 330] width 450 height 28
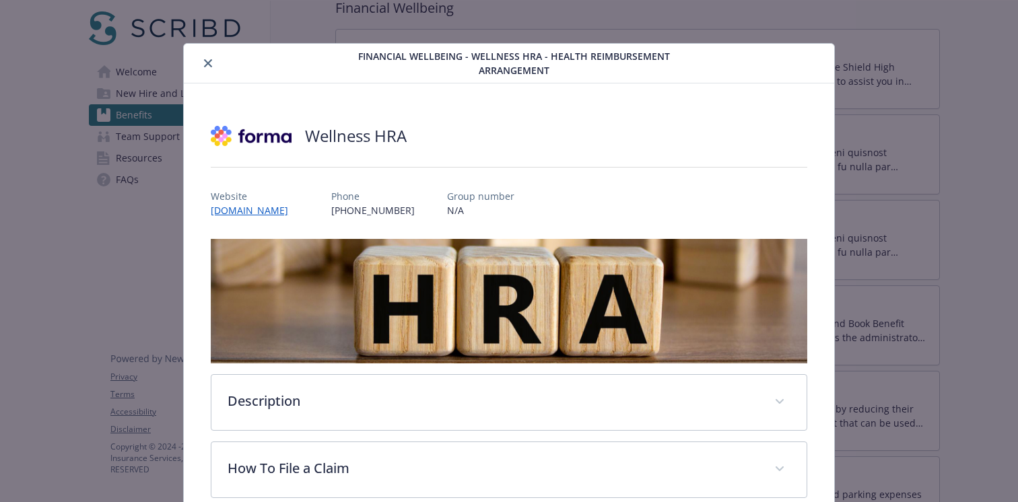
scroll to position [12, 0]
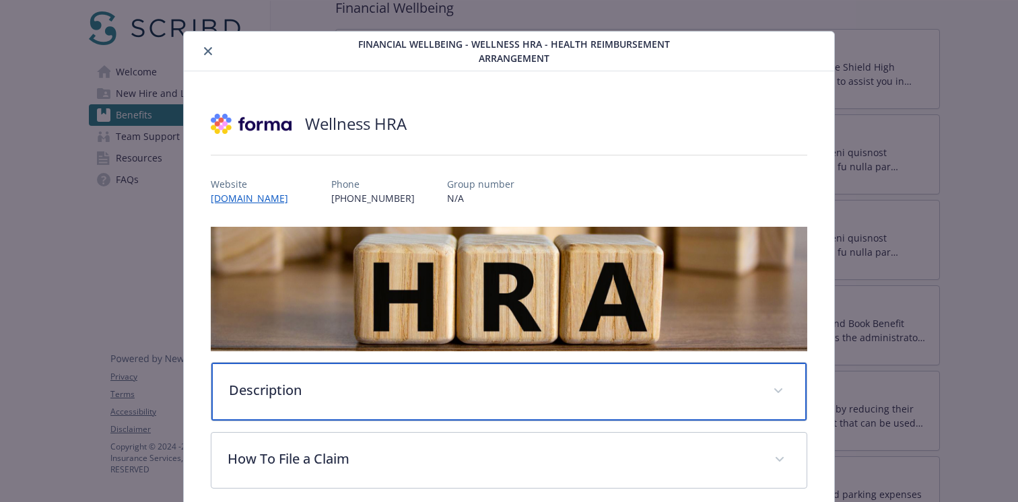
click at [584, 363] on div "Description" at bounding box center [508, 392] width 595 height 58
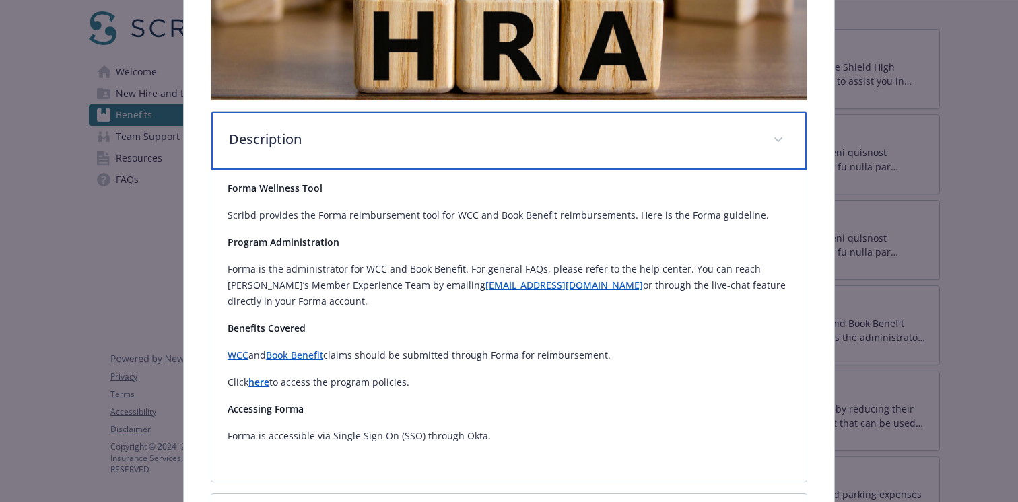
scroll to position [264, 0]
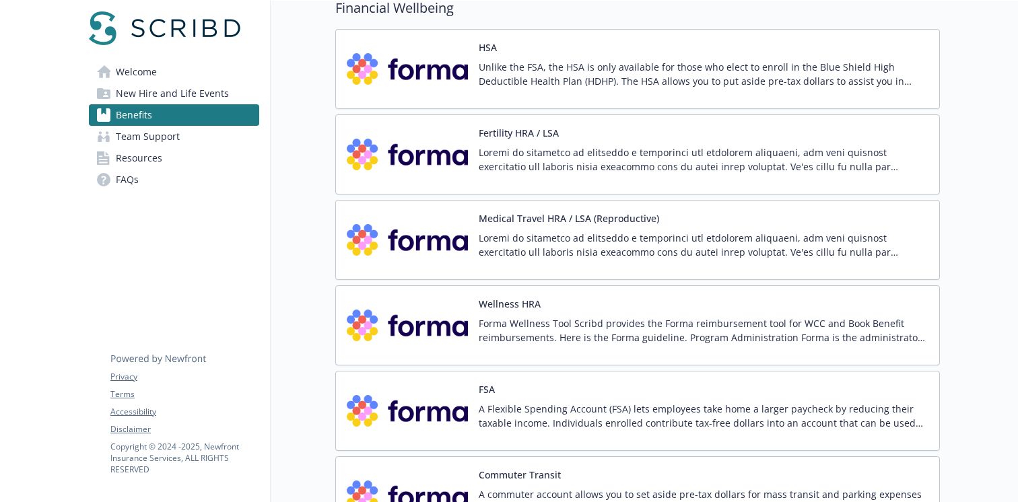
click at [592, 396] on div "FSA A Flexible Spending Account (FSA) lets employees take home a larger paychec…" at bounding box center [704, 410] width 450 height 57
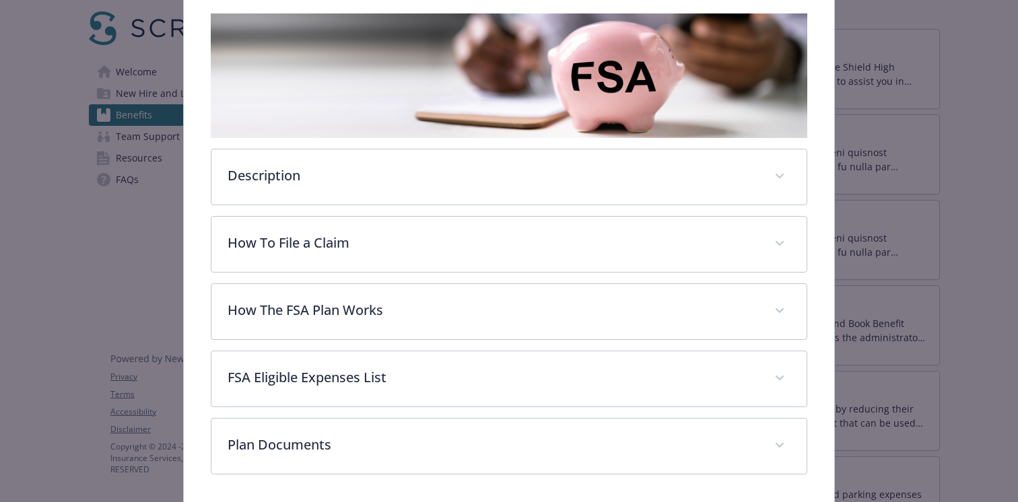
scroll to position [240, 0]
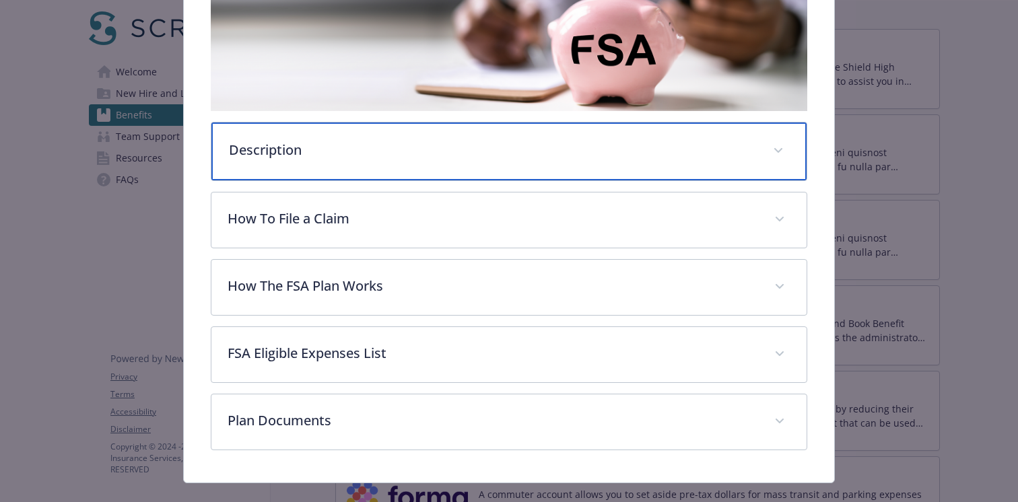
click at [506, 162] on div "Description" at bounding box center [508, 151] width 595 height 58
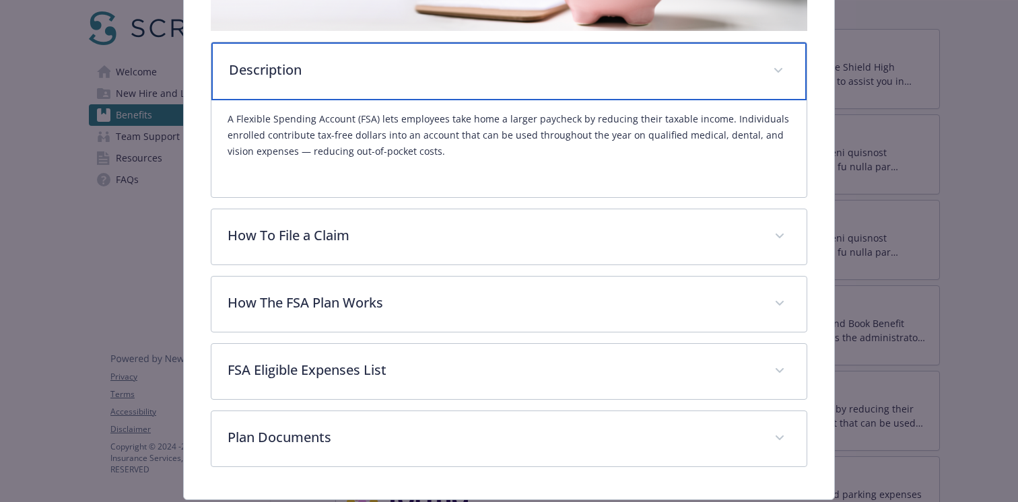
scroll to position [339, 0]
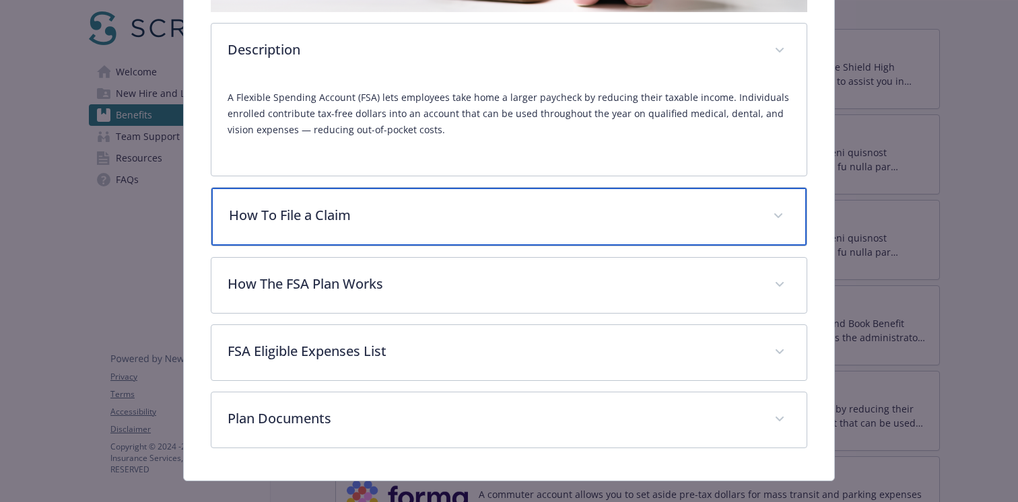
click at [483, 222] on p "How To File a Claim" at bounding box center [493, 215] width 528 height 20
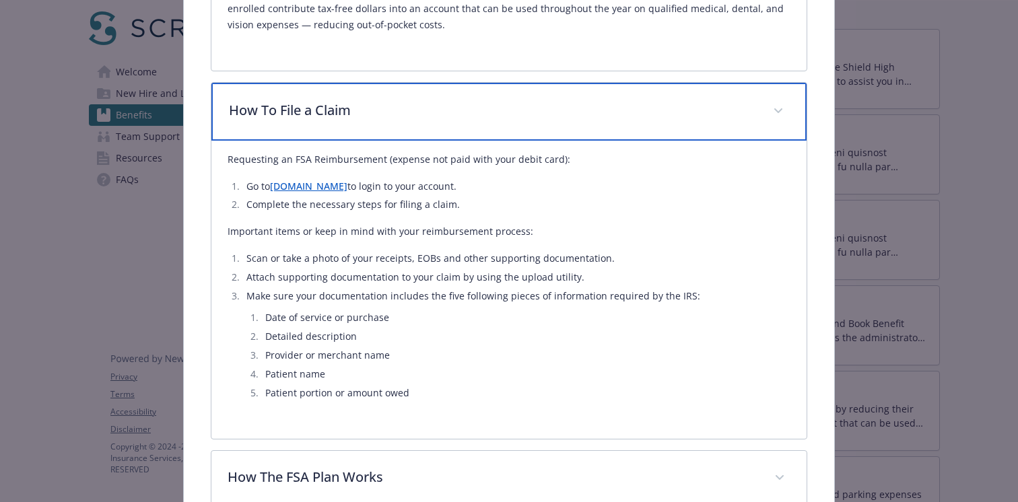
scroll to position [445, 0]
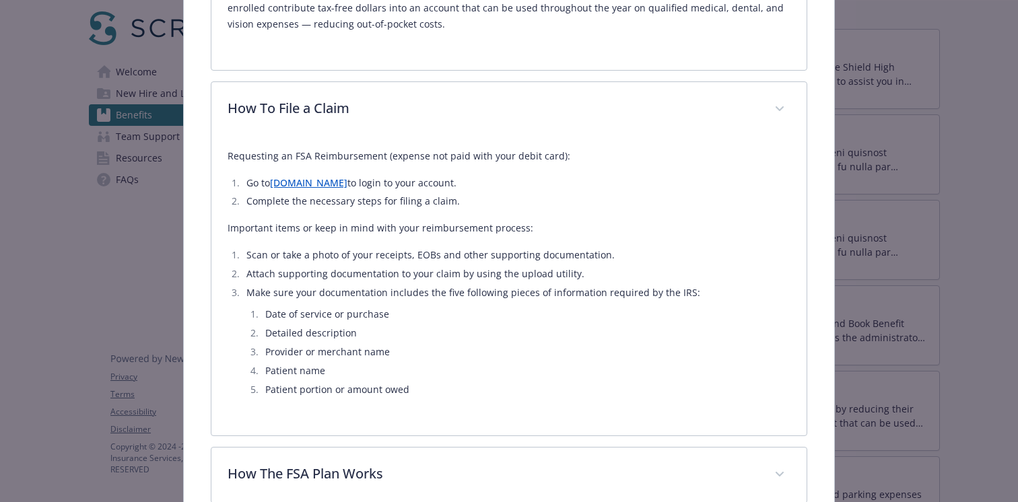
drag, startPoint x: 479, startPoint y: 181, endPoint x: 247, endPoint y: 183, distance: 231.5
click at [247, 183] on li "Go to [DOMAIN_NAME] to login to your account." at bounding box center [516, 183] width 548 height 16
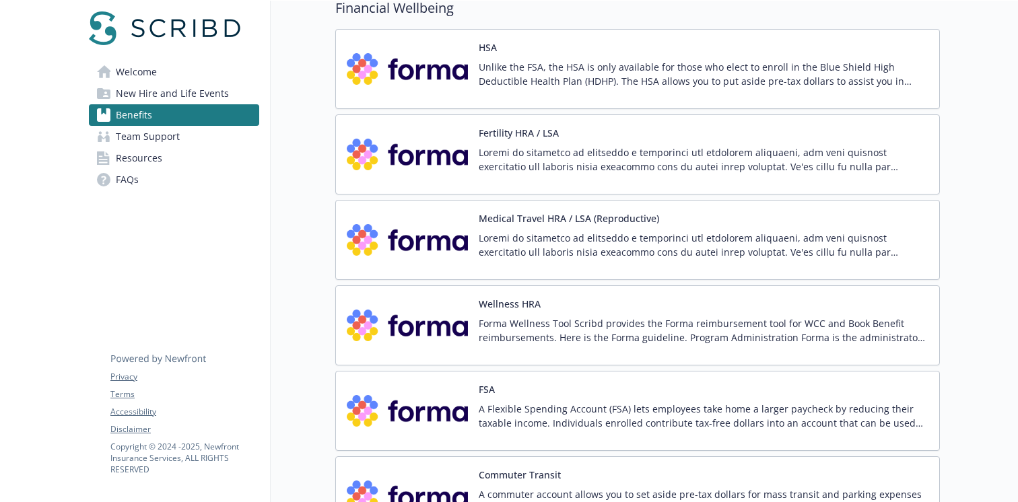
click at [722, 312] on div "Wellness HRA Forma Wellness Tool Scribd provides the Forma reimbursement tool f…" at bounding box center [704, 325] width 450 height 57
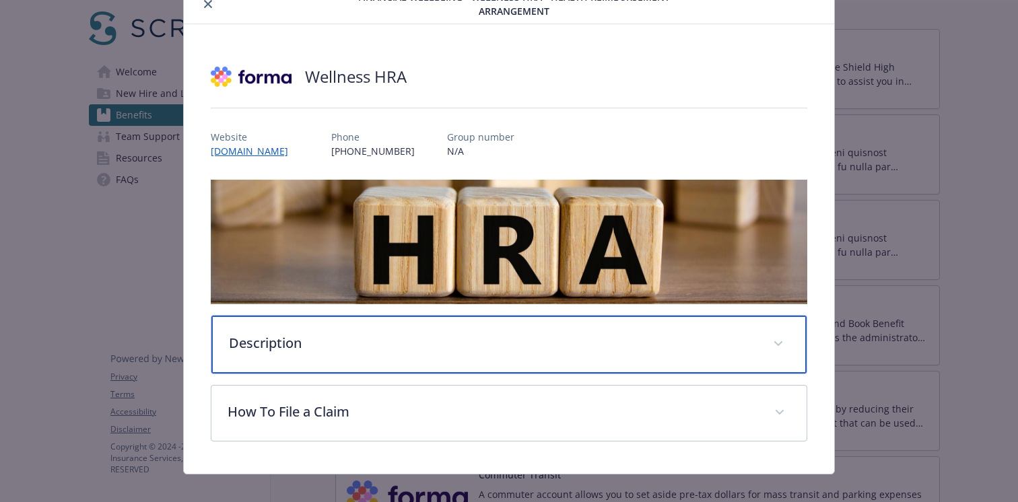
click at [481, 337] on p "Description" at bounding box center [493, 343] width 528 height 20
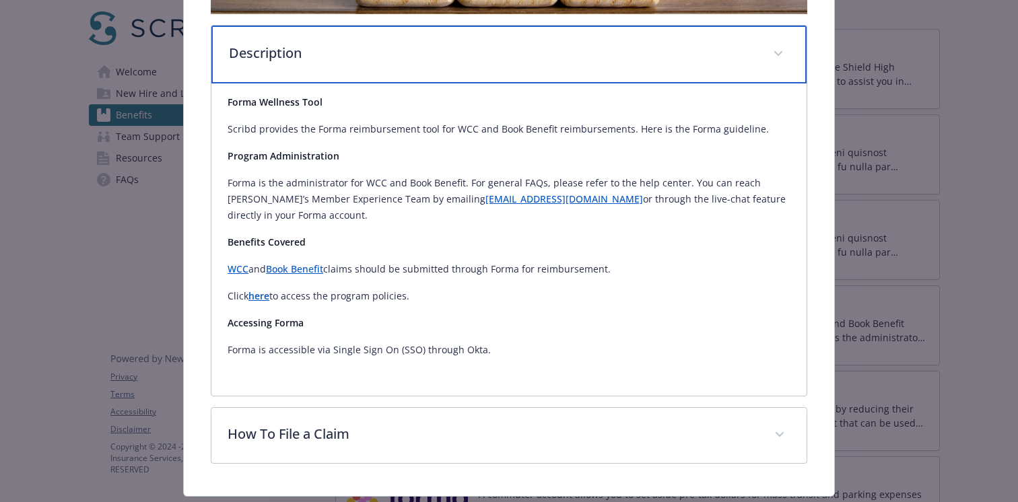
scroll to position [358, 0]
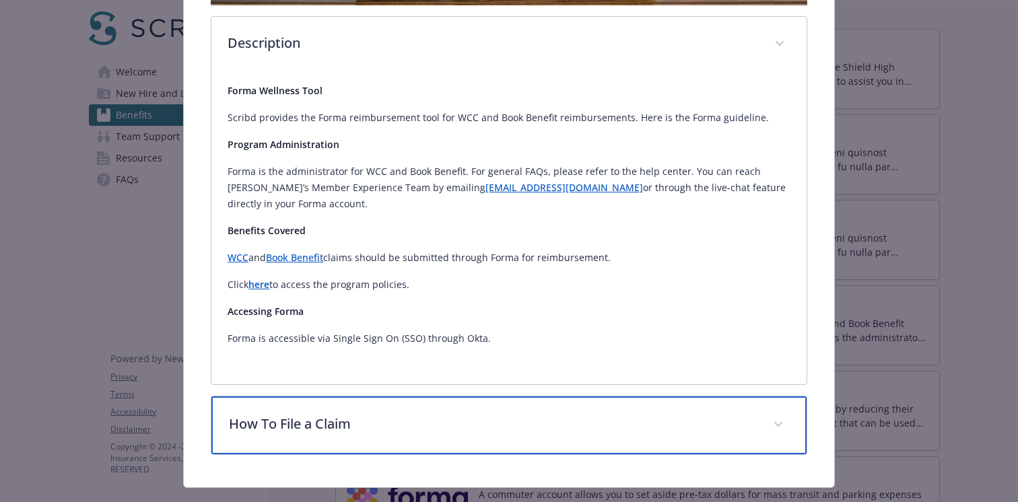
click at [450, 414] on p "How To File a Claim" at bounding box center [493, 424] width 528 height 20
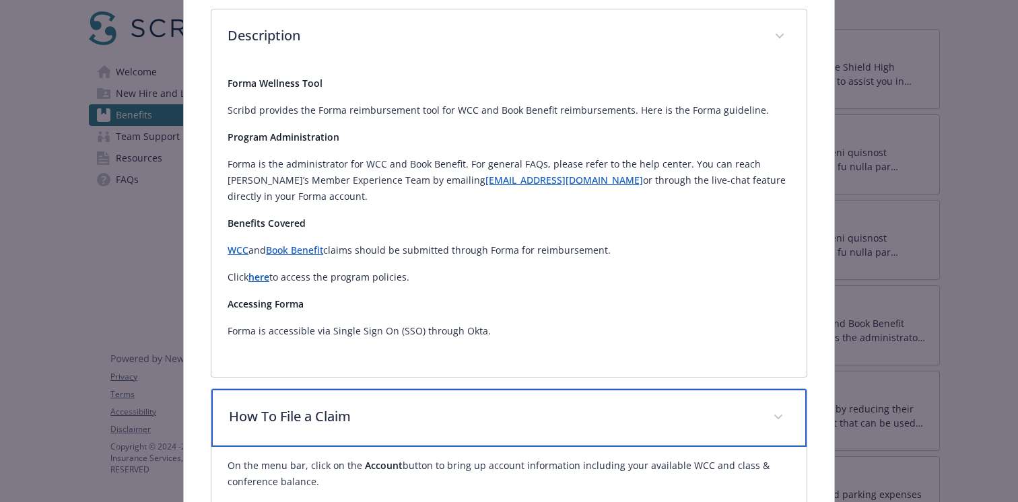
scroll to position [364, 0]
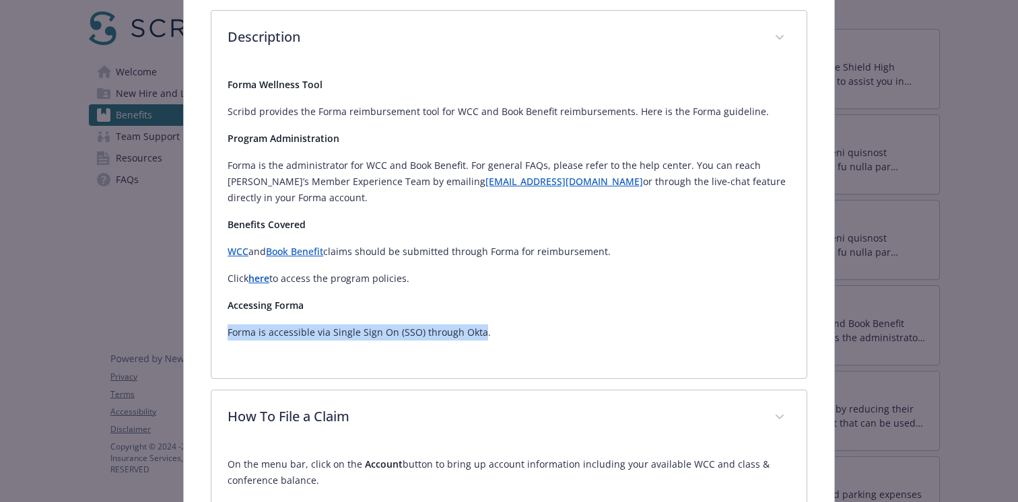
drag, startPoint x: 477, startPoint y: 306, endPoint x: 228, endPoint y: 299, distance: 249.1
click at [228, 324] on p "Forma is accessible via Single Sign On (SSO) through Okta." at bounding box center [508, 332] width 563 height 16
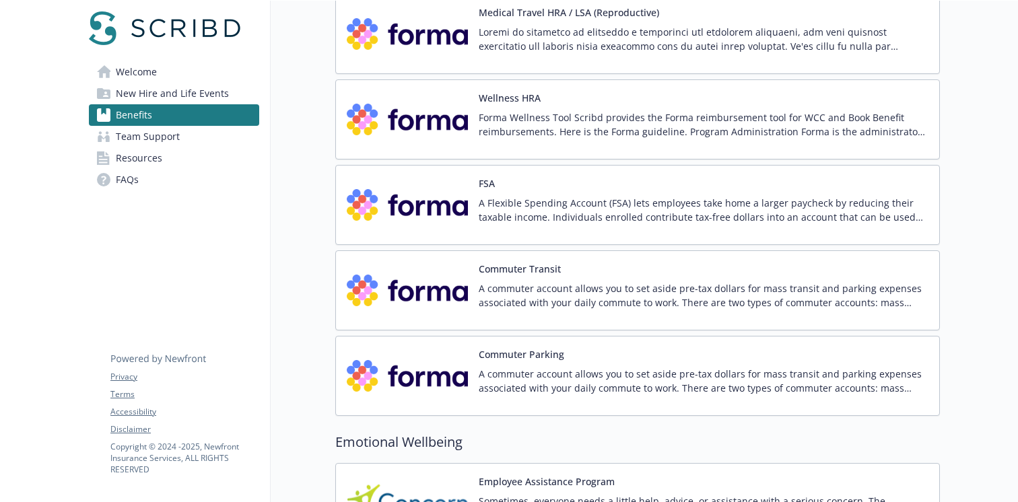
click at [658, 287] on p "A commuter account allows you to set aside pre-tax dollars for mass transit and…" at bounding box center [704, 295] width 450 height 28
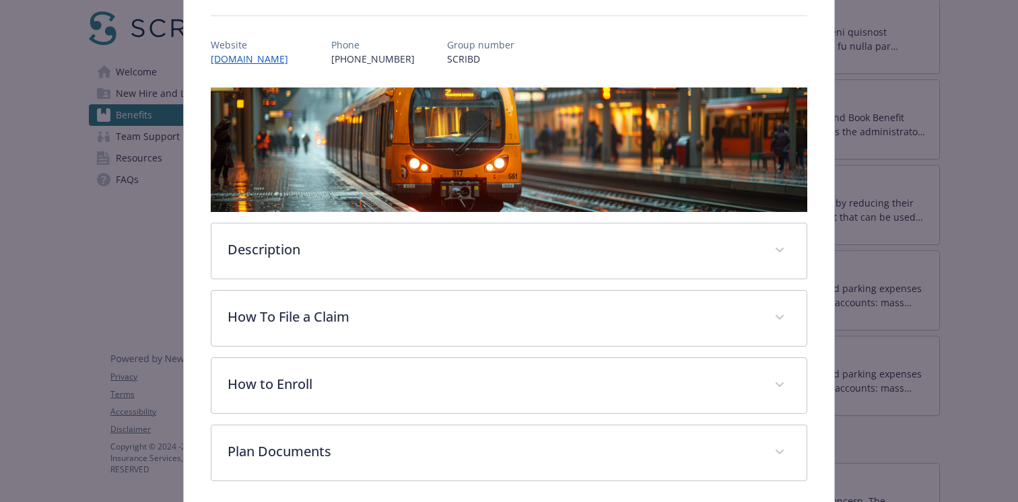
scroll to position [194, 0]
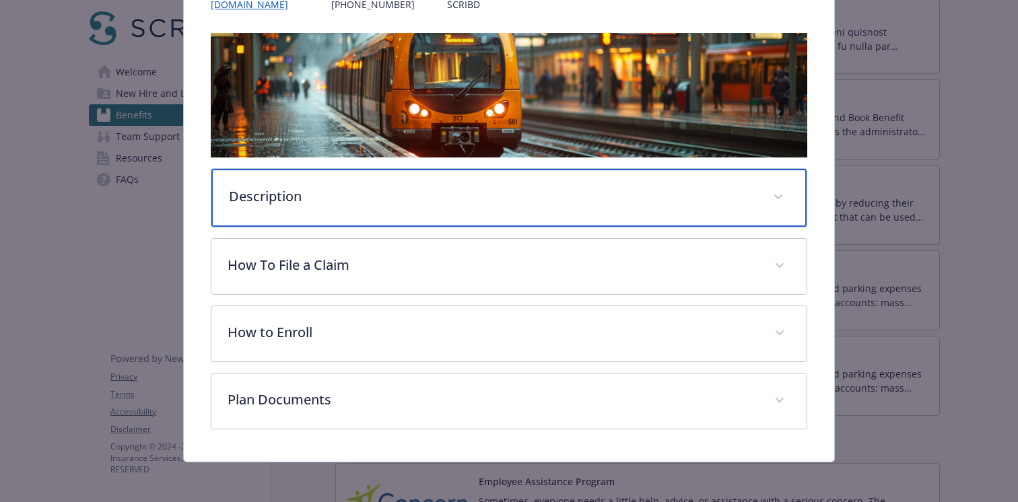
click at [507, 194] on p "Description" at bounding box center [493, 196] width 528 height 20
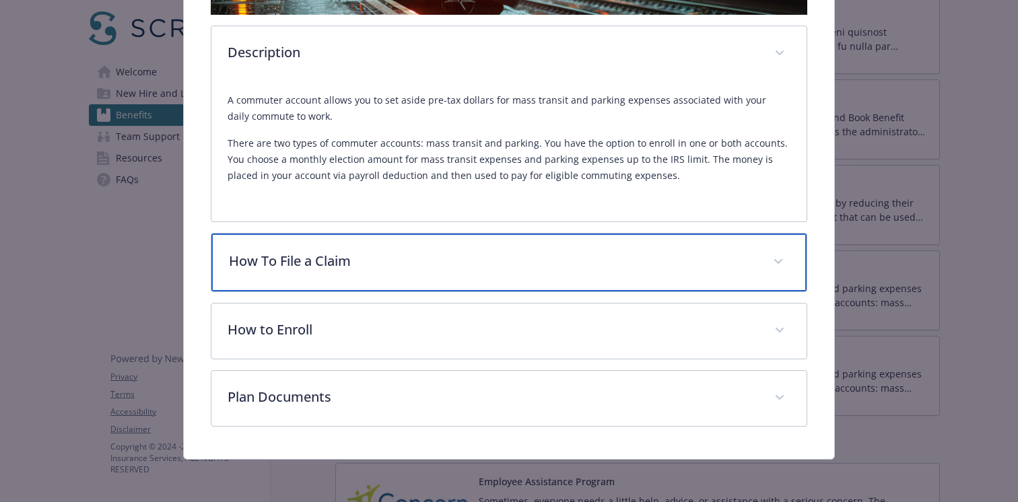
click at [489, 253] on p "How To File a Claim" at bounding box center [493, 261] width 528 height 20
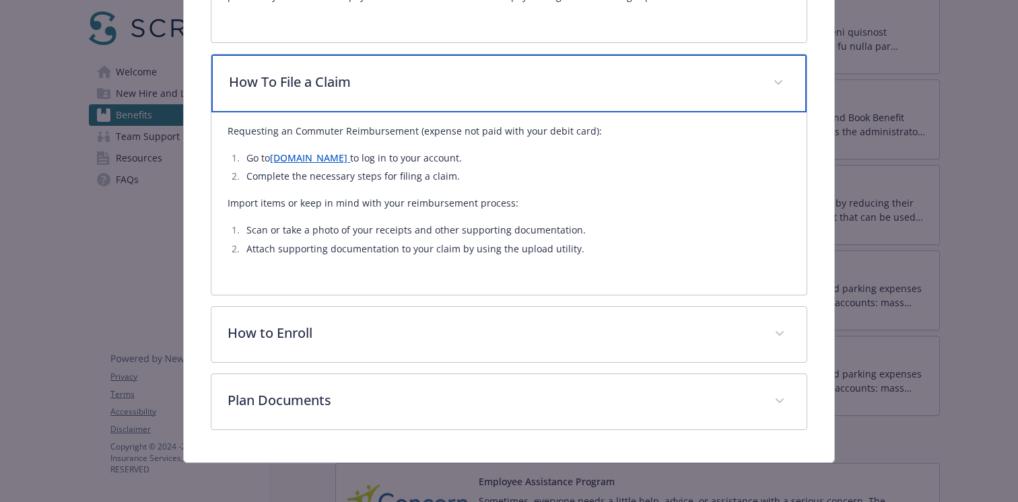
scroll to position [520, 0]
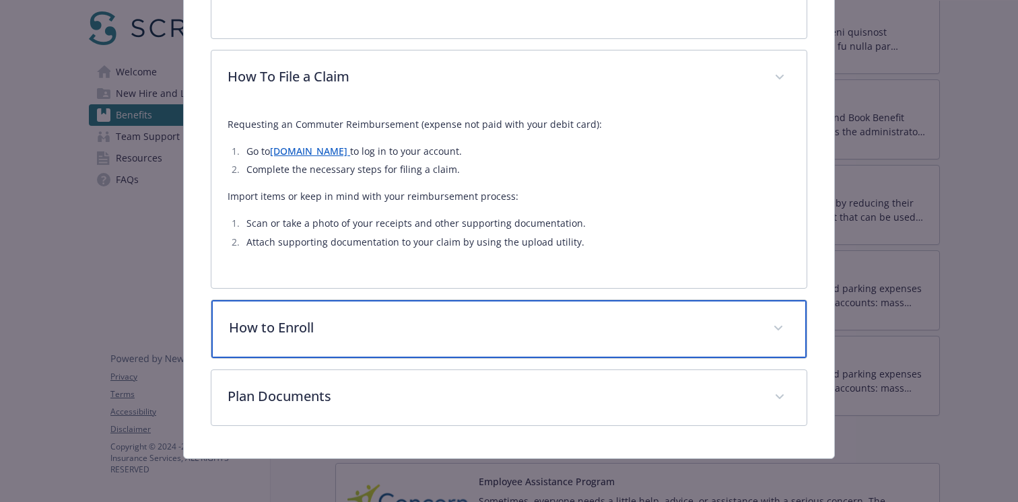
click at [401, 324] on p "How to Enroll" at bounding box center [493, 328] width 528 height 20
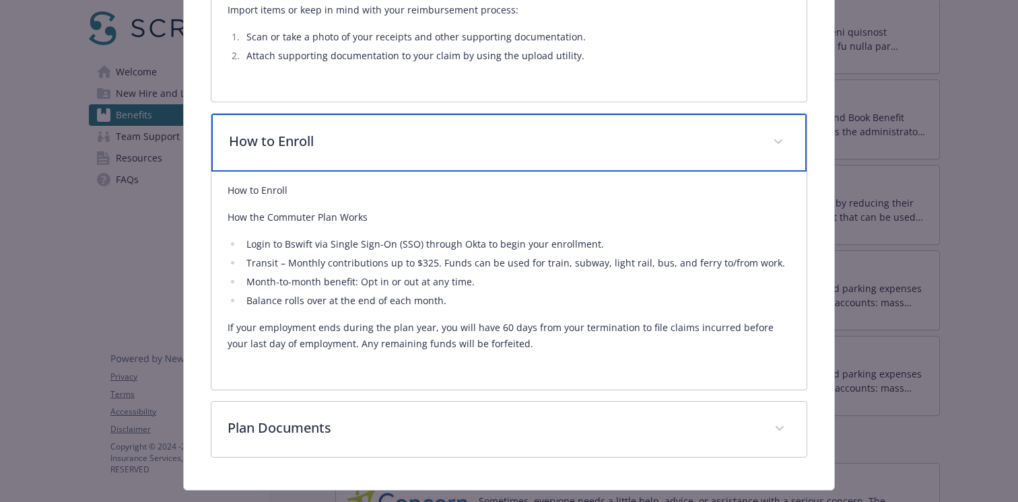
scroll to position [707, 0]
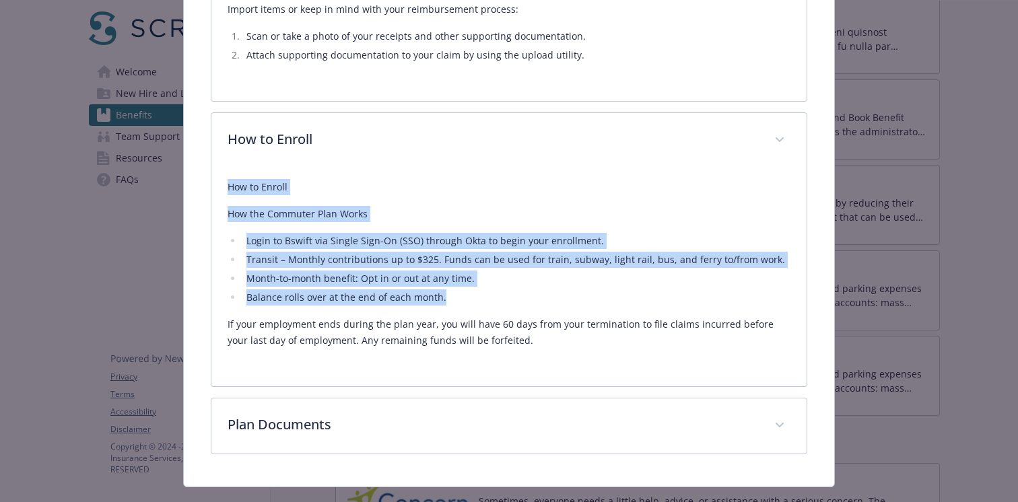
drag, startPoint x: 446, startPoint y: 304, endPoint x: 225, endPoint y: 190, distance: 248.0
click at [225, 190] on div "How to Enroll How the Commuter Plan Works Login to Bswift via Single Sign-On (S…" at bounding box center [508, 277] width 595 height 218
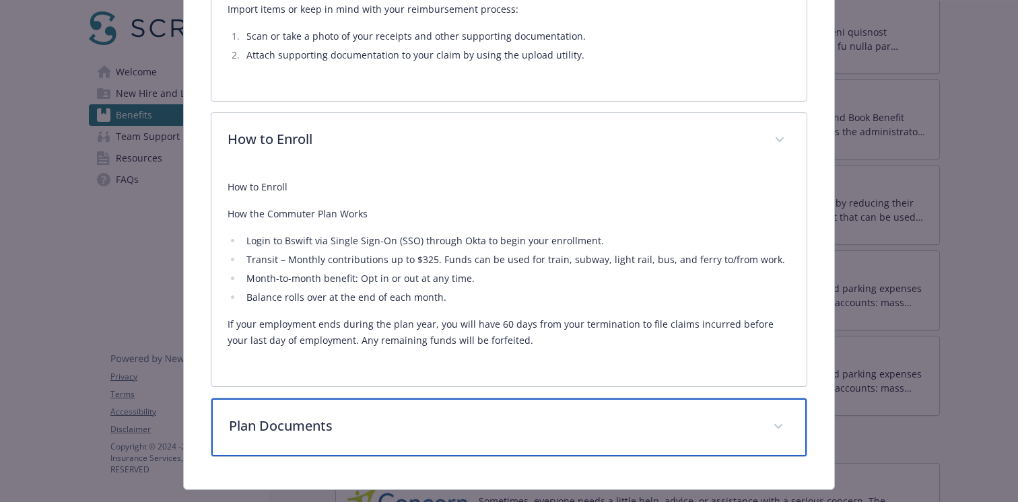
click at [341, 431] on p "Plan Documents" at bounding box center [493, 426] width 528 height 20
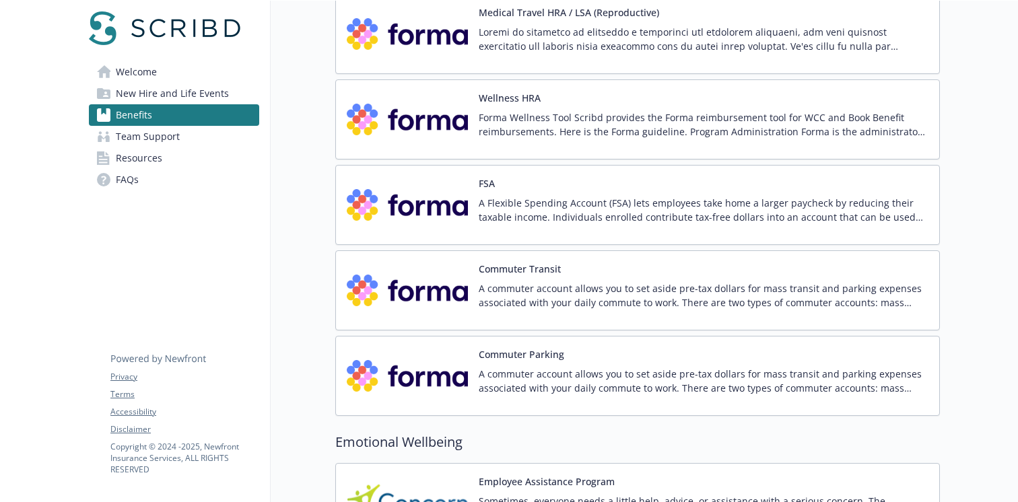
click at [625, 369] on p "A commuter account allows you to set aside pre-tax dollars for mass transit and…" at bounding box center [704, 381] width 450 height 28
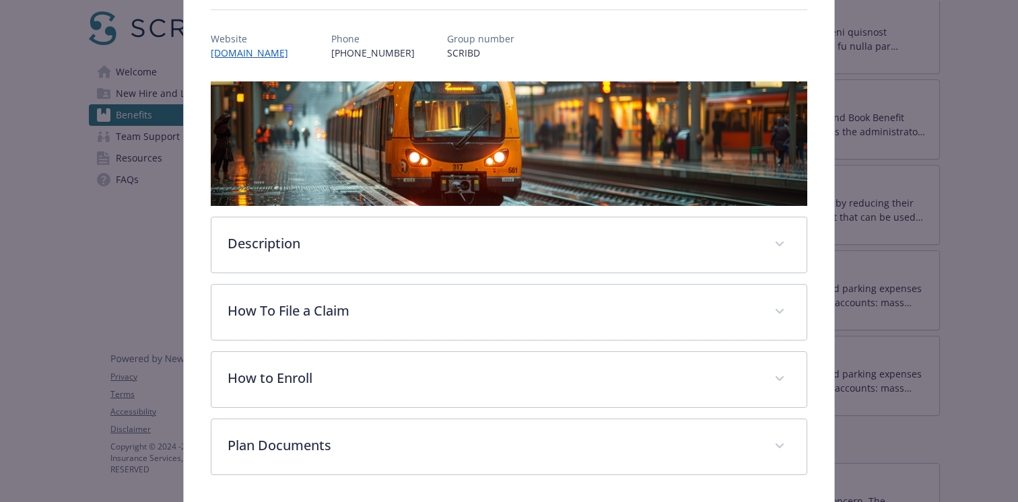
scroll to position [194, 0]
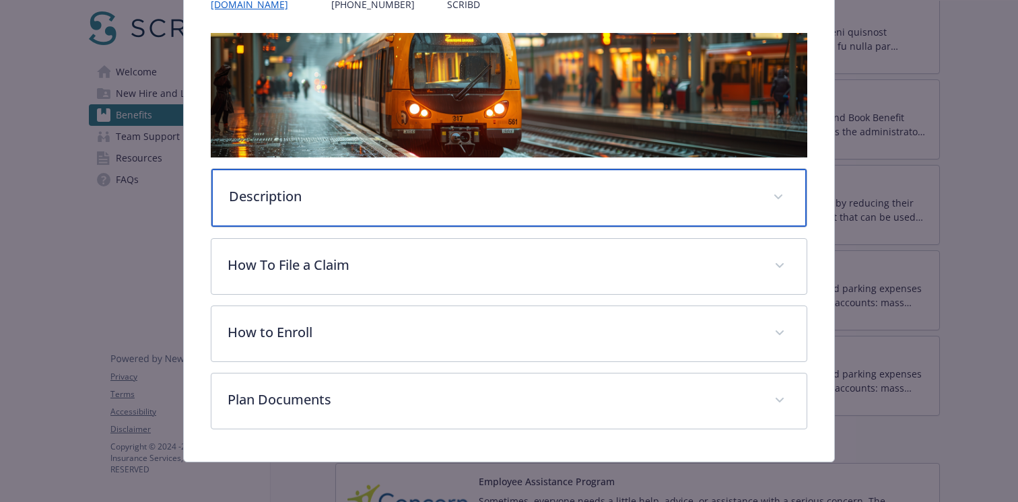
click at [481, 199] on p "Description" at bounding box center [493, 196] width 528 height 20
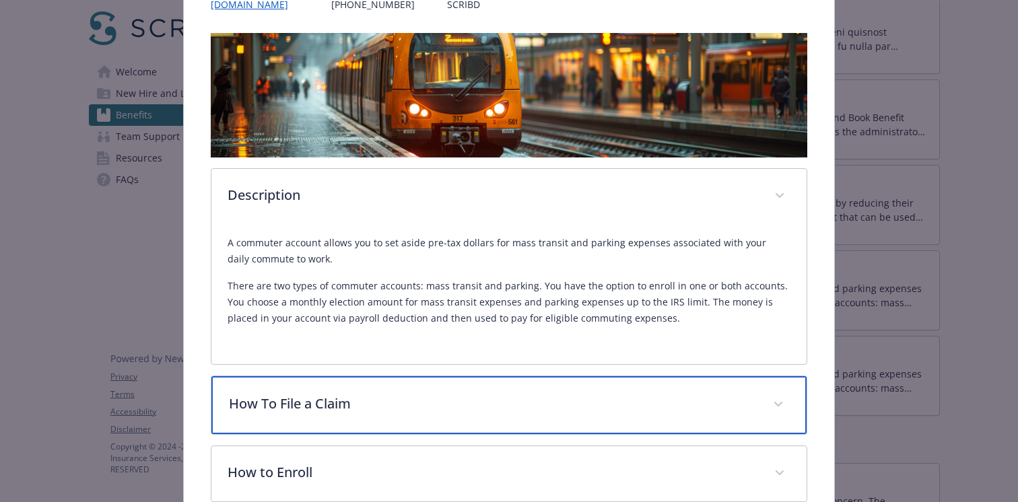
click at [402, 418] on div "How To File a Claim" at bounding box center [508, 405] width 595 height 58
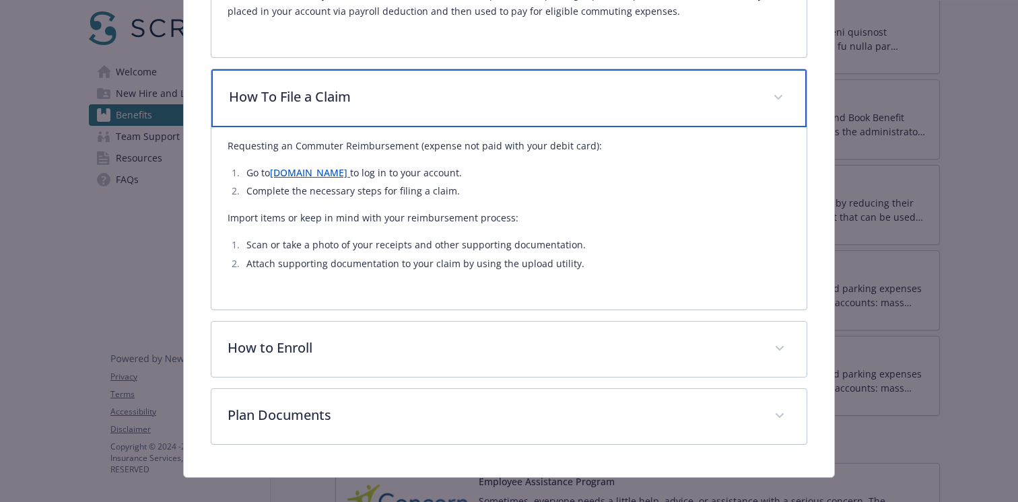
scroll to position [504, 0]
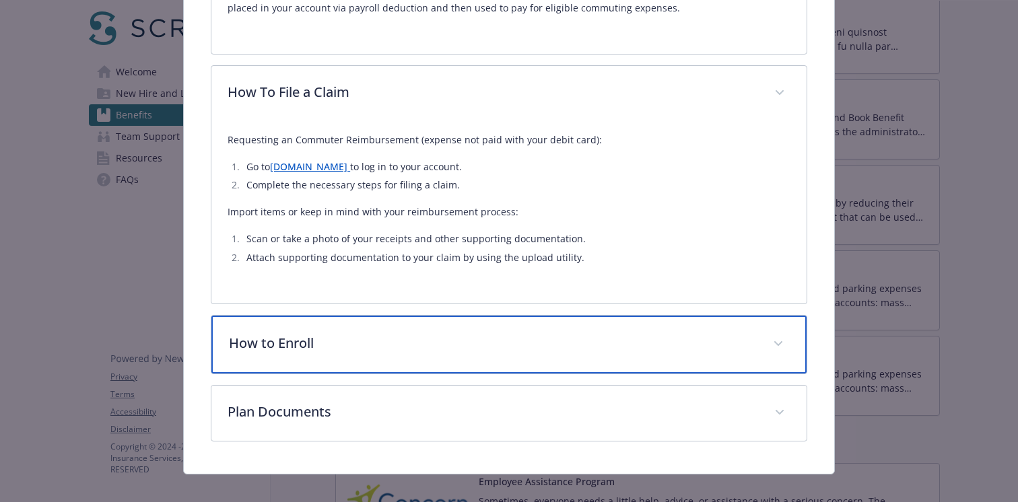
click at [312, 334] on p "How to Enroll" at bounding box center [493, 343] width 528 height 20
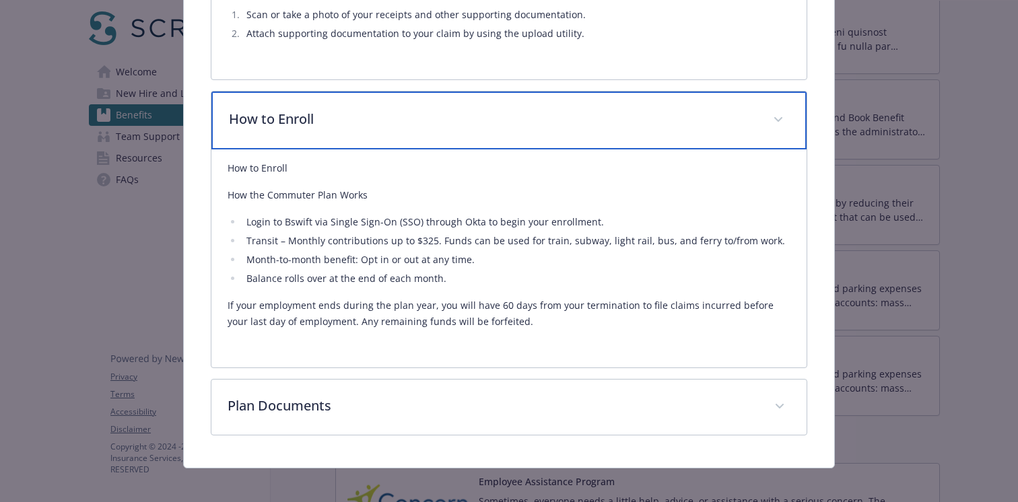
scroll to position [732, 0]
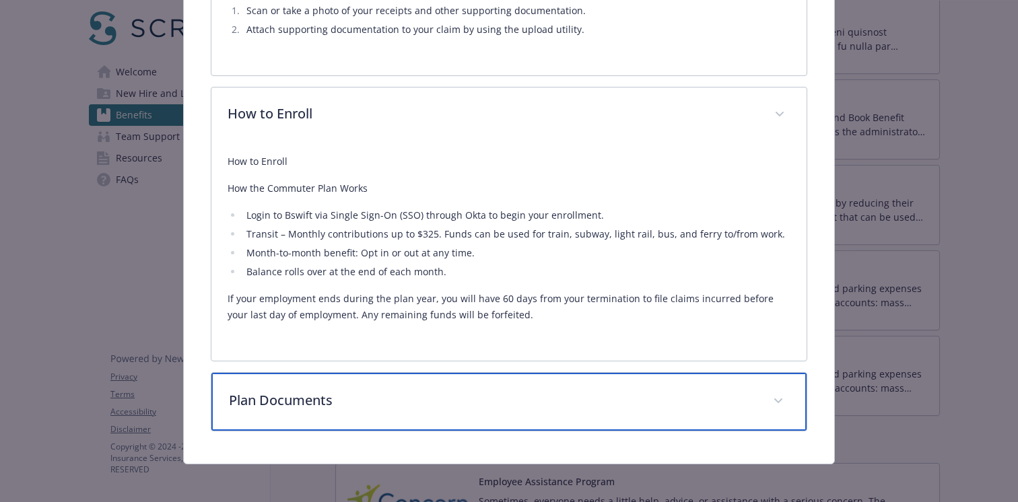
click at [528, 407] on p "Plan Documents" at bounding box center [493, 400] width 528 height 20
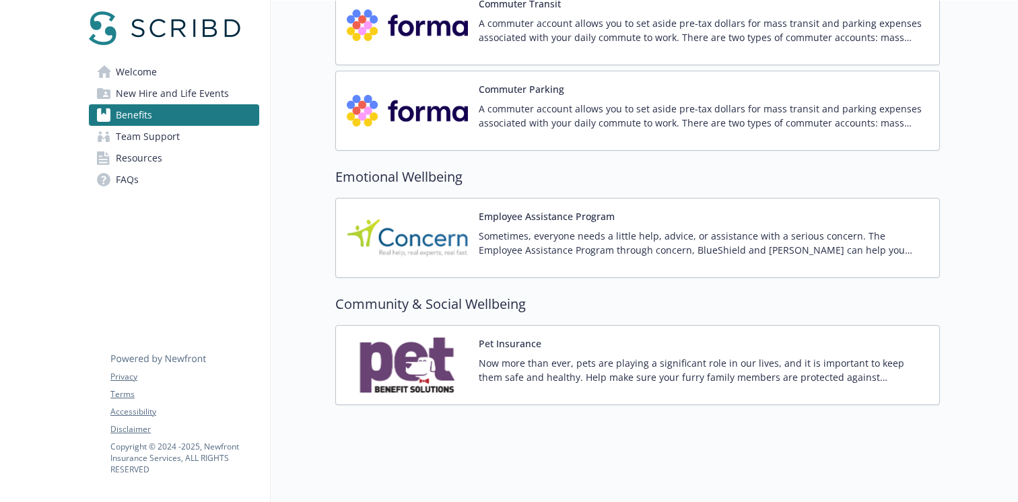
click at [612, 227] on div "Employee Assistance Program Sometimes, everyone needs a little help, advice, or…" at bounding box center [704, 237] width 450 height 57
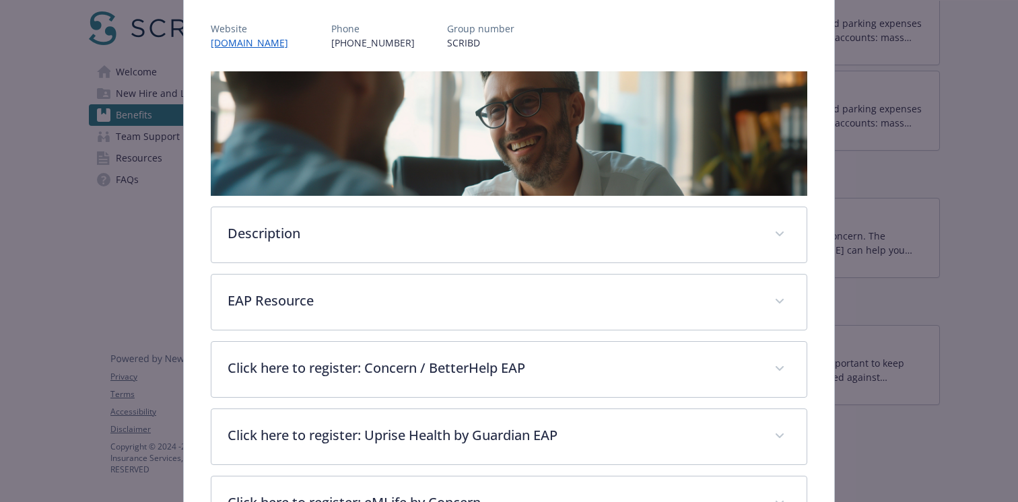
scroll to position [175, 0]
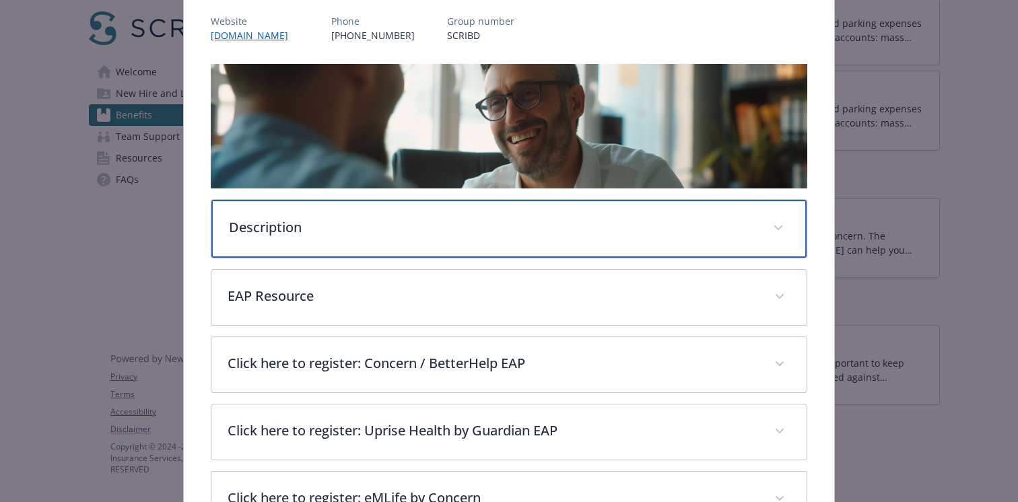
click at [505, 232] on p "Description" at bounding box center [493, 227] width 528 height 20
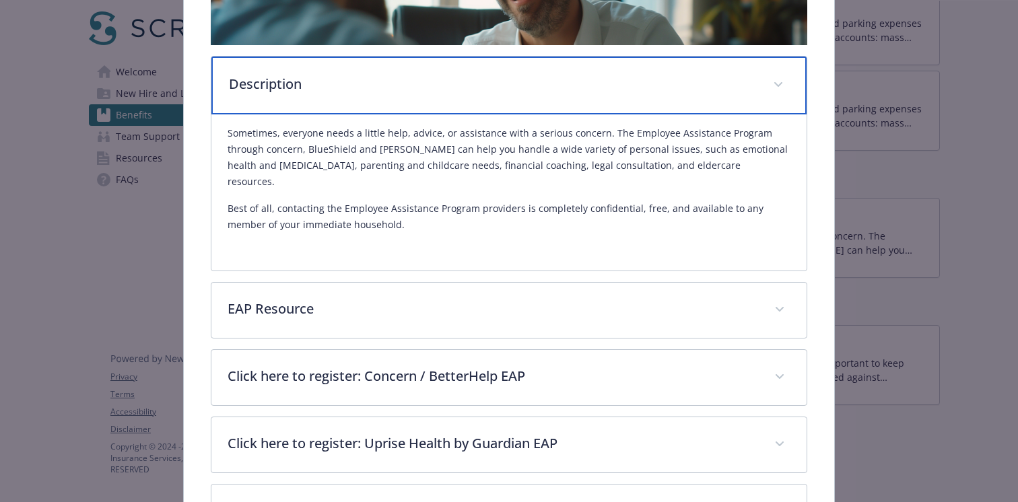
scroll to position [320, 0]
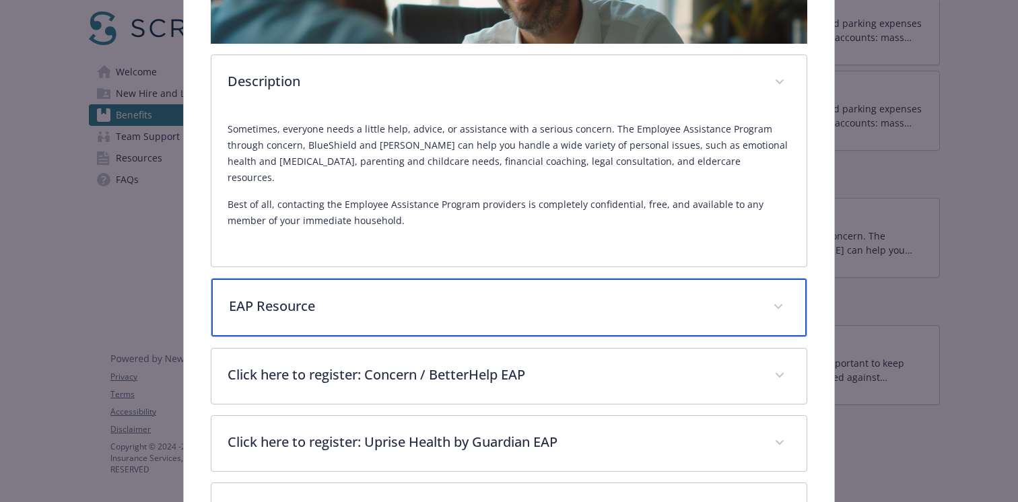
click at [463, 296] on p "EAP Resource" at bounding box center [493, 306] width 528 height 20
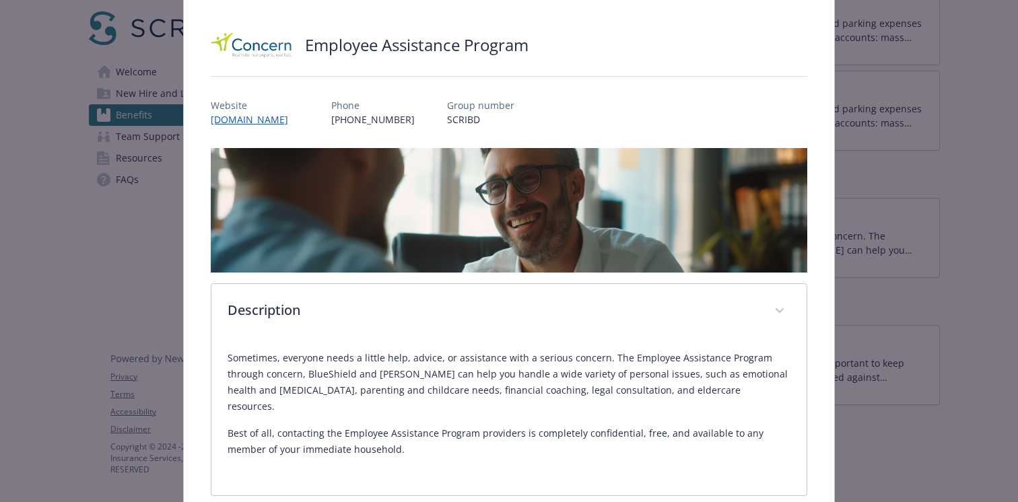
scroll to position [89, 0]
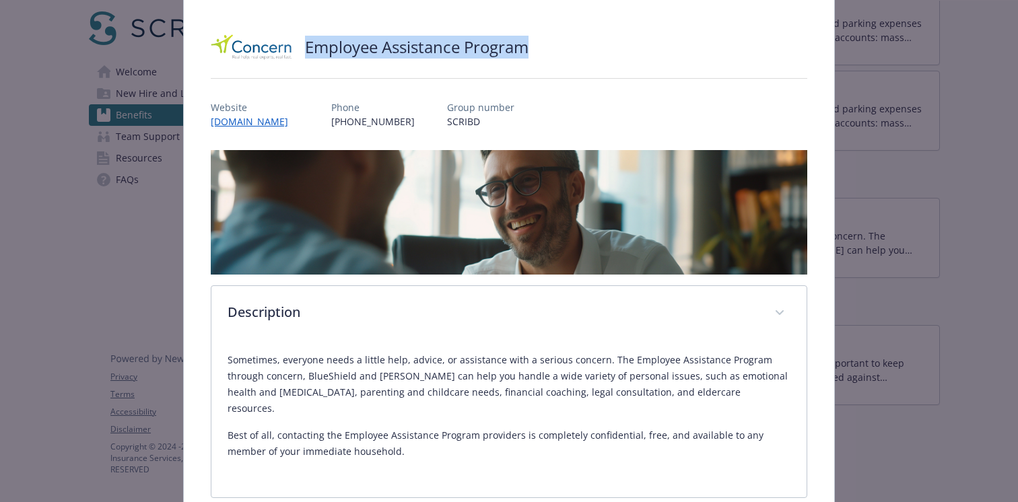
drag, startPoint x: 530, startPoint y: 49, endPoint x: 304, endPoint y: 52, distance: 226.2
click at [304, 52] on div "Employee Assistance Program" at bounding box center [509, 47] width 596 height 40
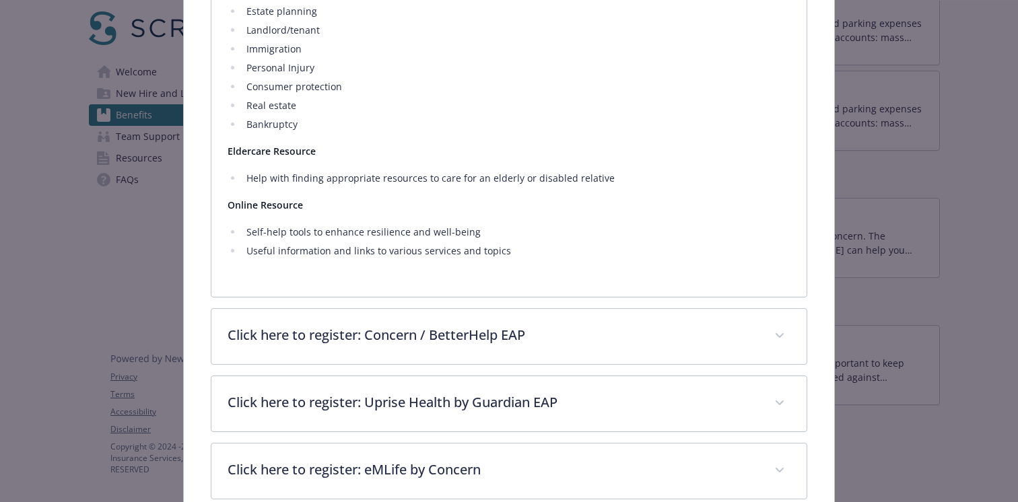
scroll to position [1250, 0]
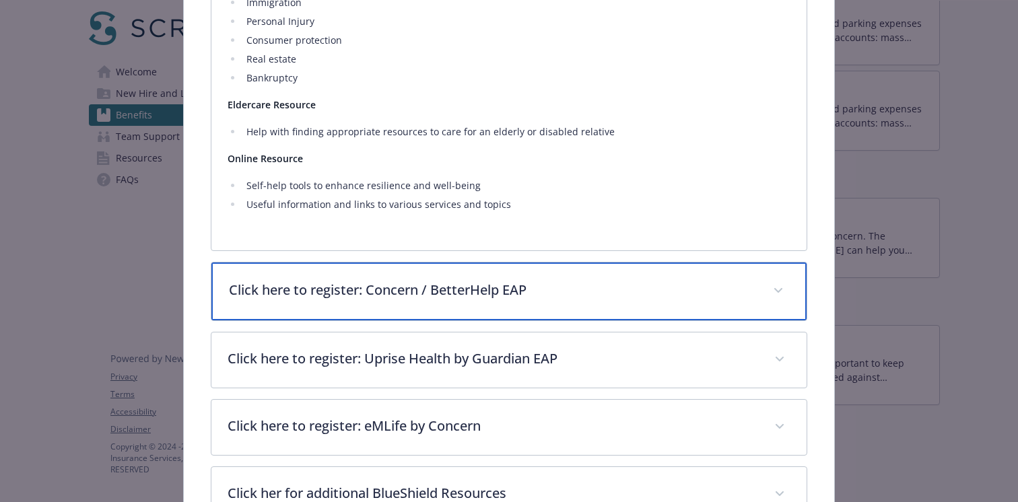
click at [372, 285] on div "Click here to register: Concern / BetterHelp EAP" at bounding box center [508, 291] width 595 height 58
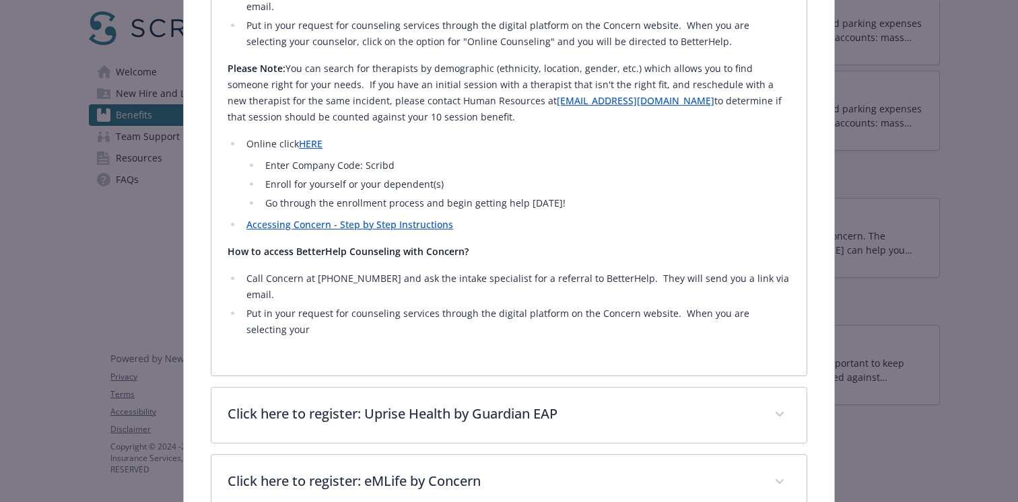
scroll to position [1766, 0]
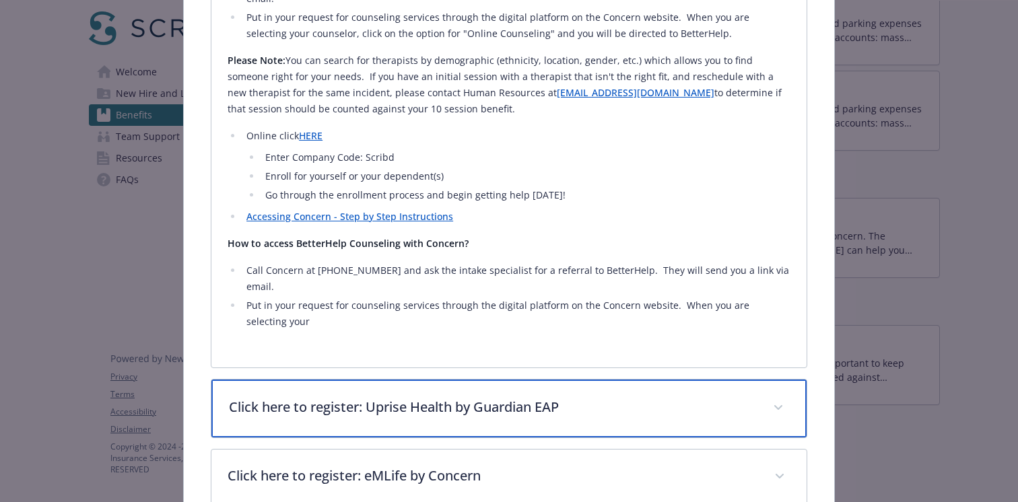
click at [359, 380] on div "Click here to register: Uprise Health by Guardian EAP" at bounding box center [508, 409] width 595 height 58
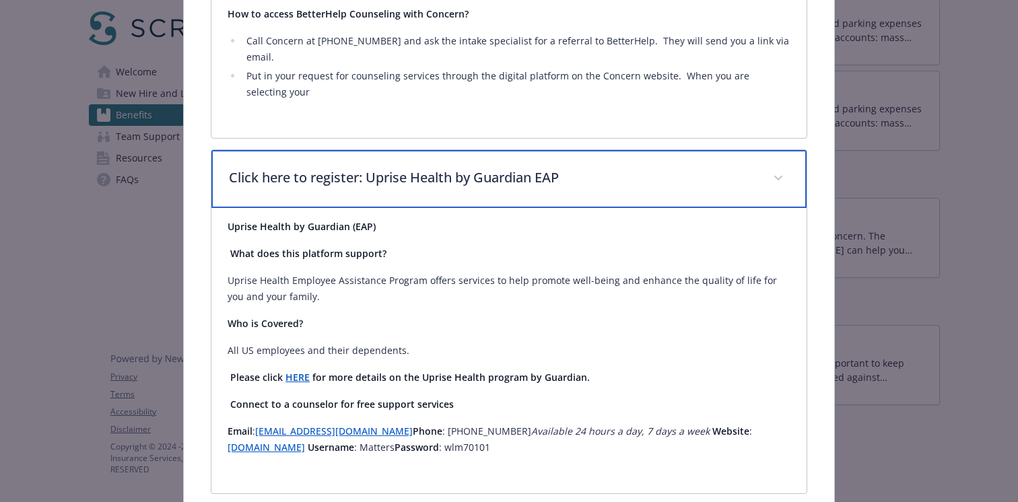
scroll to position [1998, 0]
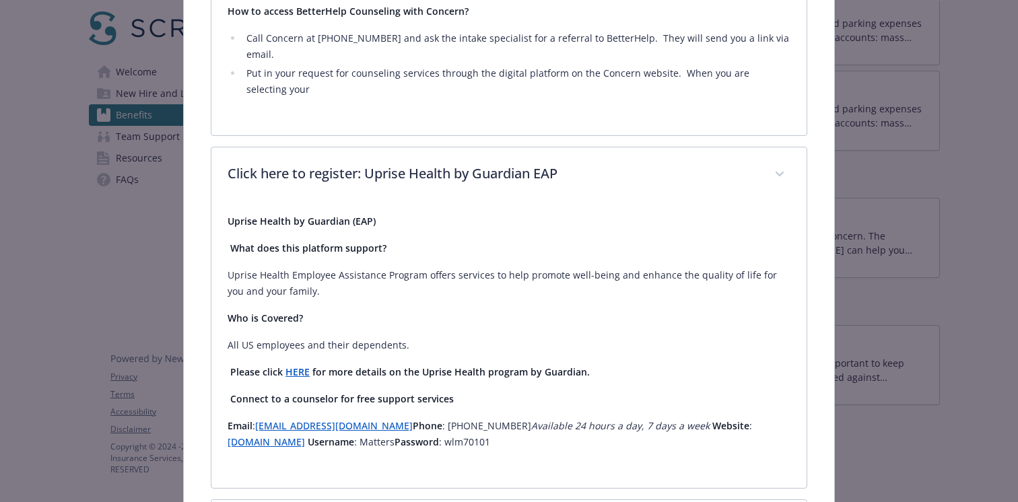
click at [299, 365] on strong "HERE" at bounding box center [297, 371] width 24 height 13
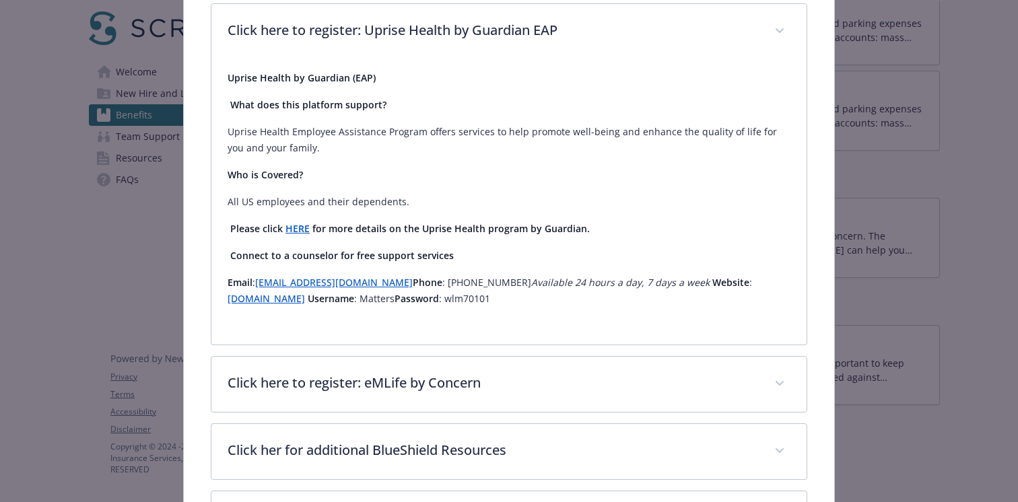
scroll to position [2166, 0]
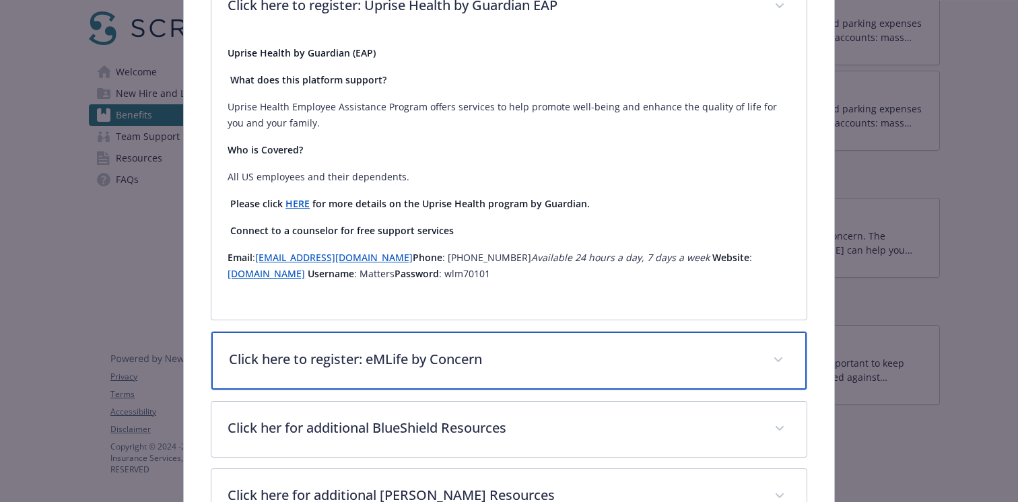
click at [327, 332] on div "Click here to register: eMLife by Concern" at bounding box center [508, 361] width 595 height 58
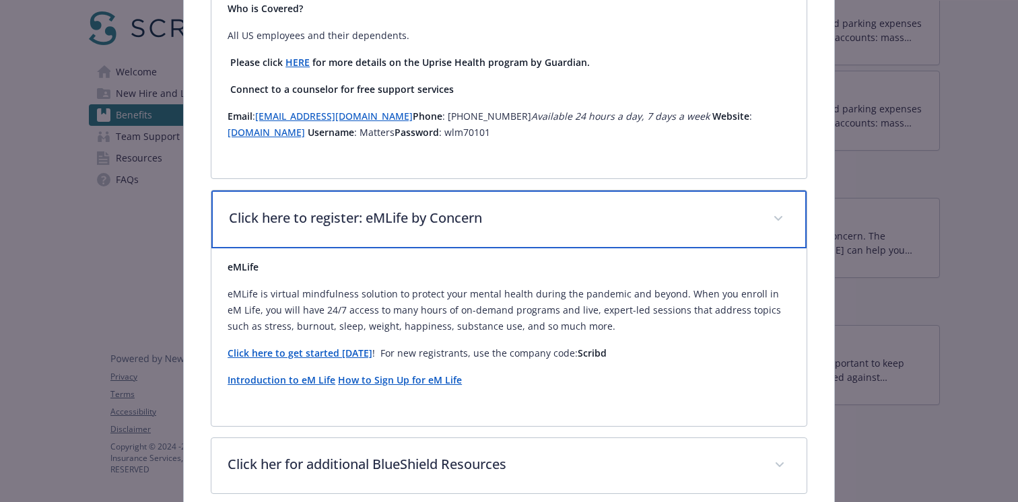
scroll to position [2326, 0]
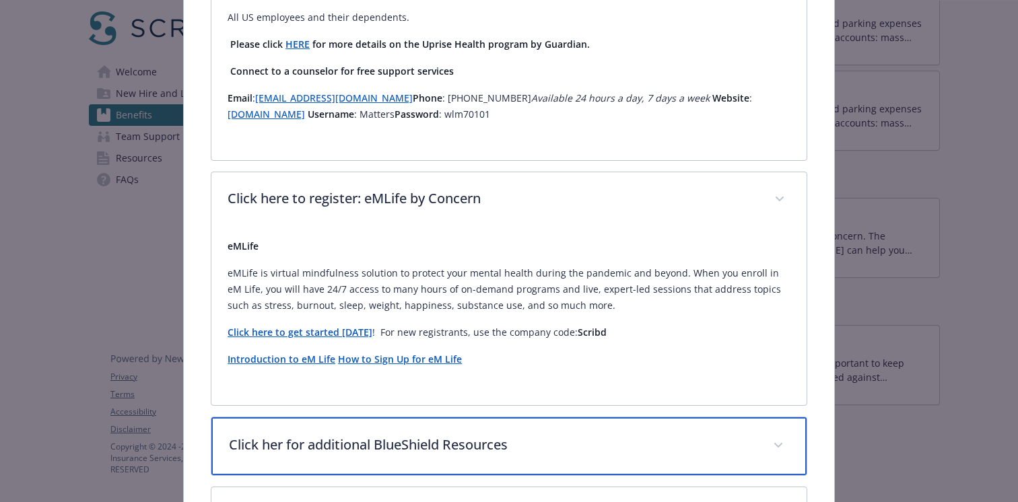
click at [326, 435] on p "Click her for additional BlueShield Resources" at bounding box center [493, 445] width 528 height 20
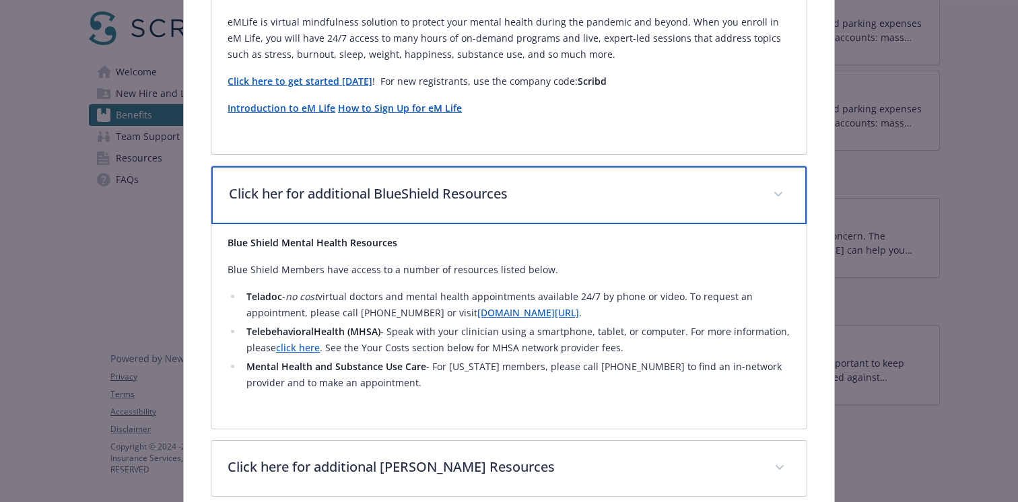
scroll to position [2586, 0]
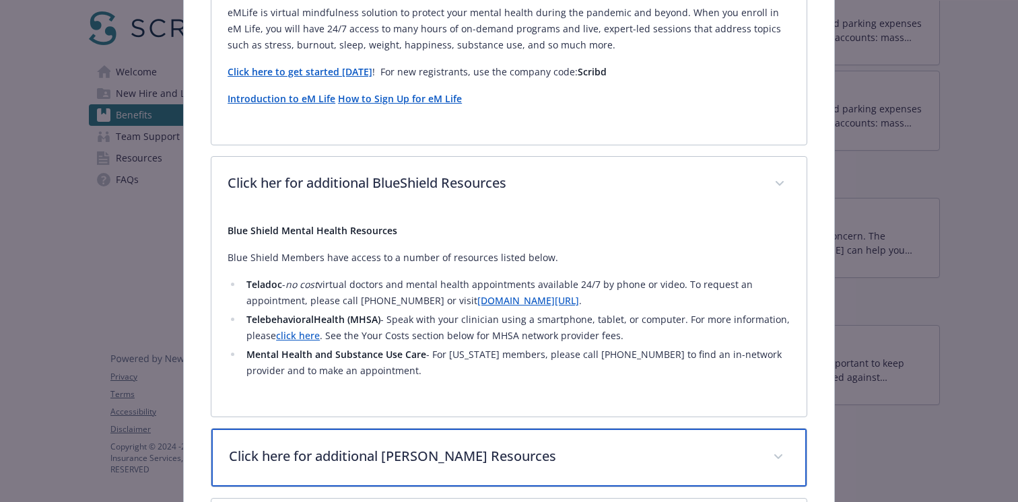
click at [326, 429] on div "Click here for additional [PERSON_NAME] Resources" at bounding box center [508, 458] width 595 height 58
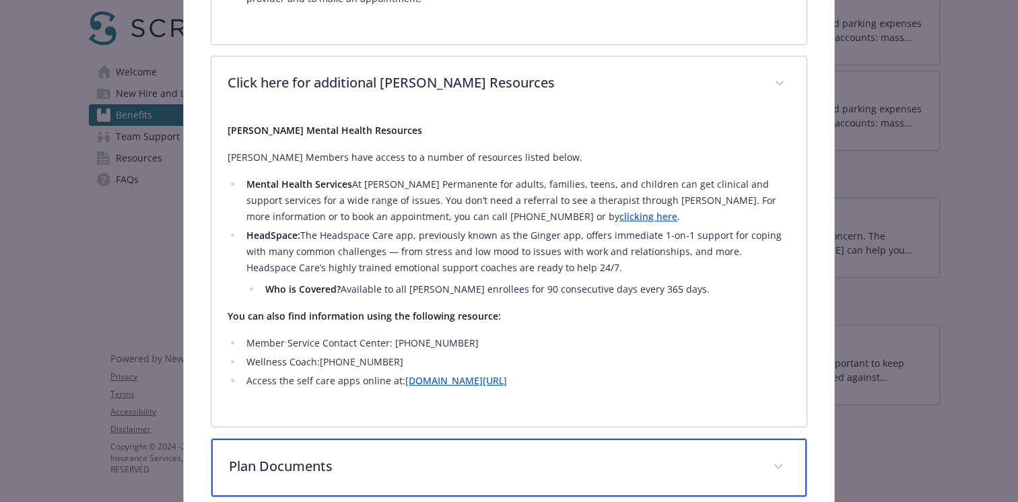
click at [324, 456] on p "Plan Documents" at bounding box center [493, 466] width 528 height 20
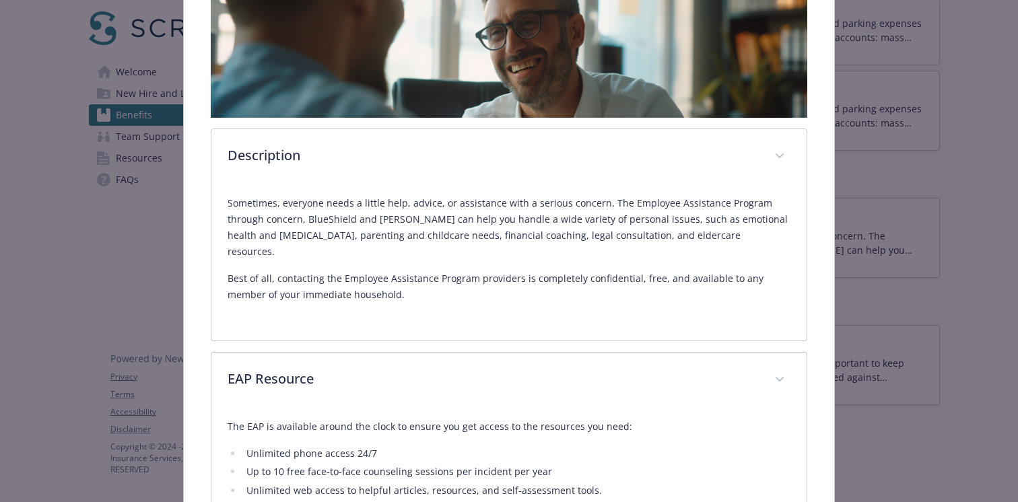
scroll to position [246, 0]
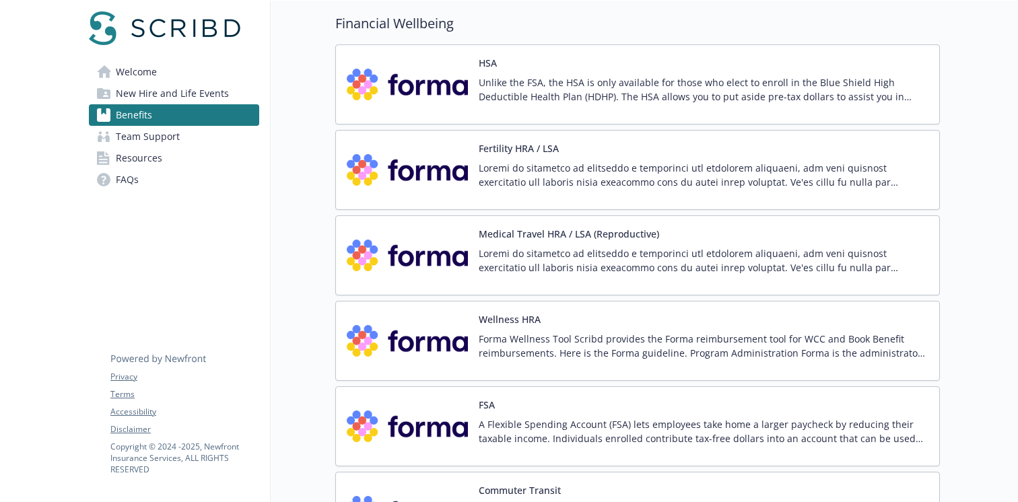
click at [548, 81] on p "Unlike the FSA, the HSA is only available for those who elect to enroll in the …" at bounding box center [704, 89] width 450 height 28
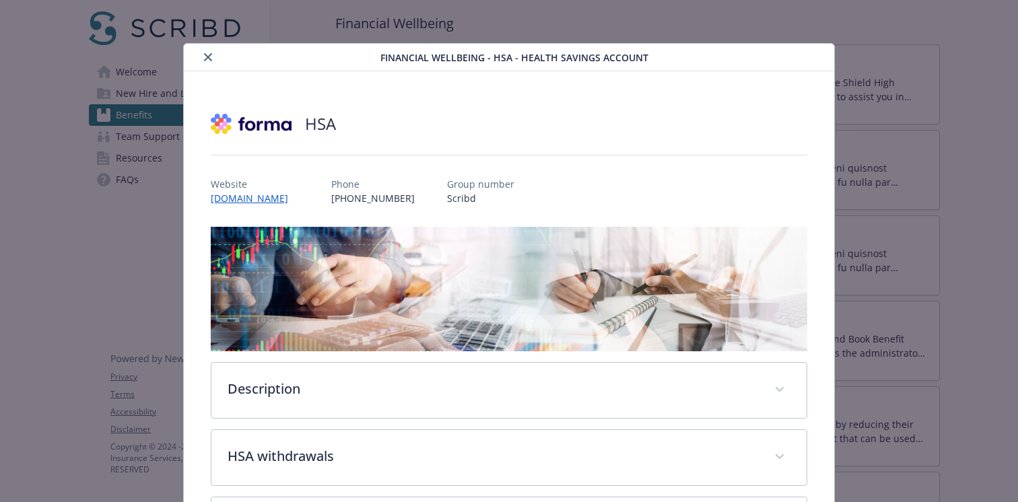
scroll to position [40, 0]
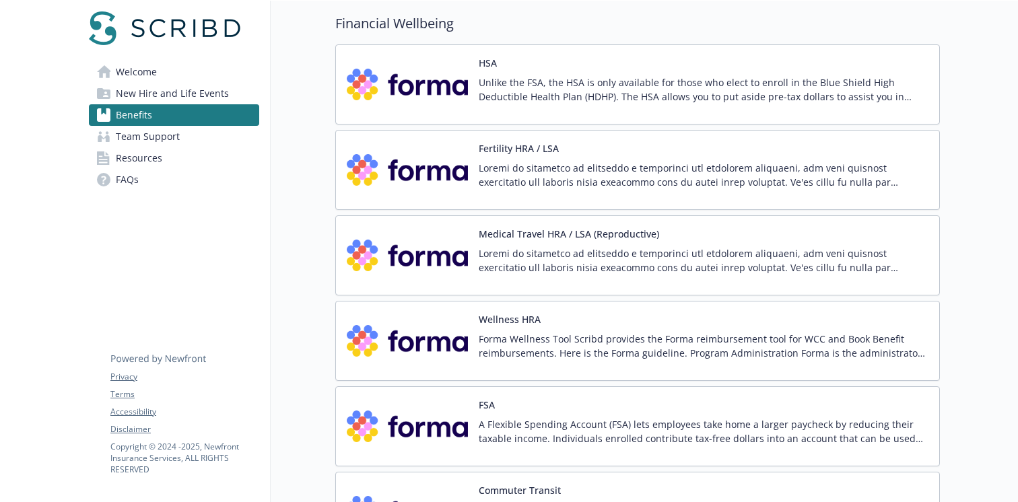
click at [598, 170] on p at bounding box center [704, 175] width 450 height 28
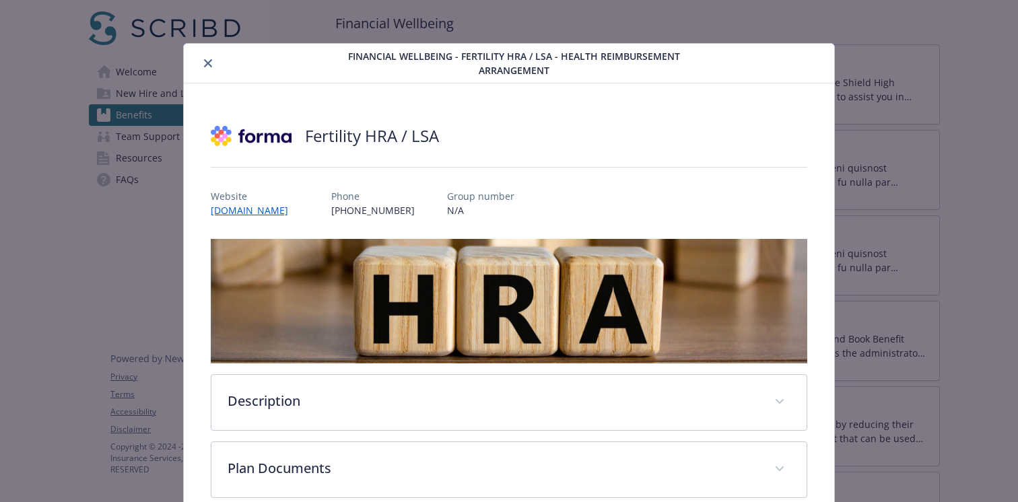
scroll to position [24, 0]
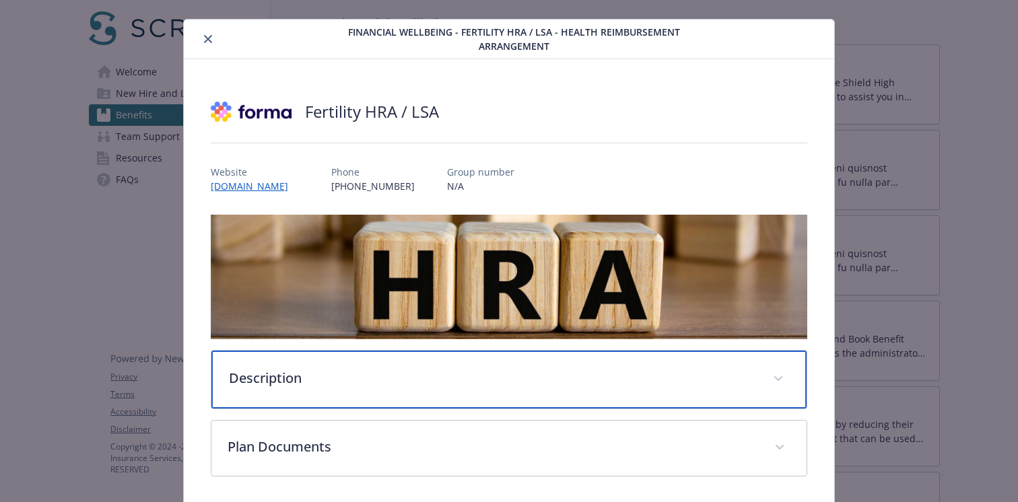
click at [442, 373] on p "Description" at bounding box center [493, 378] width 528 height 20
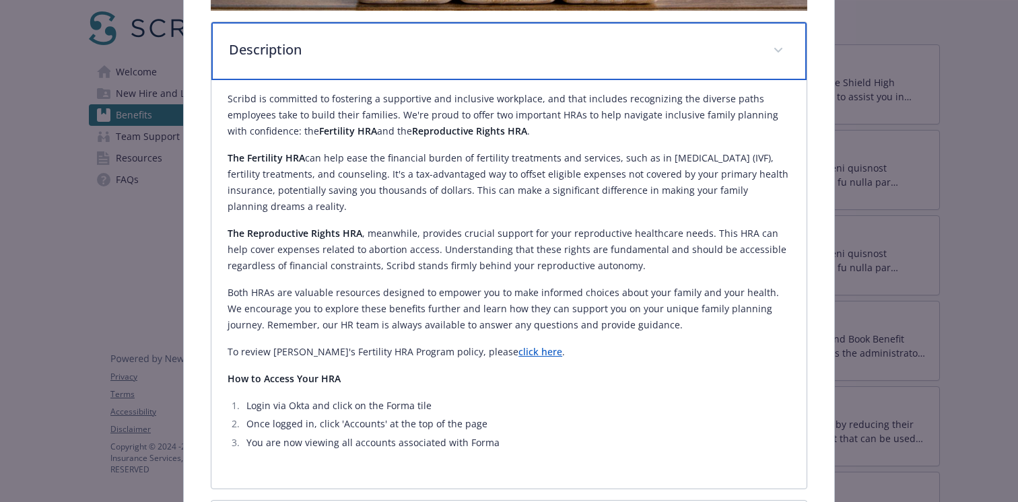
scroll to position [353, 0]
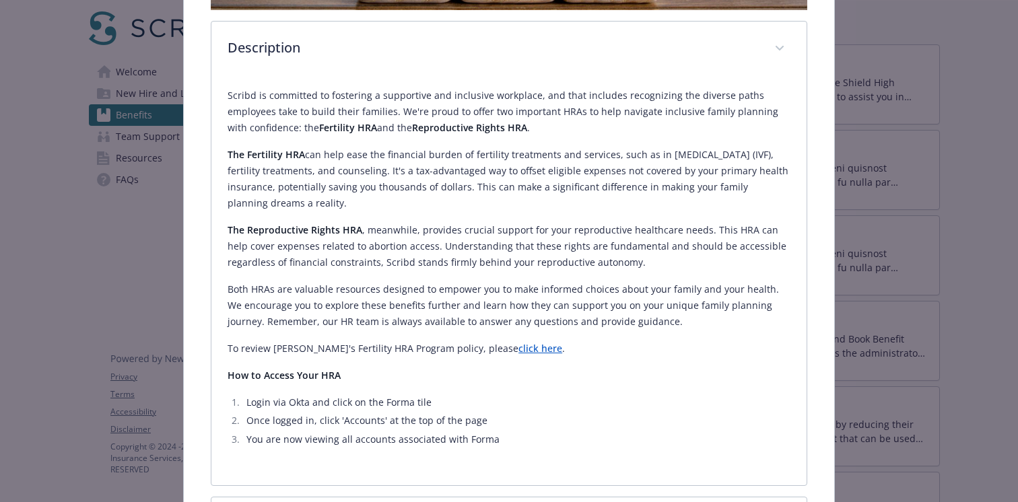
click at [405, 349] on p "To review [PERSON_NAME]'s Fertility HRA Program policy, please click here ." at bounding box center [508, 349] width 563 height 16
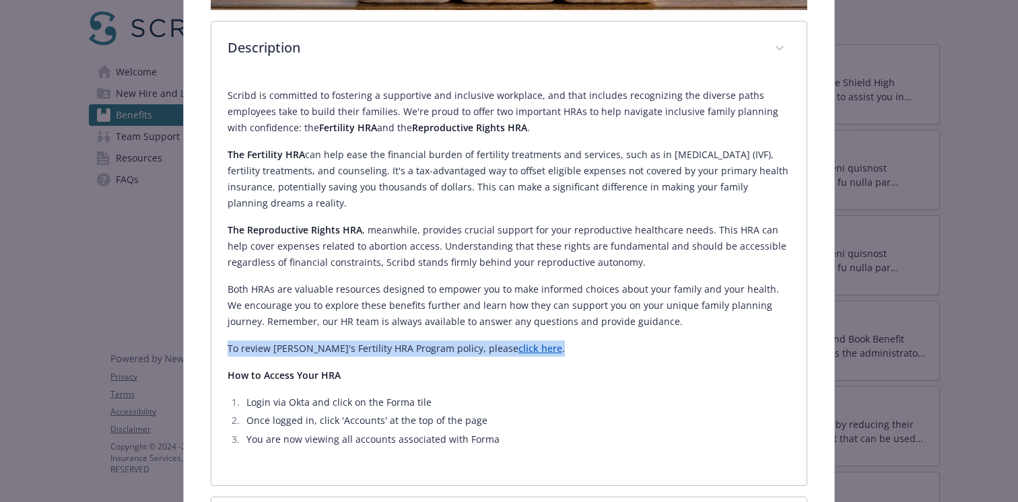
click at [405, 349] on p "To review [PERSON_NAME]'s Fertility HRA Program policy, please click here ." at bounding box center [508, 349] width 563 height 16
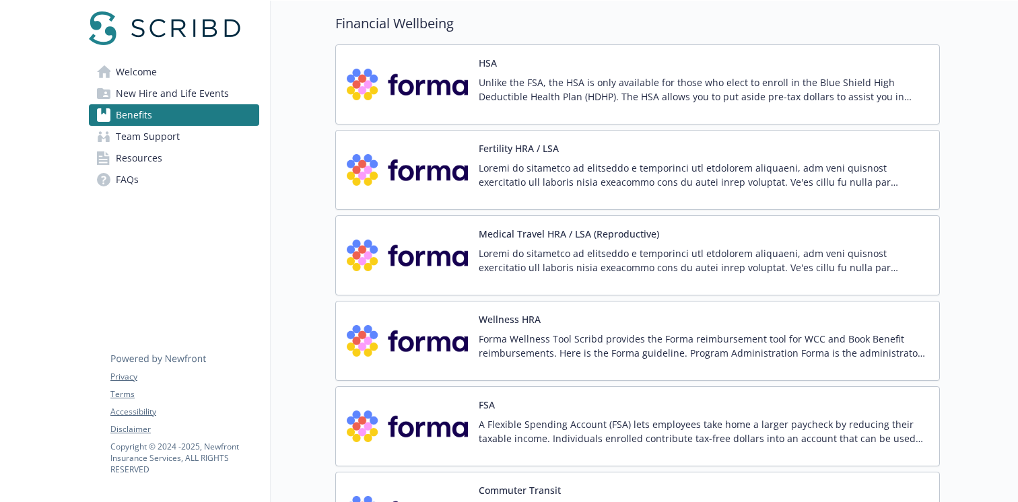
click at [539, 332] on p "Forma Wellness Tool Scribd provides the Forma reimbursement tool for WCC and Bo…" at bounding box center [704, 346] width 450 height 28
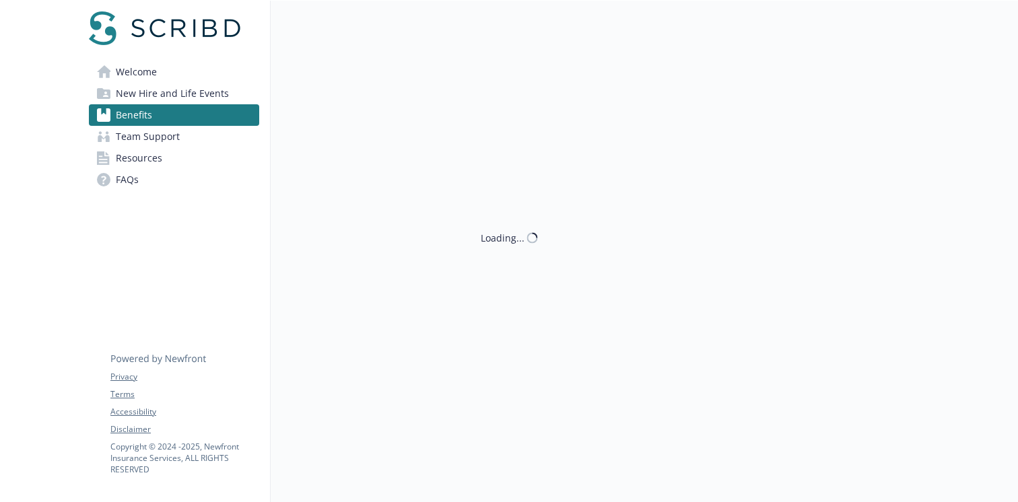
scroll to position [1637, 0]
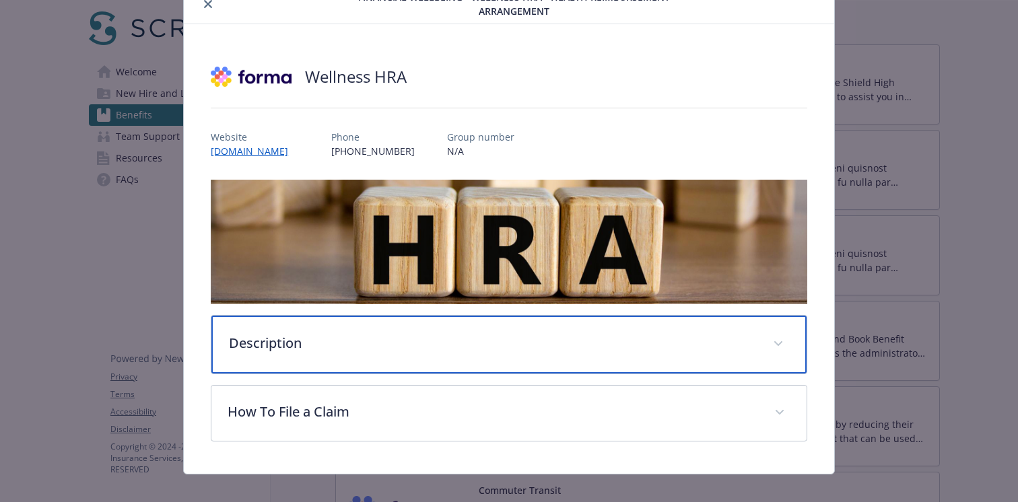
click at [538, 318] on div "Description" at bounding box center [508, 345] width 595 height 58
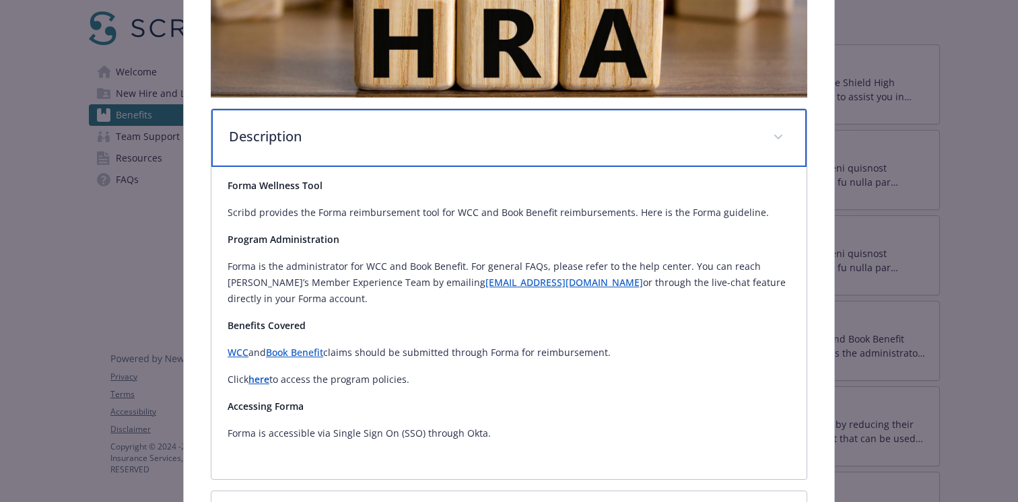
scroll to position [268, 0]
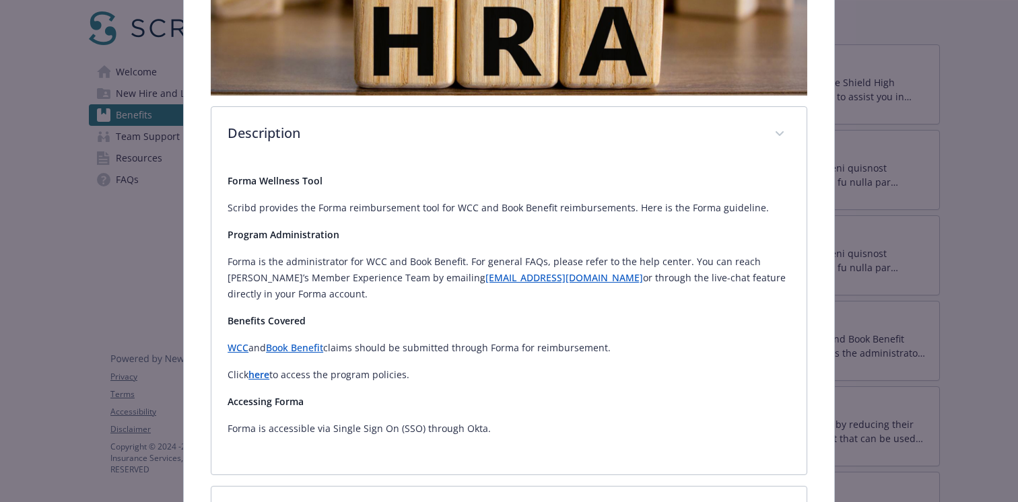
drag, startPoint x: 417, startPoint y: 351, endPoint x: 221, endPoint y: 350, distance: 196.5
click at [221, 350] on div "Forma Wellness Tool Scribd provides the Forma reimbursement tool for WCC and Bo…" at bounding box center [508, 318] width 595 height 312
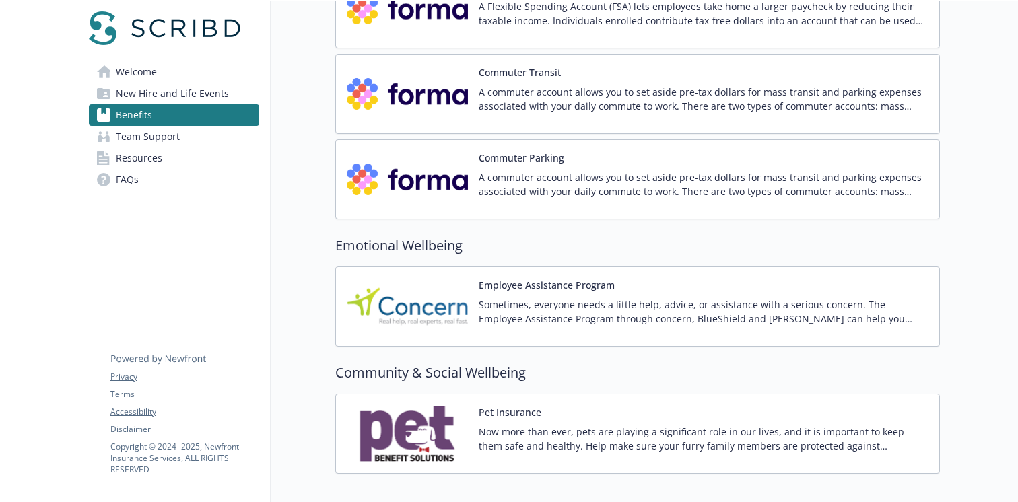
scroll to position [2124, 0]
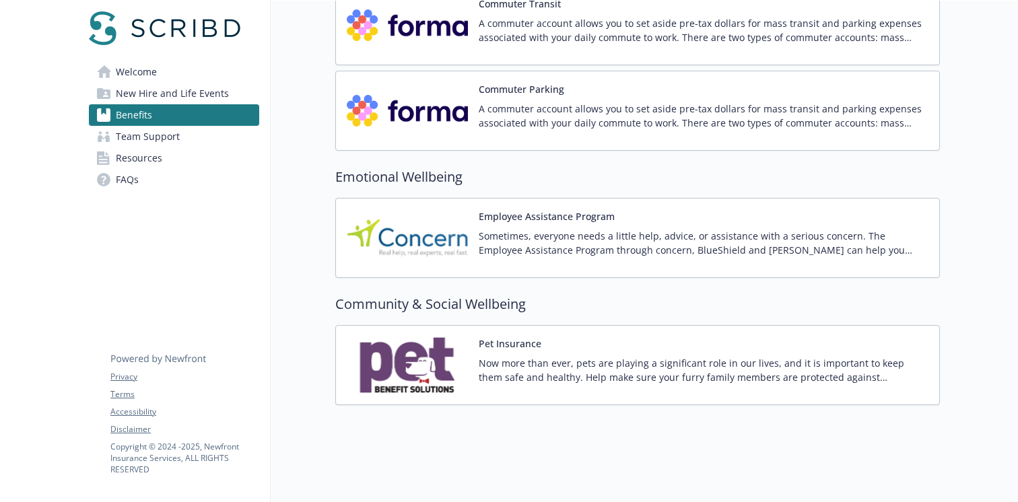
click at [538, 361] on p "Now more than ever, pets are playing a significant role in our lives, and it is…" at bounding box center [704, 370] width 450 height 28
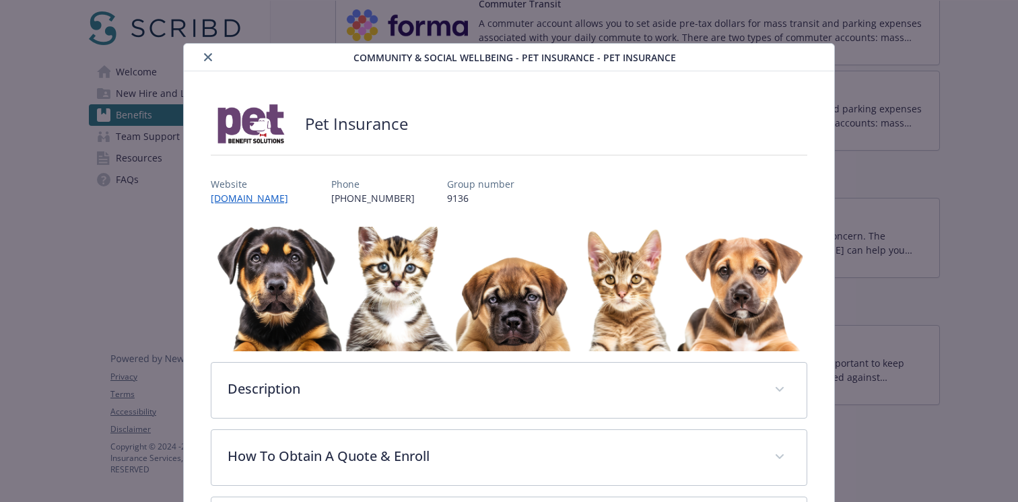
scroll to position [127, 0]
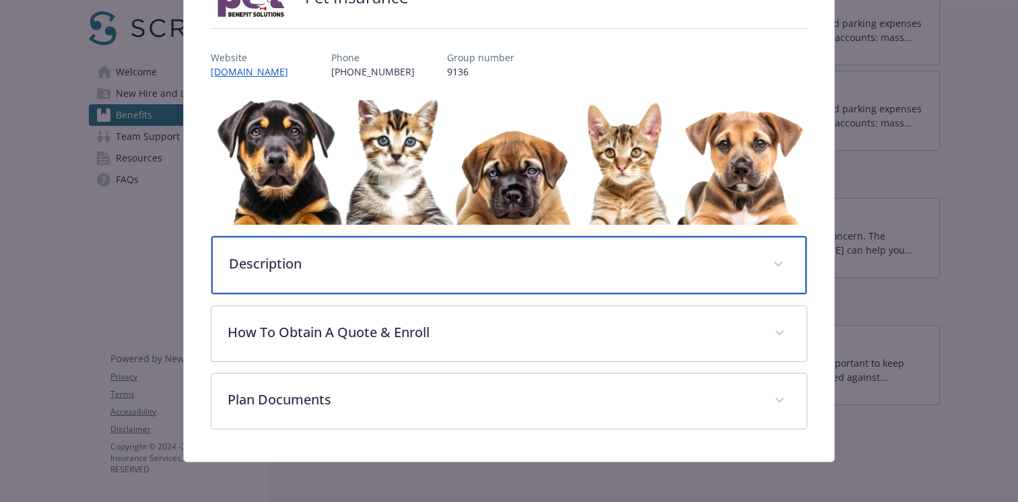
click at [539, 263] on p "Description" at bounding box center [493, 264] width 528 height 20
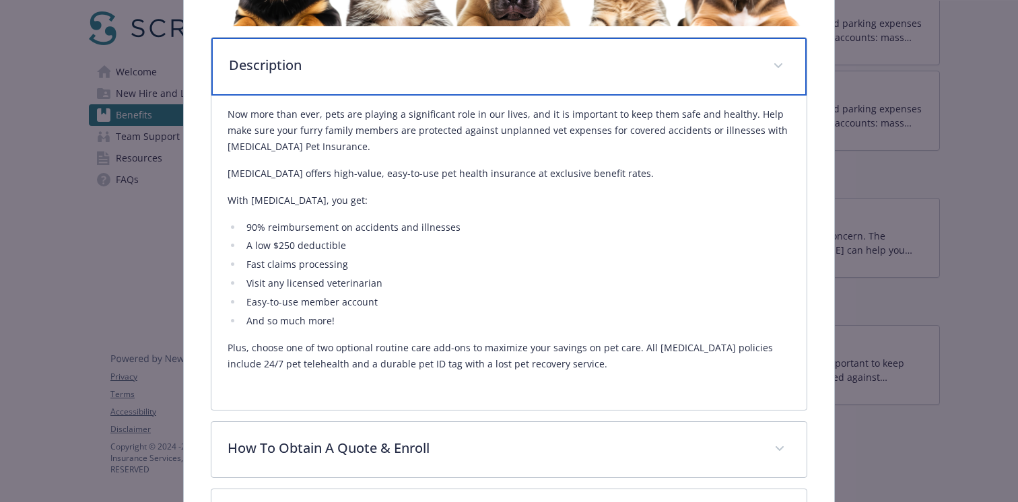
scroll to position [370, 0]
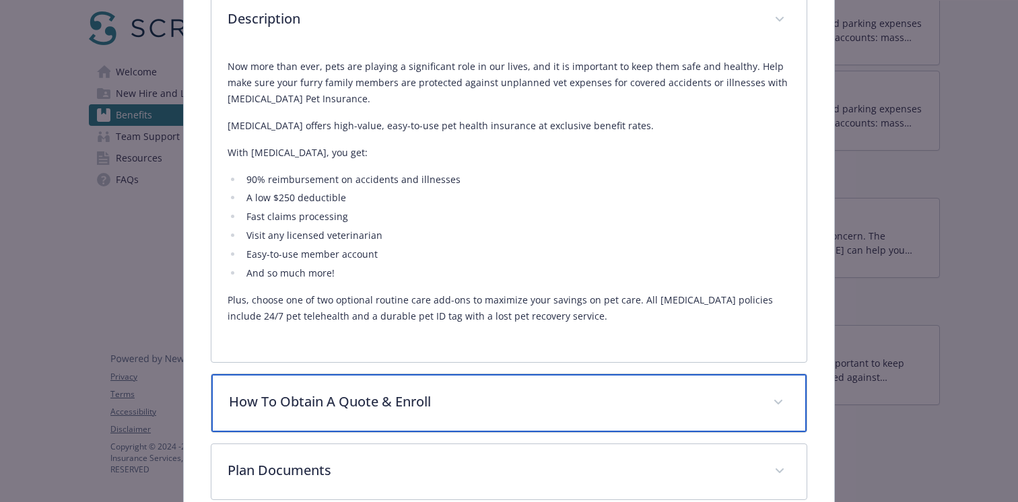
click at [457, 411] on p "How To Obtain A Quote & Enroll" at bounding box center [493, 402] width 528 height 20
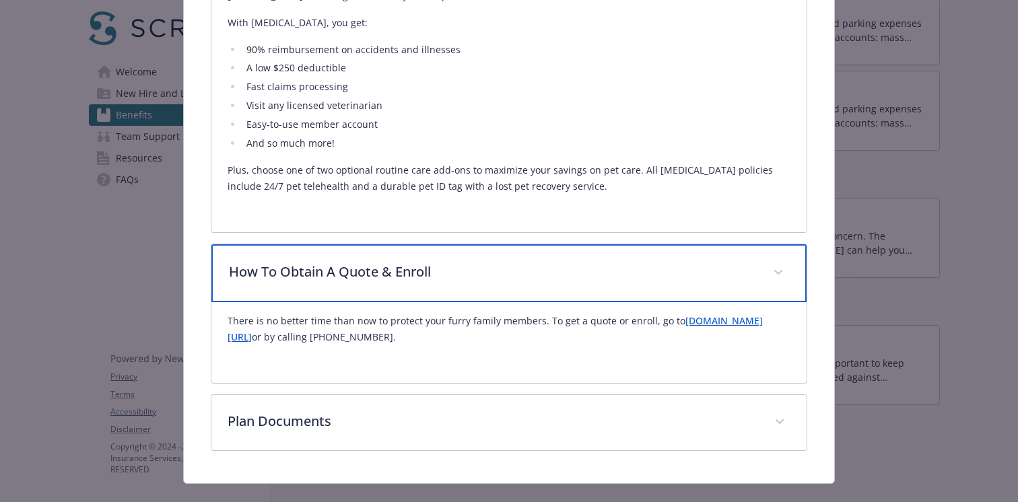
scroll to position [525, 0]
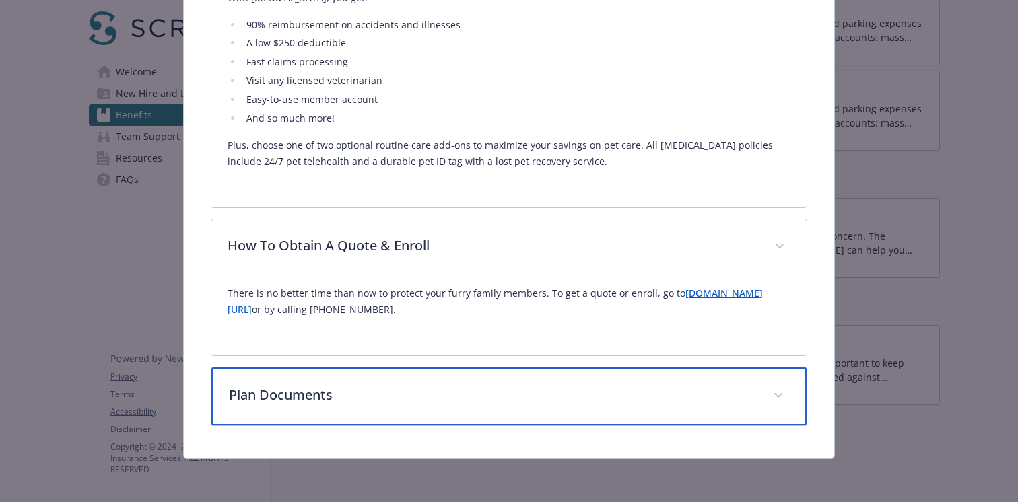
click at [462, 388] on p "Plan Documents" at bounding box center [493, 395] width 528 height 20
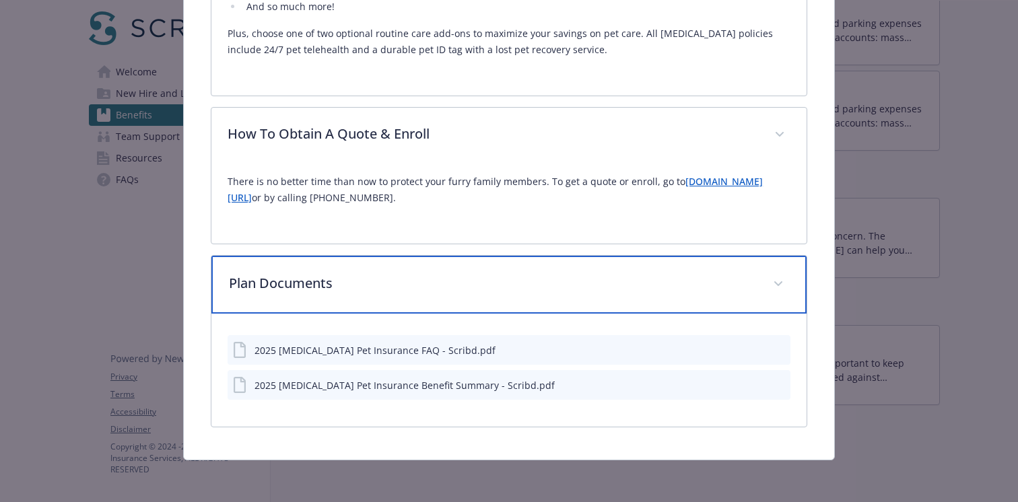
scroll to position [638, 0]
